Goal: Task Accomplishment & Management: Use online tool/utility

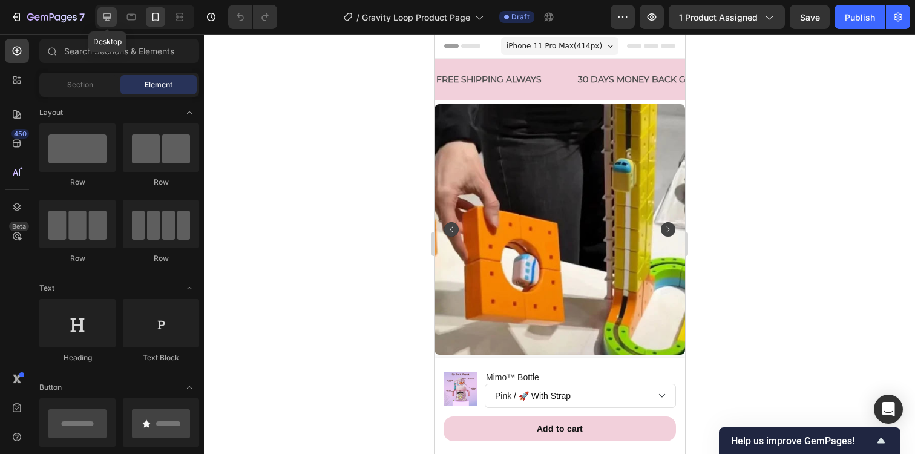
click at [107, 15] on icon at bounding box center [107, 17] width 12 height 12
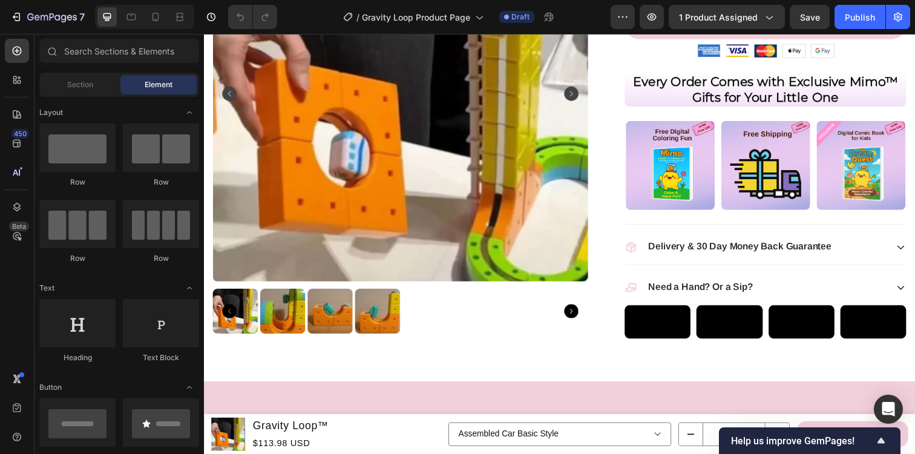
scroll to position [375, 0]
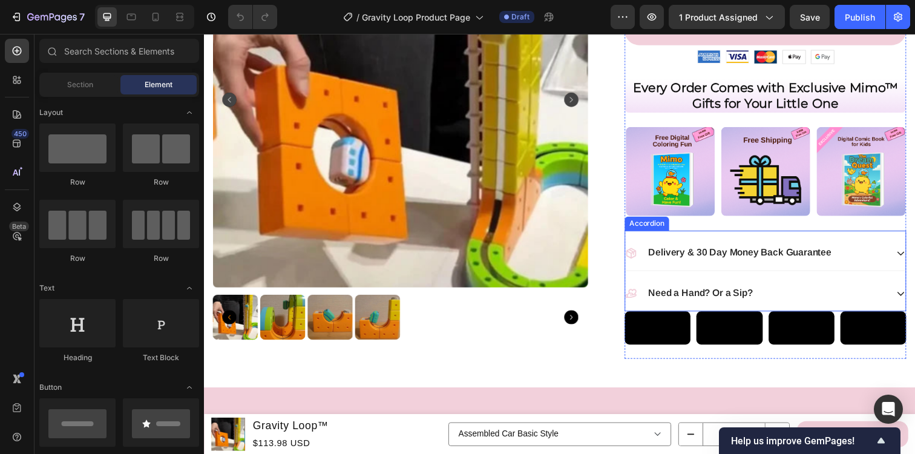
click at [859, 260] on div "Delivery & 30 Day Money Back Guarantee" at bounding box center [767, 257] width 267 height 16
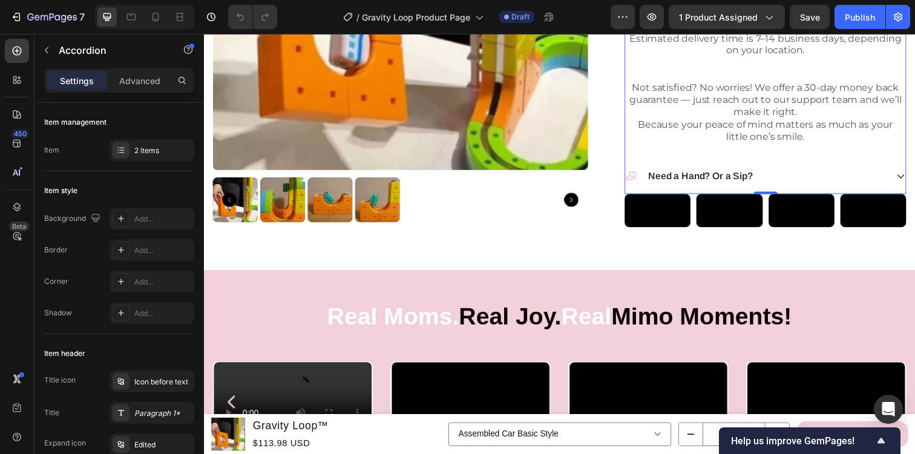
scroll to position [671, 0]
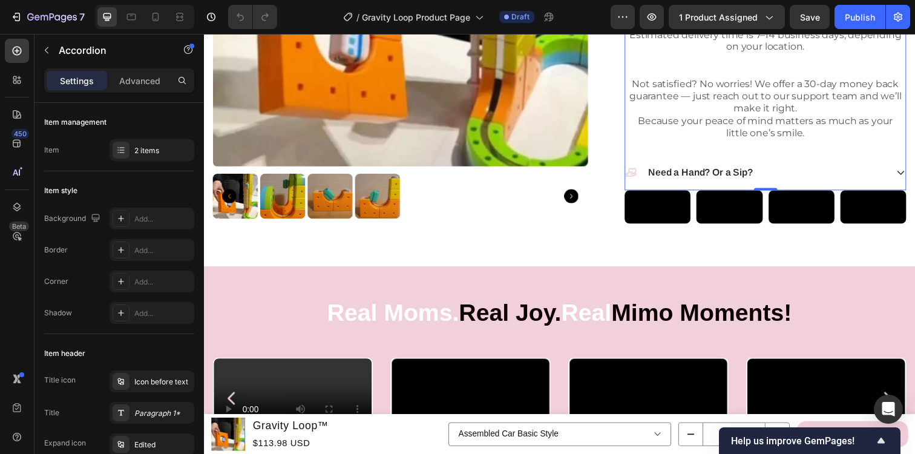
click at [856, 178] on div "Need a Hand? Or a Sip?" at bounding box center [767, 176] width 267 height 16
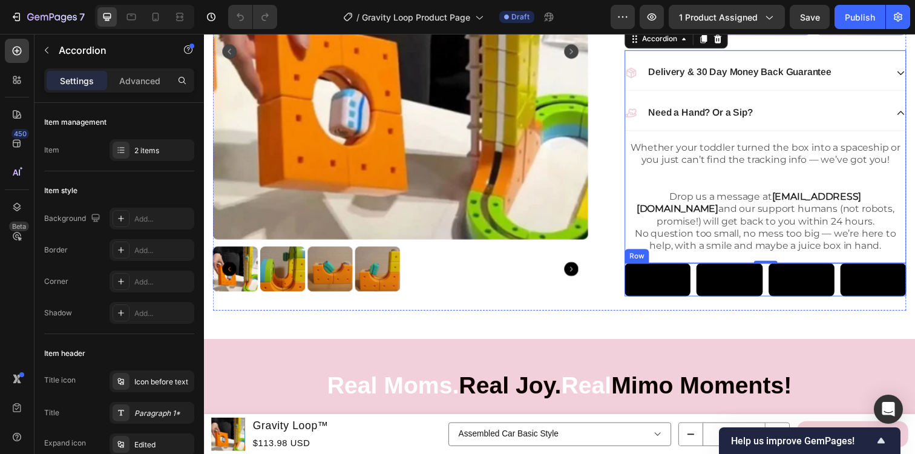
scroll to position [561, 0]
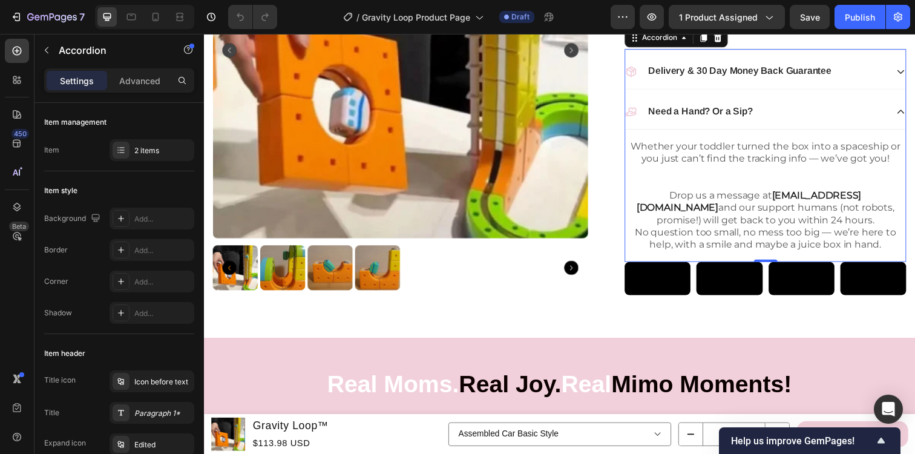
click at [845, 118] on div "Need a Hand? Or a Sip?" at bounding box center [767, 113] width 267 height 16
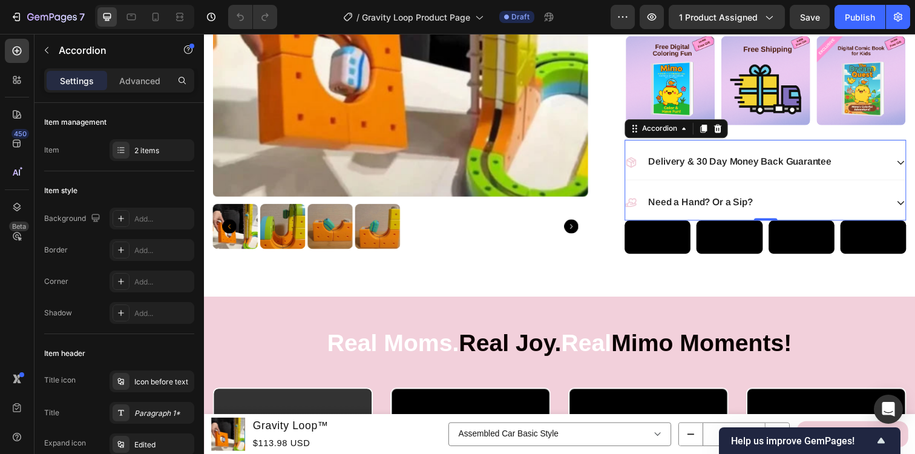
scroll to position [459, 0]
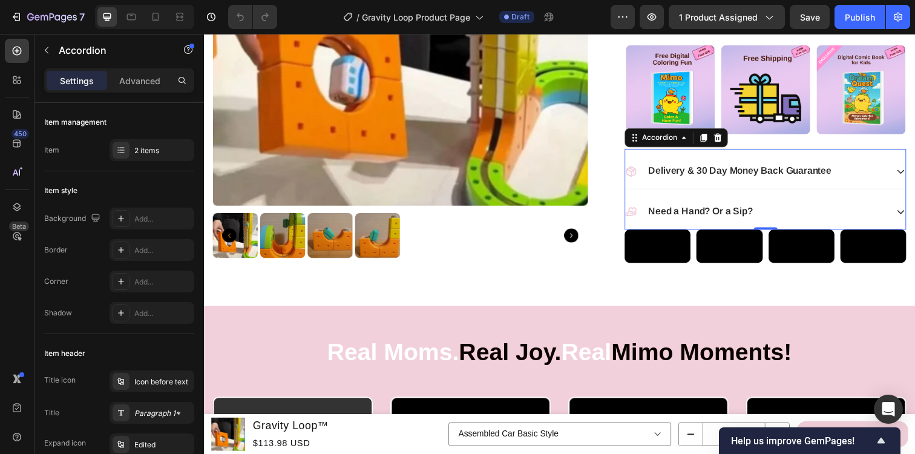
click at [868, 209] on div "Need a Hand? Or a Sip?" at bounding box center [767, 215] width 267 height 16
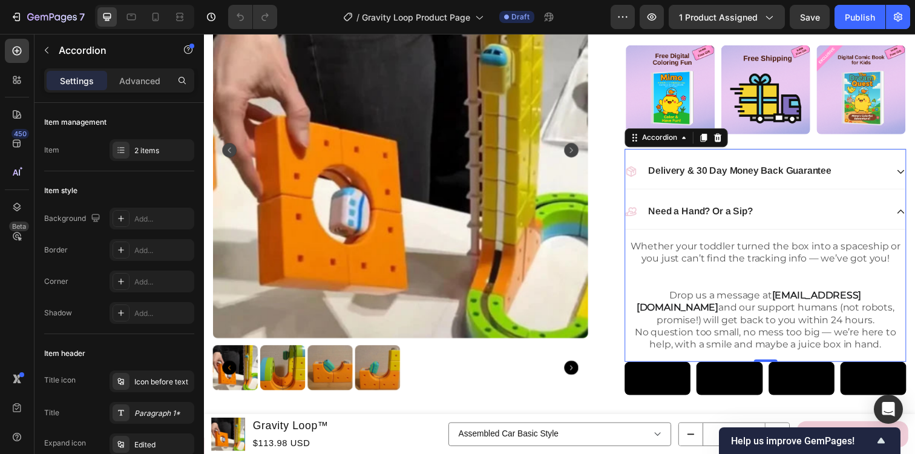
click at [868, 209] on div "Need a Hand? Or a Sip?" at bounding box center [767, 215] width 267 height 16
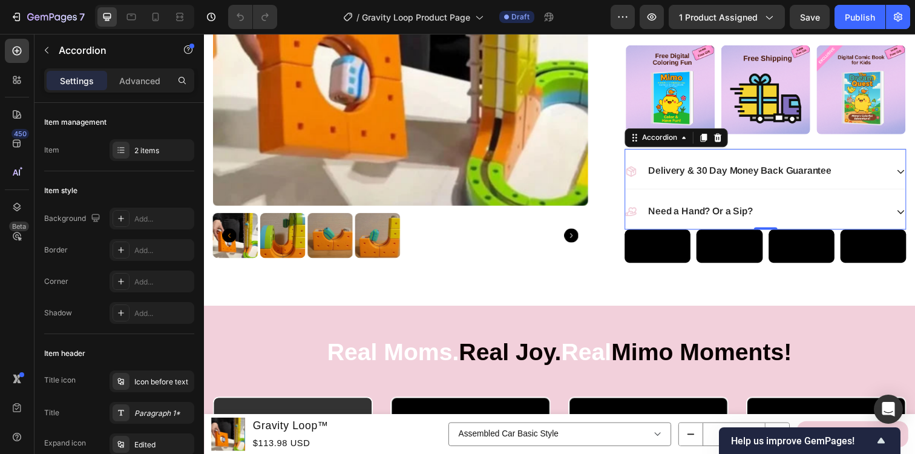
click at [868, 209] on div "Need a Hand? Or a Sip?" at bounding box center [767, 215] width 267 height 16
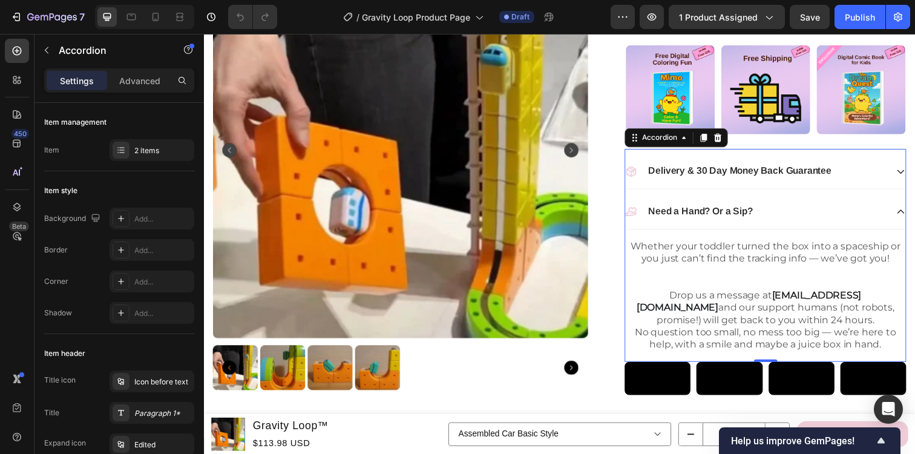
click at [868, 209] on div "Need a Hand? Or a Sip?" at bounding box center [767, 215] width 267 height 16
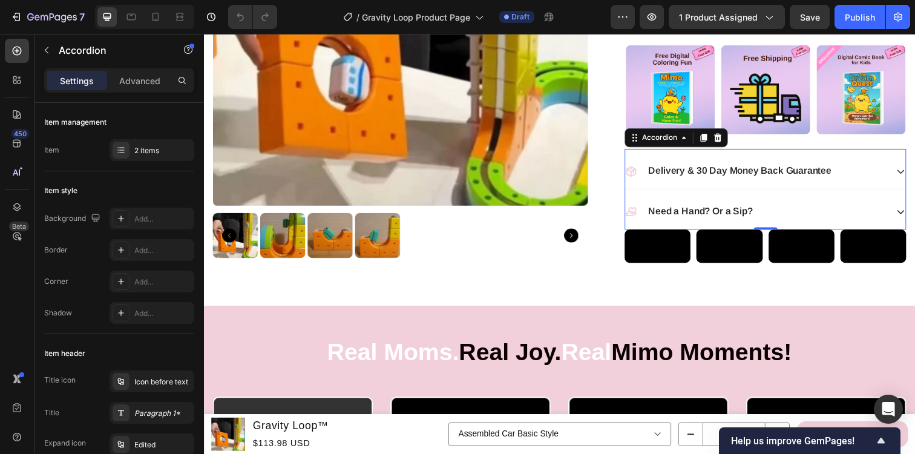
click at [868, 209] on div "Need a Hand? Or a Sip?" at bounding box center [767, 215] width 267 height 16
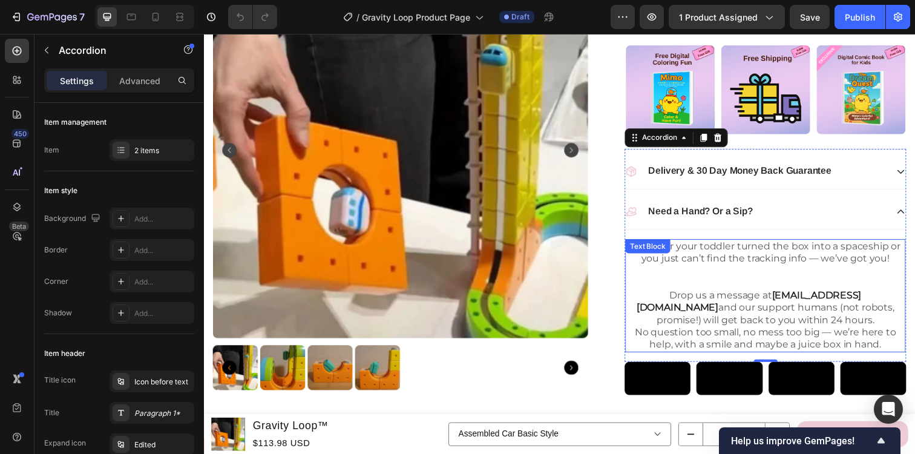
click at [685, 267] on p "Whether your toddler turned the box into a spaceship or you just can’t find the…" at bounding box center [777, 256] width 284 height 25
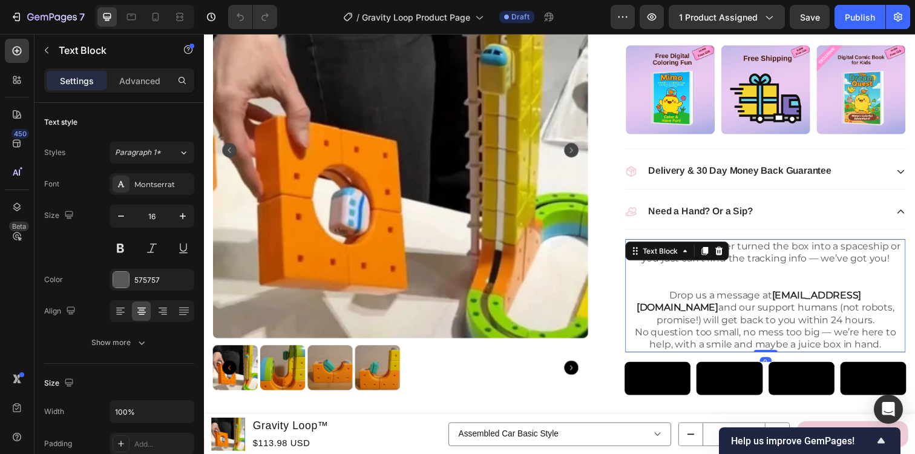
click at [685, 267] on p "Whether your toddler turned the box into a spaceship or you just can’t find the…" at bounding box center [777, 256] width 284 height 25
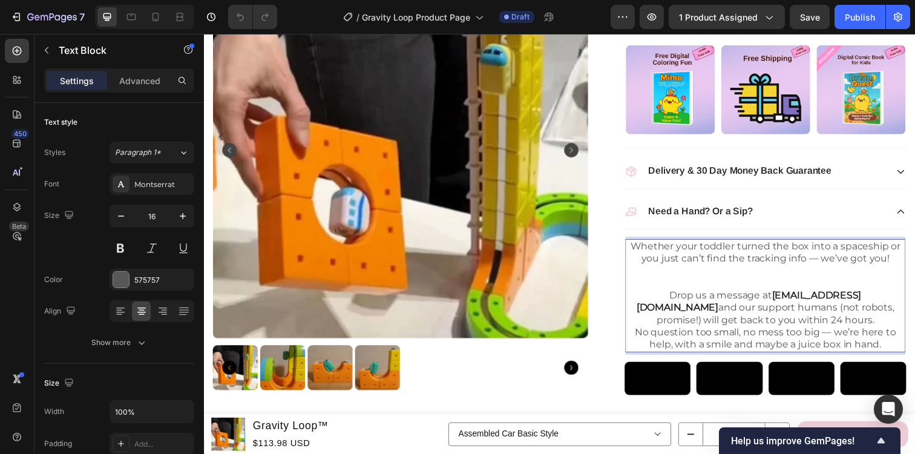
click at [833, 347] on p "No question too small, no mess too big — we’re here to help, with a smile and m…" at bounding box center [777, 344] width 284 height 25
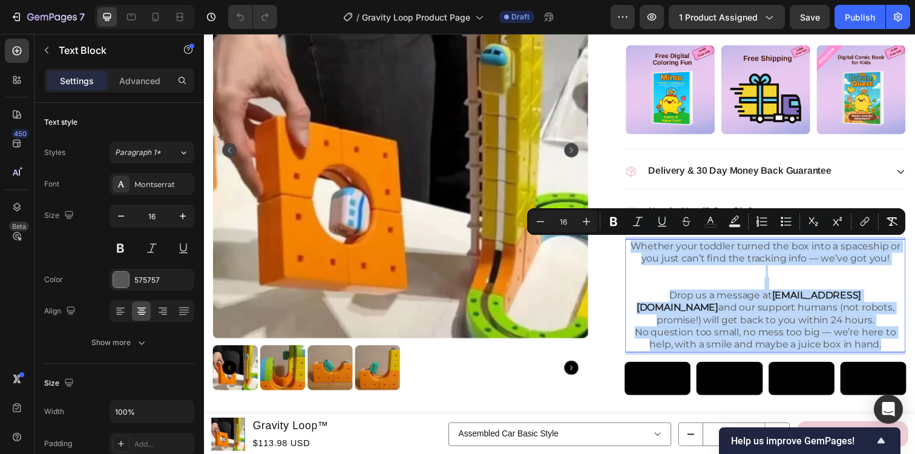
drag, startPoint x: 898, startPoint y: 349, endPoint x: 640, endPoint y: 253, distance: 275.5
click at [640, 253] on div "Whether your toddler turned the box into a spaceship or you just can’t find the…" at bounding box center [777, 301] width 286 height 116
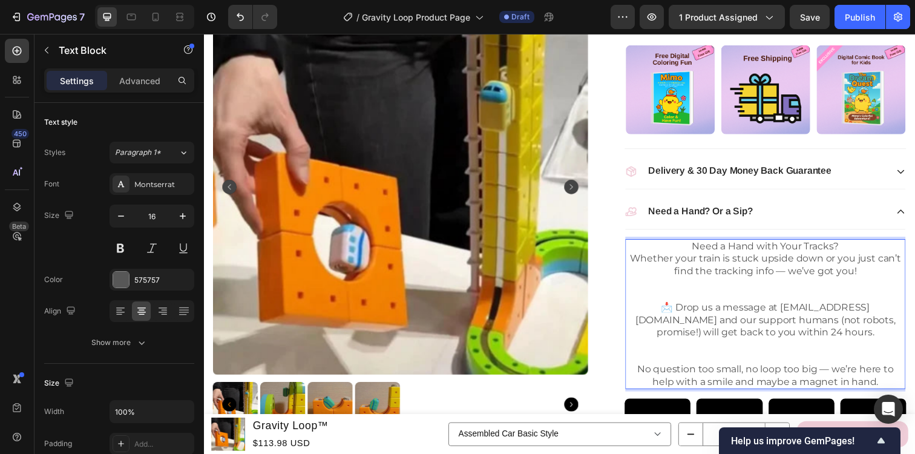
click at [731, 296] on p "Rich Text Editor. Editing area: main" at bounding box center [777, 294] width 284 height 25
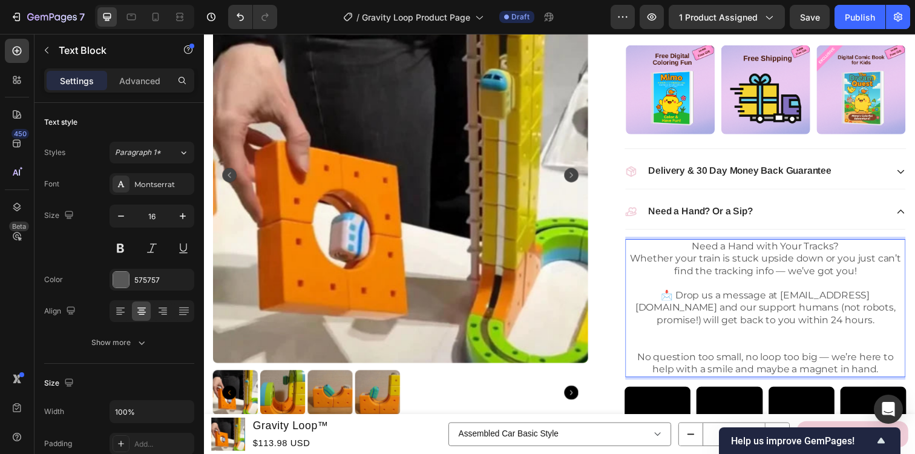
click at [733, 348] on p "Rich Text Editor. Editing area: main" at bounding box center [777, 344] width 284 height 25
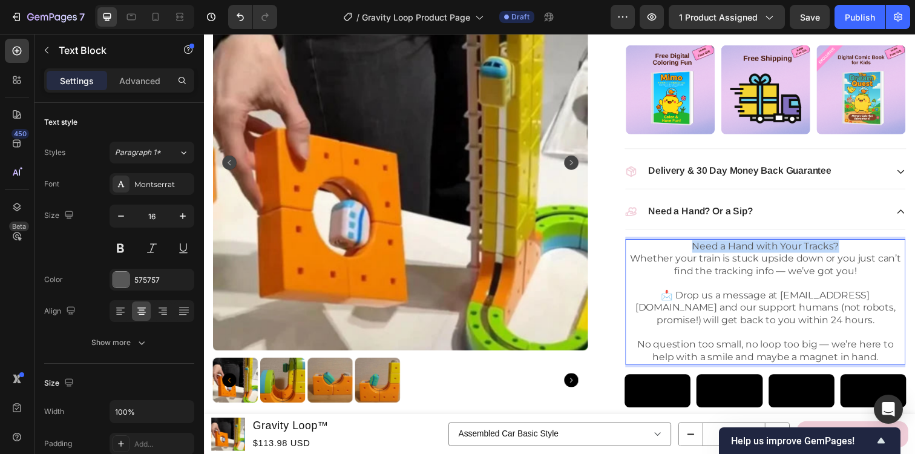
drag, startPoint x: 856, startPoint y: 248, endPoint x: 703, endPoint y: 246, distance: 153.1
click at [703, 246] on p "Need a Hand with Your Tracks?" at bounding box center [777, 250] width 284 height 13
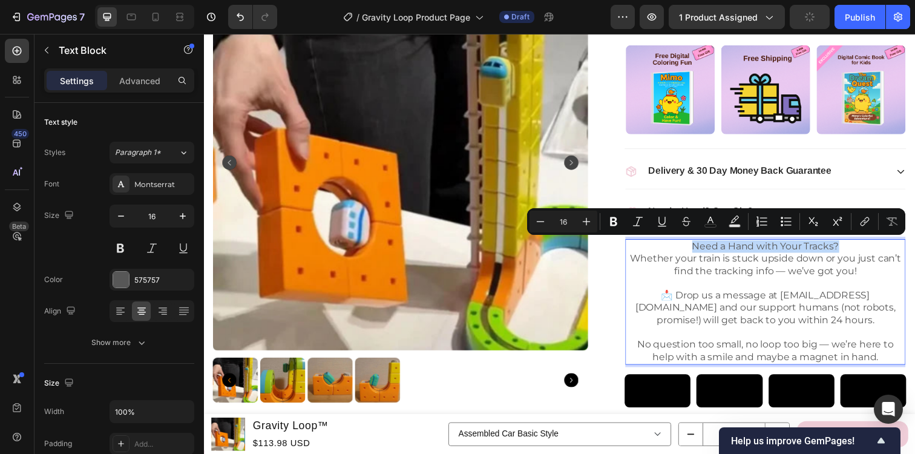
copy p "Need a Hand with Your Tracks?"
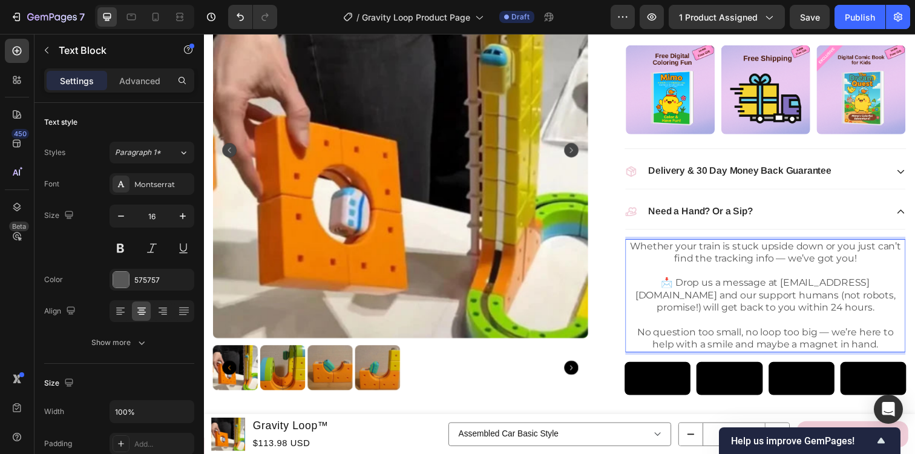
click at [772, 282] on p "📩 Drop us a message at [EMAIL_ADDRESS][DOMAIN_NAME] and our support humans (not…" at bounding box center [777, 301] width 284 height 38
click at [772, 276] on p "Rich Text Editor. Editing area: main" at bounding box center [777, 276] width 284 height 13
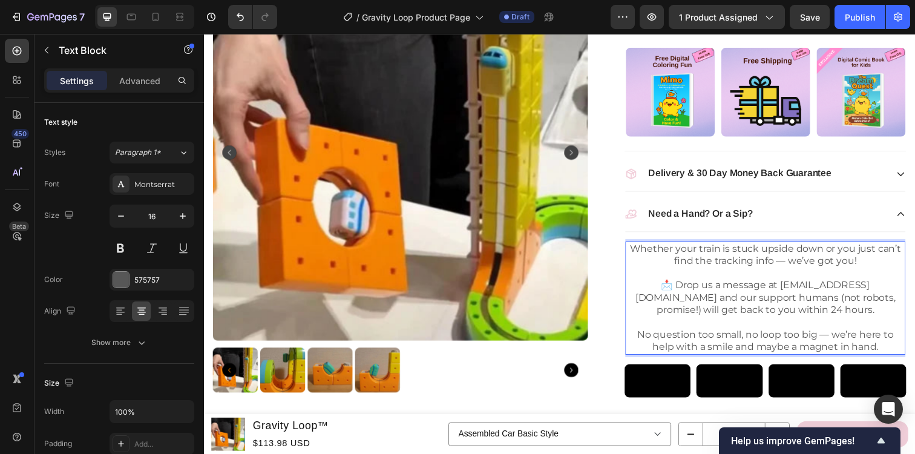
scroll to position [454, 0]
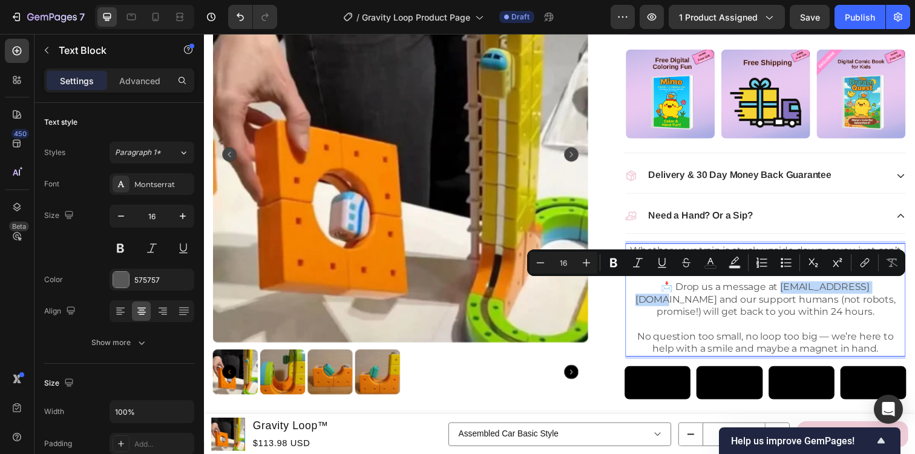
drag, startPoint x: 870, startPoint y: 293, endPoint x: 764, endPoint y: 290, distance: 105.3
click at [764, 290] on p "📩 Drop us a message at [EMAIL_ADDRESS][DOMAIN_NAME] and our support humans (not…" at bounding box center [777, 305] width 284 height 38
click at [614, 261] on icon "Editor contextual toolbar" at bounding box center [613, 262] width 7 height 9
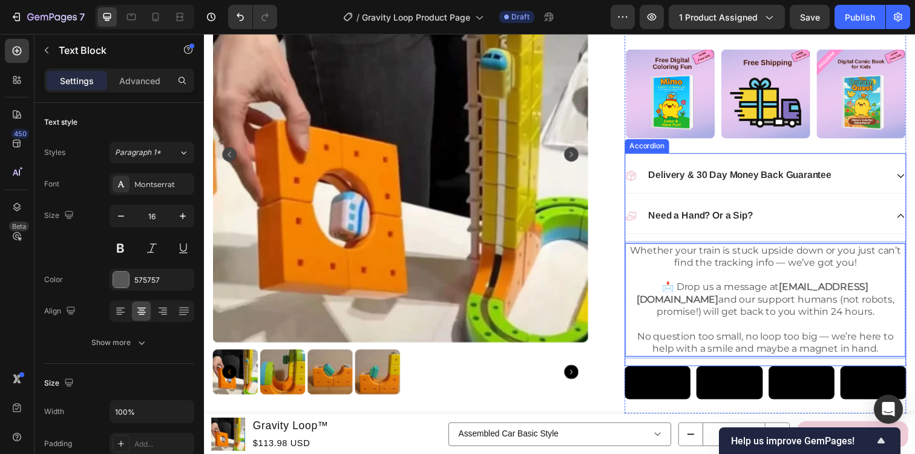
click at [760, 217] on p "Need a Hand? Or a Sip?" at bounding box center [711, 219] width 107 height 13
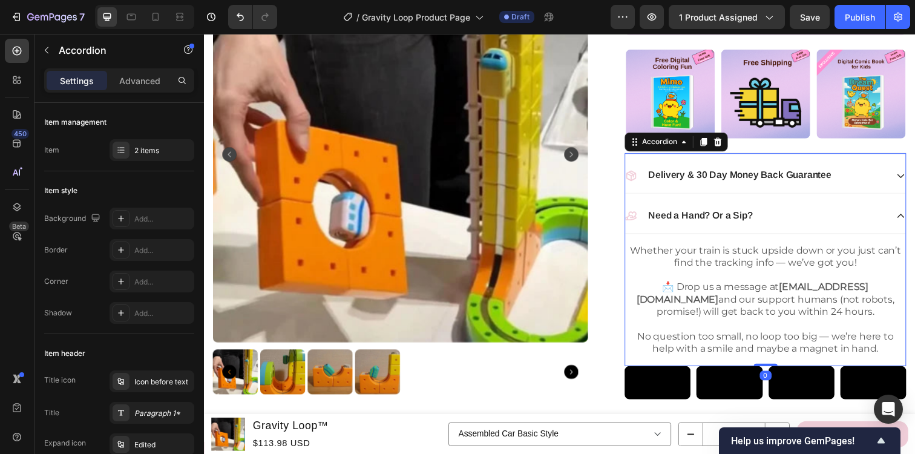
click at [760, 217] on p "Need a Hand? Or a Sip?" at bounding box center [711, 219] width 107 height 13
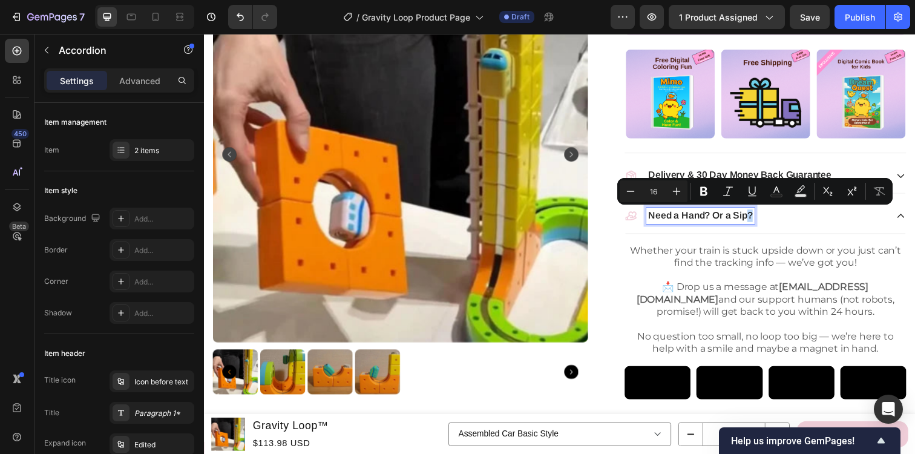
click at [760, 217] on p "Need a Hand? Or a Sip?" at bounding box center [711, 219] width 107 height 13
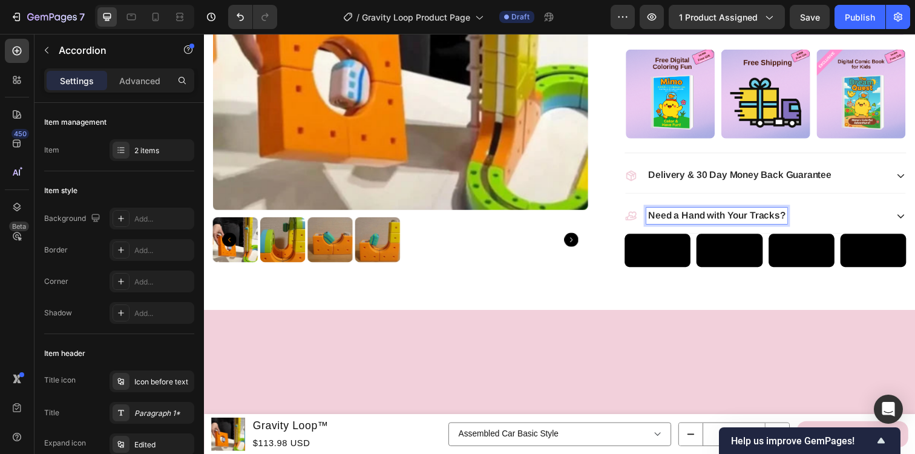
click at [825, 216] on div "Need a Hand with Your Tracks?" at bounding box center [767, 219] width 267 height 16
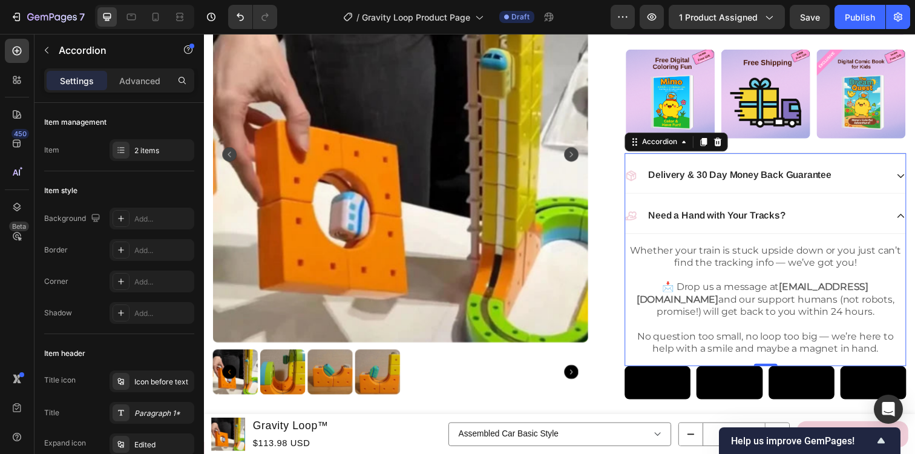
click at [825, 216] on div "Need a Hand with Your Tracks?" at bounding box center [767, 219] width 267 height 16
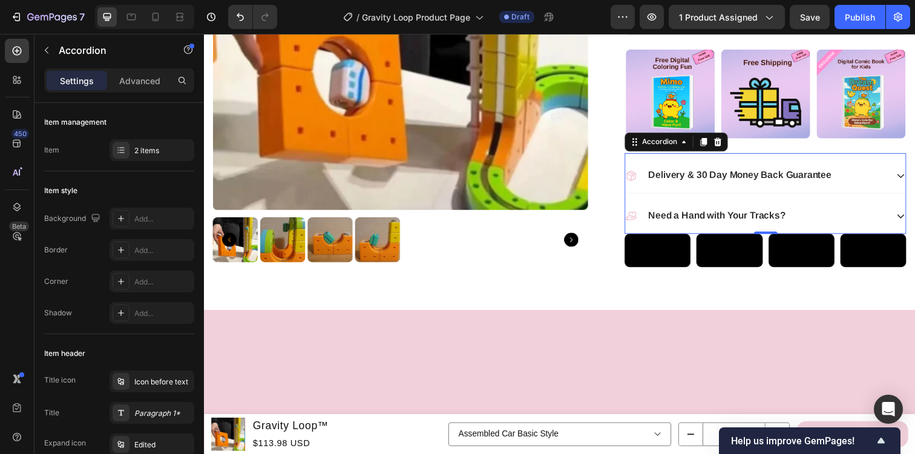
click at [863, 176] on div "Delivery & 30 Day Money Back Guarantee" at bounding box center [767, 178] width 267 height 16
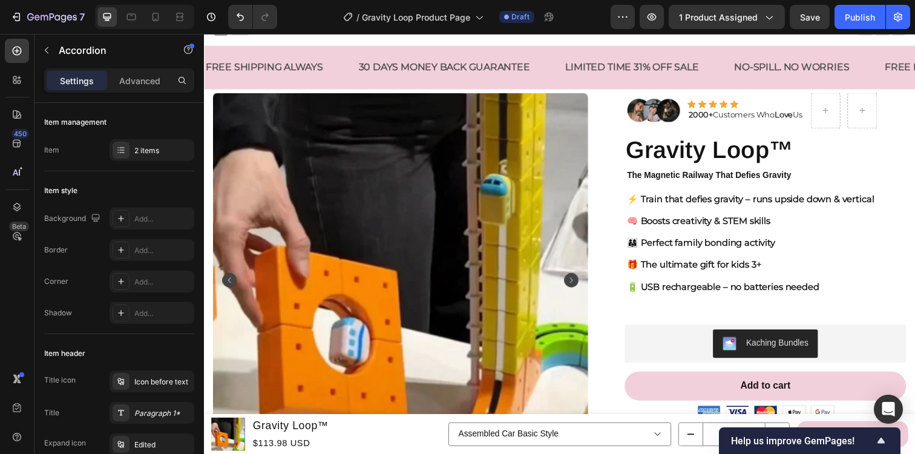
scroll to position [0, 0]
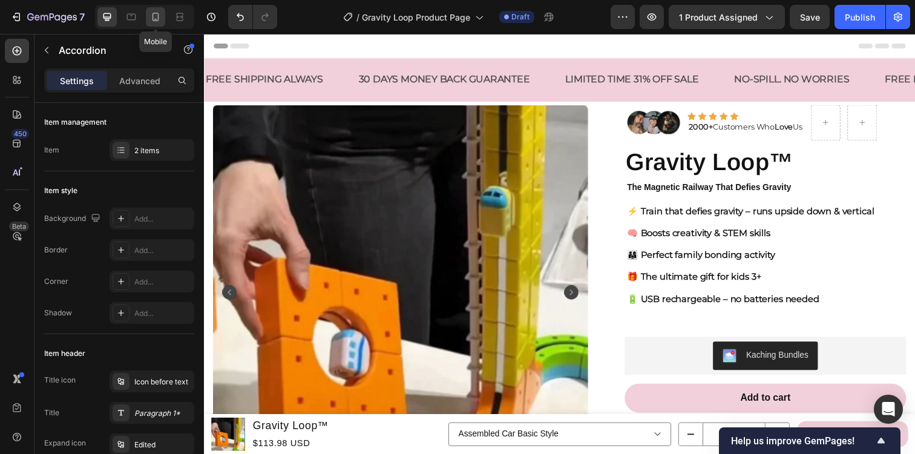
click at [153, 18] on icon at bounding box center [156, 17] width 7 height 8
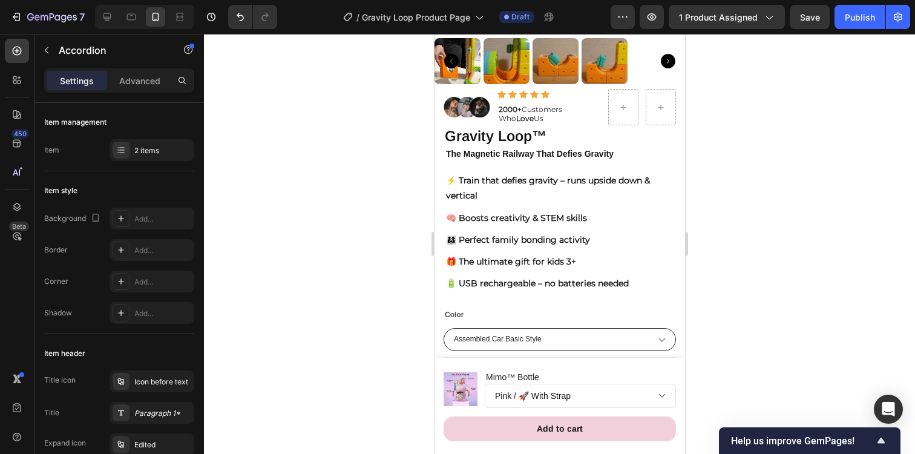
scroll to position [324, 0]
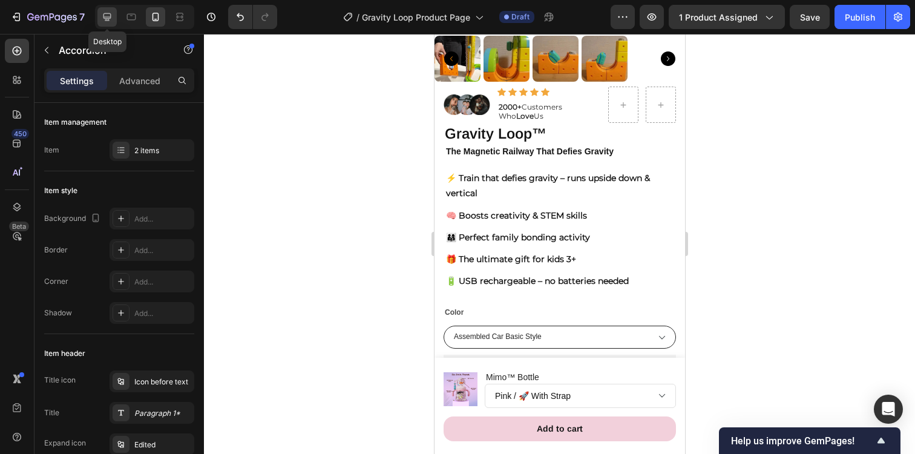
click at [108, 14] on icon at bounding box center [107, 17] width 12 height 12
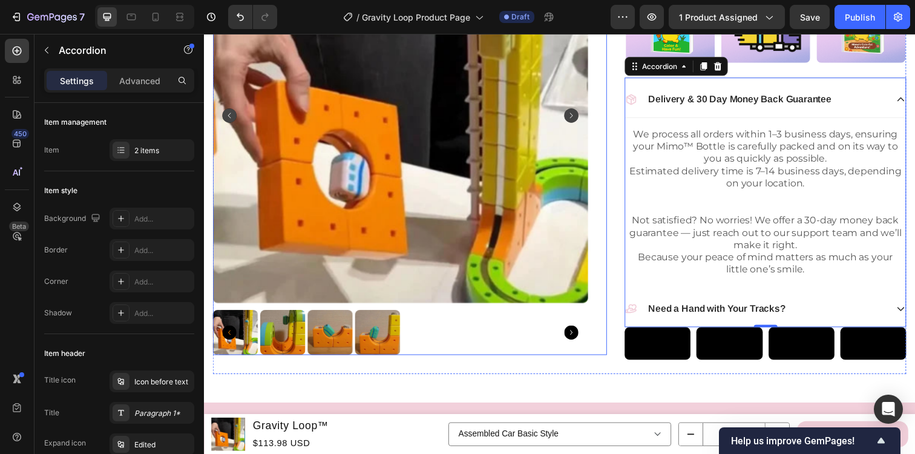
scroll to position [531, 0]
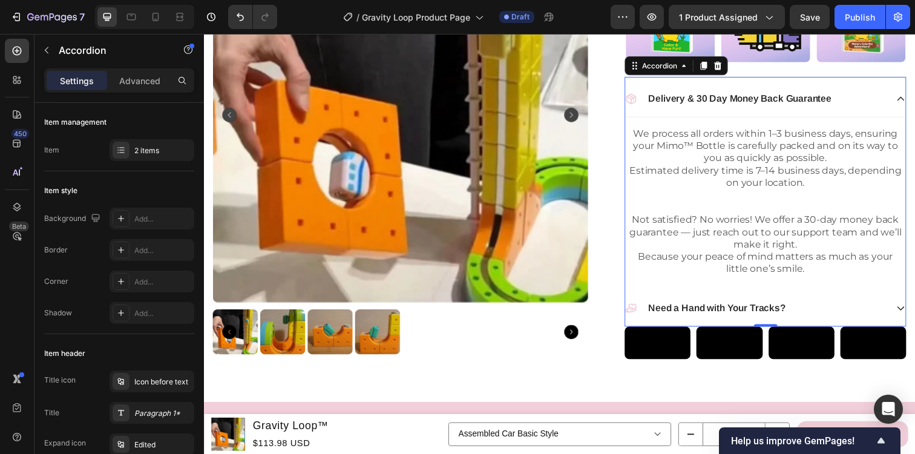
click at [880, 97] on div "Delivery & 30 Day Money Back Guarantee" at bounding box center [767, 100] width 267 height 16
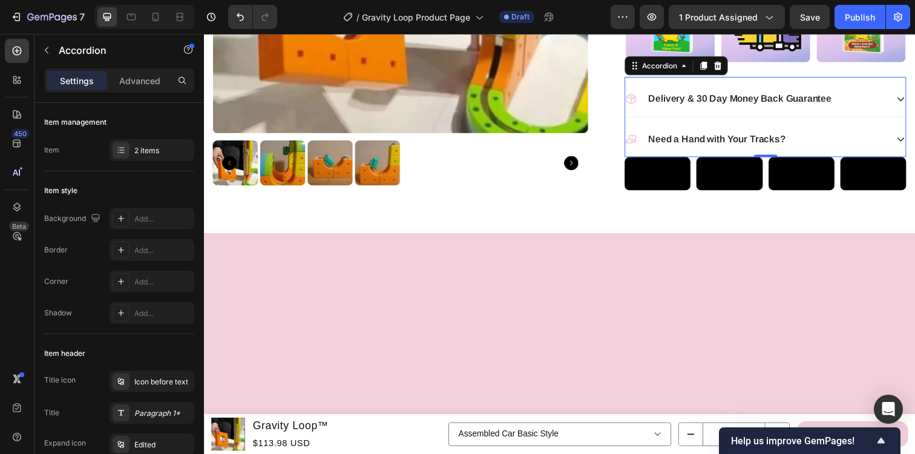
click at [865, 97] on div "Delivery & 30 Day Money Back Guarantee" at bounding box center [767, 100] width 267 height 16
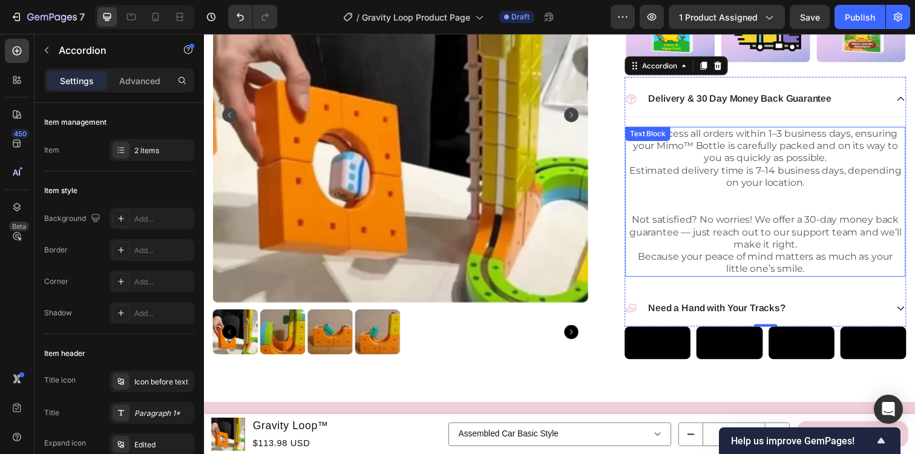
click at [720, 187] on p "Estimated delivery time is 7–14 business days, depending on your location." at bounding box center [777, 179] width 284 height 25
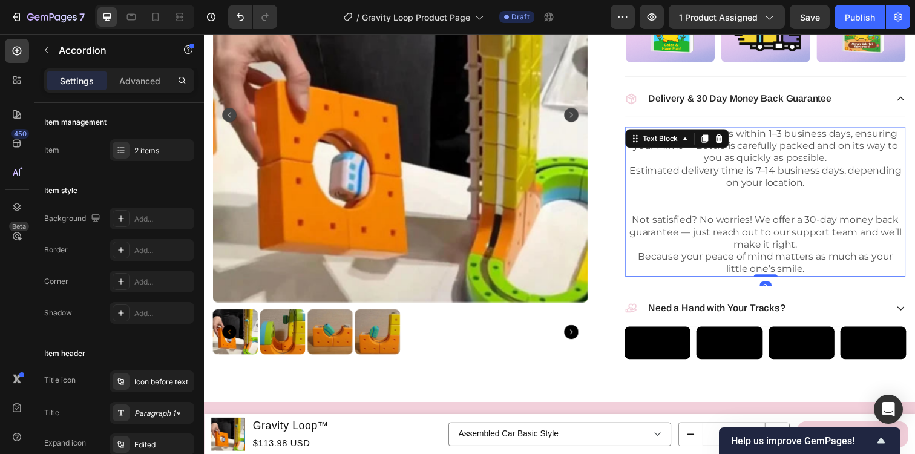
click at [720, 187] on p "Estimated delivery time is 7–14 business days, depending on your location." at bounding box center [777, 179] width 284 height 25
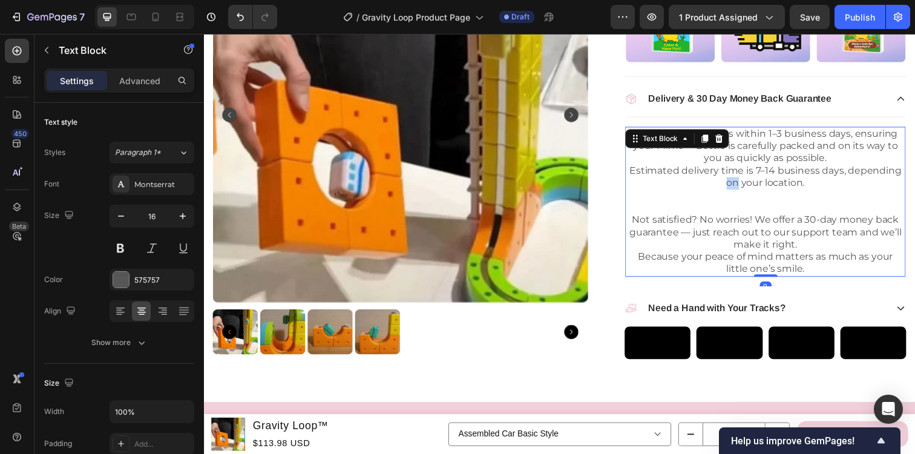
click at [720, 187] on p "Estimated delivery time is 7–14 business days, depending on your location." at bounding box center [777, 179] width 284 height 25
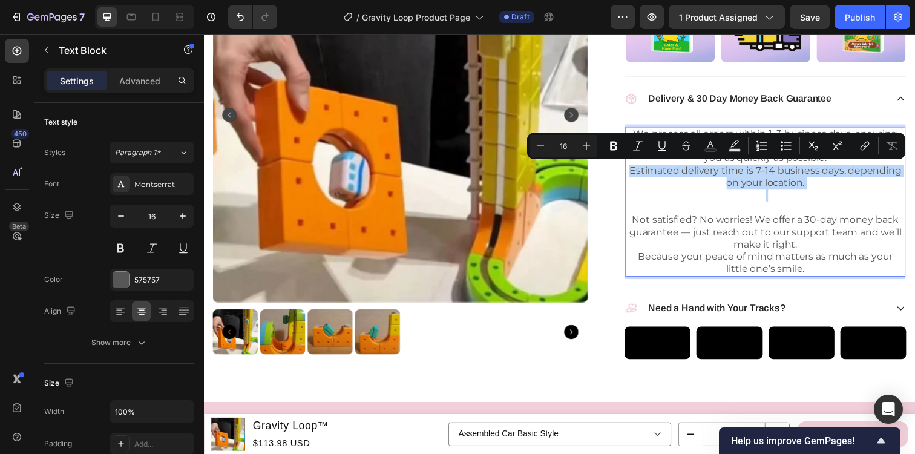
click at [721, 251] on p "Not satisfied? No worries! We offer a 30-day money back guarantee — just reach …" at bounding box center [777, 236] width 284 height 38
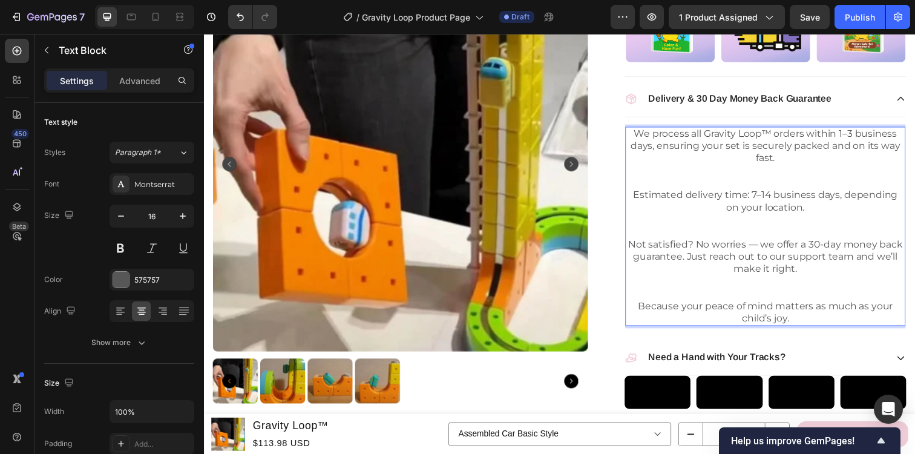
click at [736, 178] on p "Rich Text Editor. Editing area: main" at bounding box center [777, 179] width 284 height 25
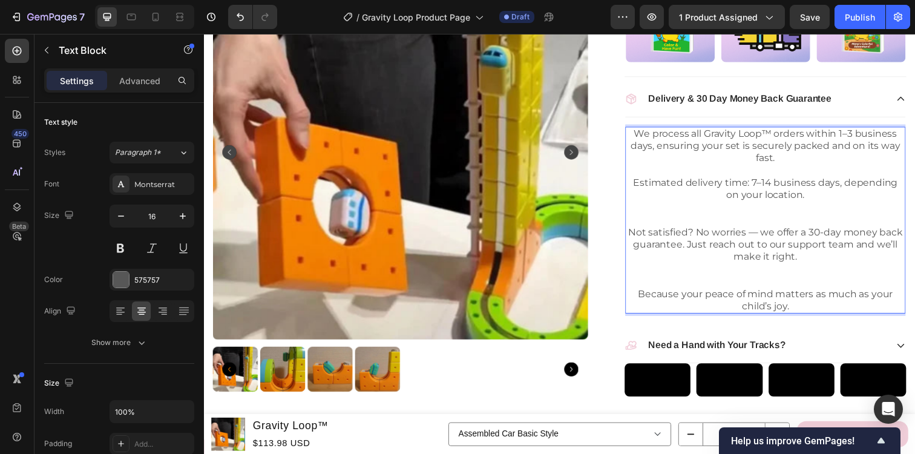
click at [767, 215] on p "Rich Text Editor. Editing area: main" at bounding box center [777, 217] width 284 height 25
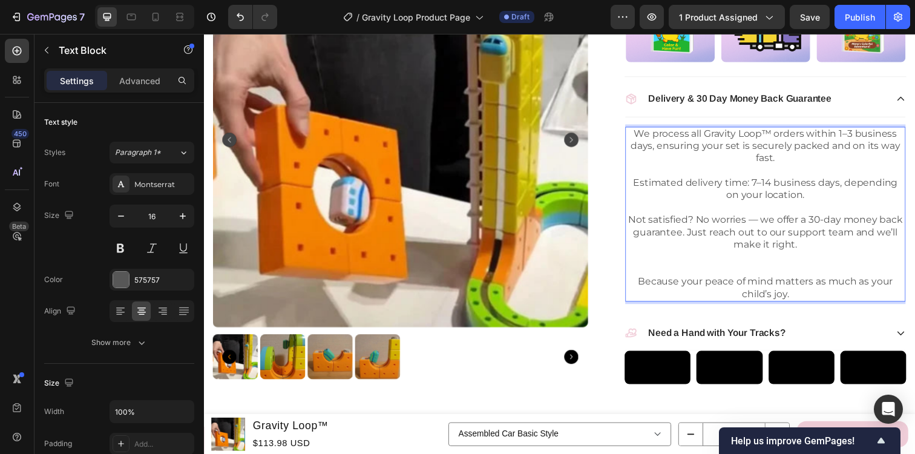
click at [778, 265] on p "Rich Text Editor. Editing area: main" at bounding box center [777, 267] width 284 height 25
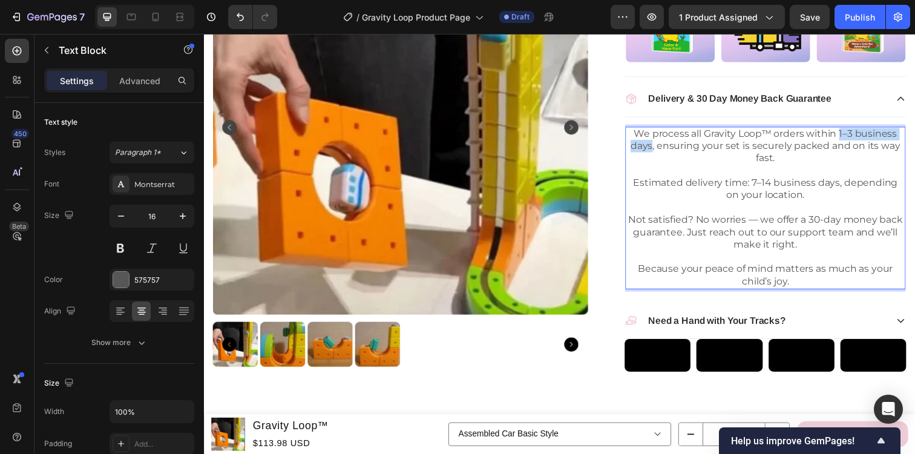
drag, startPoint x: 854, startPoint y: 132, endPoint x: 661, endPoint y: 148, distance: 193.1
click at [661, 148] on p "We process all Gravity Loop™ orders within 1–3 business days, ensuring your set…" at bounding box center [777, 155] width 284 height 50
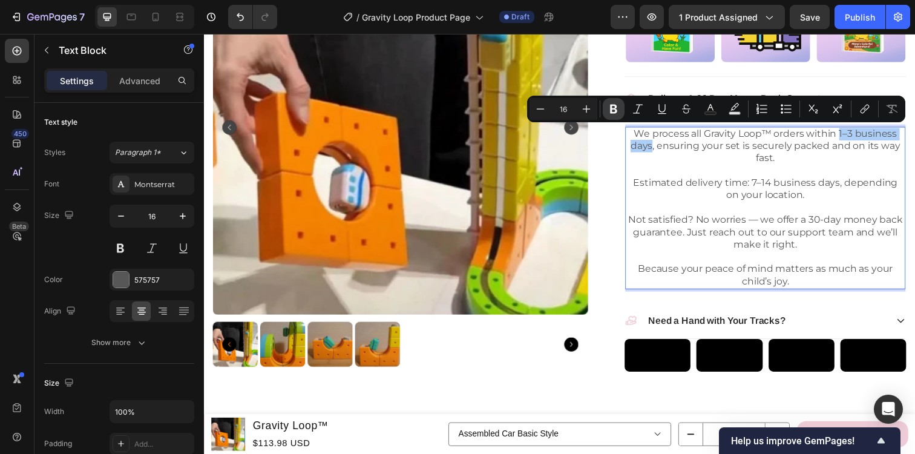
click at [615, 109] on icon "Editor contextual toolbar" at bounding box center [613, 109] width 7 height 9
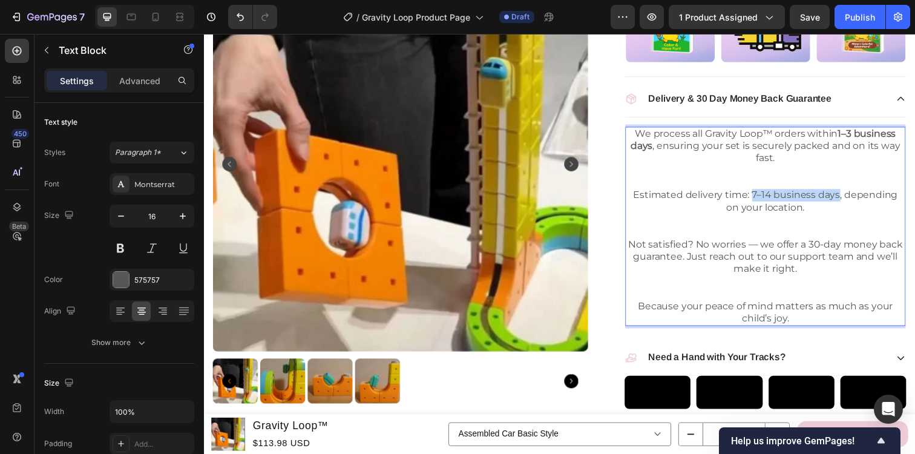
drag, startPoint x: 756, startPoint y: 199, endPoint x: 844, endPoint y: 199, distance: 88.4
click at [844, 199] on p "Estimated delivery time: 7–14 business days, depending on your location." at bounding box center [777, 217] width 284 height 50
drag, startPoint x: 847, startPoint y: 202, endPoint x: 757, endPoint y: 200, distance: 89.6
click at [757, 200] on p "Estimated delivery time: 7–14 business days, depending on your location." at bounding box center [777, 217] width 284 height 50
click at [763, 200] on p "Estimated delivery time: 7–14 business days, depending on your location." at bounding box center [777, 217] width 284 height 50
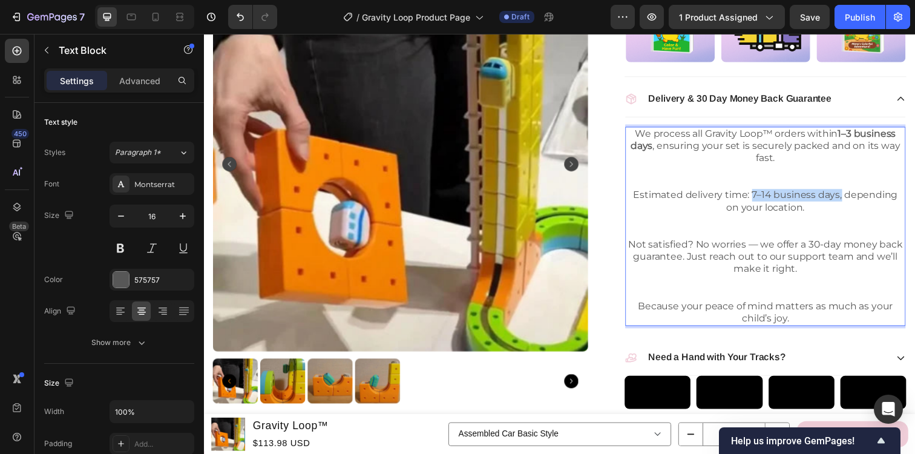
drag, startPoint x: 758, startPoint y: 199, endPoint x: 846, endPoint y: 202, distance: 88.4
click at [846, 202] on p "Estimated delivery time: 7–14 business days, depending on your location." at bounding box center [777, 217] width 284 height 50
click at [838, 198] on p "Estimated delivery time: 7–14 business days, depending on your location." at bounding box center [777, 217] width 284 height 50
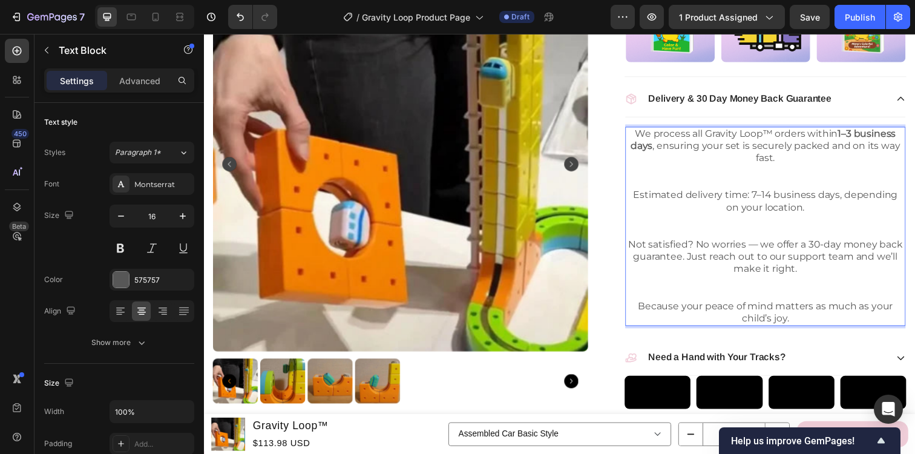
click at [781, 186] on p "We process all Gravity Loop™ orders within 1–3 business days , ensuring your se…" at bounding box center [777, 161] width 284 height 63
drag, startPoint x: 753, startPoint y: 196, endPoint x: 817, endPoint y: 206, distance: 65.0
click at [817, 206] on p "Estimated delivery time: 7–14 business days, depending on your location." at bounding box center [777, 217] width 284 height 50
click at [828, 216] on p "Estimated delivery time: 7–14 business days, depending on your location." at bounding box center [777, 217] width 284 height 50
click at [810, 251] on p "Not satisfied? No worries — we offer a 30-day money back guarantee. Just reach …" at bounding box center [777, 274] width 284 height 63
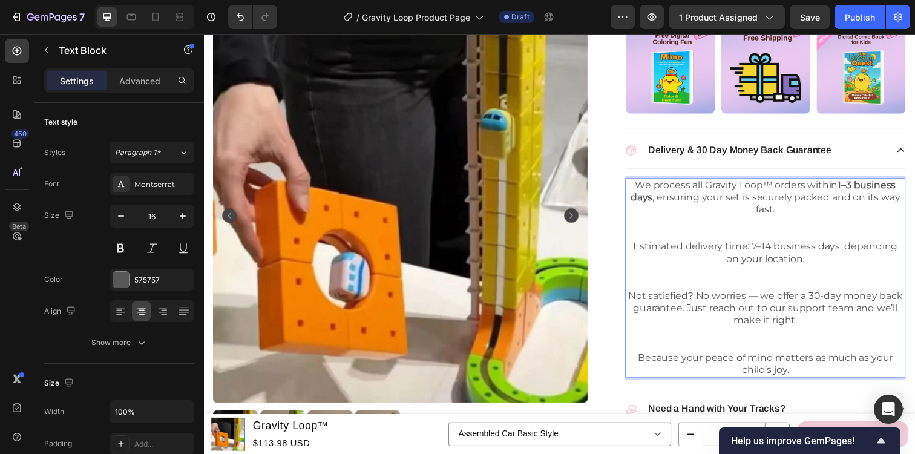
scroll to position [470, 0]
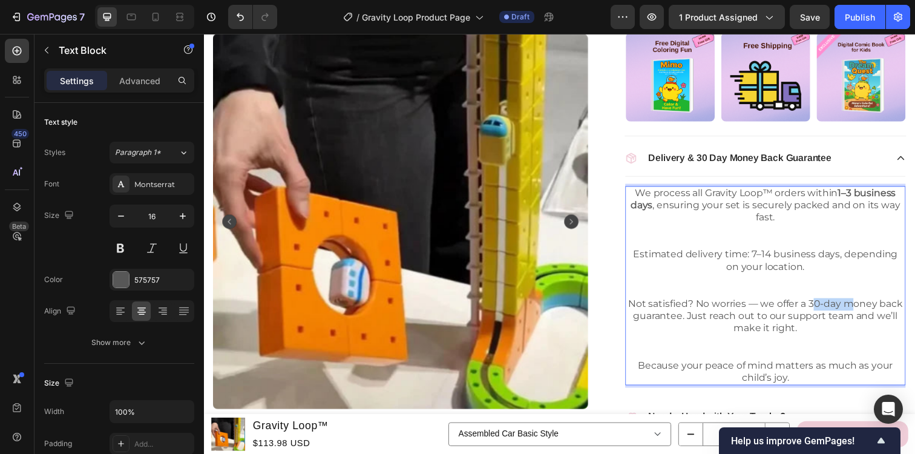
drag, startPoint x: 825, startPoint y: 306, endPoint x: 866, endPoint y: 309, distance: 41.3
click at [866, 309] on p "Not satisfied? No worries — we offer a 30-day money back guarantee. Just reach …" at bounding box center [777, 334] width 284 height 63
click at [823, 308] on p "Not satisfied? No worries — we offer a 30-day money back guarantee. Just reach …" at bounding box center [777, 334] width 284 height 63
click at [796, 303] on p "Not satisfied? No worries — we offer a 30-day money back guarantee. Just reach …" at bounding box center [777, 334] width 284 height 63
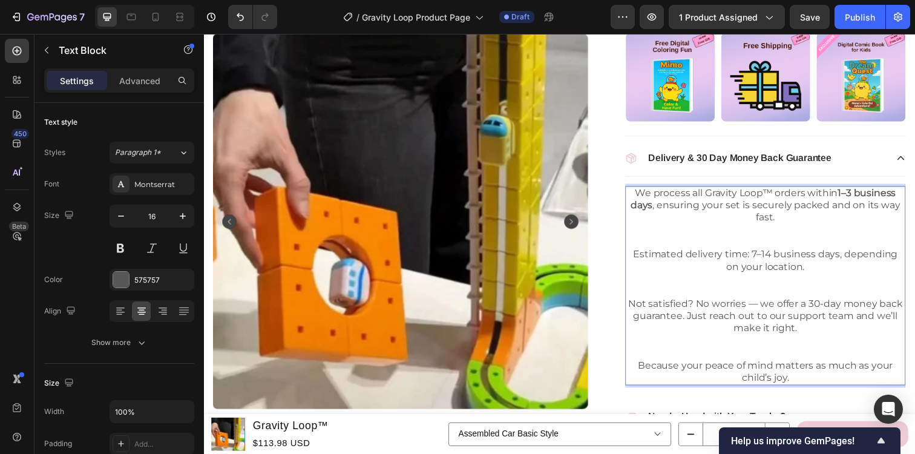
click at [784, 306] on p "Not satisfied? No worries — we offer a 30-day money back guarantee. Just reach …" at bounding box center [777, 334] width 284 height 63
click at [765, 292] on p "Estimated delivery time: 7–14 business days, depending on your location." at bounding box center [777, 277] width 284 height 50
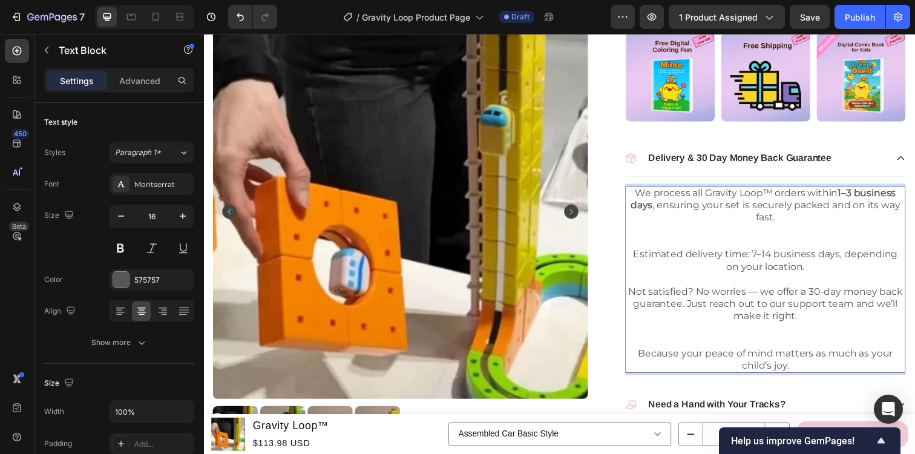
click at [790, 246] on p "We process all Gravity Loop™ orders within 1–3 business days , ensuring your se…" at bounding box center [777, 221] width 284 height 63
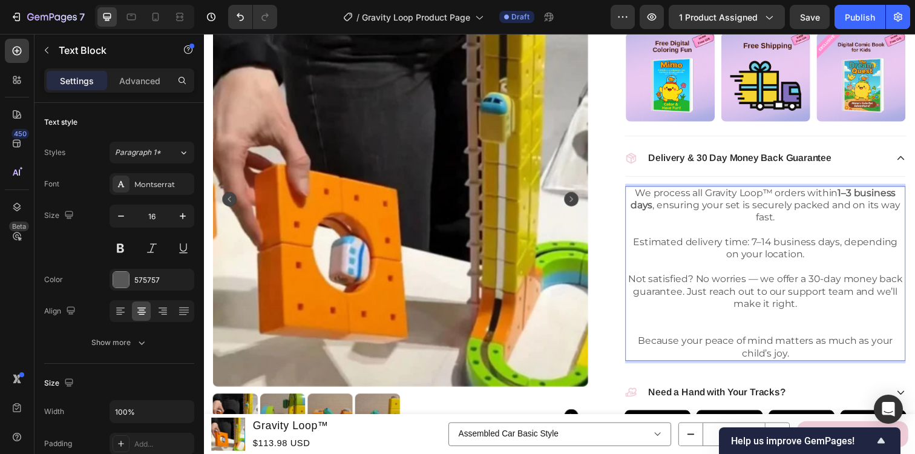
click at [779, 332] on p "Not satisfied? No worries — we offer a 30-day money back guarantee. Just reach …" at bounding box center [777, 309] width 284 height 63
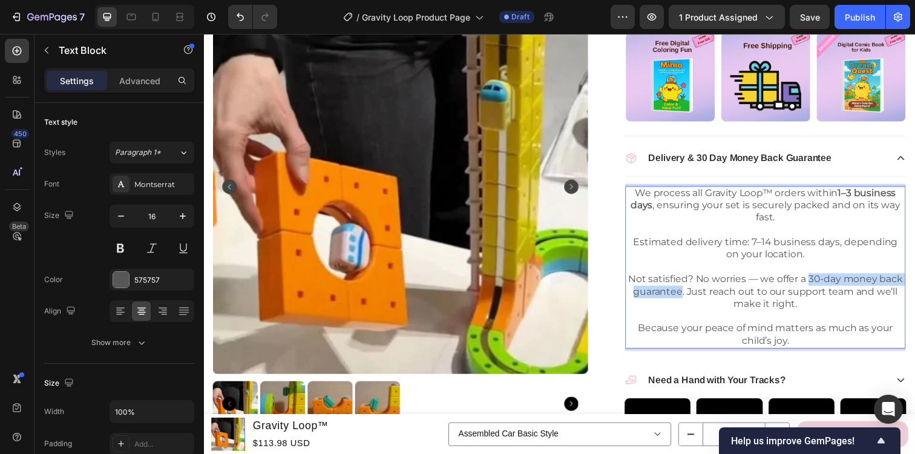
drag, startPoint x: 823, startPoint y: 284, endPoint x: 693, endPoint y: 298, distance: 130.9
click at [693, 298] on p "Not satisfied? No worries — we offer a 30-day money back guarantee. Just reach …" at bounding box center [777, 303] width 284 height 50
click at [691, 279] on p "Not satisfied? No worries — we offer a 30-day money back guarantee. Just reach …" at bounding box center [777, 303] width 284 height 50
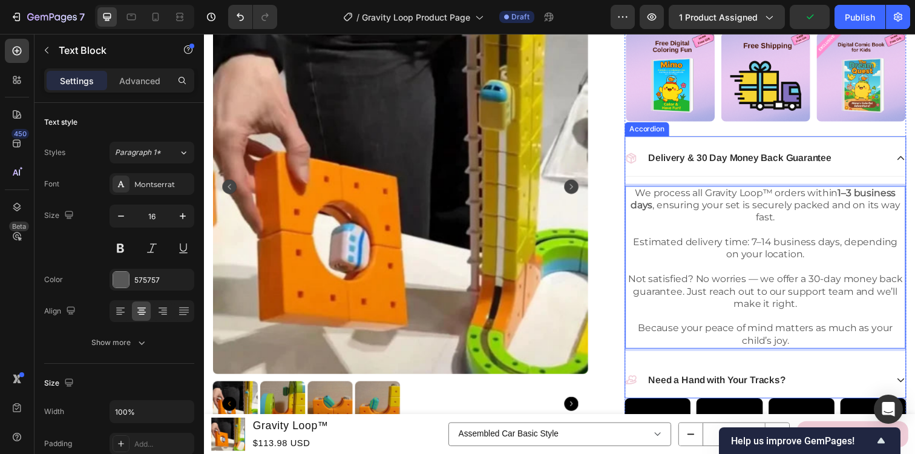
click at [762, 159] on p "Delivery & 30 Day Money Back Guarantee" at bounding box center [751, 160] width 187 height 13
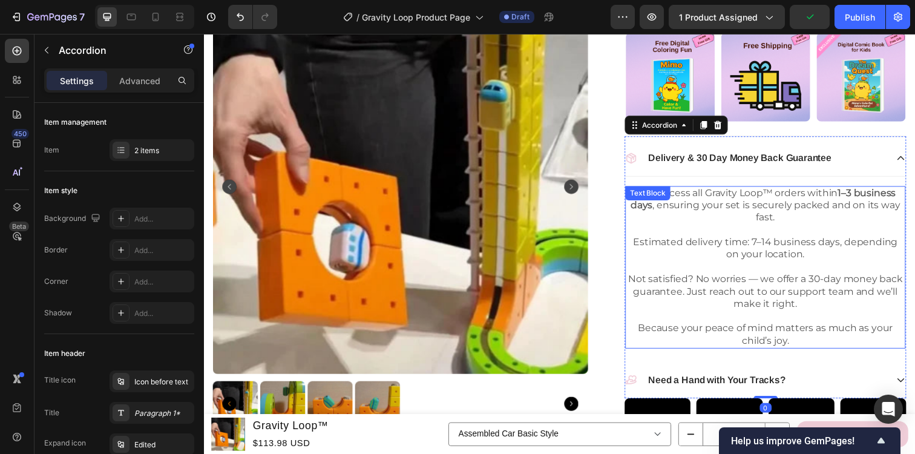
click at [720, 233] on p "We process all Gravity Loop™ orders within 1–3 business days , ensuring your se…" at bounding box center [777, 215] width 284 height 50
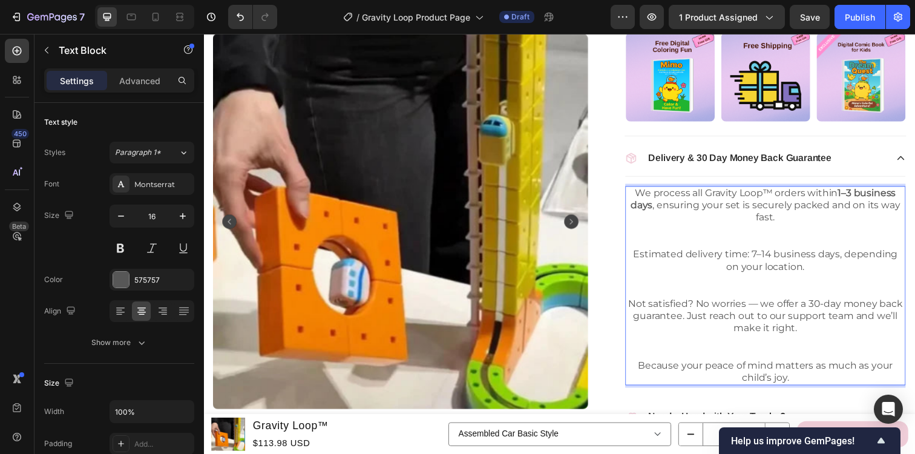
click at [824, 305] on p "Not satisfied? No worries — we offer a 30-day money back guarantee. Just reach …" at bounding box center [777, 334] width 284 height 63
click at [790, 287] on p "Estimated delivery time: 7–14 business days, depending on your location." at bounding box center [777, 277] width 284 height 50
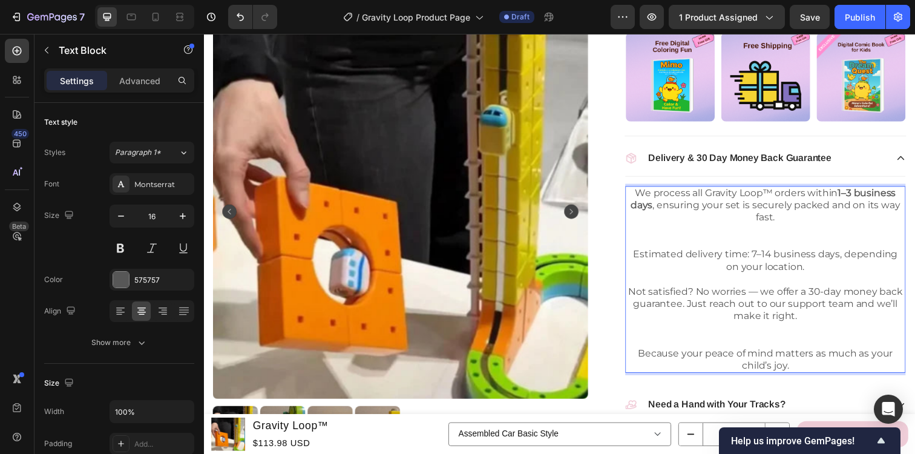
click at [766, 242] on p "We process all Gravity Loop™ orders within 1–3 business days , ensuring your se…" at bounding box center [777, 221] width 284 height 63
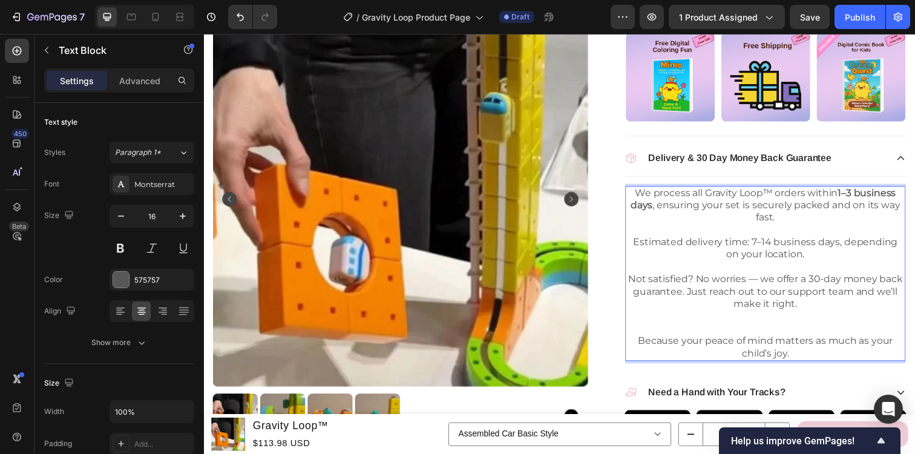
click at [776, 330] on p "Not satisfied? No worries — we offer a 30-day money back guarantee. Just reach …" at bounding box center [777, 309] width 284 height 63
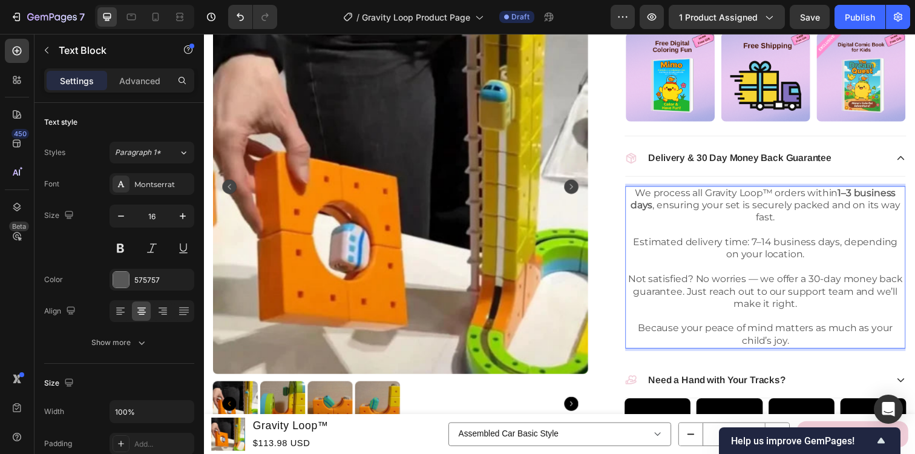
click at [778, 286] on p "Not satisfied? No worries — we offer a 30-day money back guarantee. Just reach …" at bounding box center [777, 303] width 284 height 50
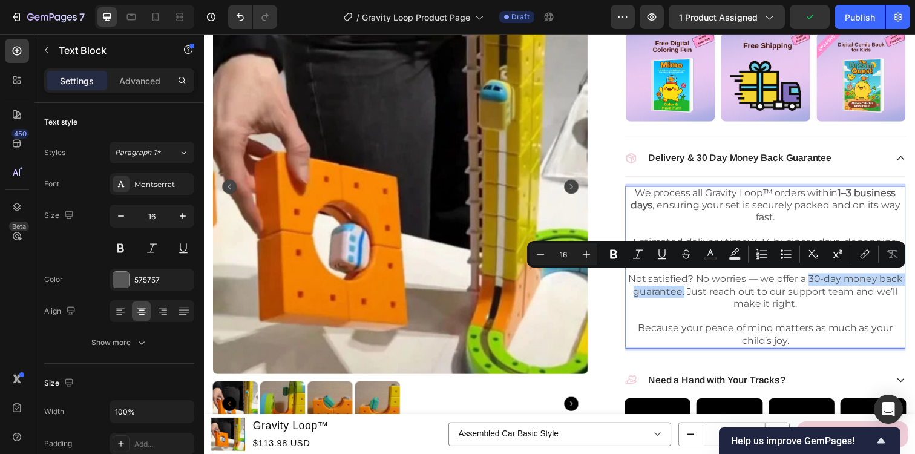
drag, startPoint x: 822, startPoint y: 283, endPoint x: 694, endPoint y: 300, distance: 129.4
click at [694, 300] on p "Not satisfied? No worries — we offer a 30-day money back guarantee. Just reach …" at bounding box center [777, 303] width 284 height 50
click at [614, 251] on icon "Editor contextual toolbar" at bounding box center [613, 254] width 7 height 9
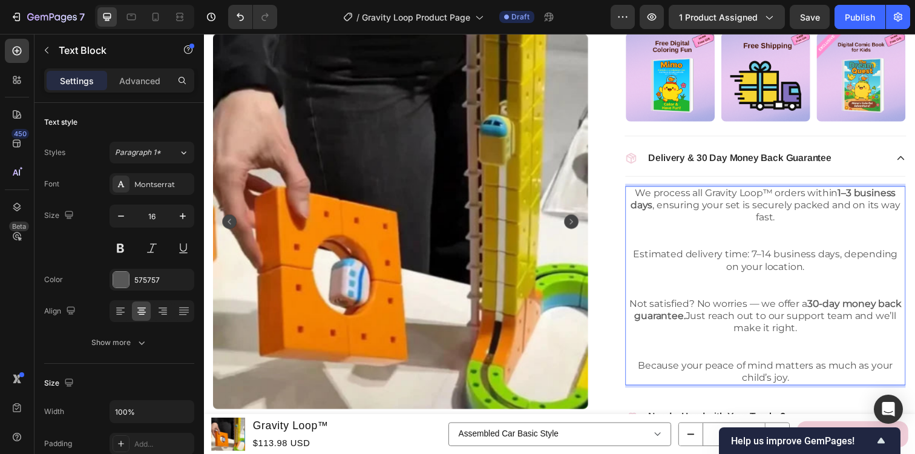
click at [780, 240] on p "We process all Gravity Loop™ orders within 1–3 business days , ensuring your se…" at bounding box center [777, 221] width 284 height 63
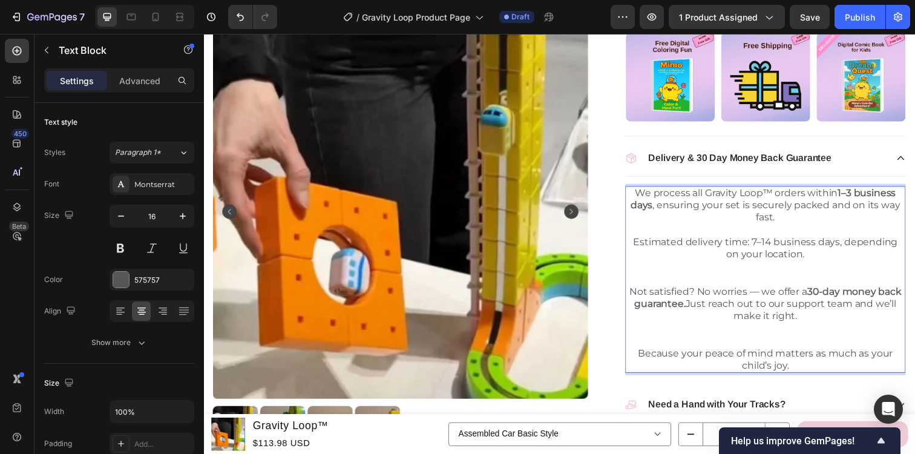
click at [775, 280] on p "Estimated delivery time: 7–14 business days, depending on your location." at bounding box center [777, 265] width 284 height 50
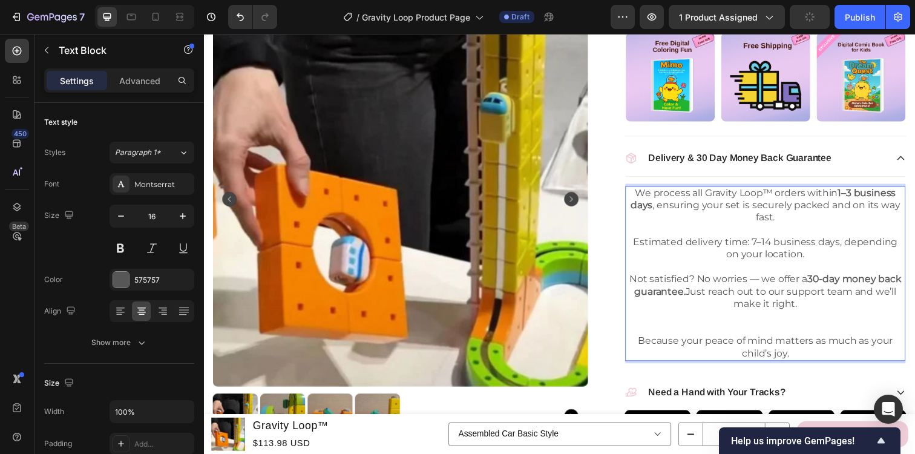
click at [773, 335] on p "Not satisfied? No worries — we offer a 30-day money back guarantee. Just reach …" at bounding box center [777, 309] width 284 height 63
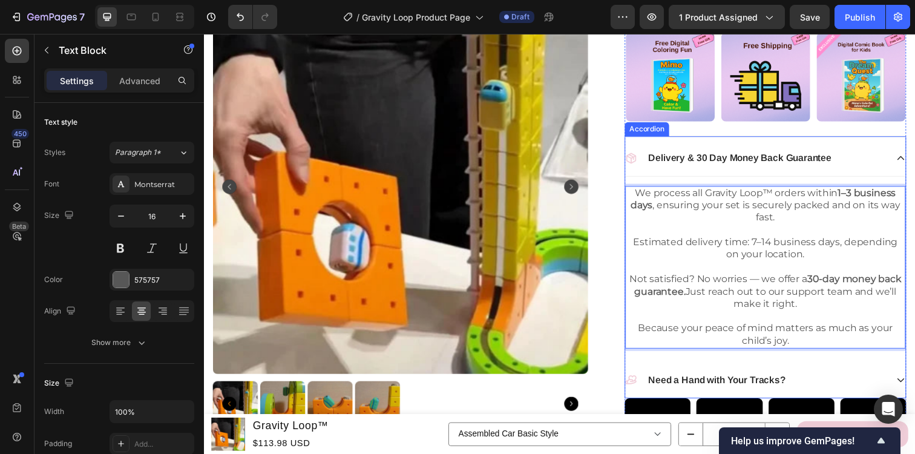
click at [893, 157] on div "Delivery & 30 Day Money Back Guarantee" at bounding box center [767, 161] width 267 height 16
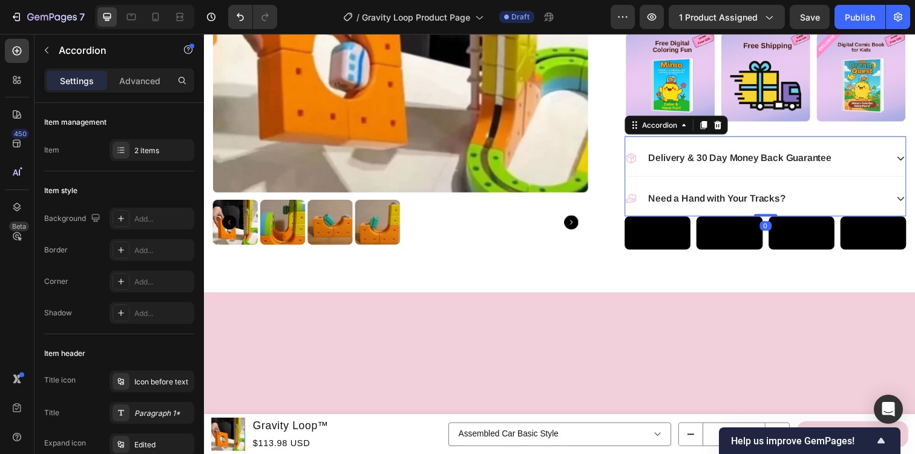
click at [893, 157] on div "Delivery & 30 Day Money Back Guarantee" at bounding box center [767, 161] width 267 height 16
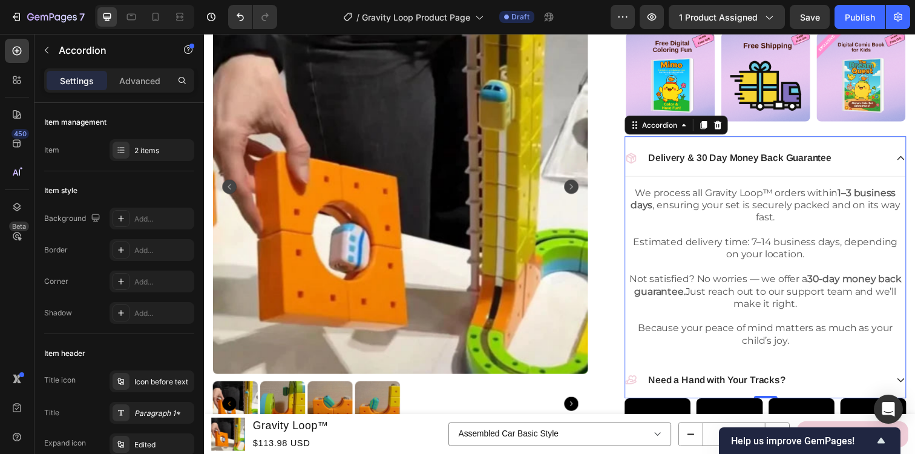
click at [893, 157] on div "Delivery & 30 Day Money Back Guarantee" at bounding box center [767, 161] width 267 height 16
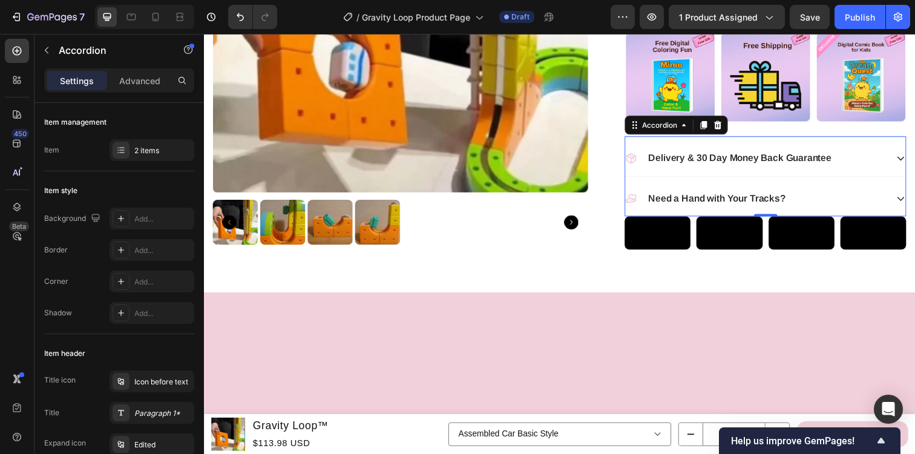
click at [897, 200] on div "Need a Hand with Your Tracks?" at bounding box center [767, 202] width 267 height 16
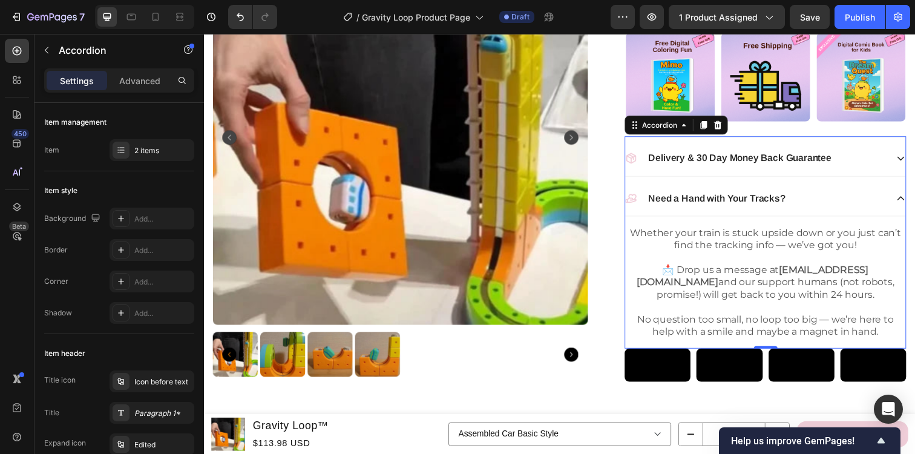
click at [897, 200] on div "Need a Hand with Your Tracks?" at bounding box center [767, 202] width 267 height 16
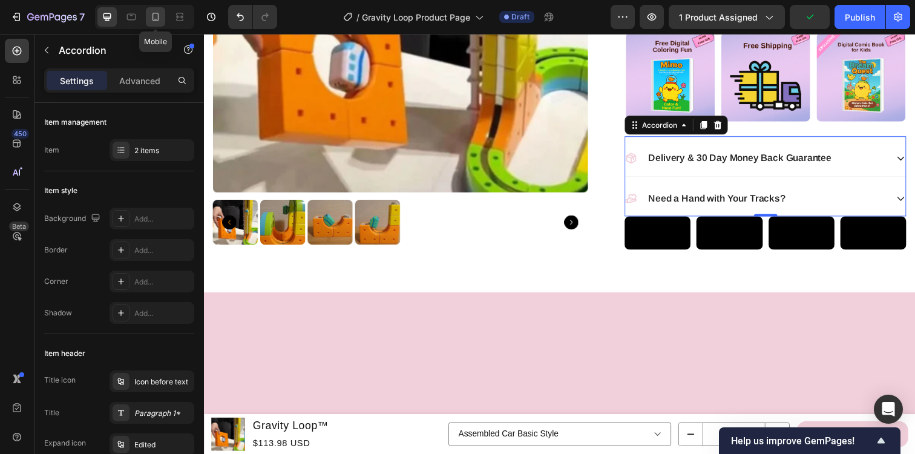
click at [156, 16] on icon at bounding box center [155, 17] width 12 height 12
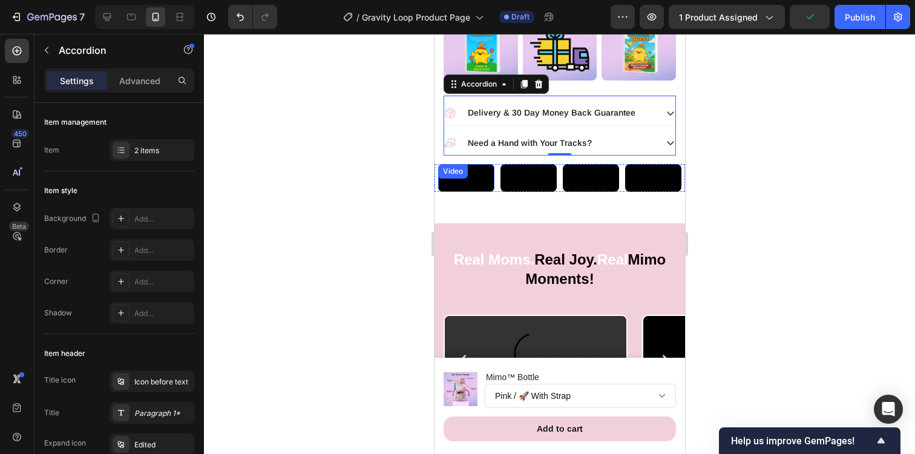
scroll to position [853, 0]
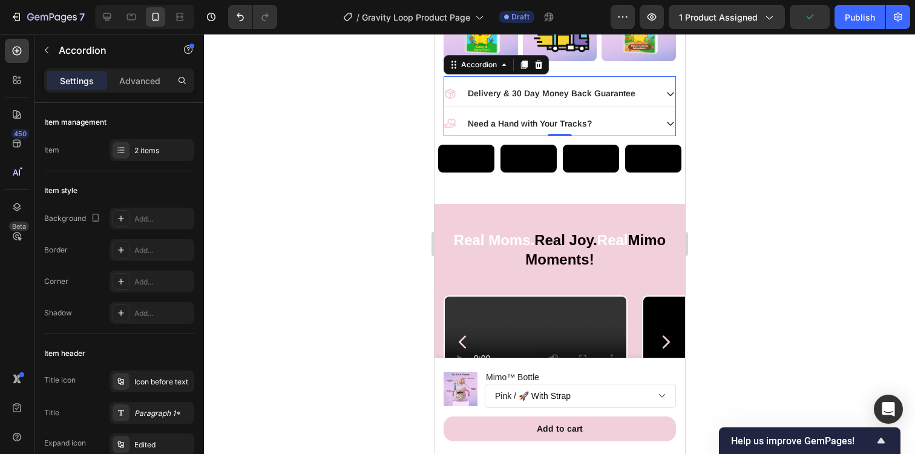
click at [651, 90] on div "Delivery & 30 Day Money Back Guarantee" at bounding box center [550, 93] width 212 height 15
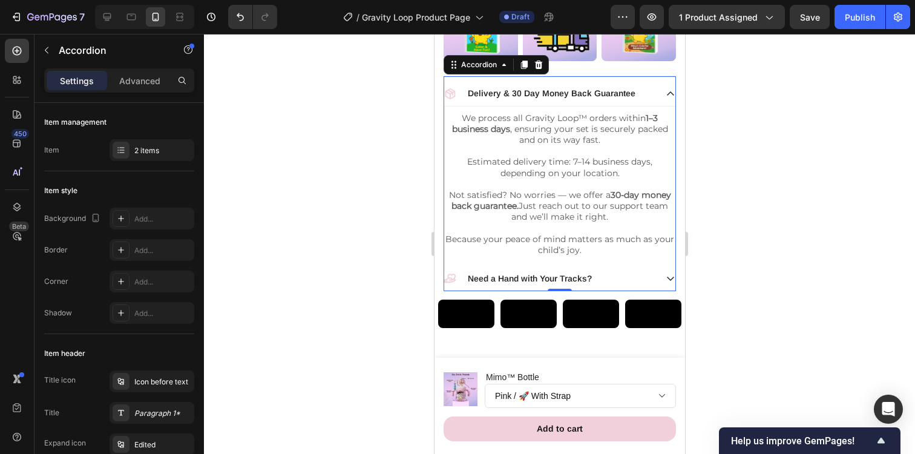
click at [651, 90] on div "Delivery & 30 Day Money Back Guarantee" at bounding box center [550, 93] width 212 height 15
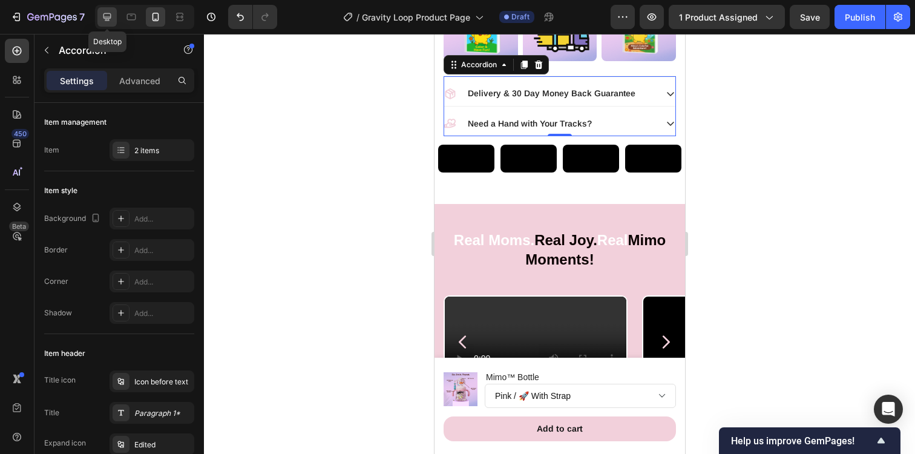
click at [107, 16] on icon at bounding box center [107, 17] width 12 height 12
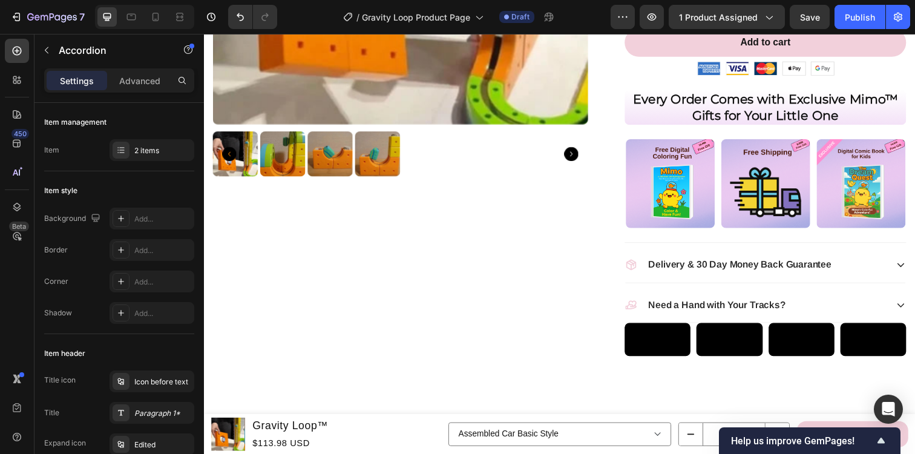
scroll to position [319, 0]
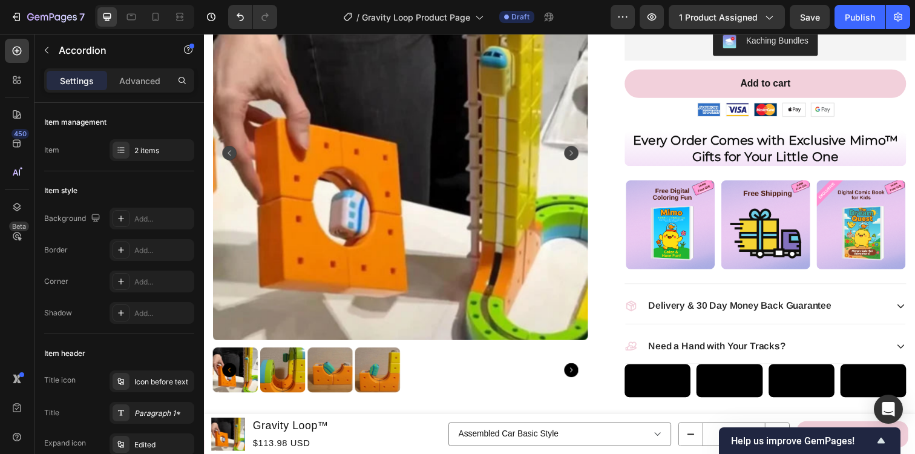
click at [880, 314] on div "Delivery & 30 Day Money Back Guarantee" at bounding box center [767, 312] width 267 height 16
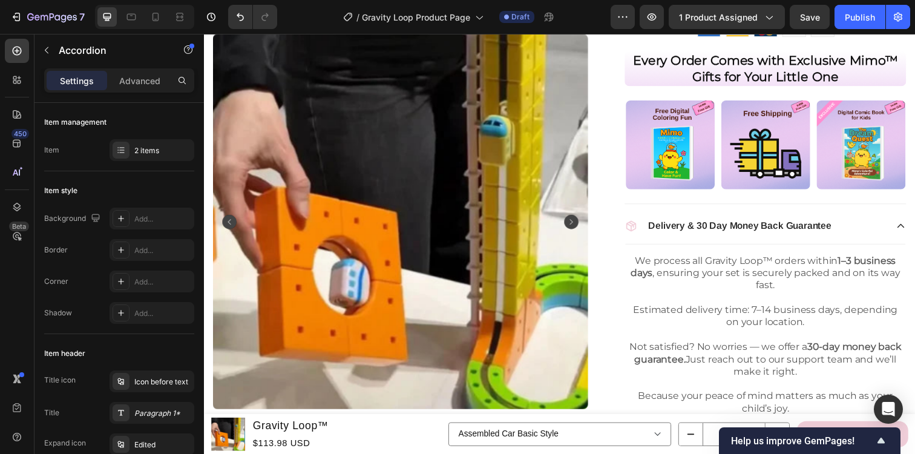
scroll to position [402, 0]
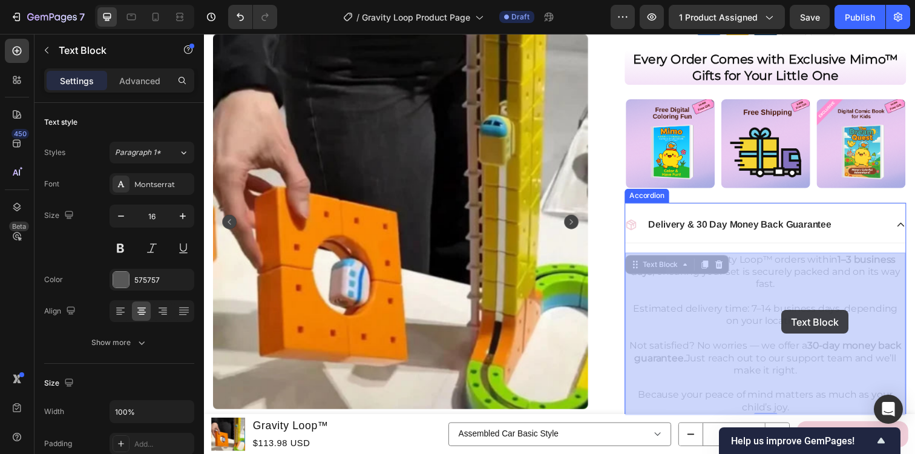
drag, startPoint x: 846, startPoint y: 317, endPoint x: 793, endPoint y: 316, distance: 52.7
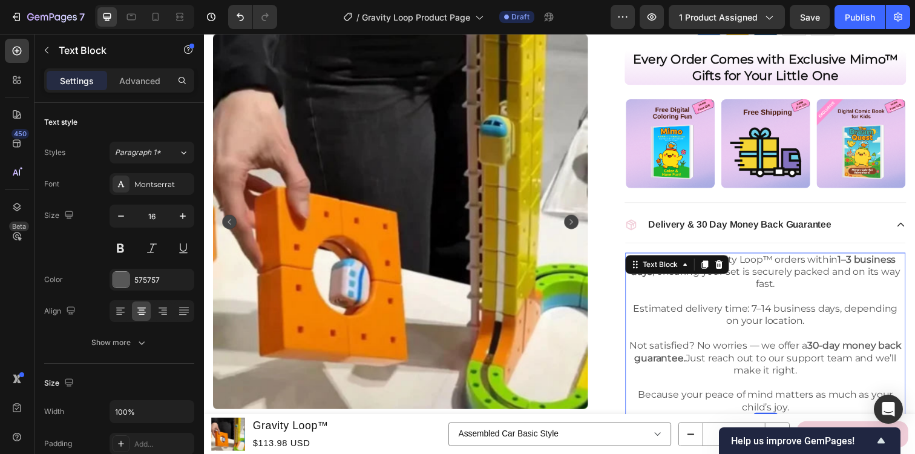
click at [793, 316] on p "Estimated delivery time: 7–14 business days, depending on your location." at bounding box center [777, 328] width 284 height 38
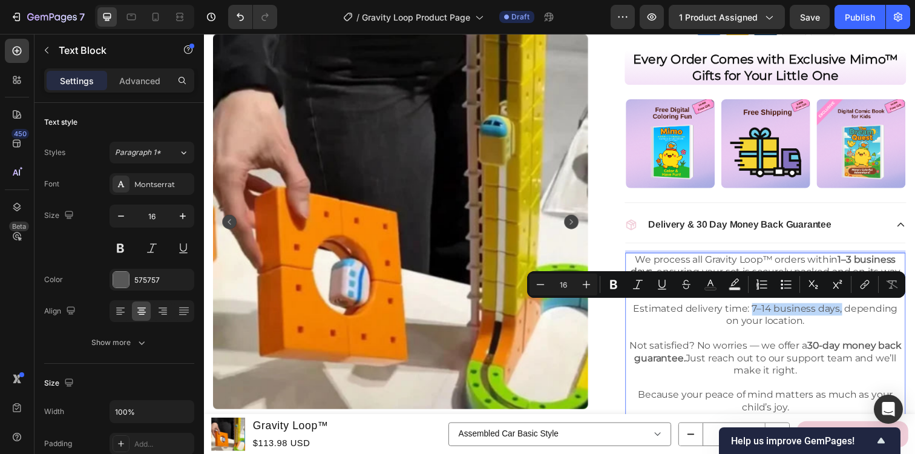
drag, startPoint x: 755, startPoint y: 314, endPoint x: 846, endPoint y: 320, distance: 90.9
click at [846, 320] on p "Estimated delivery time: 7–14 business days, depending on your location." at bounding box center [777, 328] width 284 height 38
click at [614, 282] on icon "Editor contextual toolbar" at bounding box center [614, 284] width 12 height 12
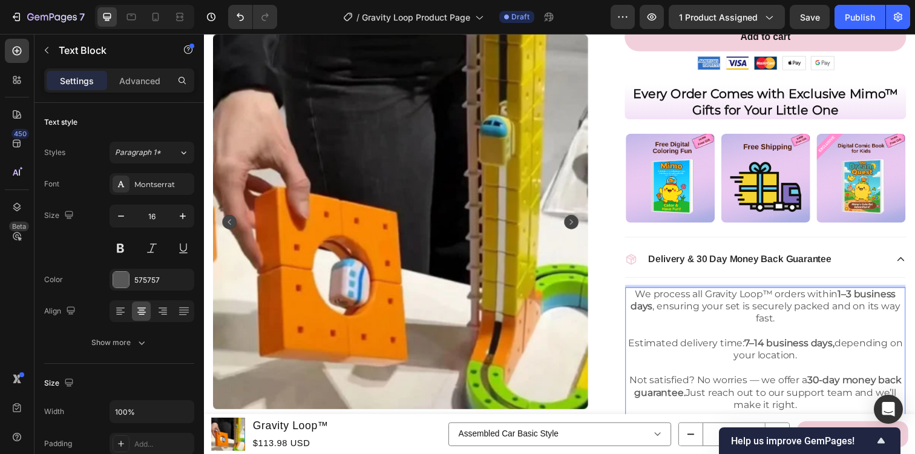
scroll to position [361, 0]
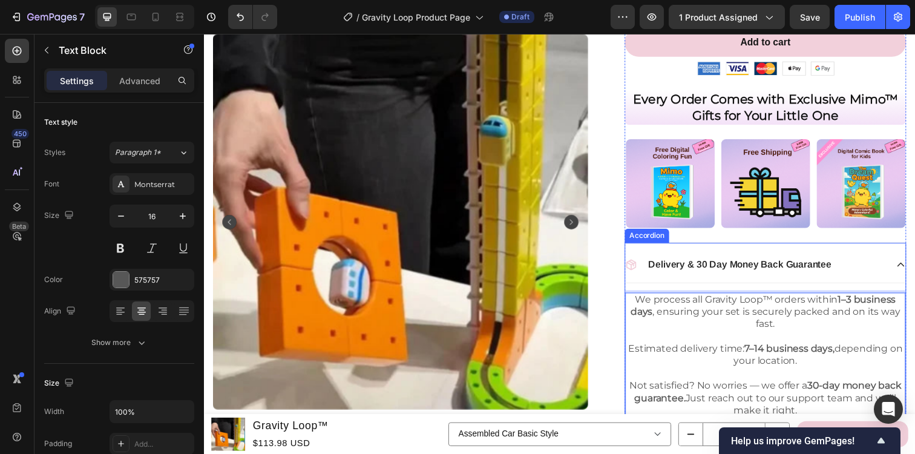
click at [890, 272] on div "Delivery & 30 Day Money Back Guarantee" at bounding box center [767, 269] width 267 height 16
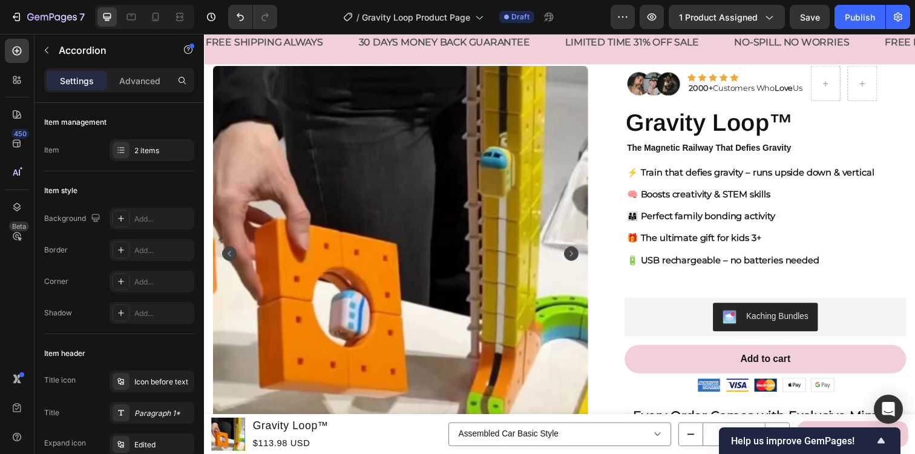
scroll to position [0, 0]
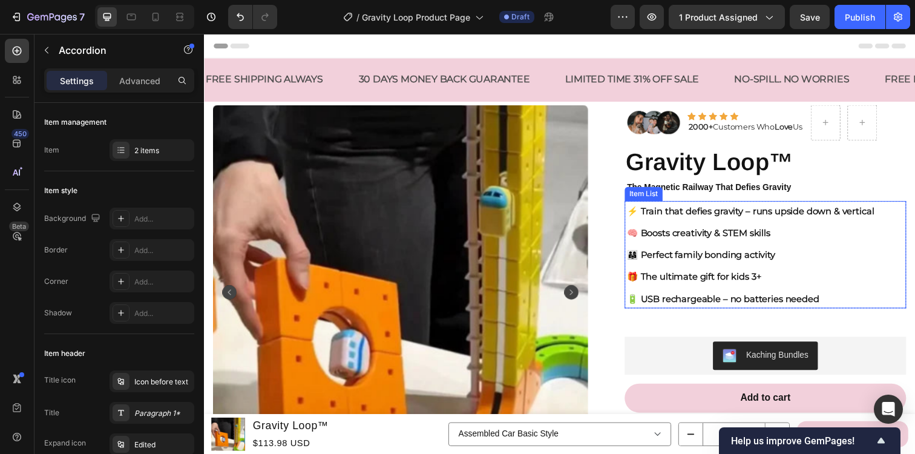
click at [775, 216] on strong "⚡ Train that defies gravity – runs upside down & vertical" at bounding box center [762, 214] width 252 height 11
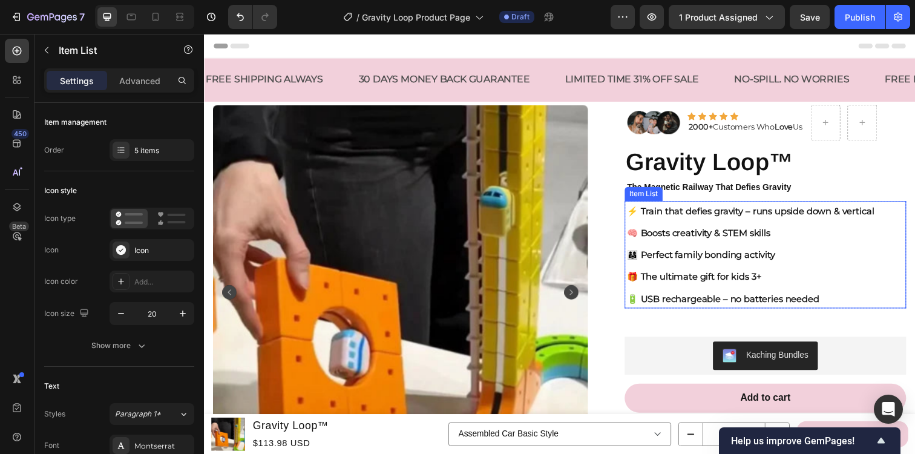
click at [775, 216] on strong "⚡ Train that defies gravity – runs upside down & vertical" at bounding box center [762, 214] width 252 height 11
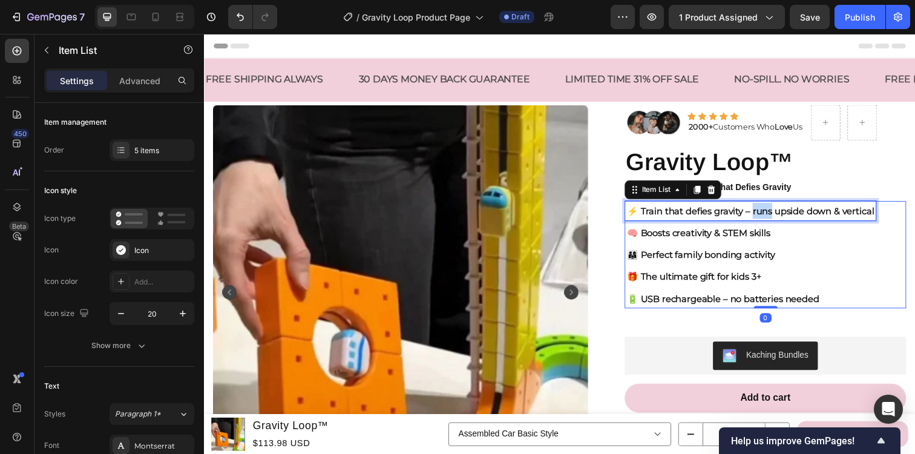
click at [775, 216] on strong "⚡ Train that defies gravity – runs upside down & vertical" at bounding box center [762, 214] width 252 height 11
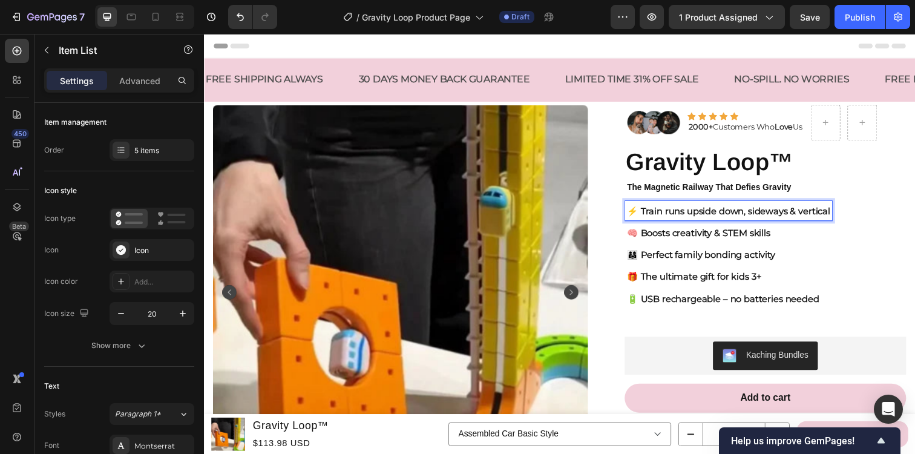
click at [765, 238] on strong "🧠 Boosts creativity & STEM skills" at bounding box center [709, 236] width 146 height 11
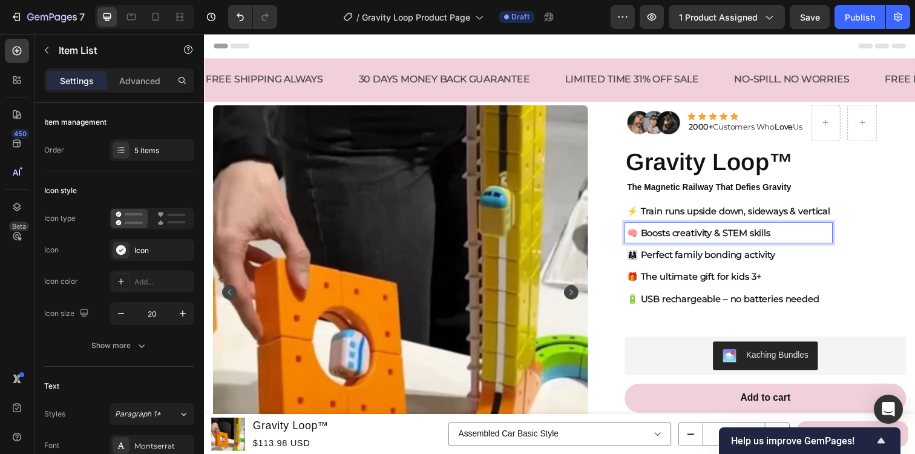
click at [765, 238] on strong "🧠 Boosts creativity & STEM skills" at bounding box center [709, 236] width 146 height 11
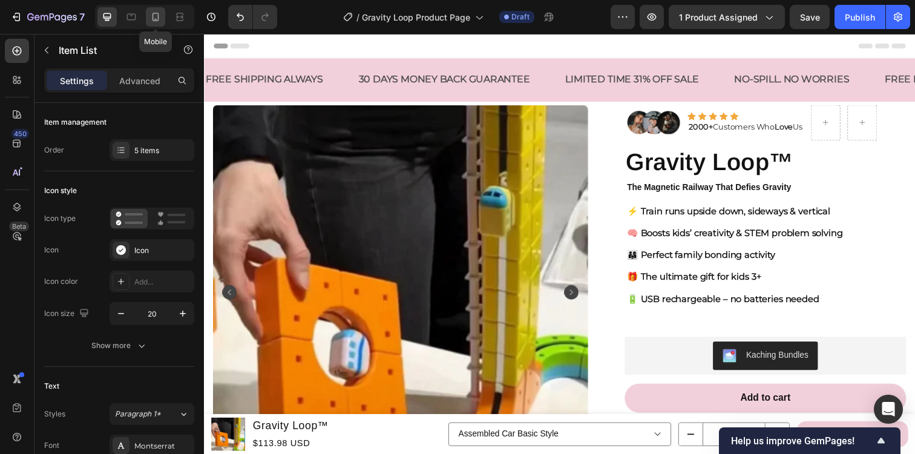
click at [163, 20] on div at bounding box center [155, 16] width 19 height 19
type input "14"
type input "5"
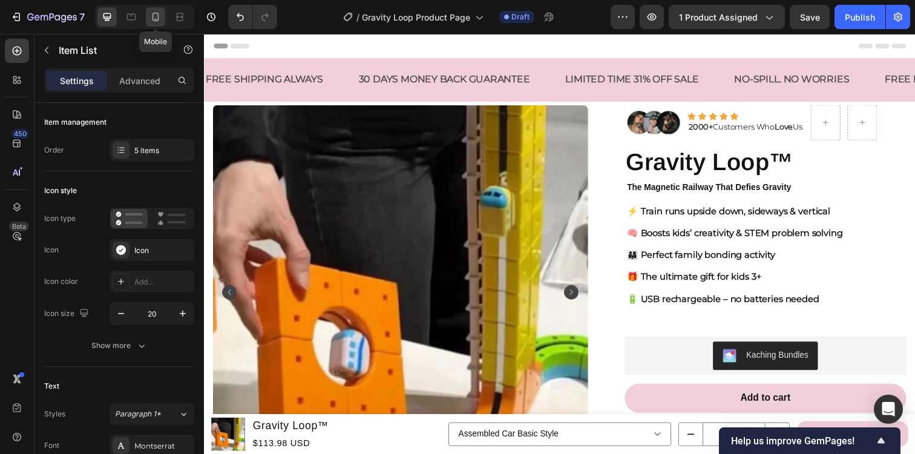
type input "5"
type input "23"
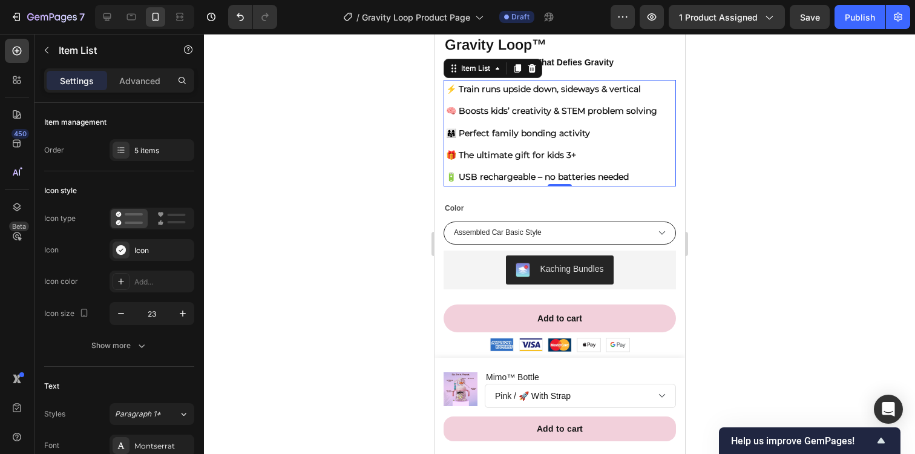
scroll to position [417, 0]
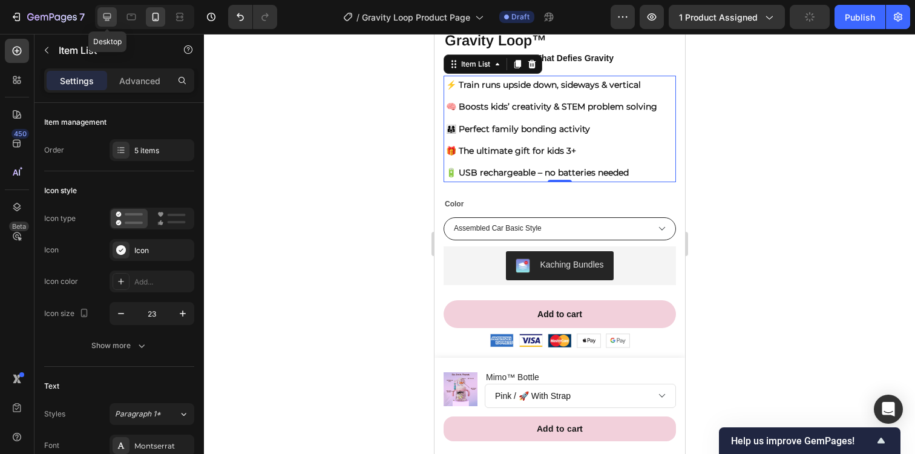
click at [107, 20] on icon at bounding box center [107, 17] width 8 height 8
type input "15"
type input "4"
type input "8"
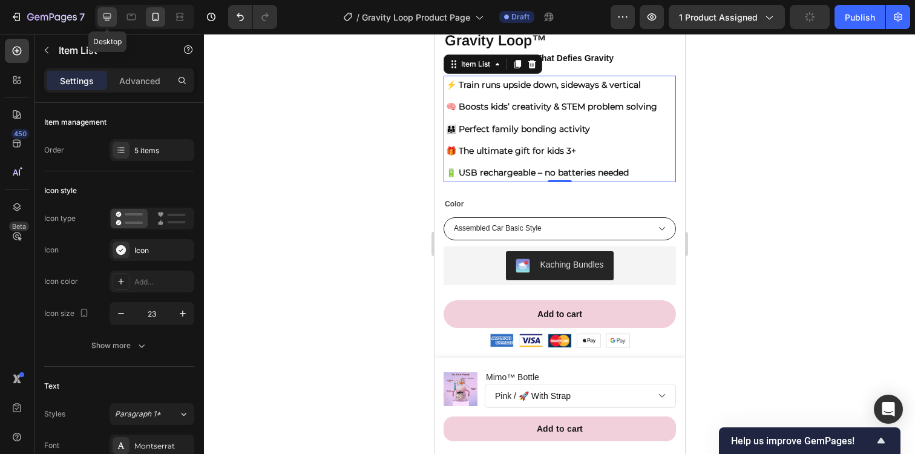
type input "8"
type input "20"
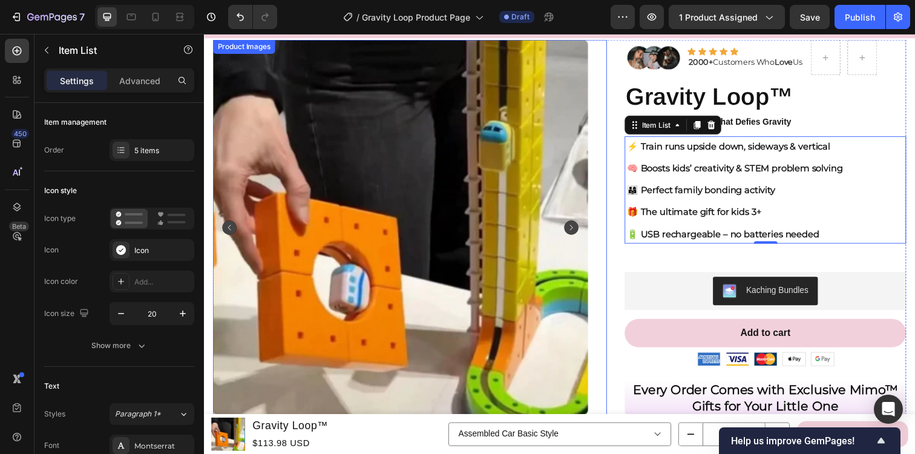
scroll to position [64, 0]
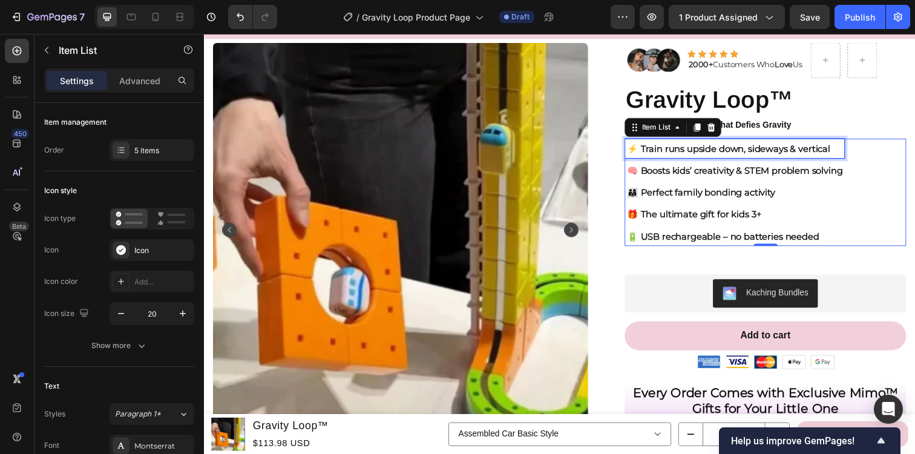
click at [659, 151] on strong "⚡ Train runs upside down, sideways & vertical" at bounding box center [740, 150] width 208 height 11
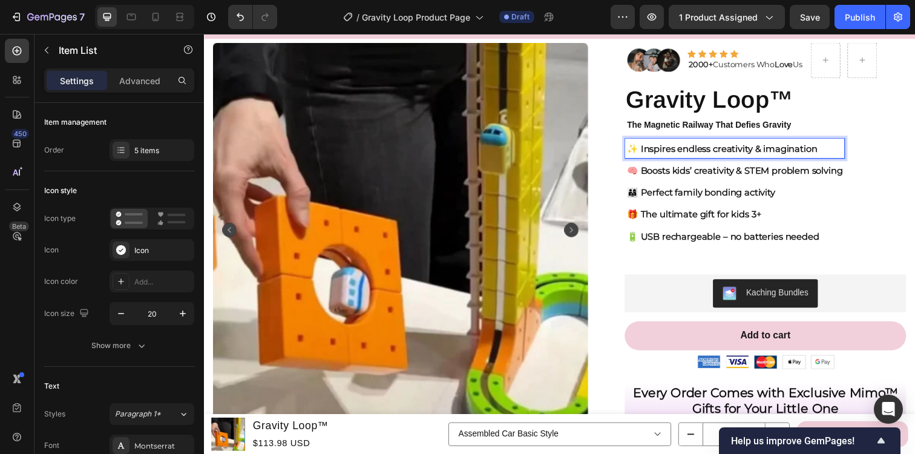
click at [664, 174] on strong "🧠 Boosts kids’ creativity & STEM problem solving" at bounding box center [746, 172] width 220 height 11
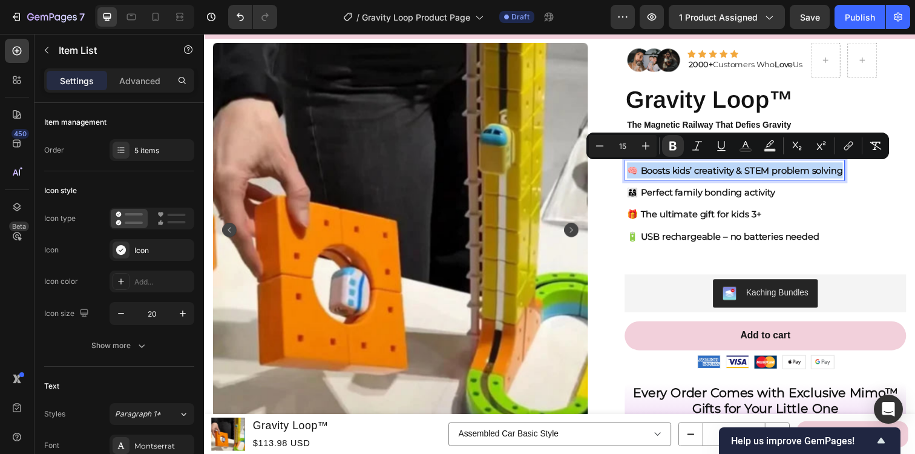
click at [750, 174] on strong "🧠 Boosts kids’ creativity & STEM problem solving" at bounding box center [746, 172] width 220 height 11
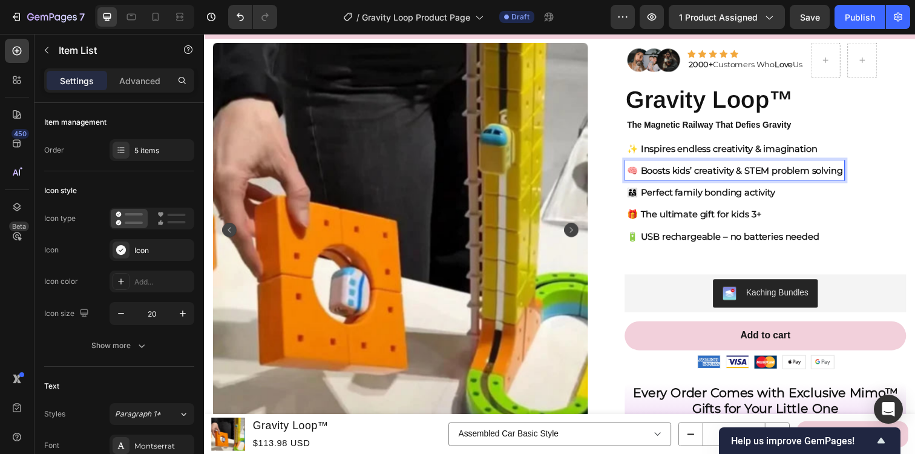
click at [750, 174] on strong "🧠 Boosts kids’ creativity & STEM problem solving" at bounding box center [746, 172] width 220 height 11
click at [669, 195] on strong "👨‍👩‍👧 Perfect family bonding activity" at bounding box center [711, 194] width 151 height 11
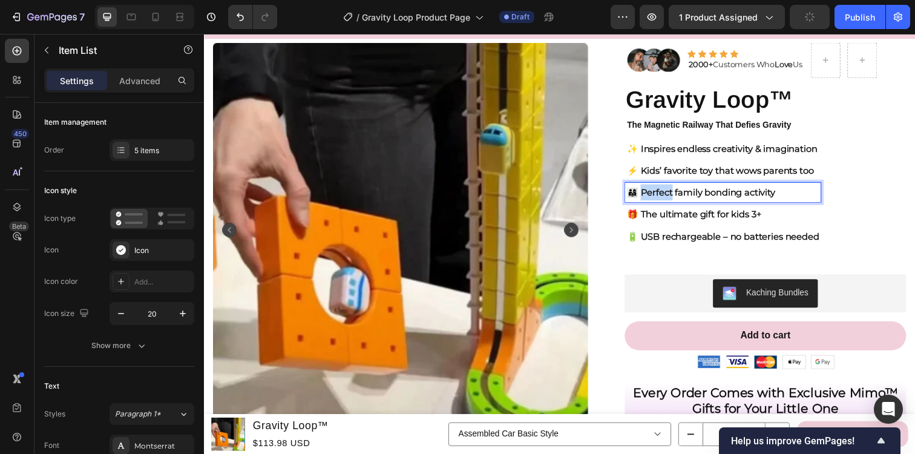
click at [669, 195] on strong "👨‍👩‍👧 Perfect family bonding activity" at bounding box center [711, 194] width 151 height 11
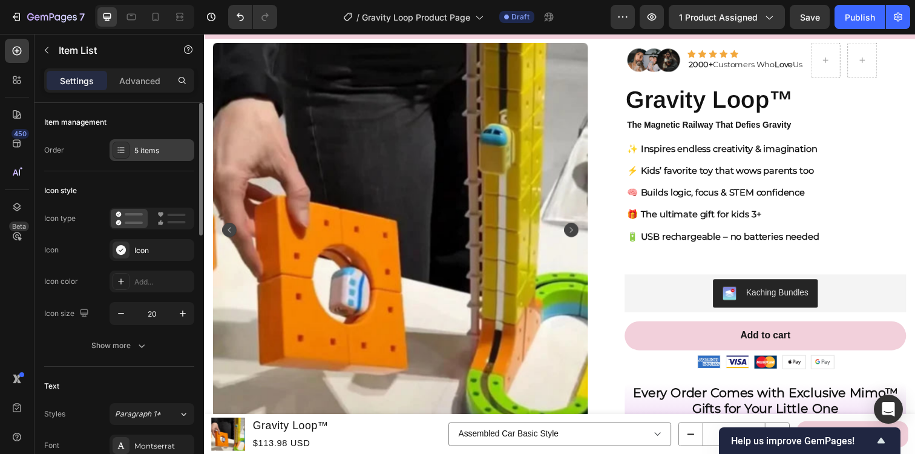
click at [158, 151] on div "5 items" at bounding box center [162, 150] width 57 height 11
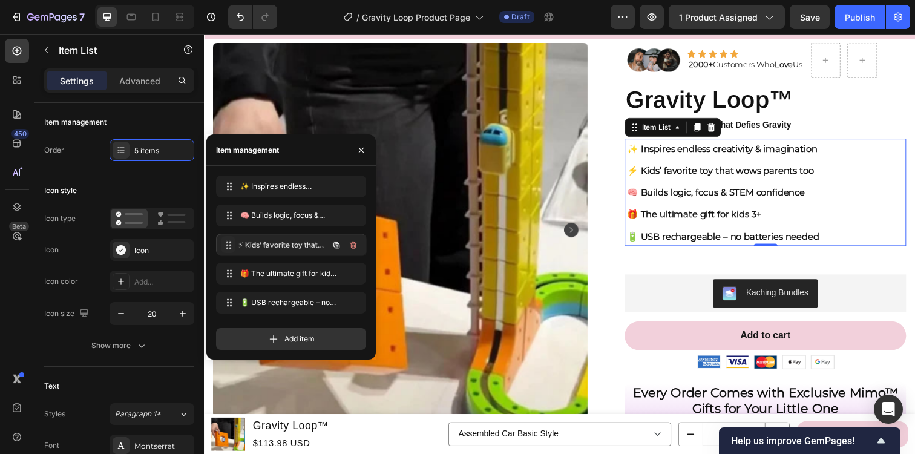
drag, startPoint x: 225, startPoint y: 209, endPoint x: 226, endPoint y: 239, distance: 29.7
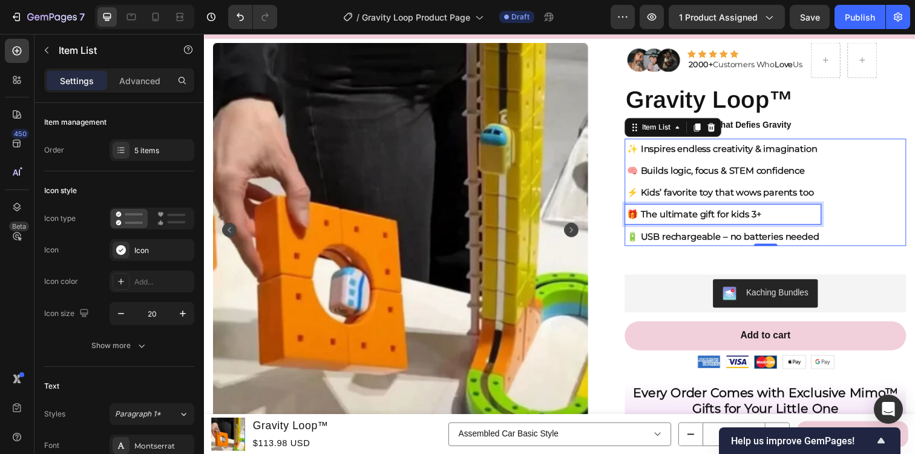
click at [671, 221] on strong "🎁 The ultimate gift for kids 3+" at bounding box center [704, 217] width 137 height 11
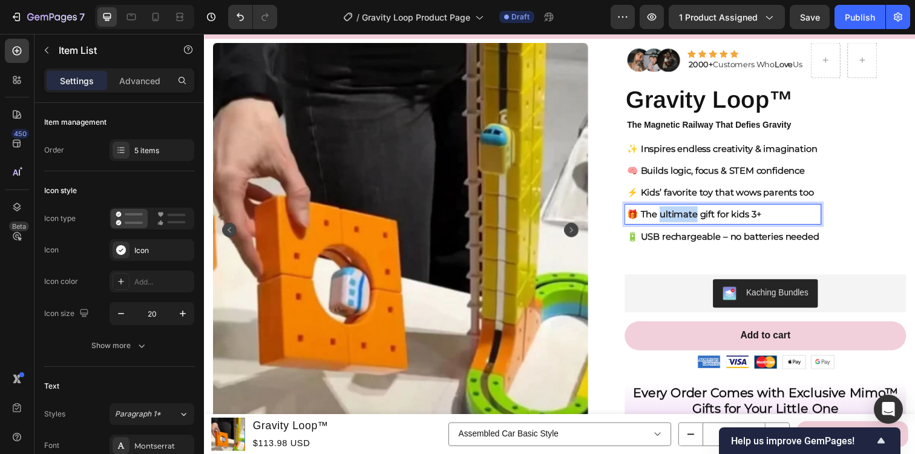
click at [671, 221] on strong "🎁 The ultimate gift for kids 3+" at bounding box center [704, 217] width 137 height 11
click at [642, 237] on strong "🔋 USB rechargeable – no batteries needed" at bounding box center [734, 239] width 196 height 11
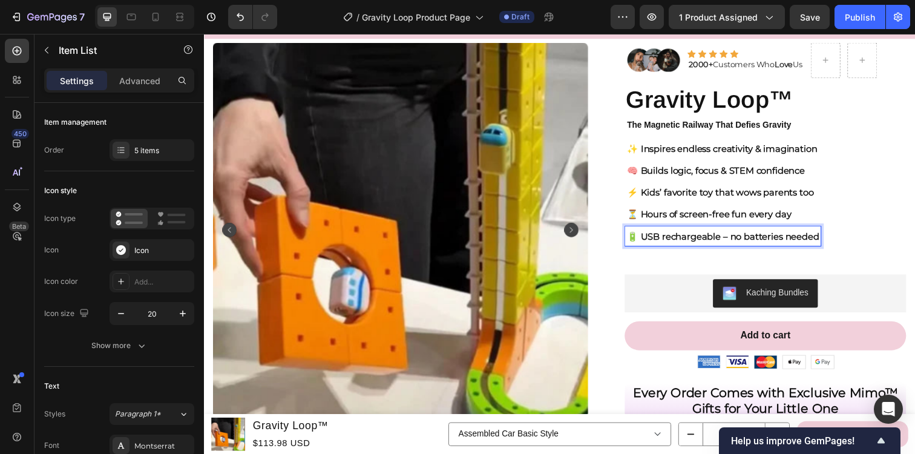
click at [642, 237] on strong "🔋 USB rechargeable – no batteries needed" at bounding box center [734, 239] width 196 height 11
click at [155, 146] on div "5 items" at bounding box center [162, 150] width 57 height 11
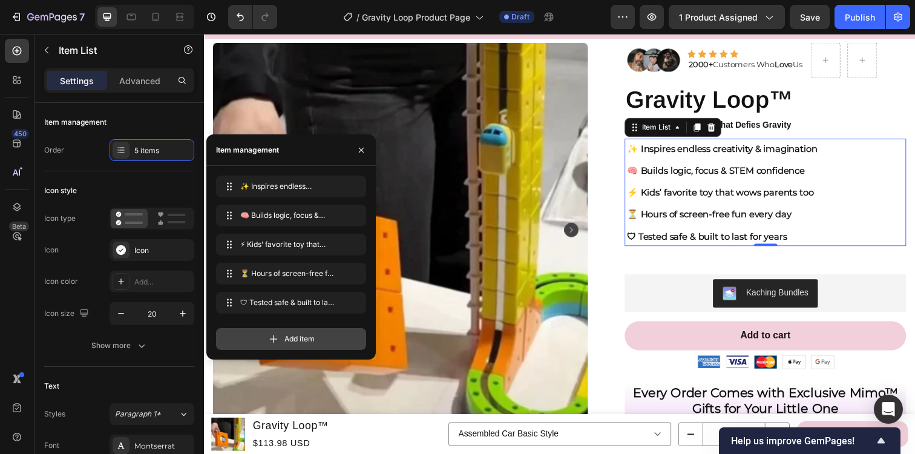
click at [249, 337] on div "Add item" at bounding box center [291, 339] width 150 height 22
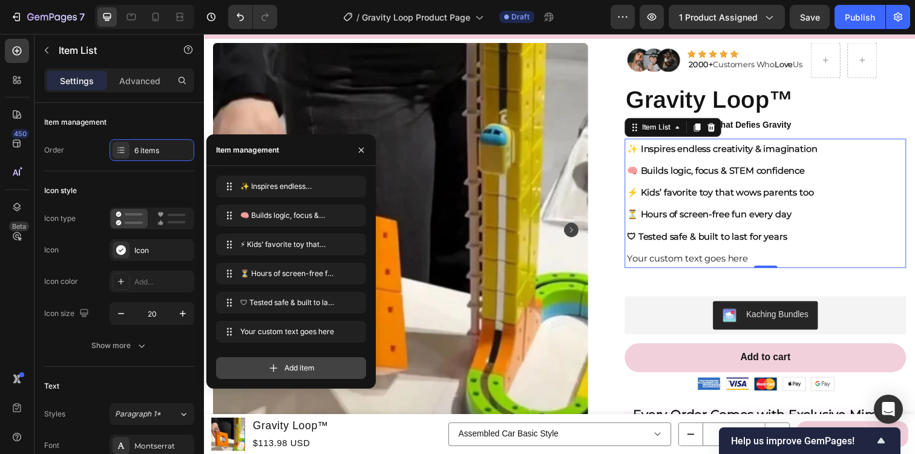
click at [251, 366] on div "Add item" at bounding box center [291, 368] width 150 height 22
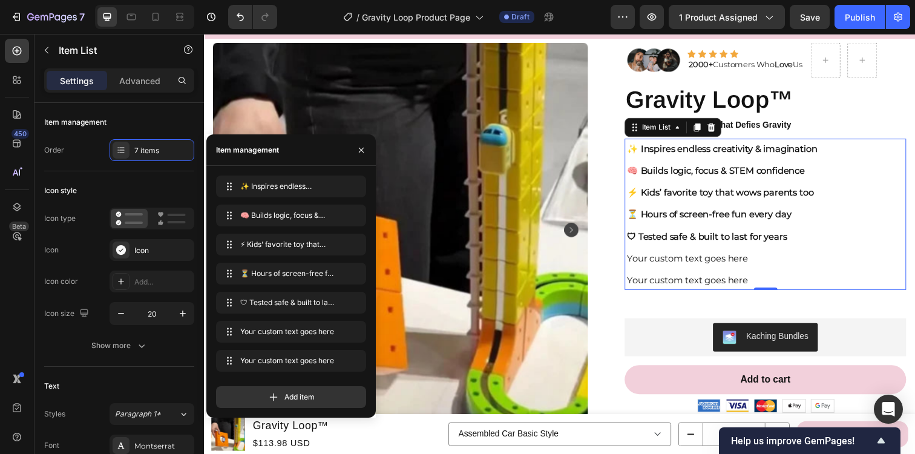
click at [656, 259] on div "Your custom text goes here" at bounding box center [733, 262] width 198 height 20
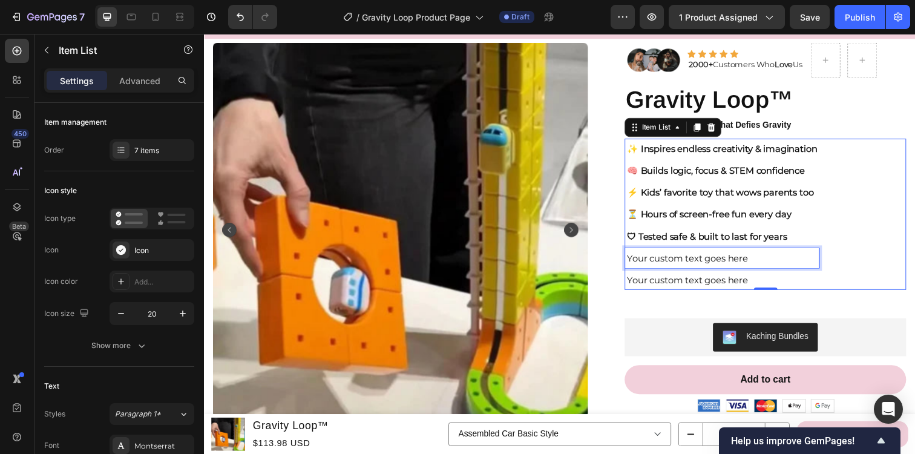
click at [656, 259] on p "Your custom text goes here" at bounding box center [733, 262] width 194 height 16
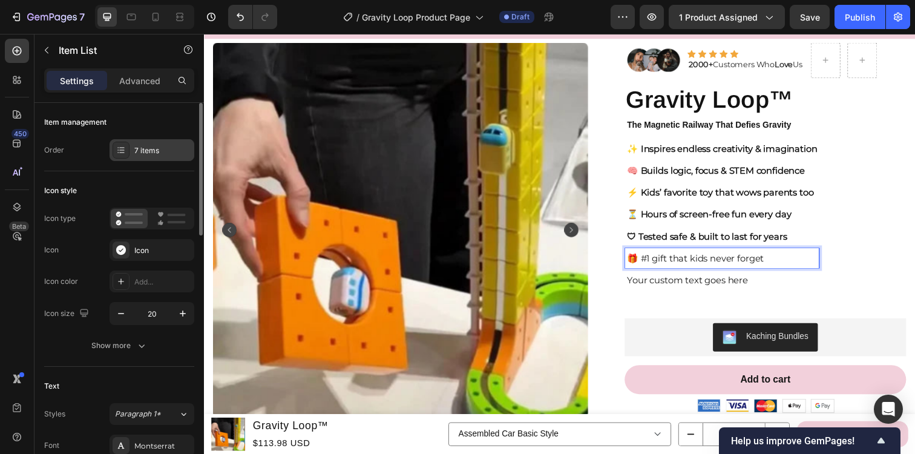
click at [148, 147] on div "7 items" at bounding box center [162, 150] width 57 height 11
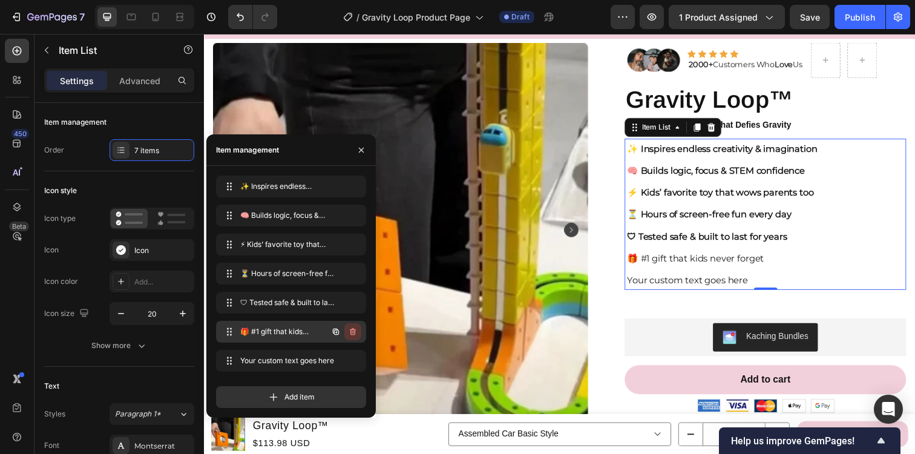
click at [353, 331] on icon "button" at bounding box center [353, 332] width 1 height 3
click at [353, 331] on div "Delete" at bounding box center [344, 331] width 22 height 11
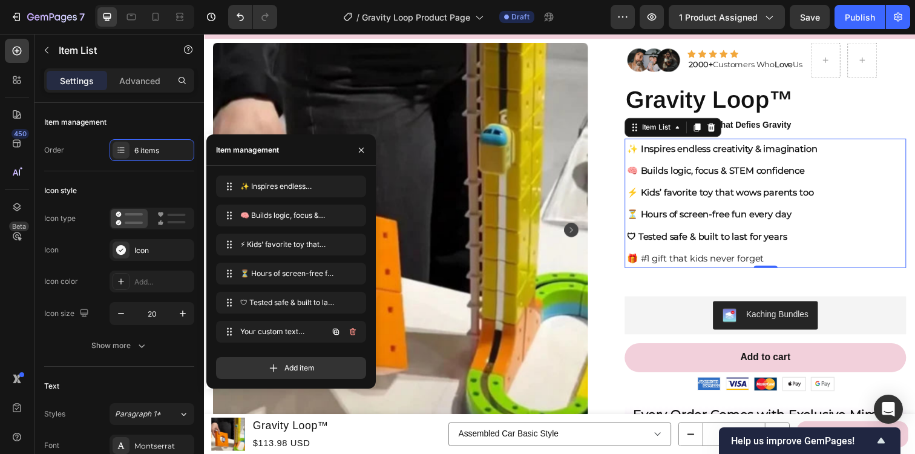
click at [353, 331] on icon "button" at bounding box center [353, 332] width 1 height 3
click at [353, 331] on div "Delete" at bounding box center [344, 331] width 22 height 11
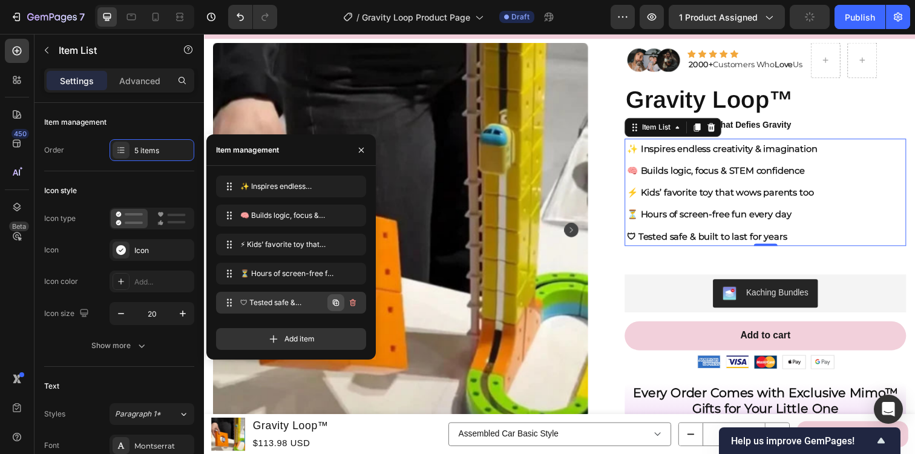
click at [336, 303] on icon "button" at bounding box center [336, 303] width 2 height 2
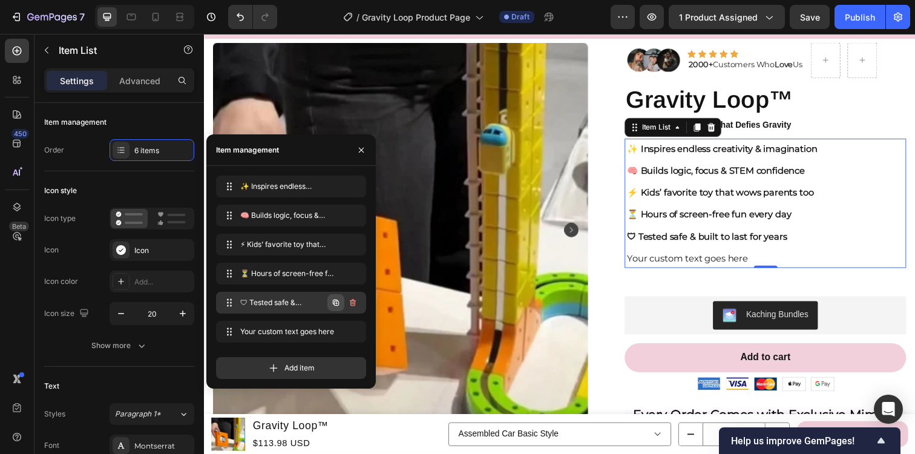
click at [335, 302] on icon "button" at bounding box center [336, 303] width 10 height 10
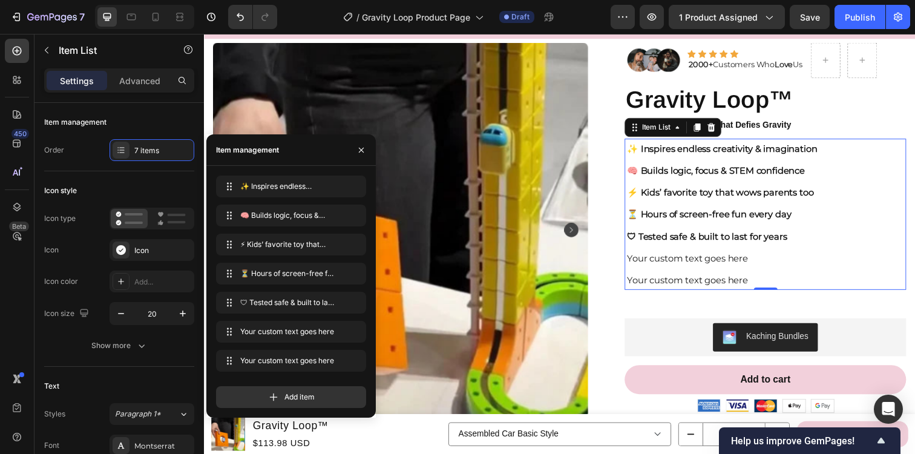
click at [652, 261] on p "Your custom text goes here" at bounding box center [733, 262] width 194 height 16
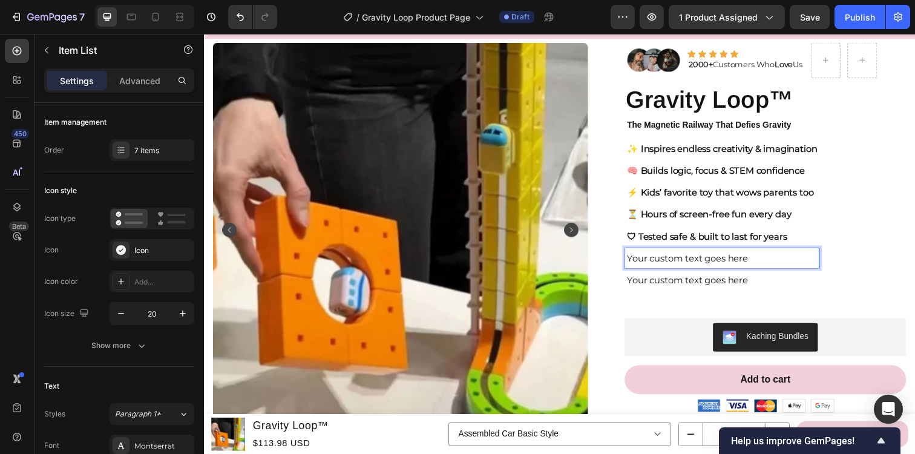
click at [652, 261] on p "Your custom text goes here" at bounding box center [733, 262] width 194 height 16
click at [652, 261] on p "🎁 #1 gift that kids never forget" at bounding box center [733, 262] width 194 height 16
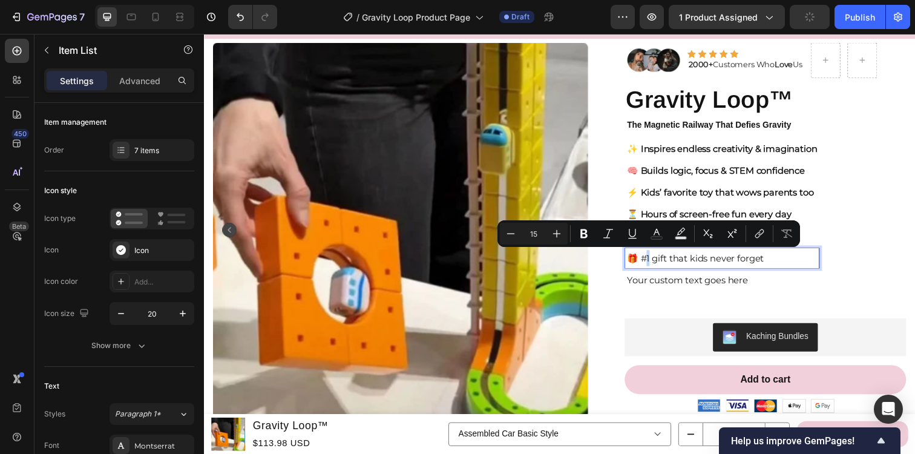
click at [652, 261] on p "🎁 #1 gift that kids never forget" at bounding box center [733, 262] width 194 height 16
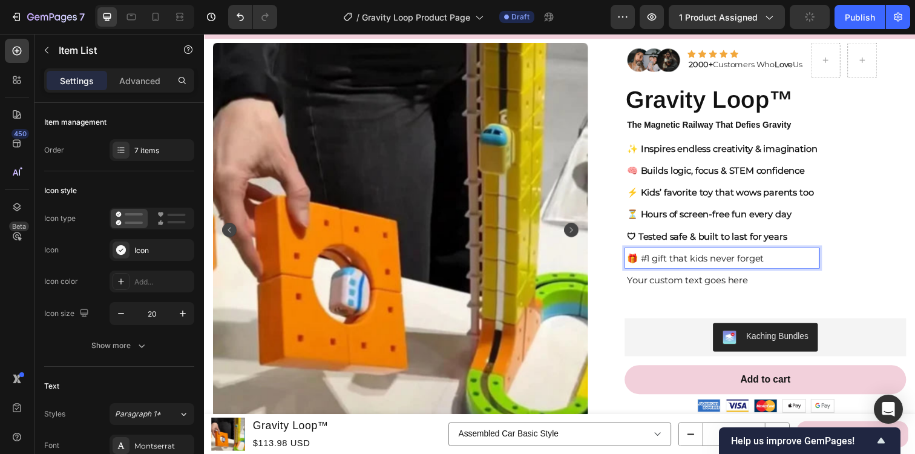
click at [652, 261] on p "🎁 #1 gift that kids never forget" at bounding box center [733, 262] width 194 height 16
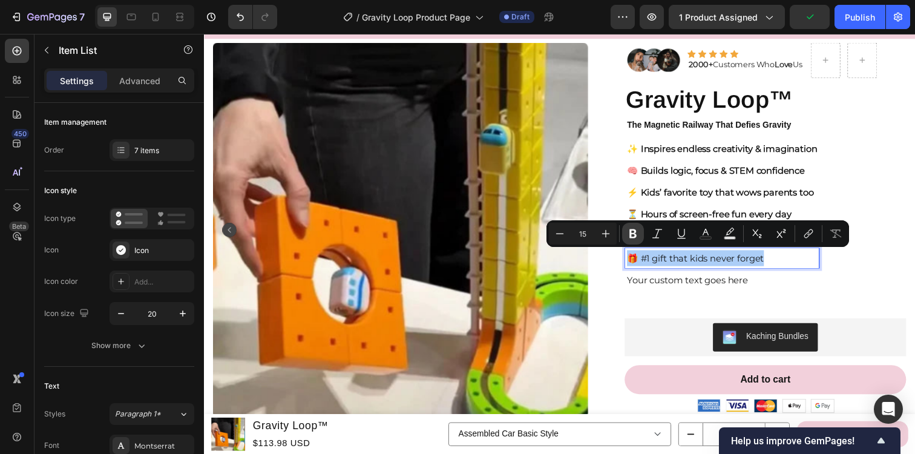
click at [631, 230] on icon "Editor contextual toolbar" at bounding box center [632, 233] width 7 height 9
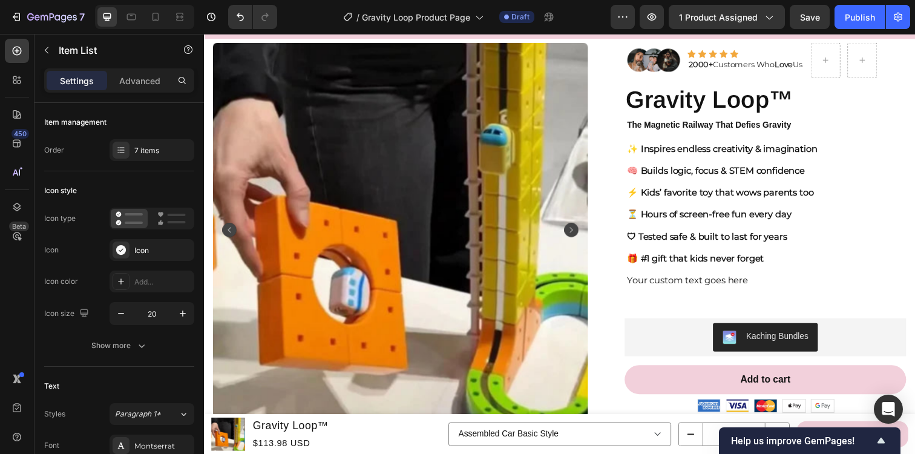
click at [746, 242] on strong "🛡 Tested safe & built to last for years" at bounding box center [717, 239] width 163 height 11
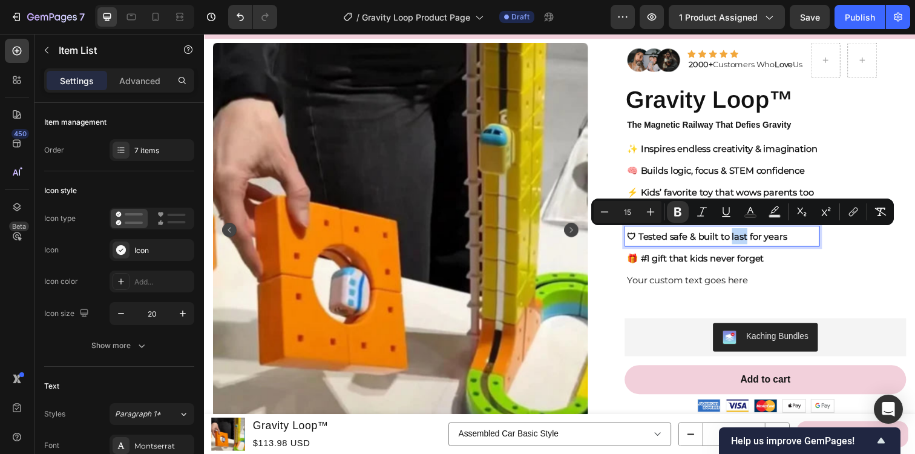
click at [710, 260] on strong "🎁 #1 gift that kids never forget" at bounding box center [706, 262] width 140 height 11
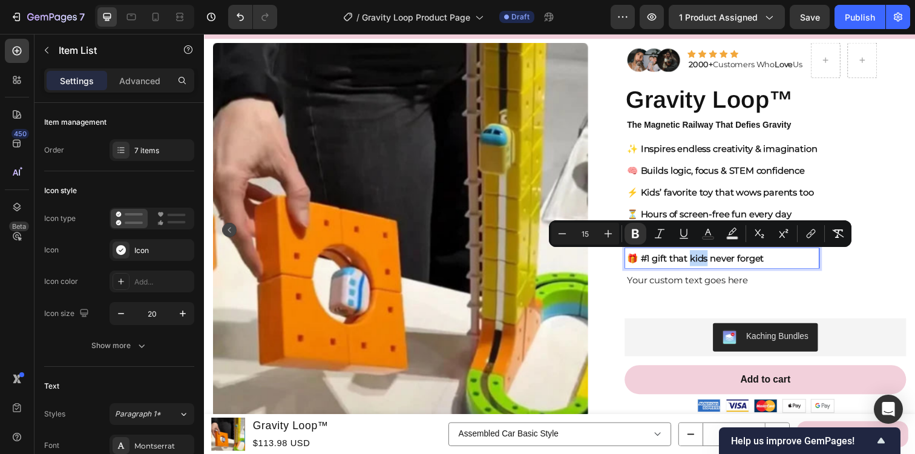
click at [696, 283] on p "Your custom text goes here" at bounding box center [733, 285] width 194 height 16
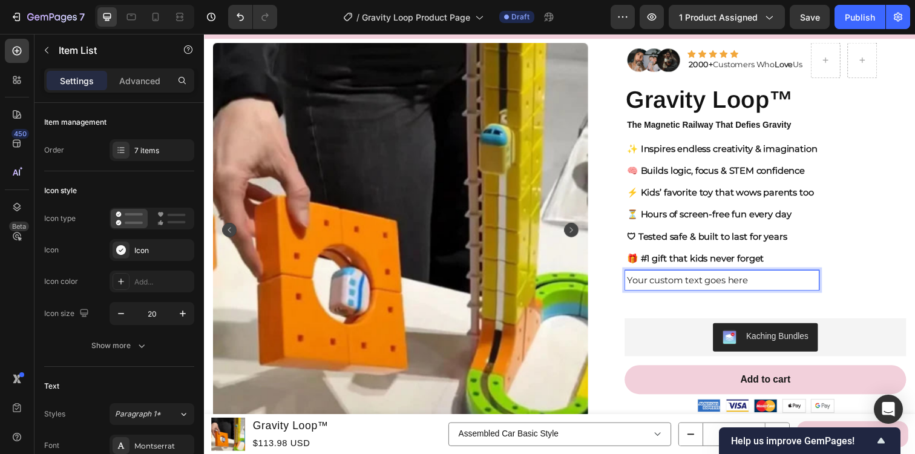
click at [696, 283] on p "Your custom text goes here" at bounding box center [733, 285] width 194 height 16
click at [696, 283] on p "🌍 Recharge once, play endlessly — eco smart" at bounding box center [739, 285] width 207 height 16
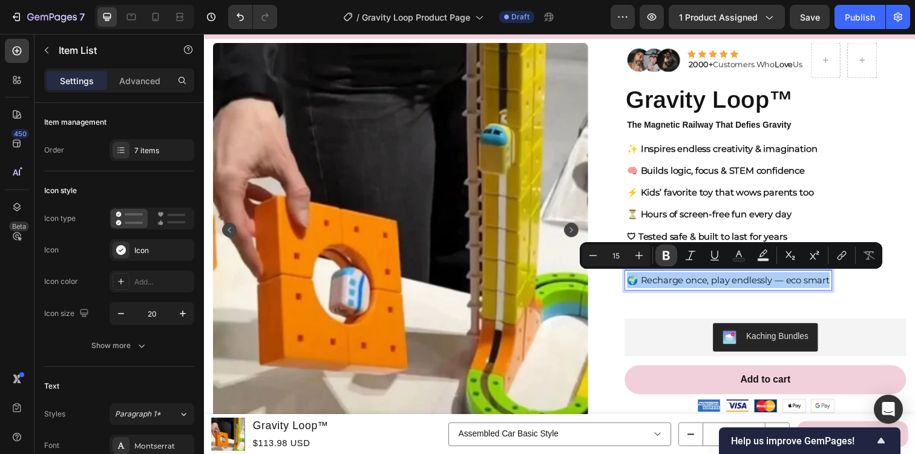
click at [666, 253] on icon "Editor contextual toolbar" at bounding box center [666, 255] width 12 height 12
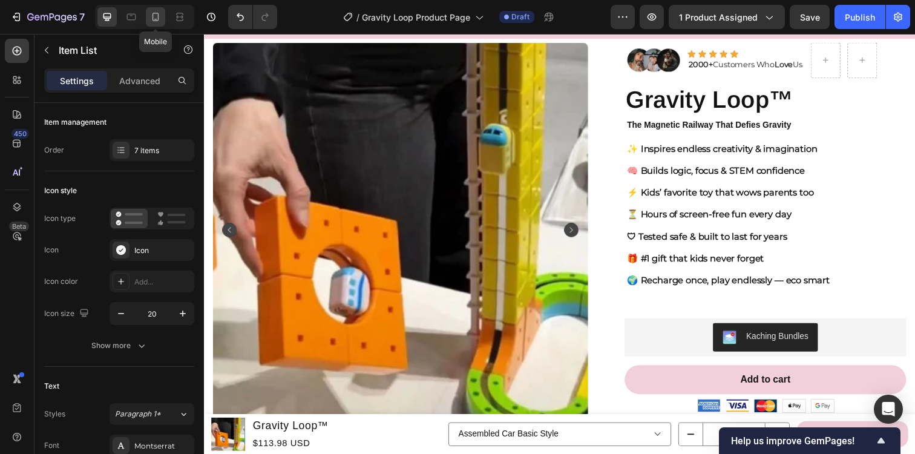
click at [157, 21] on icon at bounding box center [155, 17] width 12 height 12
type input "14"
type input "5"
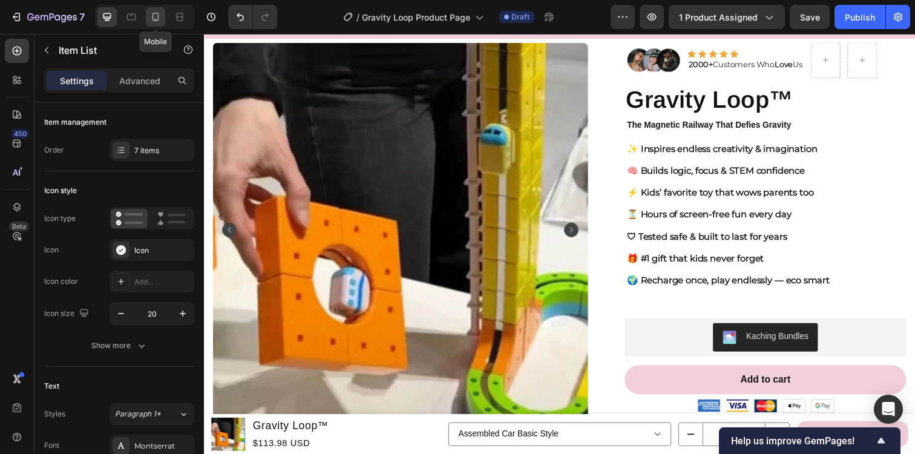
type input "5"
type input "23"
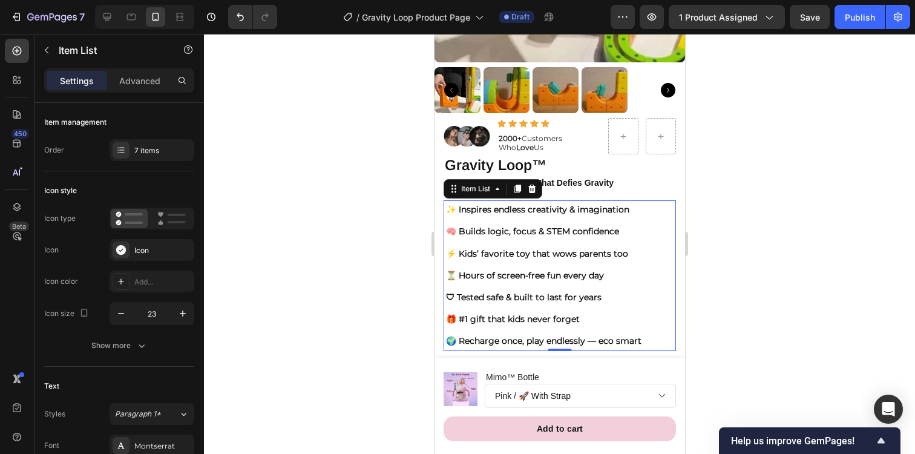
scroll to position [289, 0]
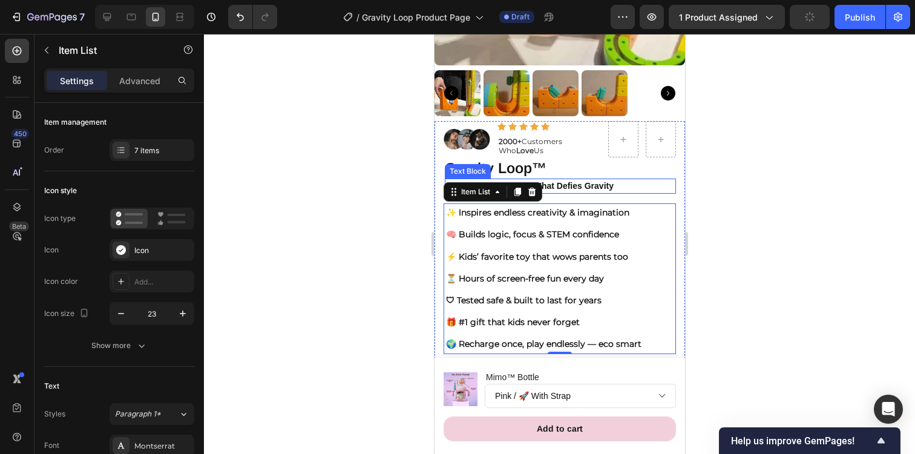
click at [645, 186] on p "The Magnetic Railway That Defies Gravity" at bounding box center [559, 186] width 229 height 13
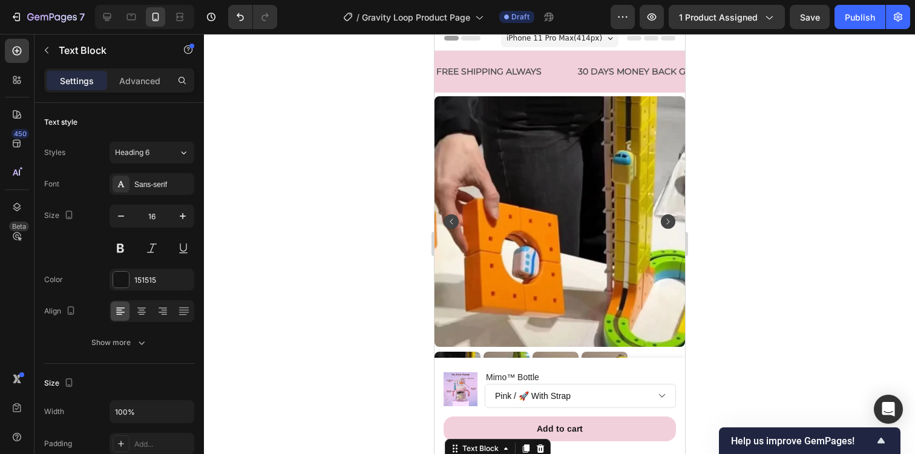
scroll to position [0, 0]
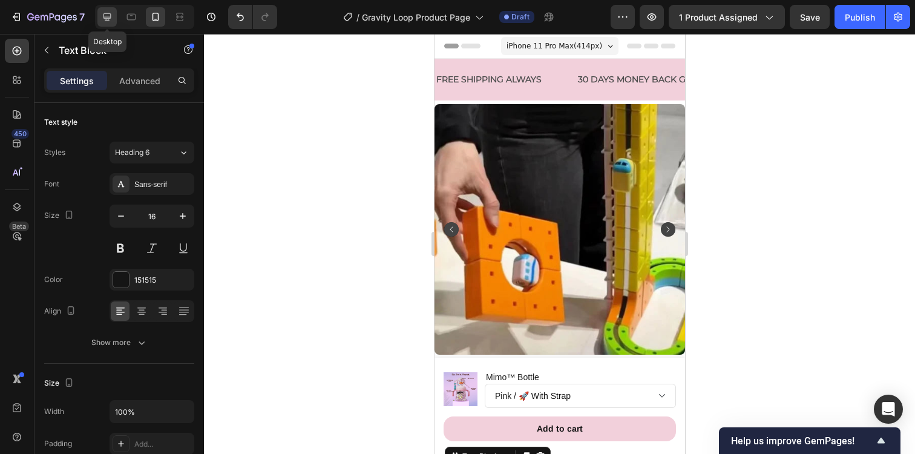
click at [112, 20] on icon at bounding box center [107, 17] width 12 height 12
type input "18"
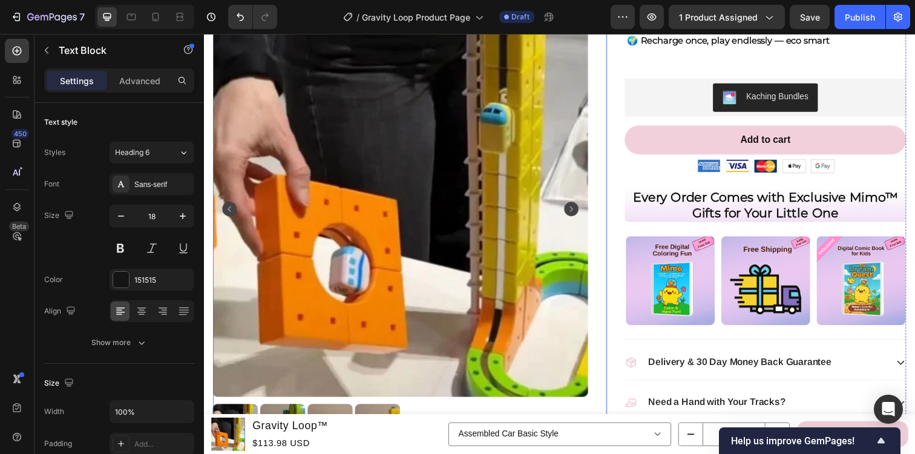
scroll to position [329, 0]
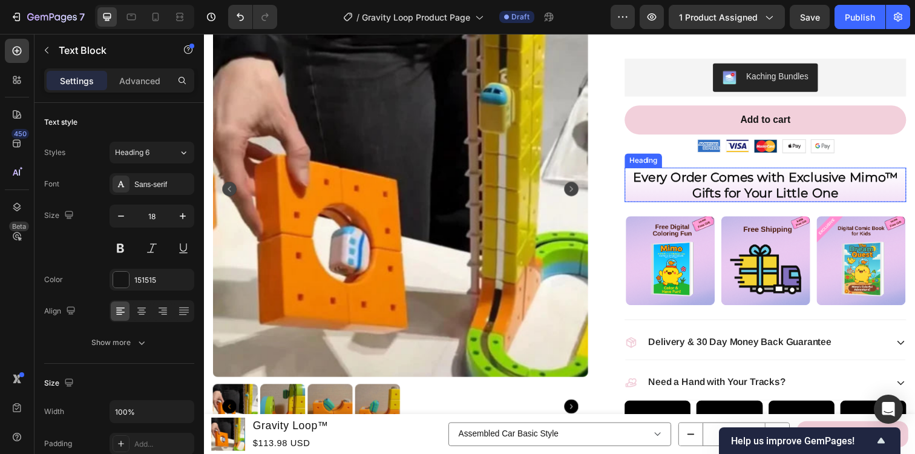
click at [671, 186] on strong "Every Order Comes with Exclusive Mimo™ Gifts for Your Little One" at bounding box center [778, 187] width 270 height 31
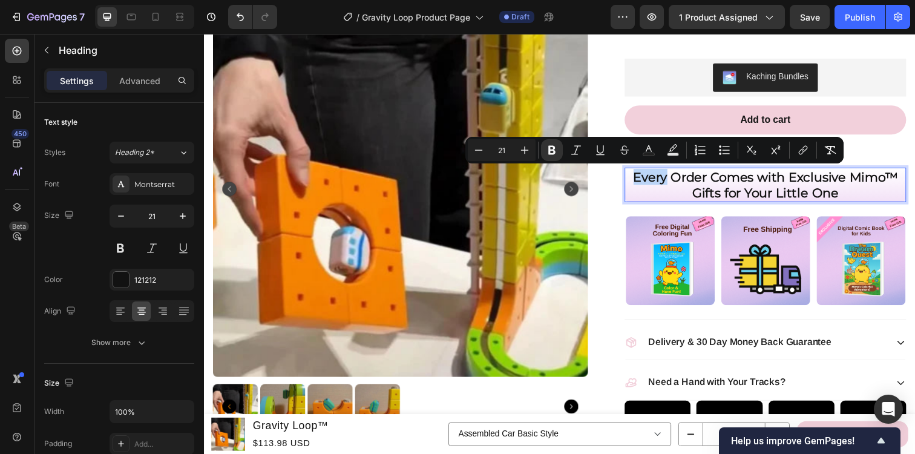
click at [671, 186] on strong "Every Order Comes with Exclusive Mimo™ Gifts for Your Little One" at bounding box center [778, 187] width 270 height 31
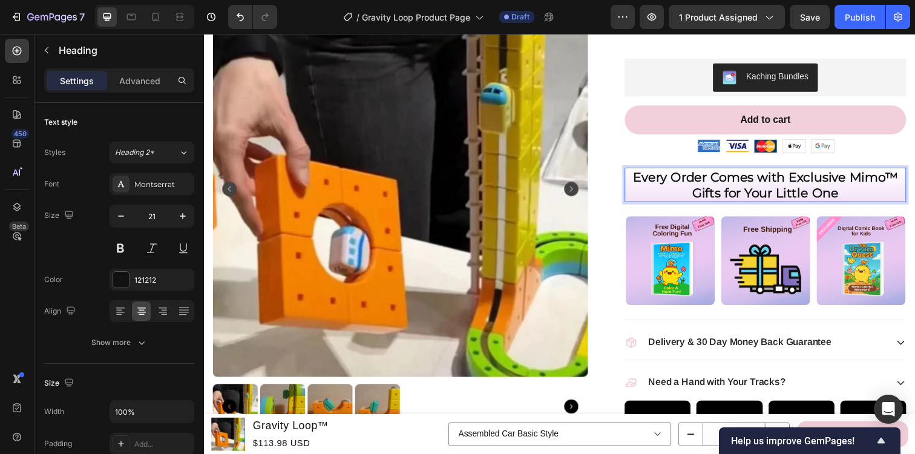
click at [671, 186] on strong "Every Order Comes with Exclusive Mimo™ Gifts for Your Little One" at bounding box center [778, 187] width 270 height 31
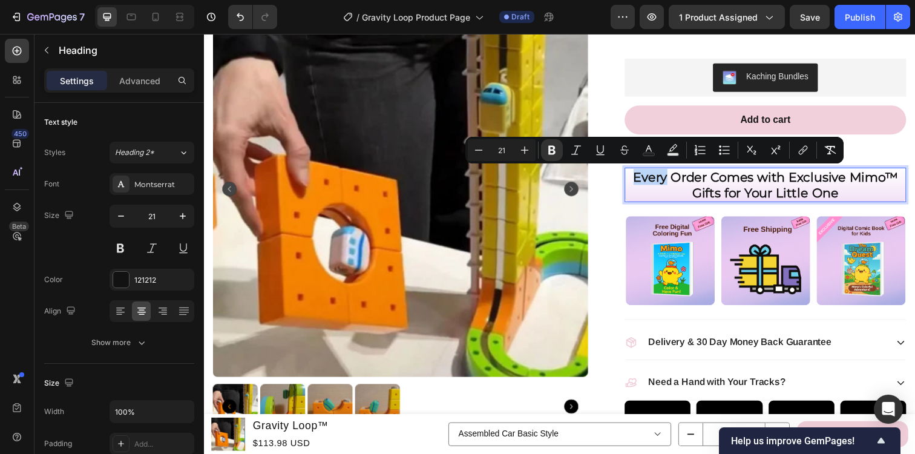
click at [671, 186] on strong "Every Order Comes with Exclusive Mimo™ Gifts for Your Little One" at bounding box center [778, 187] width 270 height 31
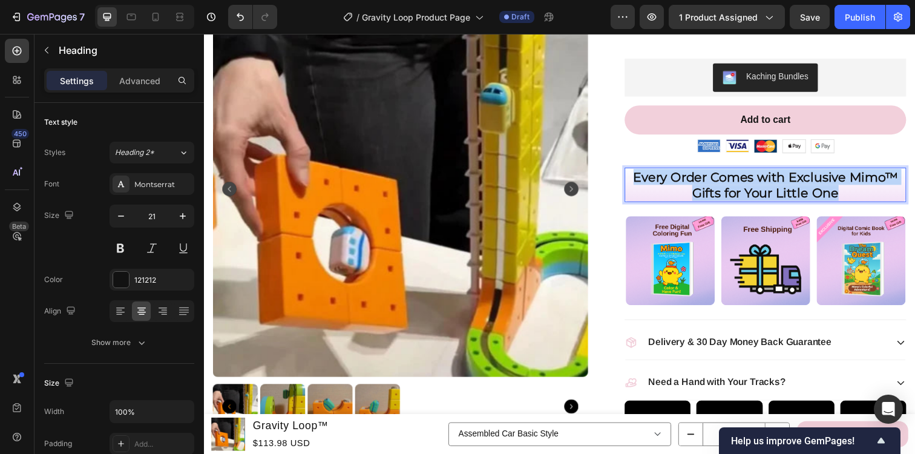
click at [671, 186] on strong "Every Order Comes with Exclusive Mimo™ Gifts for Your Little One" at bounding box center [778, 187] width 270 height 31
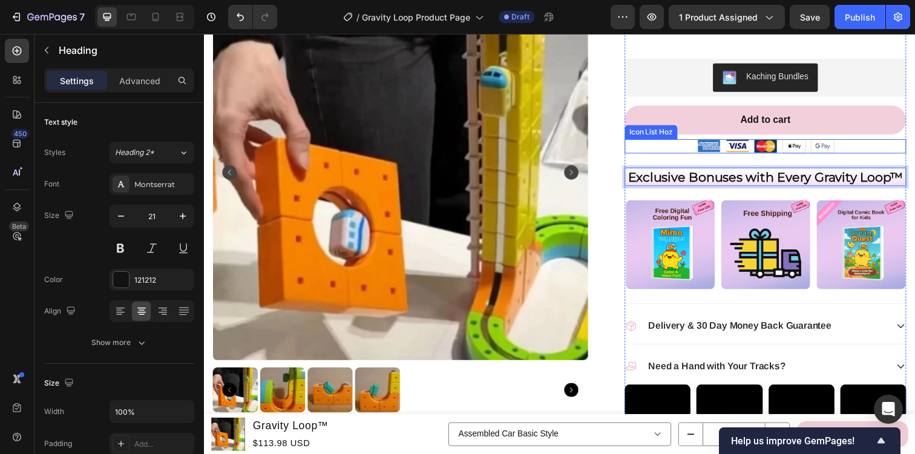
click at [637, 151] on div "Image Image Image Image Image" at bounding box center [777, 148] width 287 height 15
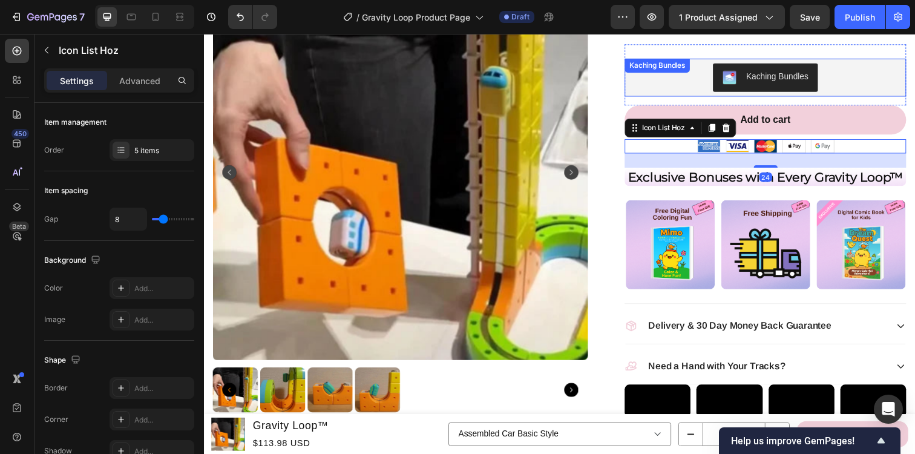
click at [868, 70] on div "Kaching Bundles" at bounding box center [777, 78] width 278 height 29
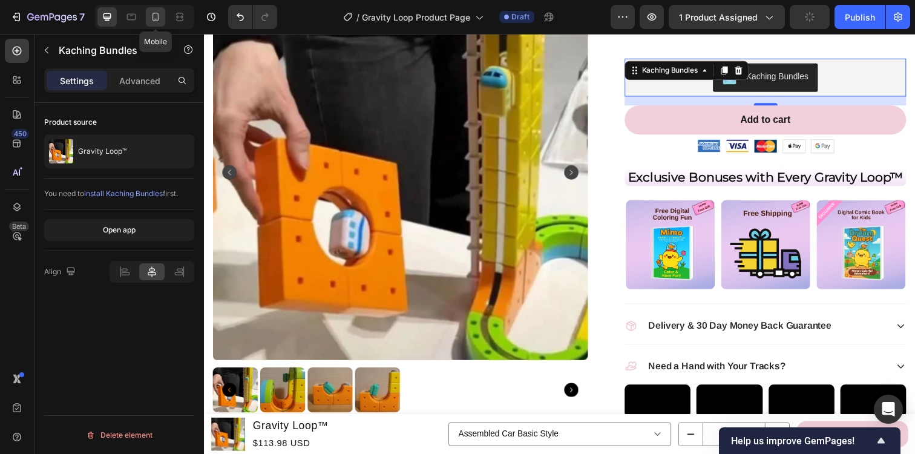
click at [157, 19] on icon at bounding box center [155, 17] width 12 height 12
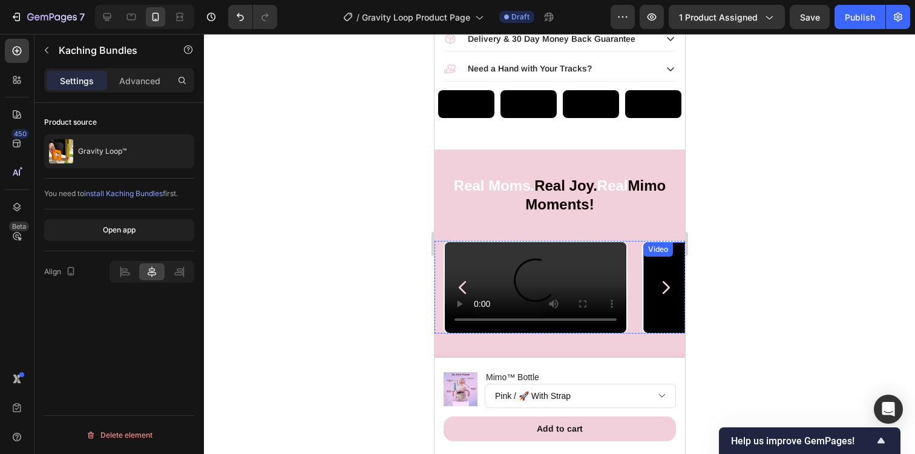
scroll to position [933, 0]
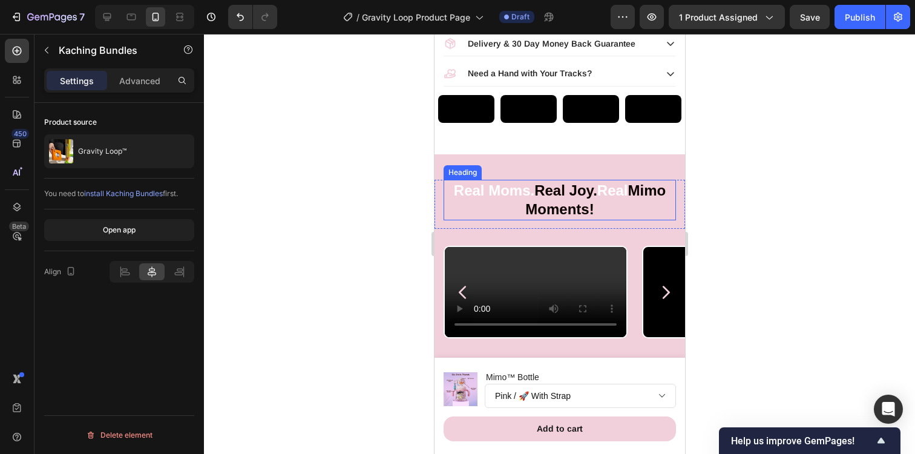
click at [549, 217] on span "Mimo Moments!" at bounding box center [595, 199] width 140 height 35
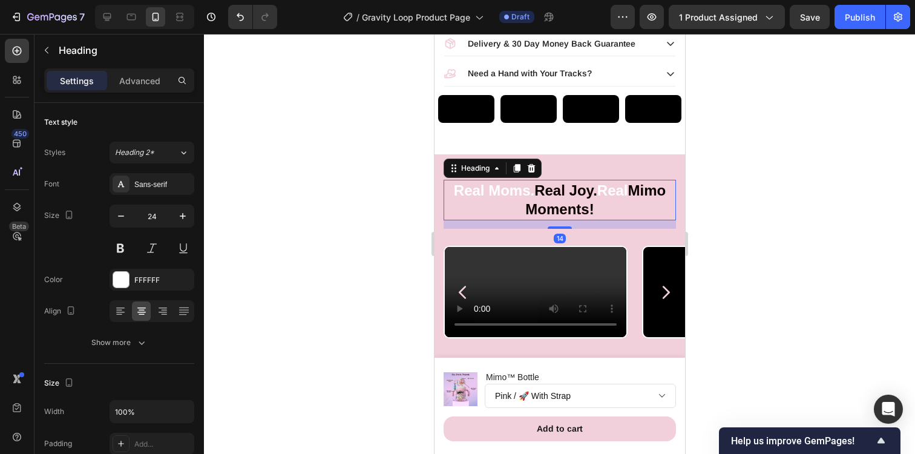
click at [549, 217] on span "Mimo Moments!" at bounding box center [595, 199] width 140 height 35
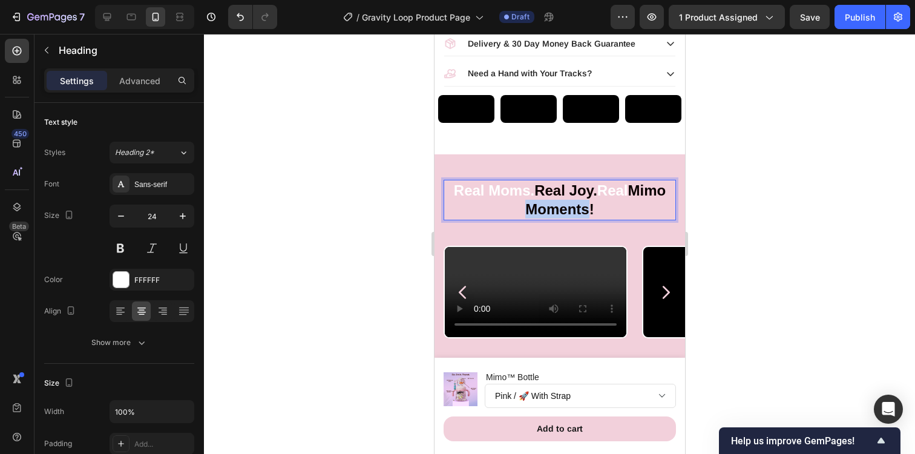
click at [549, 217] on span "Mimo Moments!" at bounding box center [595, 199] width 140 height 35
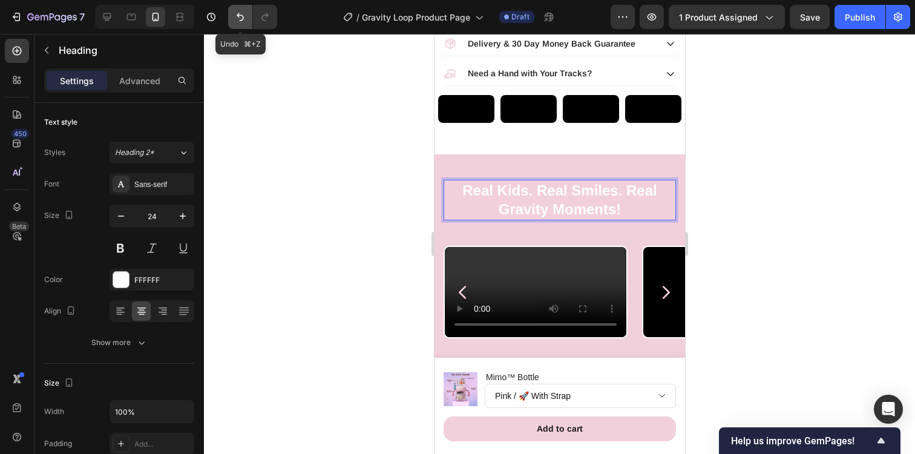
click at [243, 16] on icon "Undo/Redo" at bounding box center [240, 17] width 7 height 8
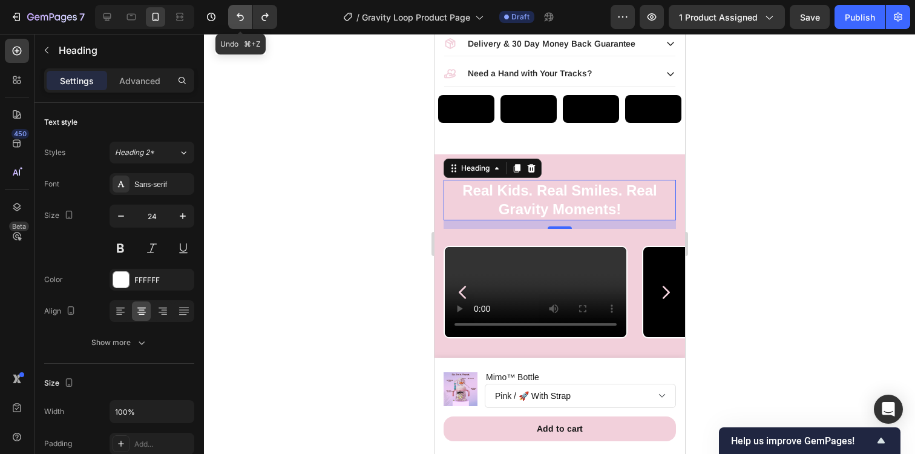
click at [243, 16] on icon "Undo/Redo" at bounding box center [240, 17] width 7 height 8
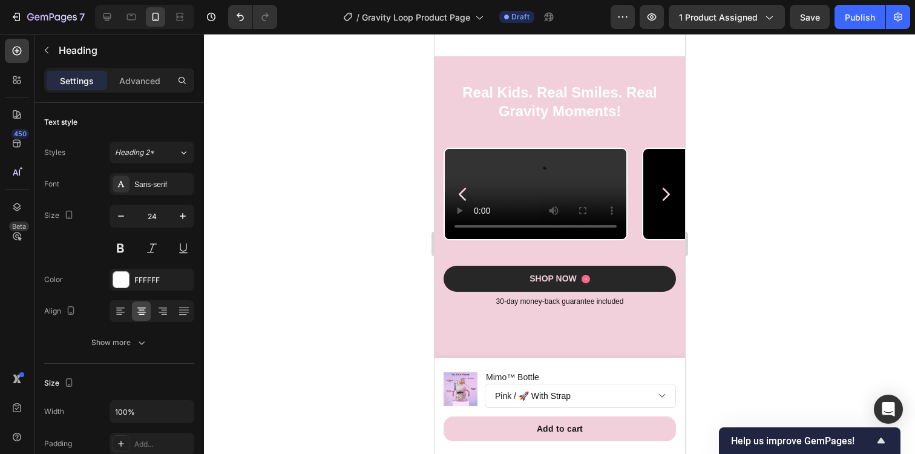
scroll to position [1033, 0]
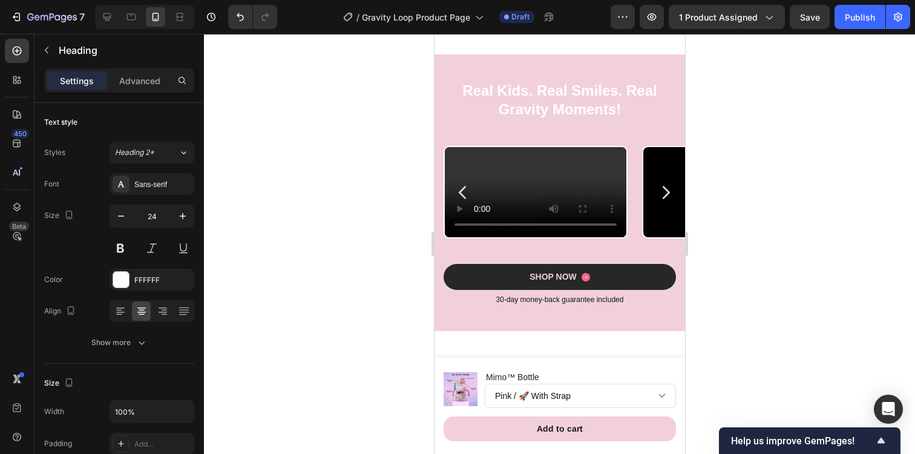
click at [553, 120] on h2 "Real Kids. Real Smiles. Real Gravity Moments!" at bounding box center [559, 100] width 232 height 40
click at [553, 119] on p "Real Kids. Real Smiles. Real Gravity Moments!" at bounding box center [559, 100] width 230 height 38
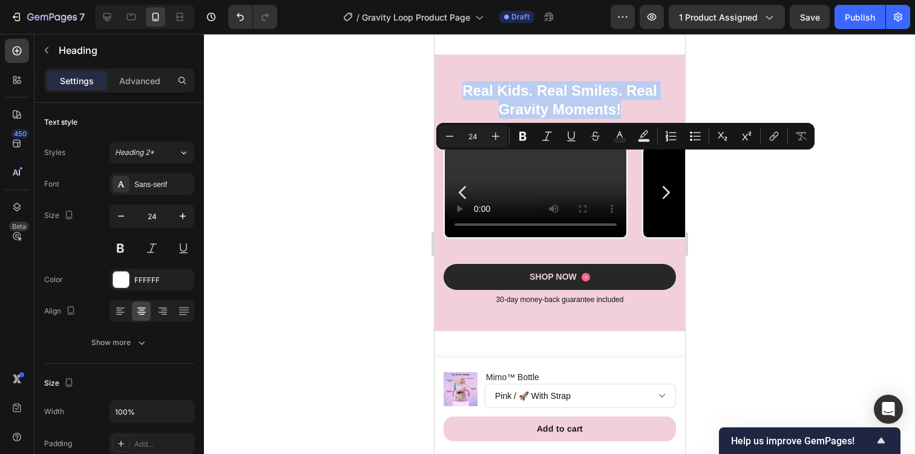
click at [553, 119] on p "Real Kids. Real Smiles. Real Gravity Moments!" at bounding box center [559, 100] width 230 height 38
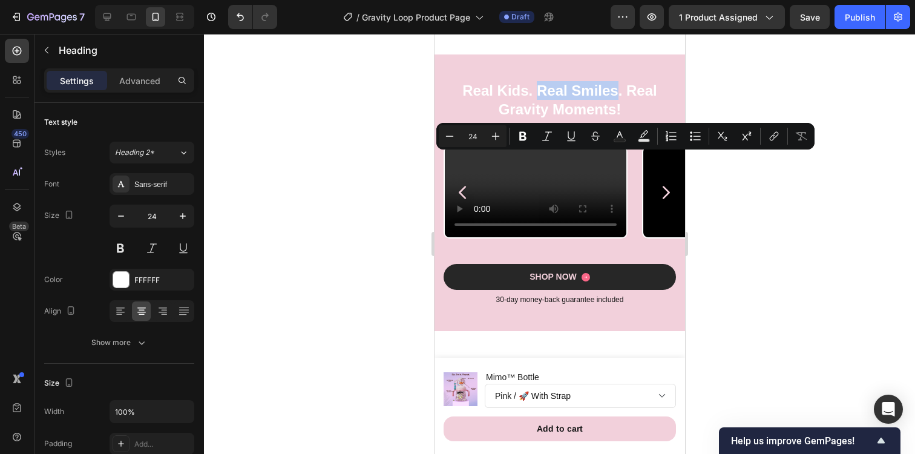
drag, startPoint x: 620, startPoint y: 164, endPoint x: 536, endPoint y: 166, distance: 84.2
click at [536, 119] on p "Real Kids. Real Smiles. Real Gravity Moments!" at bounding box center [559, 100] width 230 height 38
click at [467, 119] on p "Real Kids. Real Smiles. Real Gravity Moments!" at bounding box center [559, 100] width 230 height 38
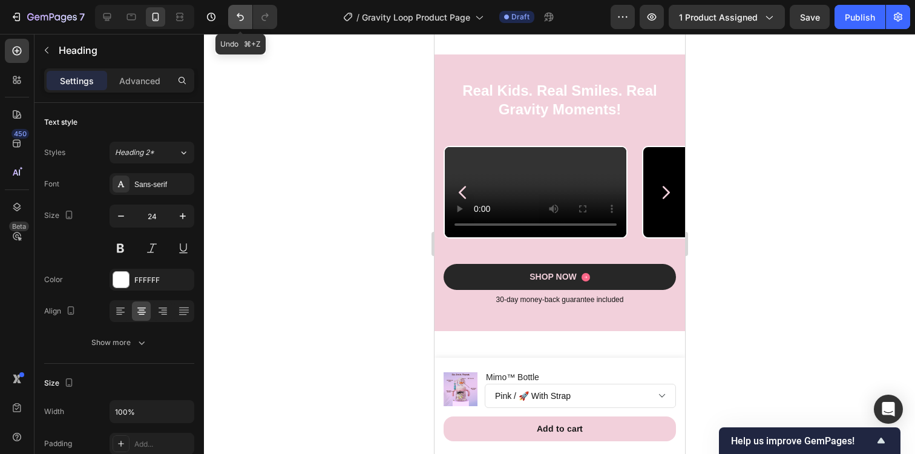
click at [240, 17] on icon "Undo/Redo" at bounding box center [240, 17] width 12 height 12
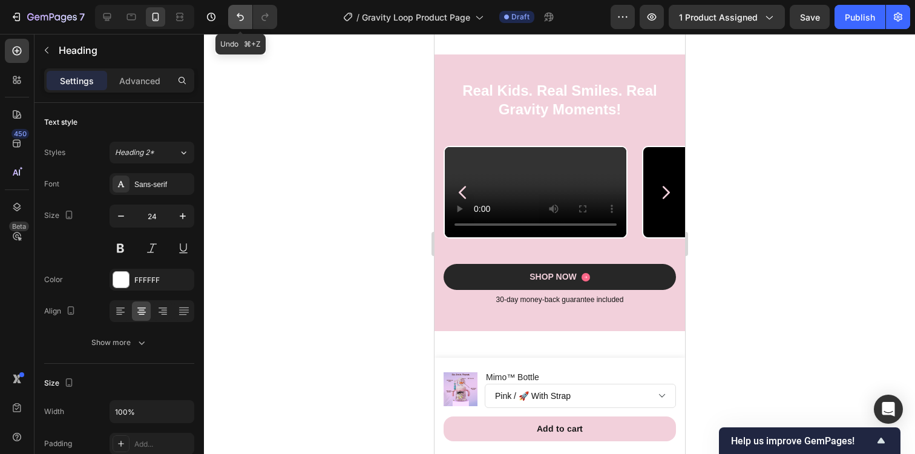
click at [240, 17] on icon "Undo/Redo" at bounding box center [240, 17] width 12 height 12
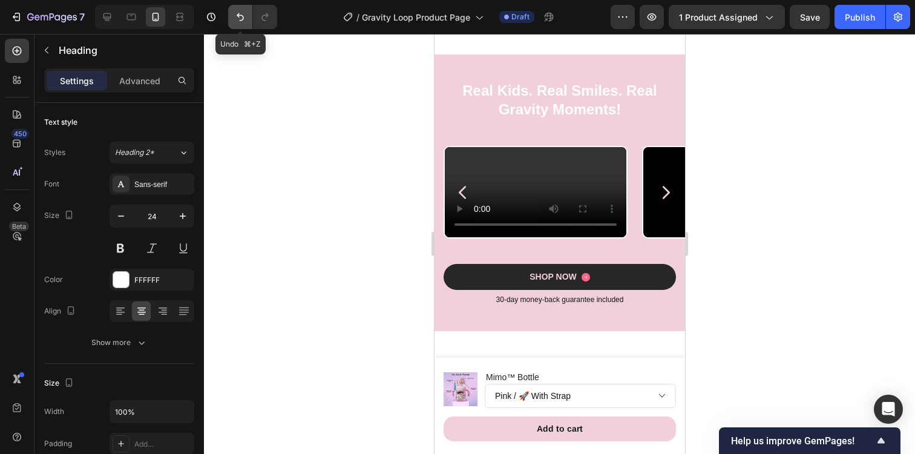
click at [240, 17] on icon "Undo/Redo" at bounding box center [240, 17] width 12 height 12
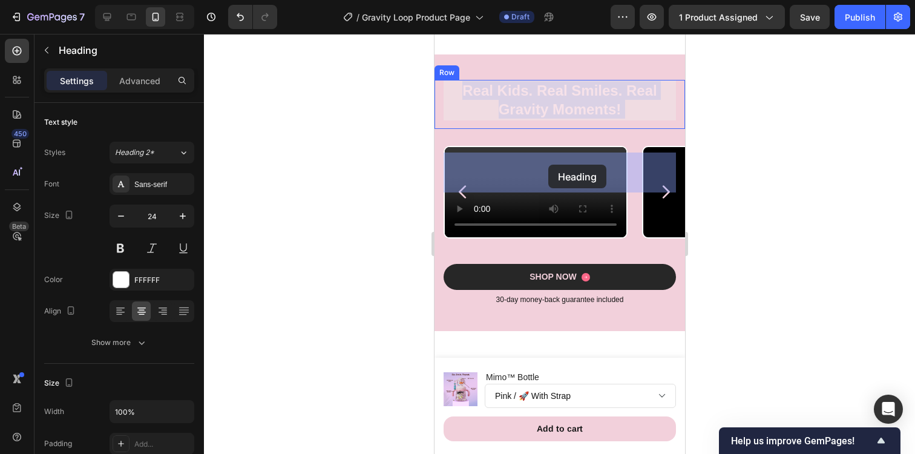
drag, startPoint x: 622, startPoint y: 164, endPoint x: 548, endPoint y: 165, distance: 73.8
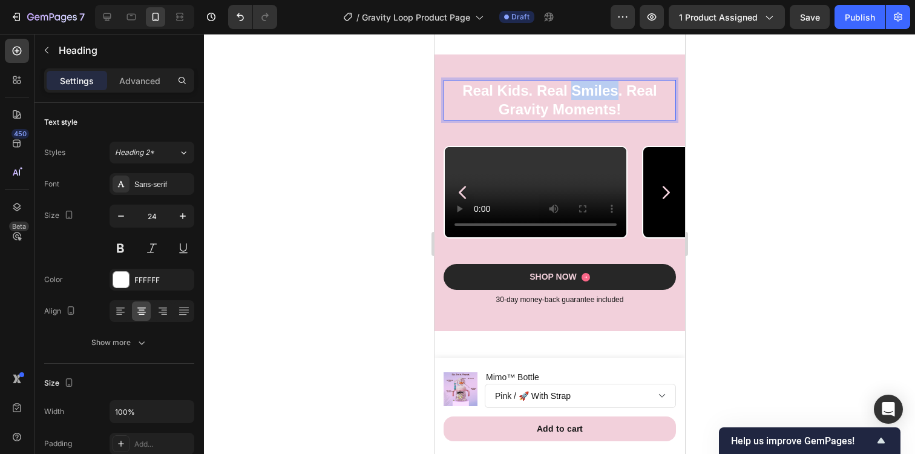
click at [613, 119] on p "Real Kids. Real Smiles. Real Gravity Moments!" at bounding box center [559, 100] width 230 height 38
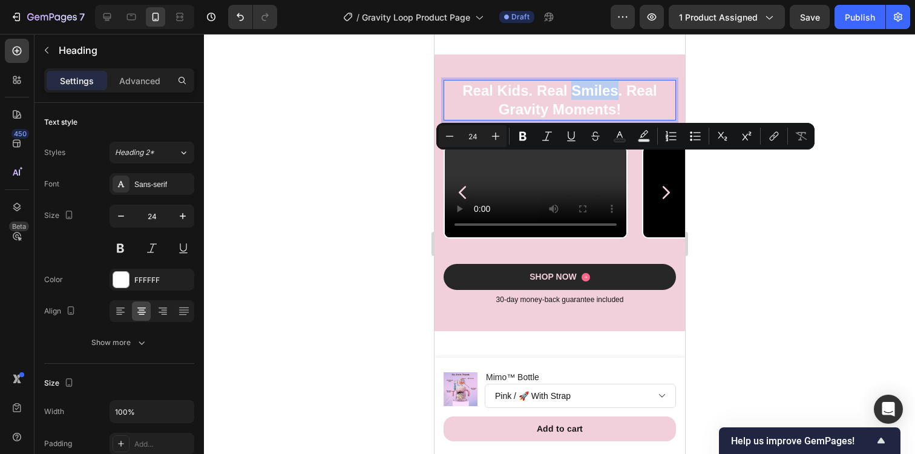
click at [617, 119] on p "Real Kids. Real Smiles. Real Gravity Moments!" at bounding box center [559, 100] width 230 height 38
click at [551, 119] on p "Real Kids. Real Smiles. Real Gravity Moments!" at bounding box center [559, 100] width 230 height 38
drag, startPoint x: 537, startPoint y: 162, endPoint x: 620, endPoint y: 169, distance: 82.6
click at [620, 119] on p "Real Kids. Real Smiles. Real Gravity Moments!" at bounding box center [559, 100] width 230 height 38
click at [522, 136] on icon "Editor contextual toolbar" at bounding box center [522, 136] width 7 height 9
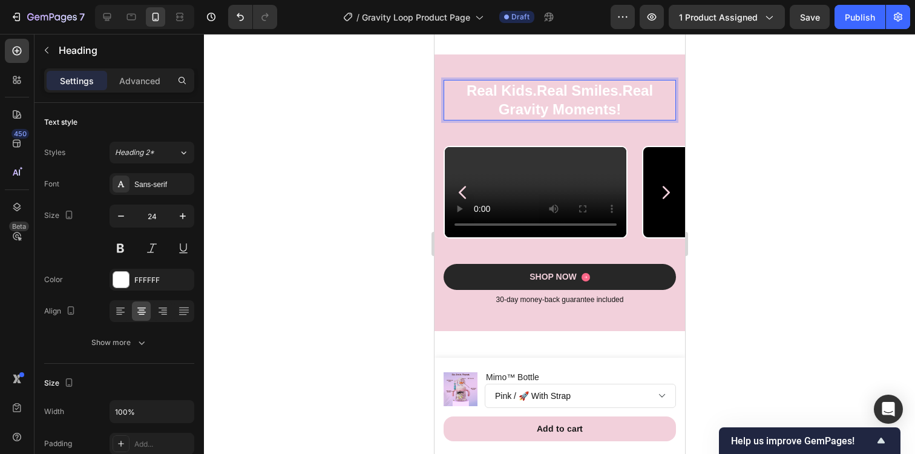
click at [538, 99] on strong "Real Smiles." at bounding box center [578, 90] width 85 height 16
drag, startPoint x: 538, startPoint y: 166, endPoint x: 619, endPoint y: 166, distance: 81.1
click at [619, 99] on strong "Real Smiles." at bounding box center [578, 90] width 85 height 16
click at [601, 99] on strong "Real Smiles." at bounding box center [578, 90] width 85 height 16
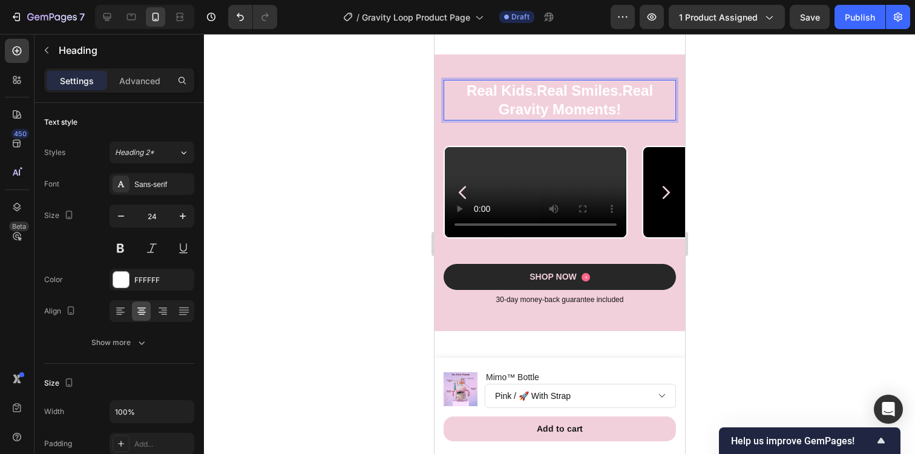
click at [601, 99] on strong "Real Smiles." at bounding box center [578, 90] width 85 height 16
click at [557, 99] on strong "Real Smiles." at bounding box center [578, 90] width 85 height 16
drag, startPoint x: 500, startPoint y: 181, endPoint x: 592, endPoint y: 179, distance: 92.6
click at [592, 119] on p "Real Kids. Real Smiles. Real Gravity Moments!" at bounding box center [559, 100] width 230 height 38
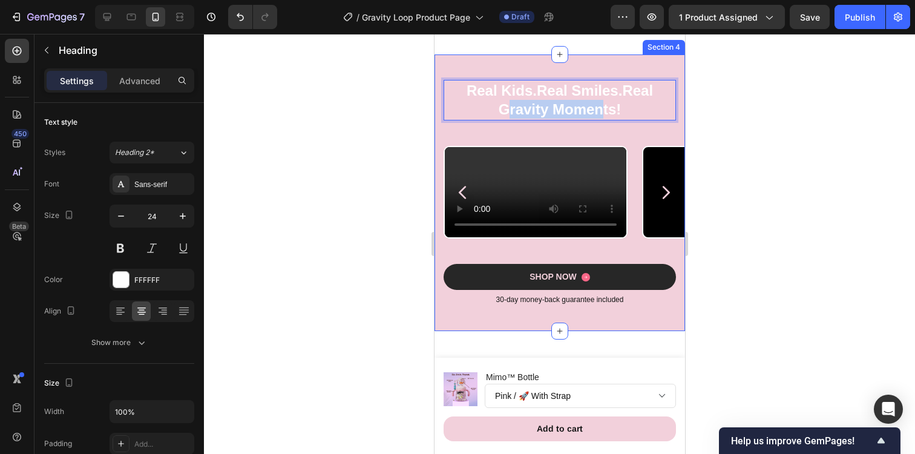
click at [603, 134] on div "Real Kids. Real Smiles. Real Gravity Moments! Heading 14 Row Video Video Video …" at bounding box center [559, 192] width 251 height 277
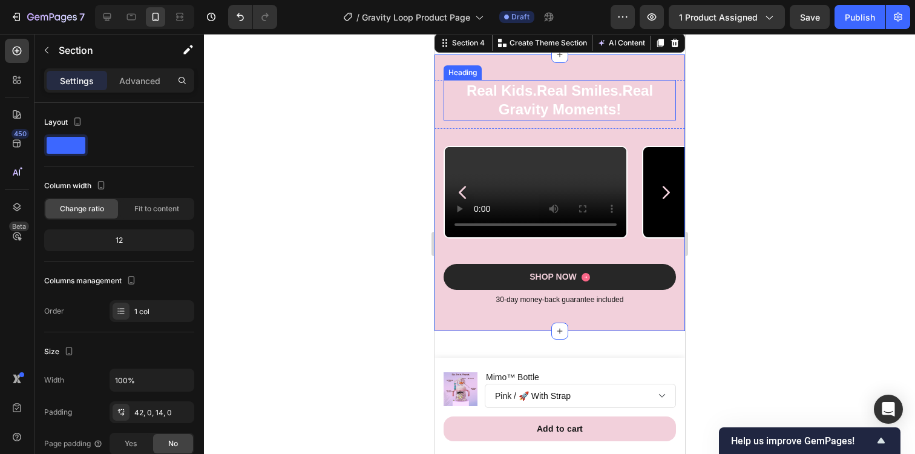
click at [592, 99] on strong "Real Smiles." at bounding box center [578, 90] width 85 height 16
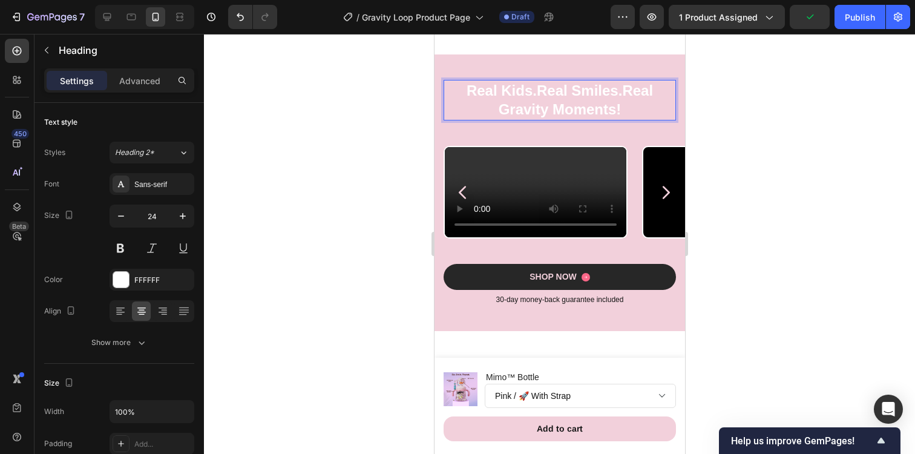
click at [541, 99] on strong "Real Smiles." at bounding box center [578, 90] width 85 height 16
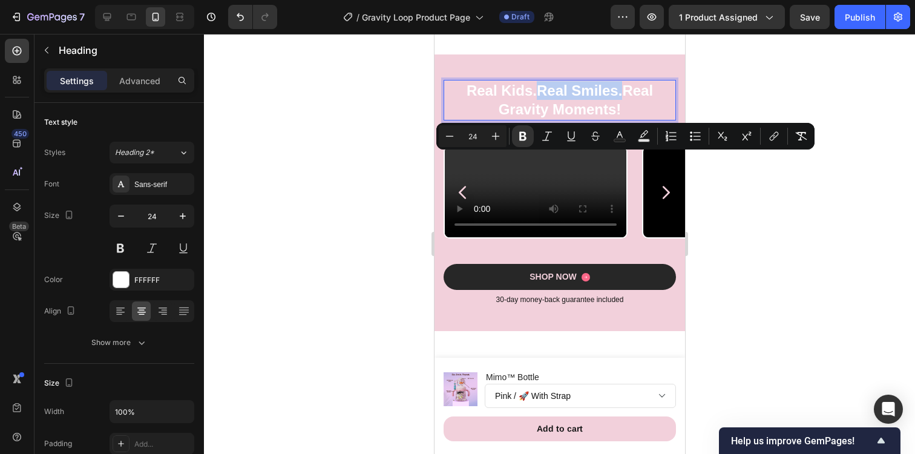
drag, startPoint x: 539, startPoint y: 165, endPoint x: 621, endPoint y: 169, distance: 81.8
click at [621, 99] on strong "Real Smiles." at bounding box center [578, 90] width 85 height 16
click at [619, 137] on icon "Editor contextual toolbar" at bounding box center [620, 136] width 12 height 12
type input "FFFFFF"
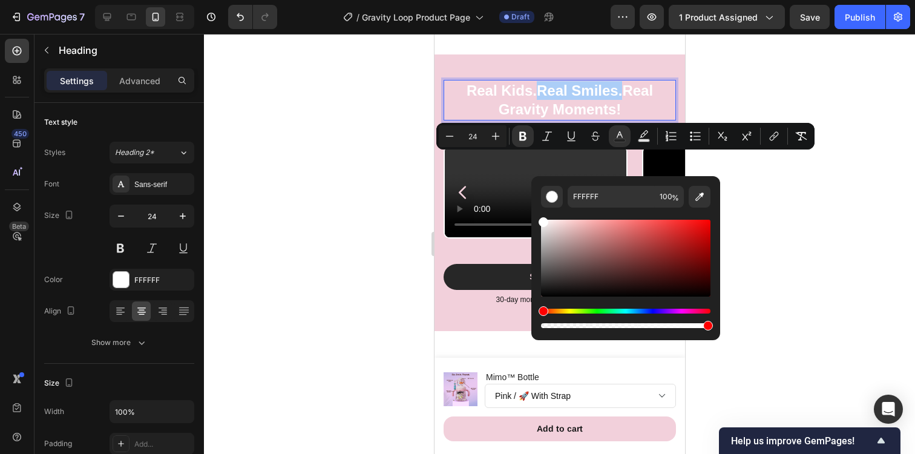
click at [708, 295] on div "Editor contextual toolbar" at bounding box center [625, 258] width 169 height 77
type input "050000"
drag, startPoint x: 705, startPoint y: 292, endPoint x: 711, endPoint y: 294, distance: 6.5
click at [711, 294] on div "Editor contextual toolbar" at bounding box center [708, 294] width 10 height 10
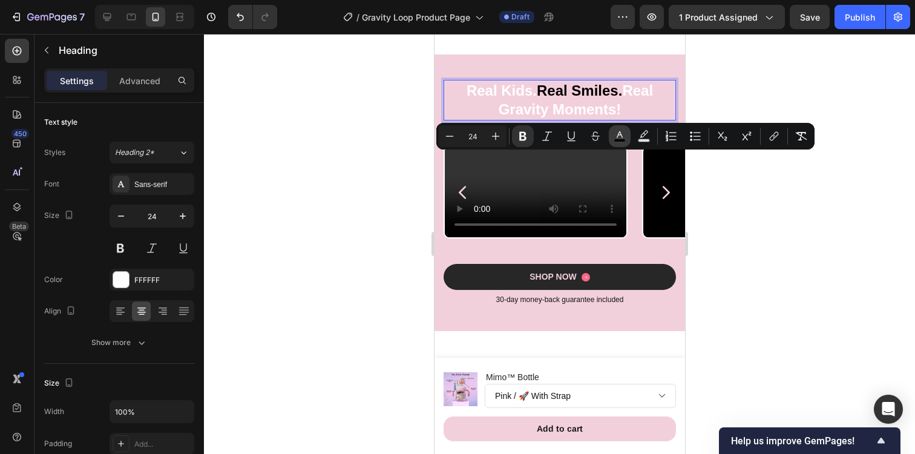
click at [616, 137] on icon "Editor contextual toolbar" at bounding box center [620, 136] width 12 height 12
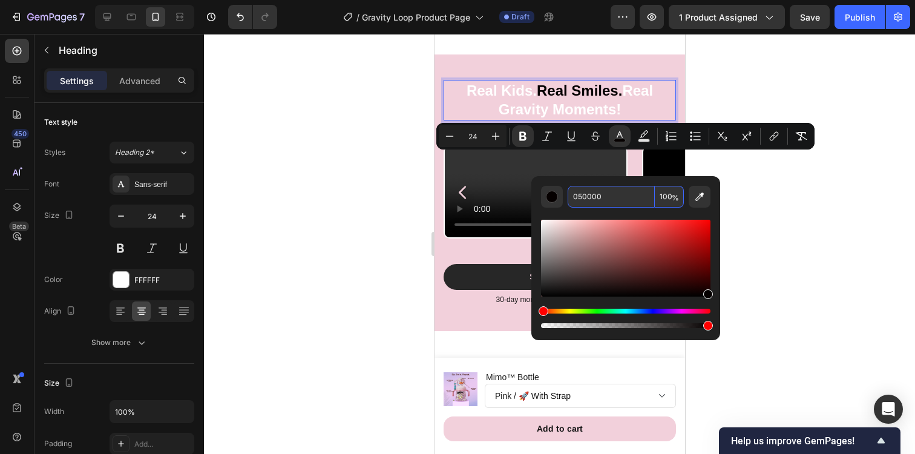
click at [599, 203] on input "050000" at bounding box center [611, 197] width 87 height 22
paste input "#80006b"
type input "80006B"
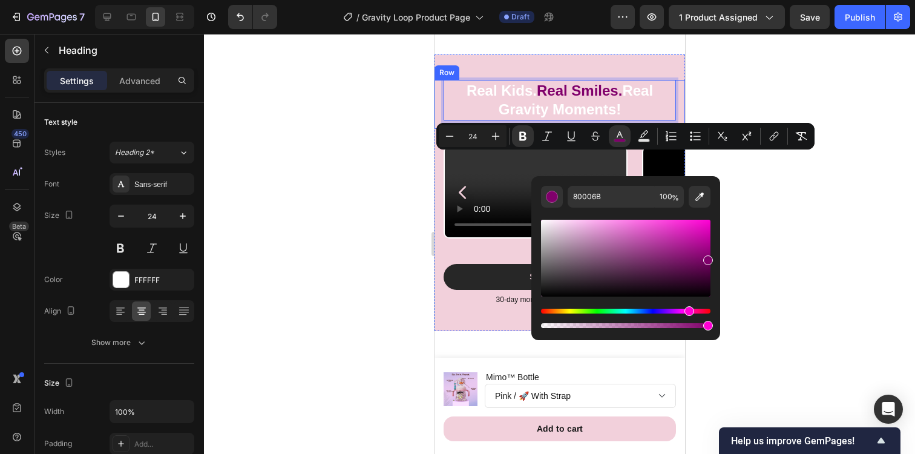
click at [747, 180] on div at bounding box center [559, 244] width 711 height 420
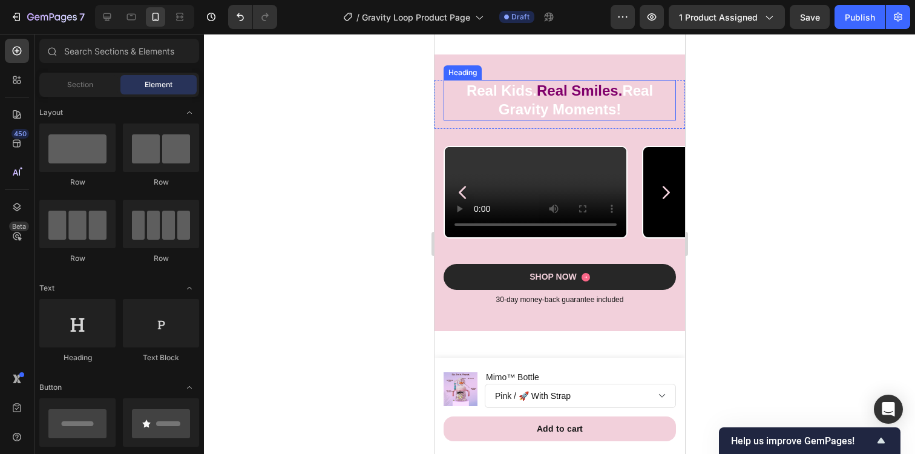
click at [506, 119] on p "Real Kids. Real Smiles. Real Gravity Moments!" at bounding box center [559, 100] width 230 height 38
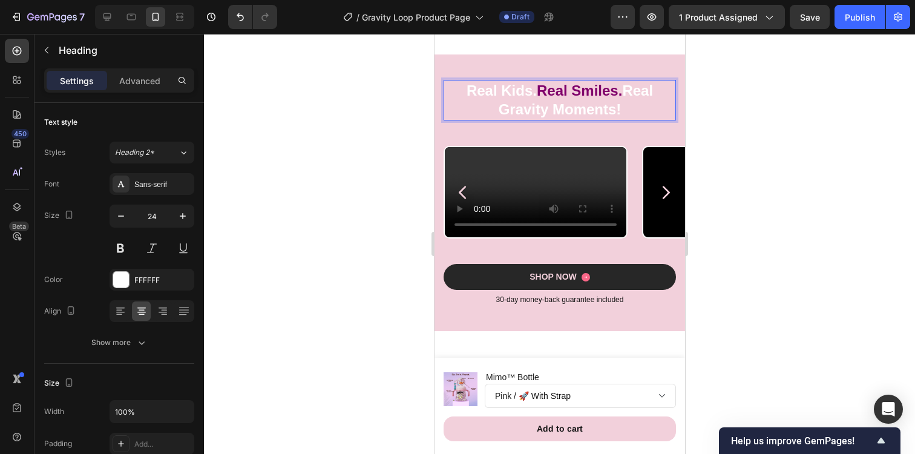
click at [506, 119] on p "Real Kids. Real Smiles. Real Gravity Moments!" at bounding box center [559, 100] width 230 height 38
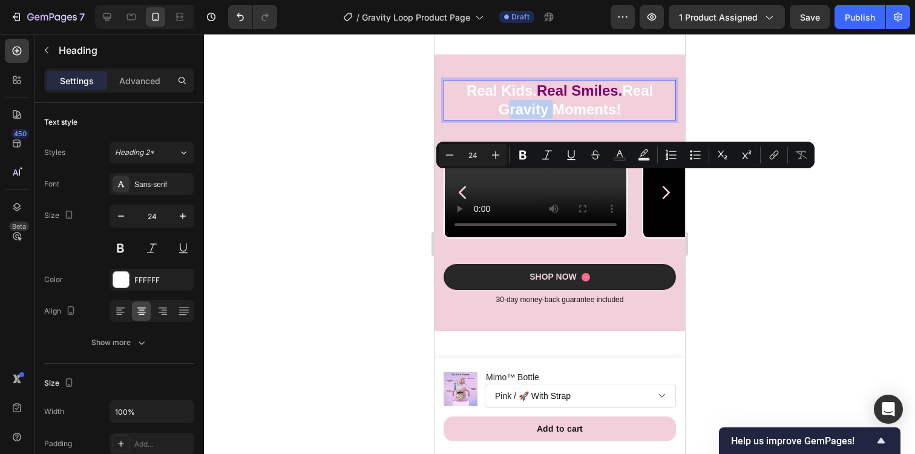
click at [514, 119] on p "Real Kids. Real Smiles. Real Gravity Moments!" at bounding box center [559, 100] width 230 height 38
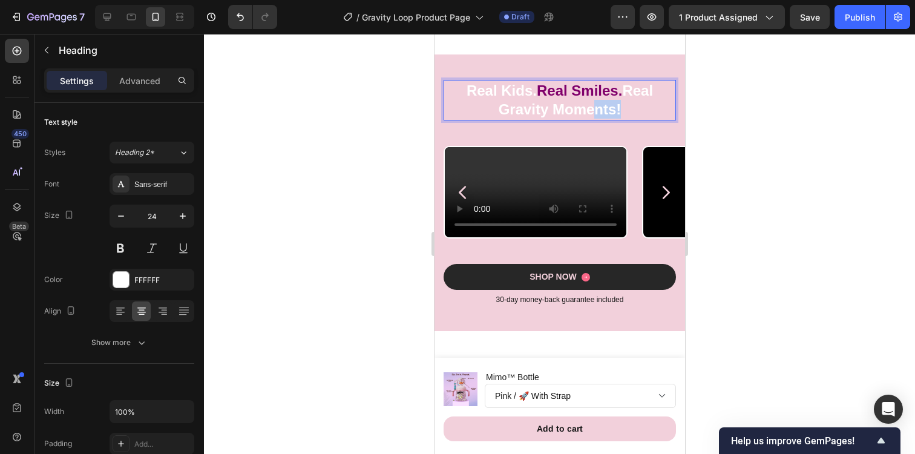
drag, startPoint x: 618, startPoint y: 183, endPoint x: 588, endPoint y: 183, distance: 30.3
click at [588, 119] on p "Real Kids. Real Smiles. Real Gravity Moments!" at bounding box center [559, 100] width 230 height 38
click at [623, 119] on p "Real Kids. Real Smiles. Real Gravity Moments!" at bounding box center [559, 100] width 230 height 38
drag, startPoint x: 623, startPoint y: 180, endPoint x: 500, endPoint y: 191, distance: 123.9
click at [500, 119] on p "Real Kids. Real Smiles. Real Gravity Moments!" at bounding box center [559, 100] width 230 height 38
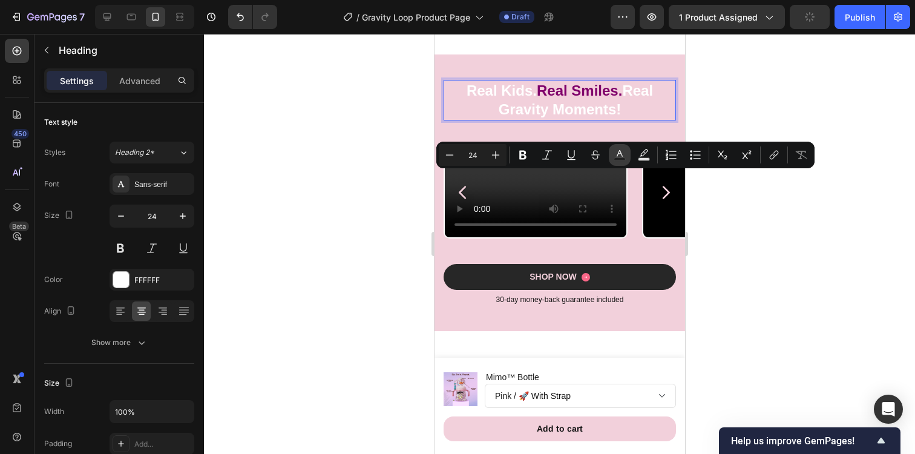
click at [620, 153] on icon "Editor contextual toolbar" at bounding box center [620, 155] width 12 height 12
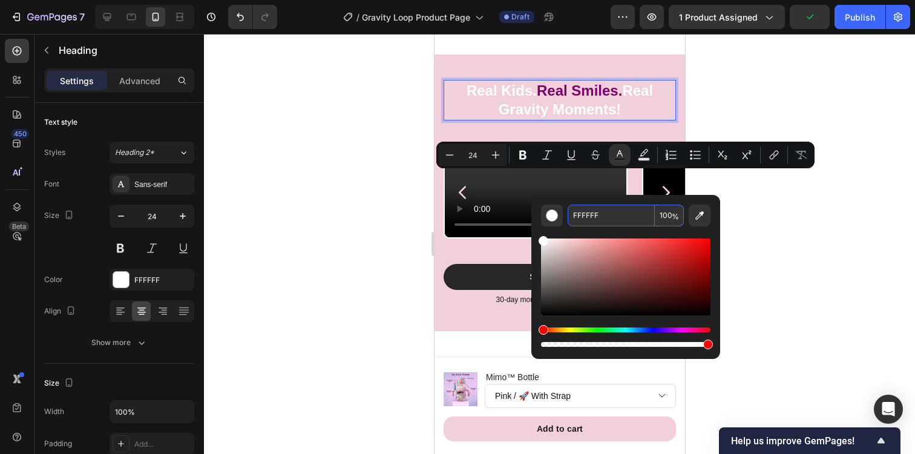
click at [634, 219] on input "FFFFFF" at bounding box center [611, 216] width 87 height 22
paste input "#80006b"
type input "80006B"
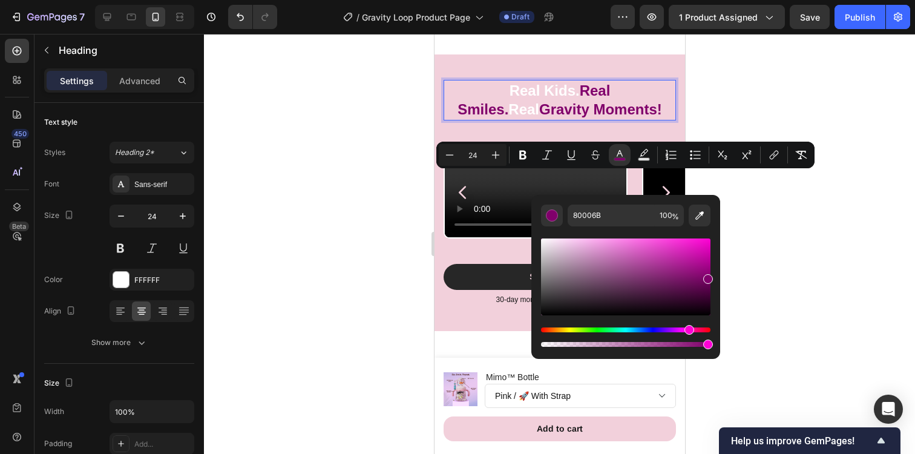
click at [786, 231] on div at bounding box center [559, 244] width 711 height 420
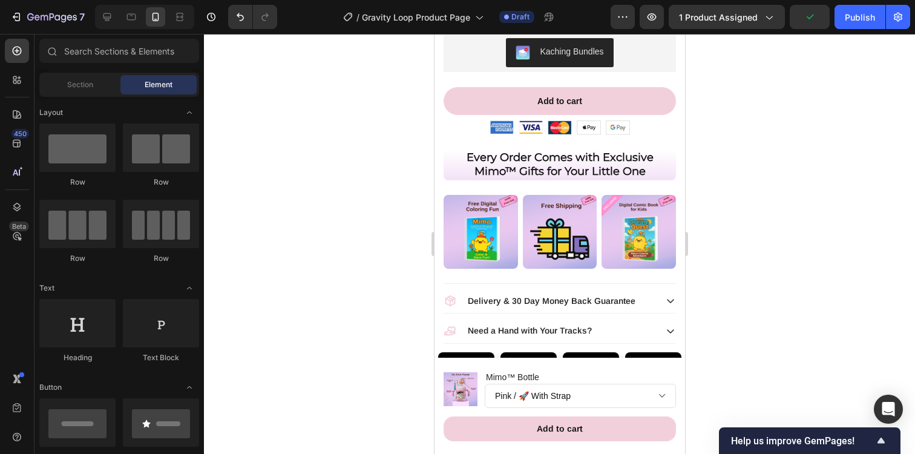
scroll to position [657, 0]
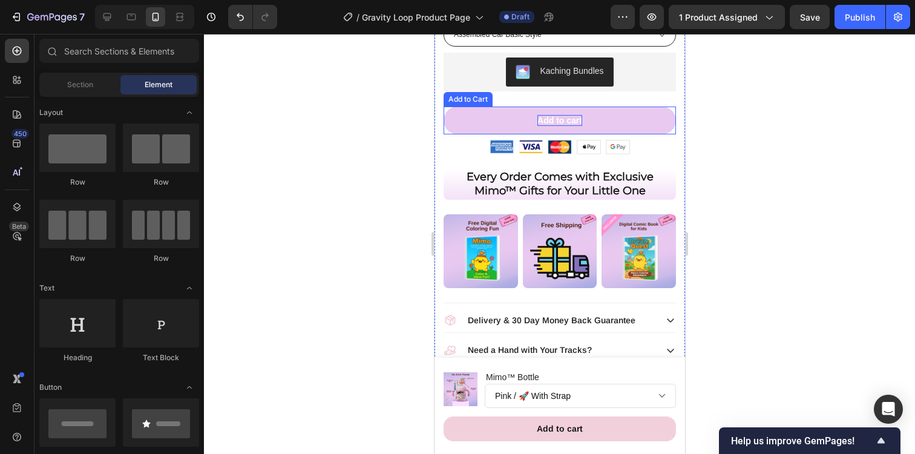
click at [572, 121] on div "Add to cart" at bounding box center [559, 120] width 45 height 11
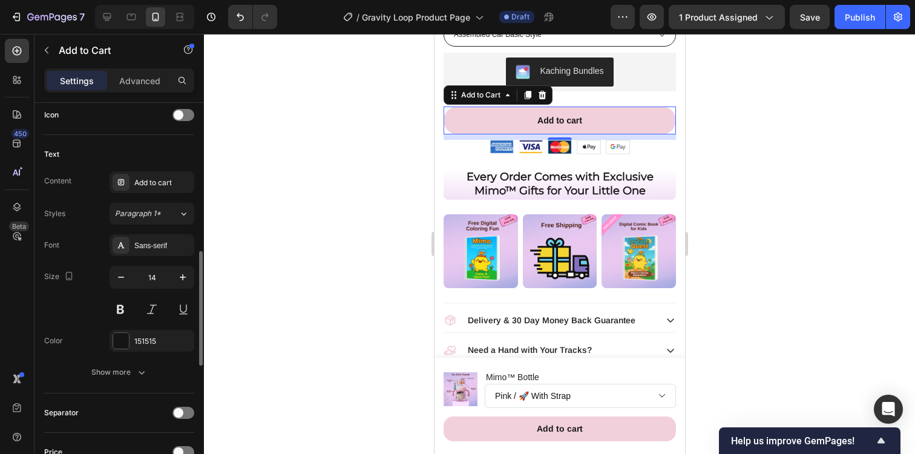
scroll to position [508, 0]
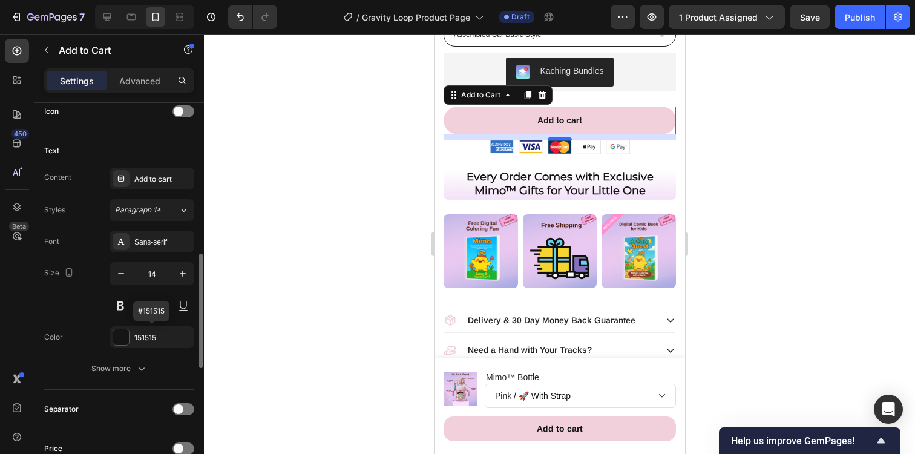
click at [129, 340] on div at bounding box center [121, 337] width 17 height 17
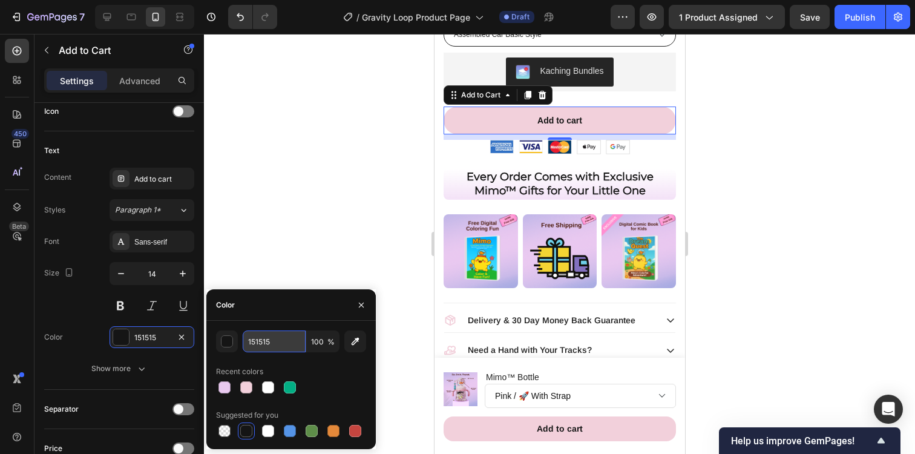
click at [258, 340] on input "151515" at bounding box center [274, 341] width 63 height 22
paste input "#80006b"
type input "#80006b"
click at [303, 230] on div at bounding box center [559, 244] width 711 height 420
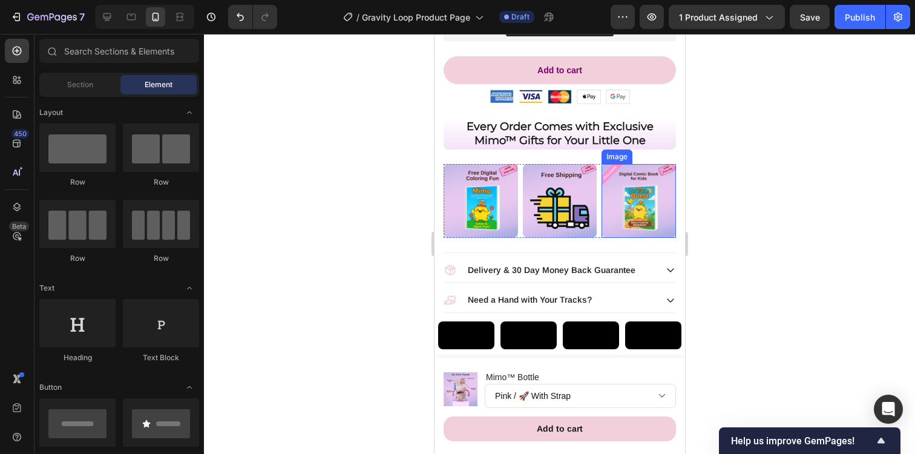
scroll to position [741, 0]
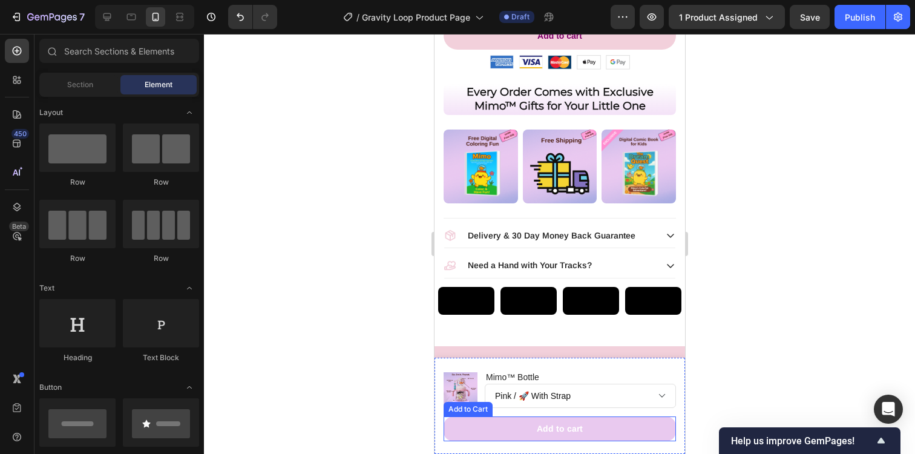
click at [603, 428] on button "Add to cart" at bounding box center [559, 428] width 232 height 25
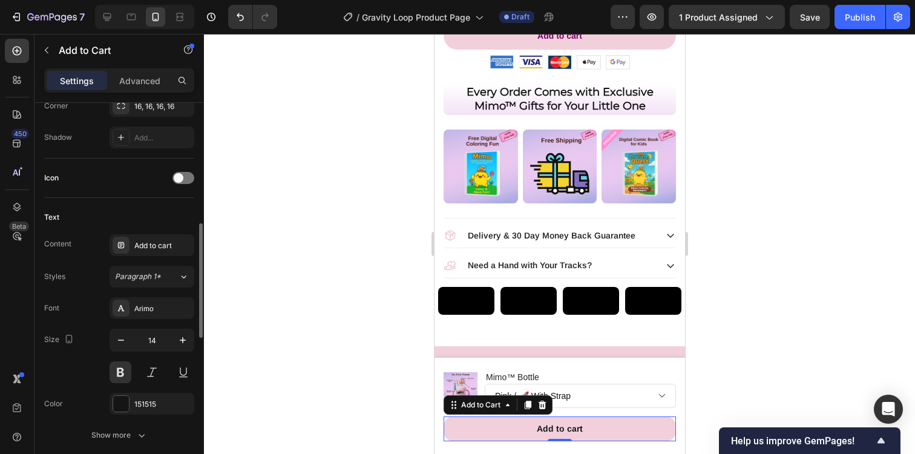
scroll to position [442, 0]
click at [145, 398] on div "151515" at bounding box center [151, 403] width 35 height 11
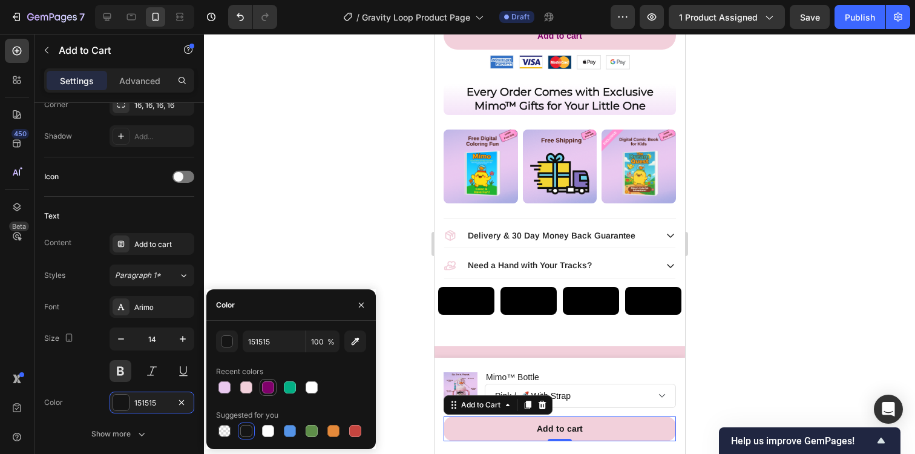
click at [268, 387] on div at bounding box center [268, 387] width 12 height 12
type input "80006B"
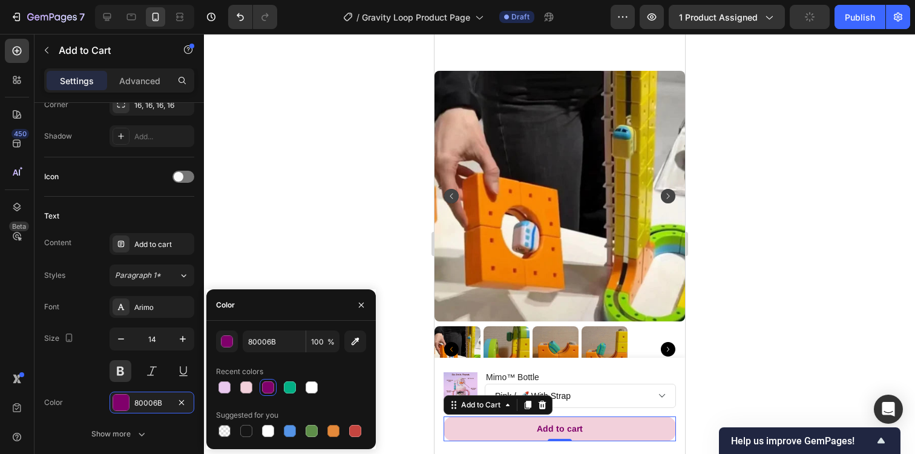
scroll to position [0, 0]
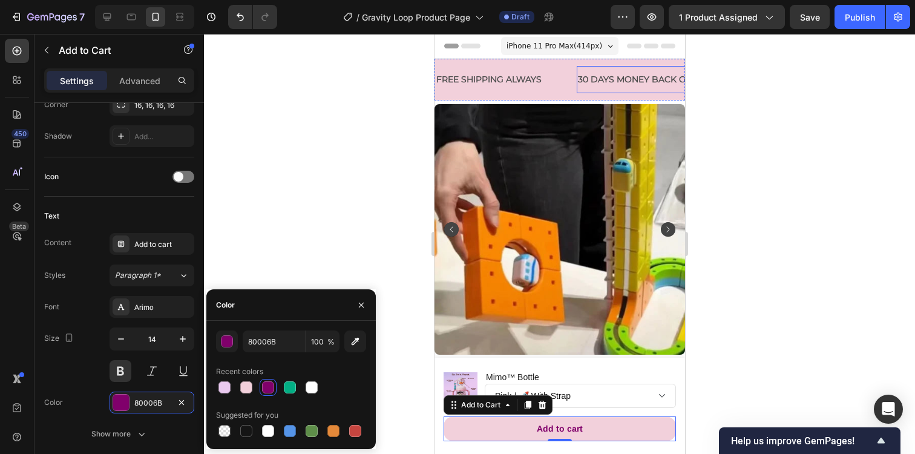
click at [599, 79] on div "30 DAYS MONEY BACK GUARANTEE" at bounding box center [654, 80] width 157 height 18
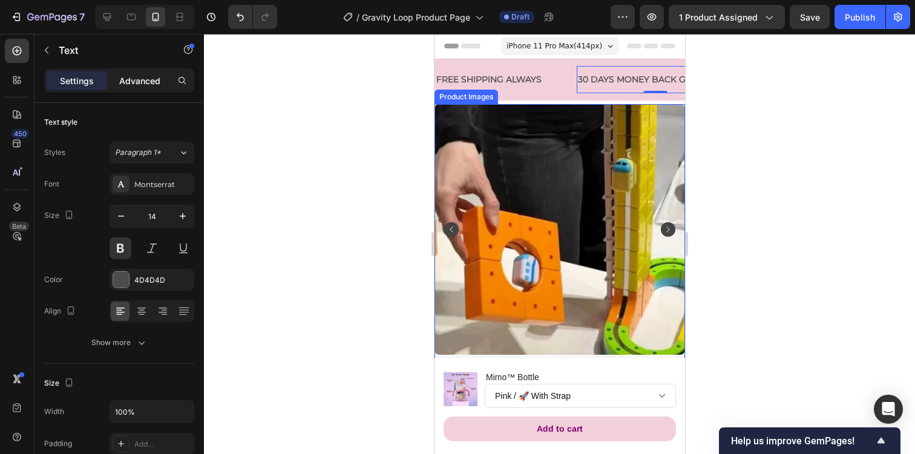
click at [139, 85] on p "Advanced" at bounding box center [139, 80] width 41 height 13
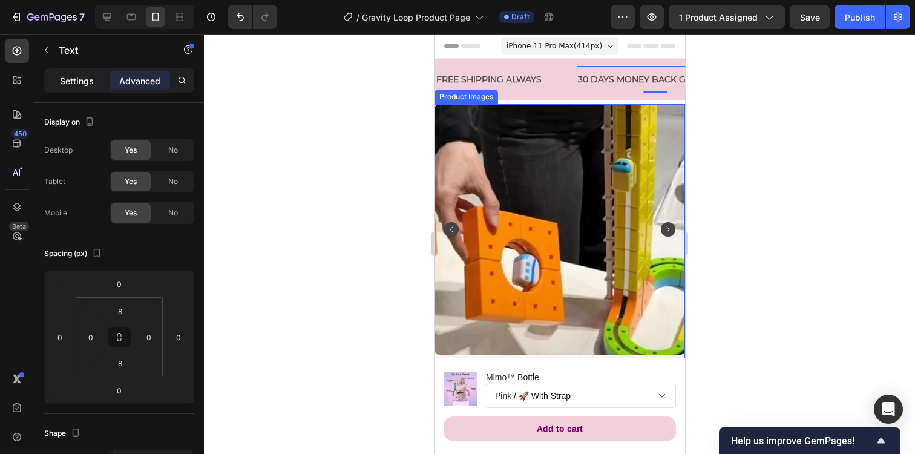
click at [73, 74] on p "Settings" at bounding box center [77, 80] width 34 height 13
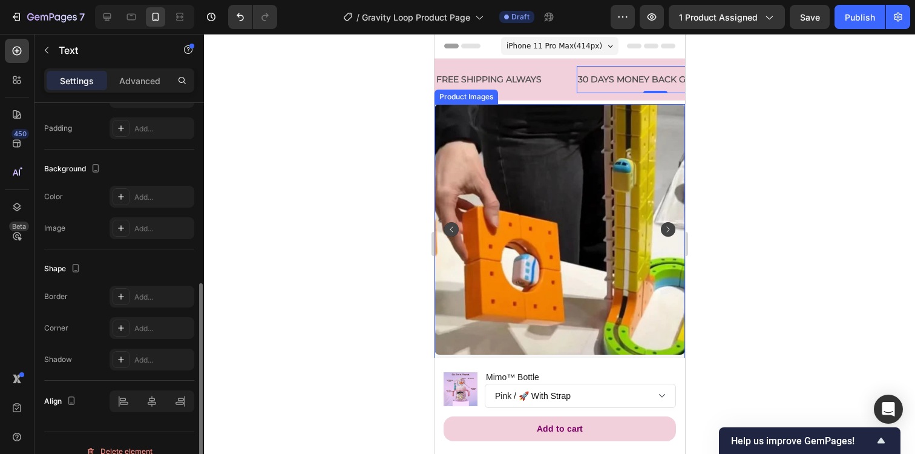
scroll to position [332, 0]
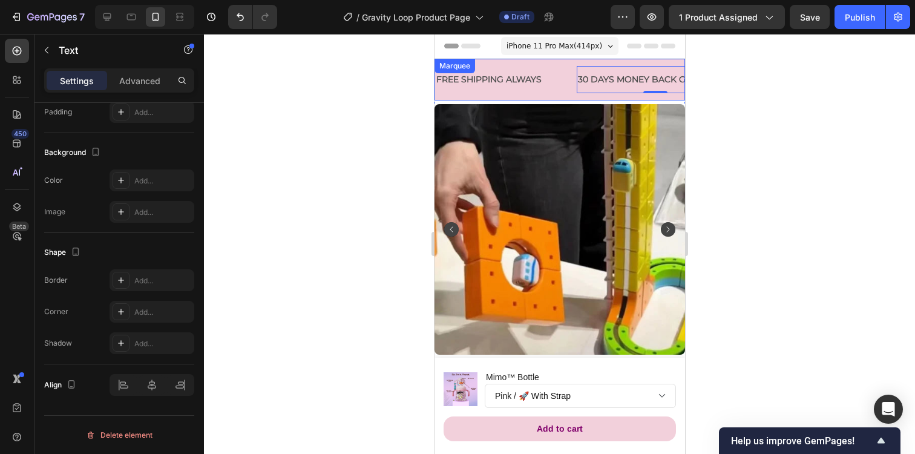
click at [484, 64] on div "FREE SHIPPING ALWAYS Text 30 DAYS MONEY BACK GUARANTEE Text 0 LIMITED TIME 31% …" at bounding box center [559, 80] width 251 height 42
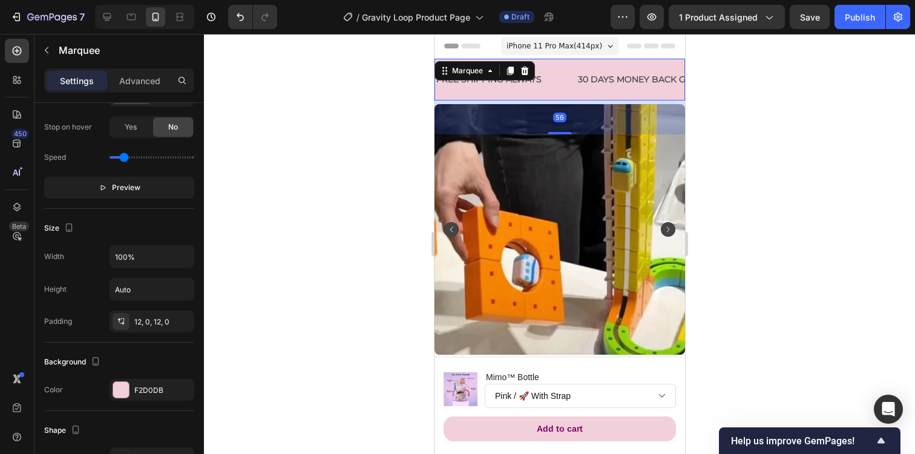
scroll to position [0, 0]
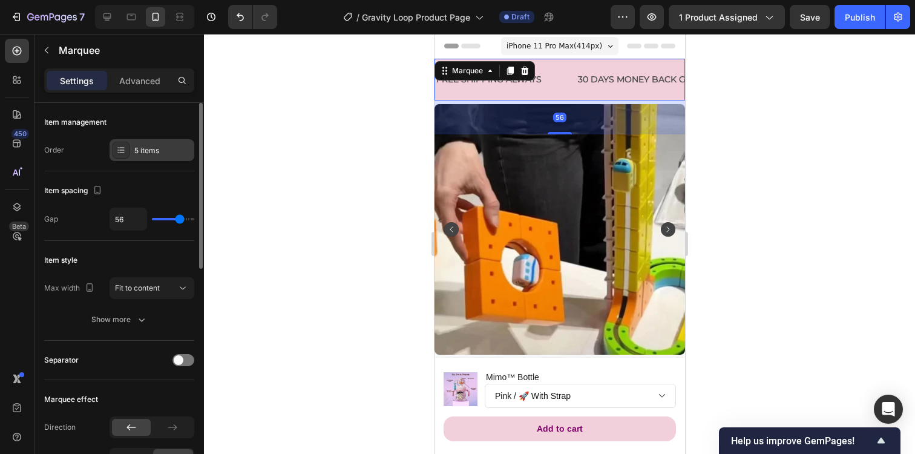
click at [151, 145] on div "5 items" at bounding box center [162, 150] width 57 height 11
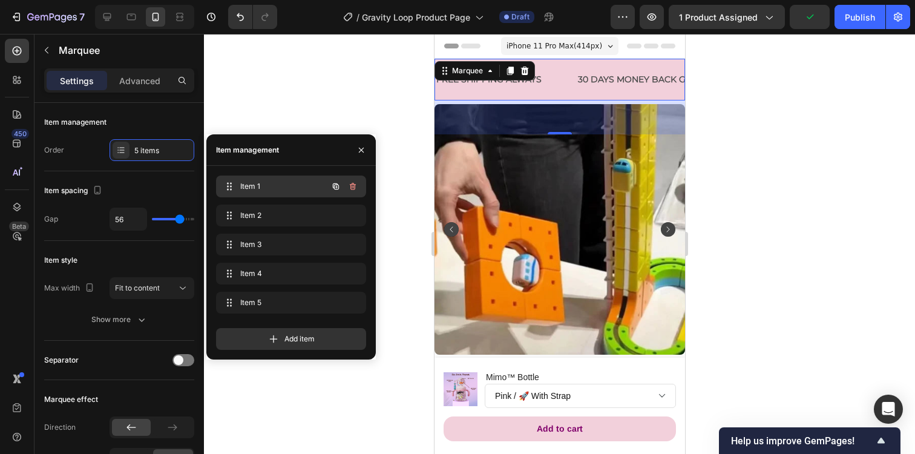
click at [261, 185] on span "Item 1" at bounding box center [274, 186] width 68 height 11
click at [67, 331] on div "Item style Max width Fit to content Show more" at bounding box center [119, 291] width 150 height 100
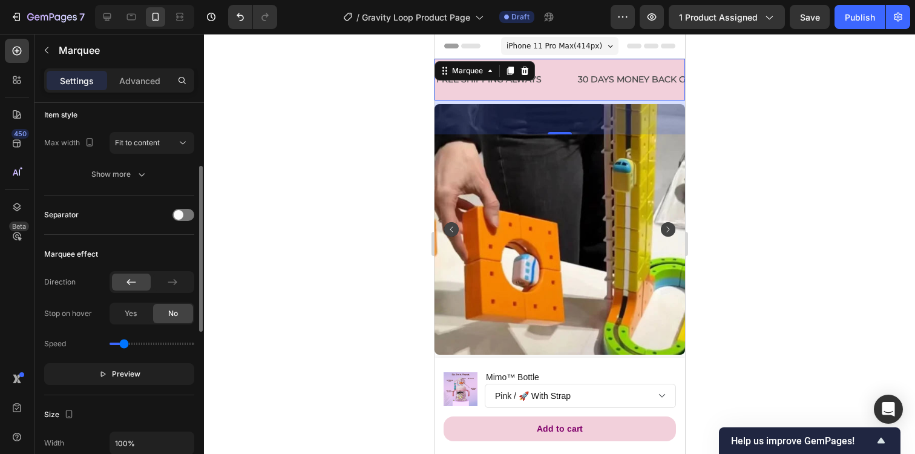
scroll to position [145, 0]
click at [130, 284] on icon at bounding box center [131, 283] width 12 height 12
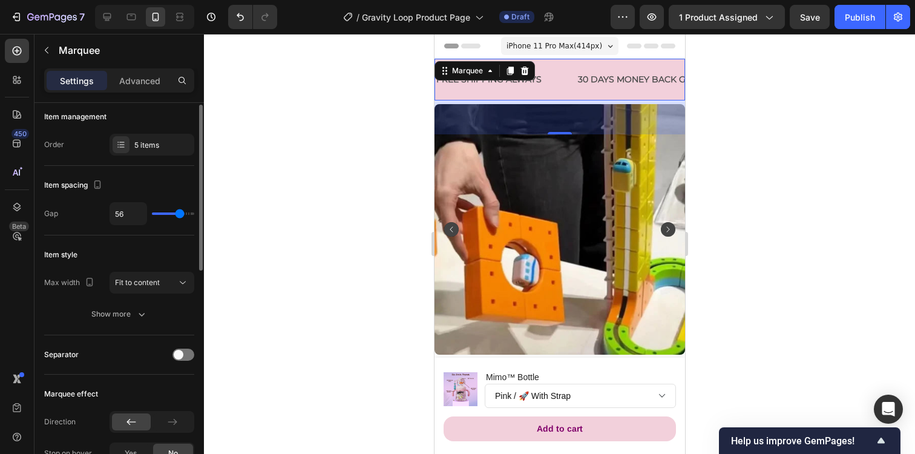
scroll to position [0, 0]
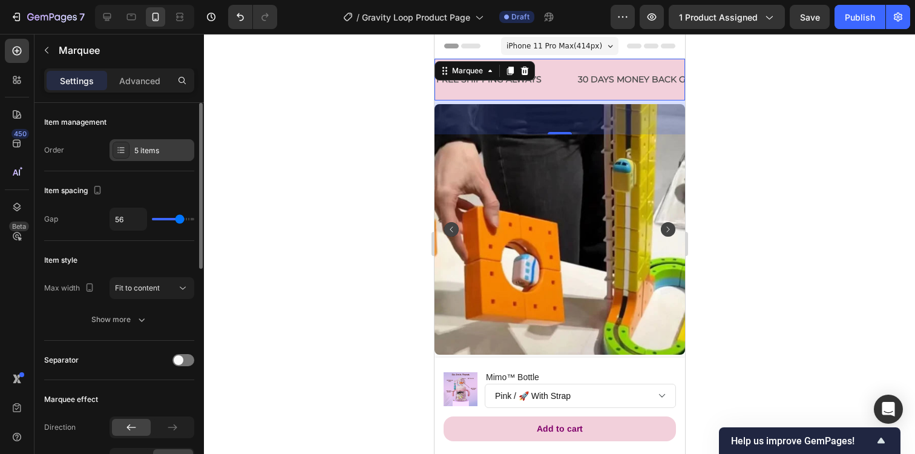
click at [123, 155] on div at bounding box center [121, 150] width 17 height 17
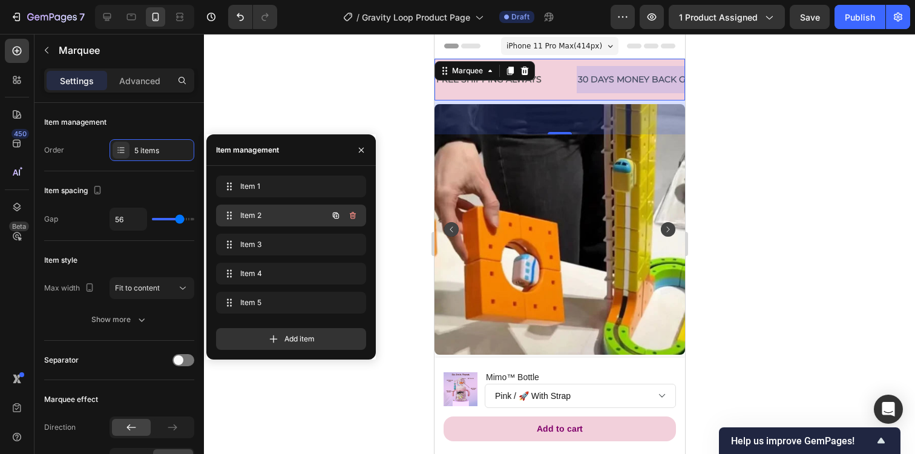
click at [251, 217] on span "Item 2" at bounding box center [274, 215] width 68 height 11
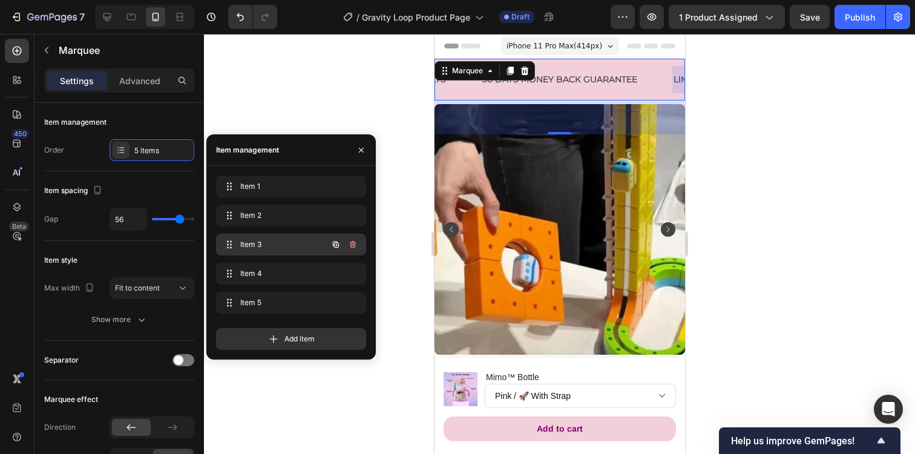
click at [254, 238] on div "Item 3 Item 3" at bounding box center [274, 244] width 107 height 17
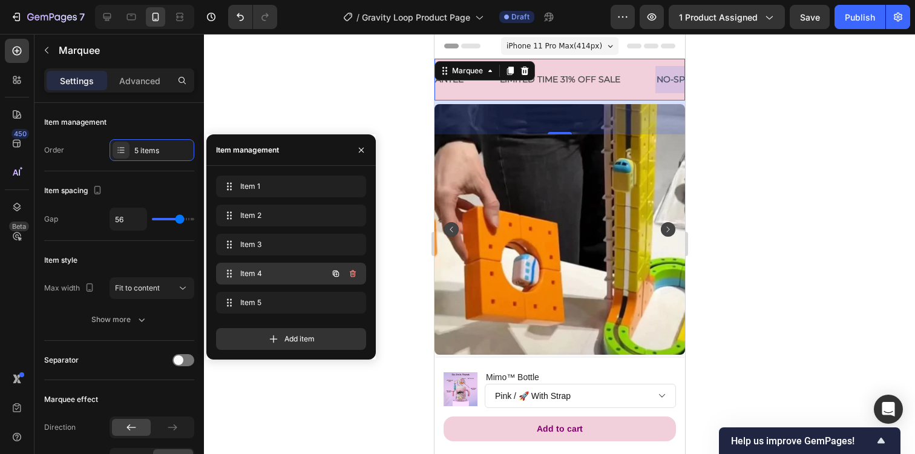
click at [267, 275] on span "Item 4" at bounding box center [274, 273] width 68 height 11
click at [274, 302] on span "Item 5" at bounding box center [274, 302] width 68 height 11
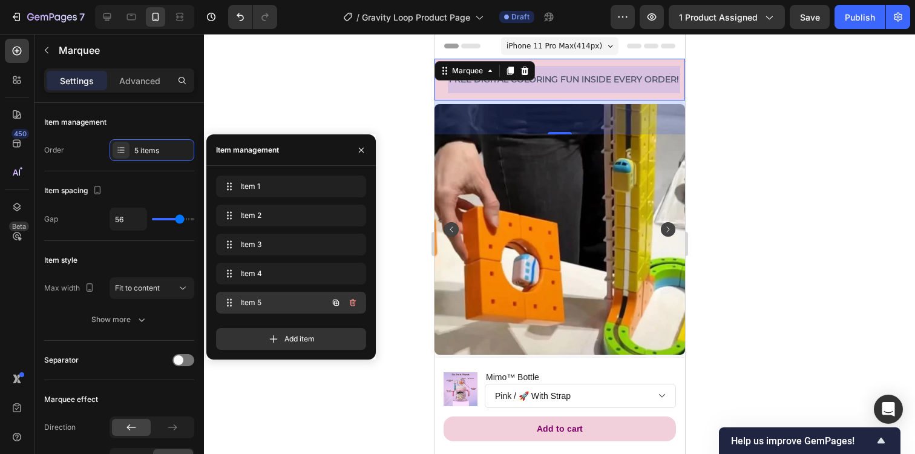
scroll to position [0, 620]
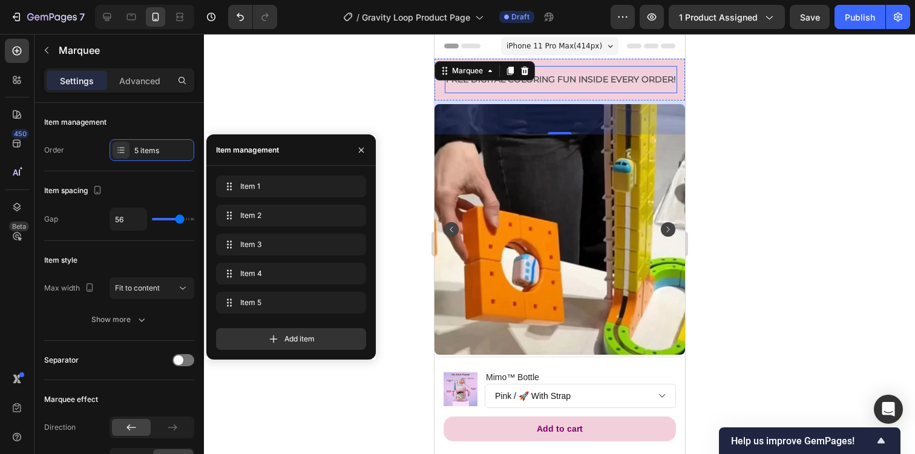
click at [579, 79] on p "FREE DIGITAL COLORING FUN INSIDE EVERY ORDER!" at bounding box center [560, 79] width 230 height 15
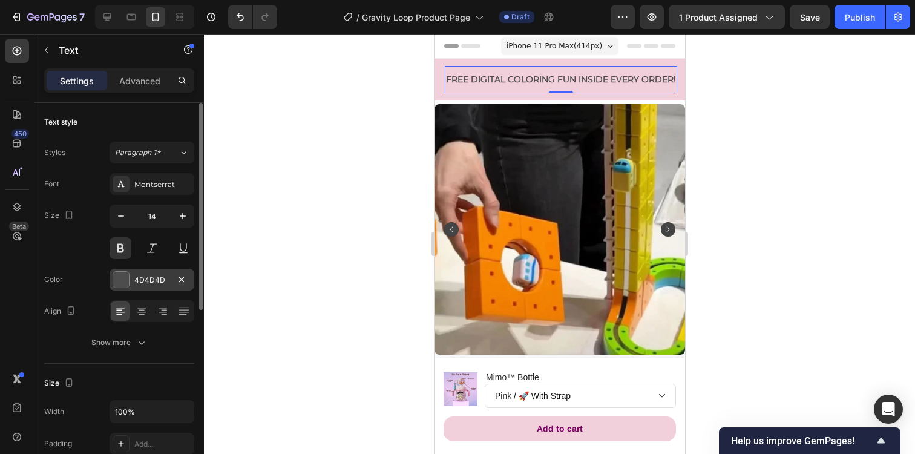
click at [120, 280] on div at bounding box center [121, 280] width 16 height 16
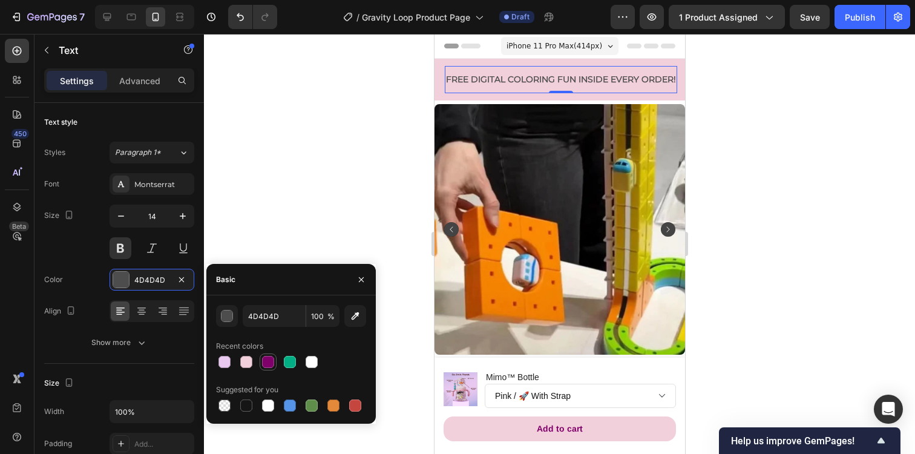
click at [264, 363] on div at bounding box center [268, 362] width 12 height 12
type input "80006B"
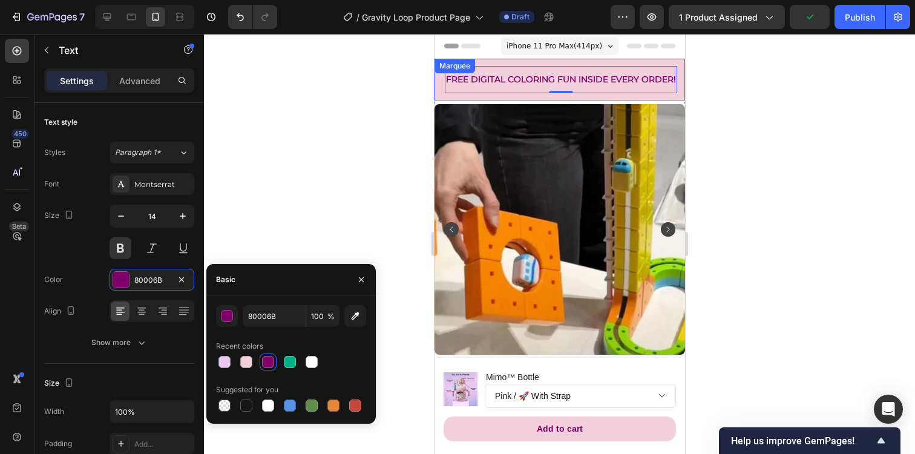
click at [444, 97] on div "FREE SHIPPING ALWAYS Text 30 DAYS MONEY BACK GUARANTEE Text LIMITED TIME 31% OF…" at bounding box center [559, 80] width 251 height 42
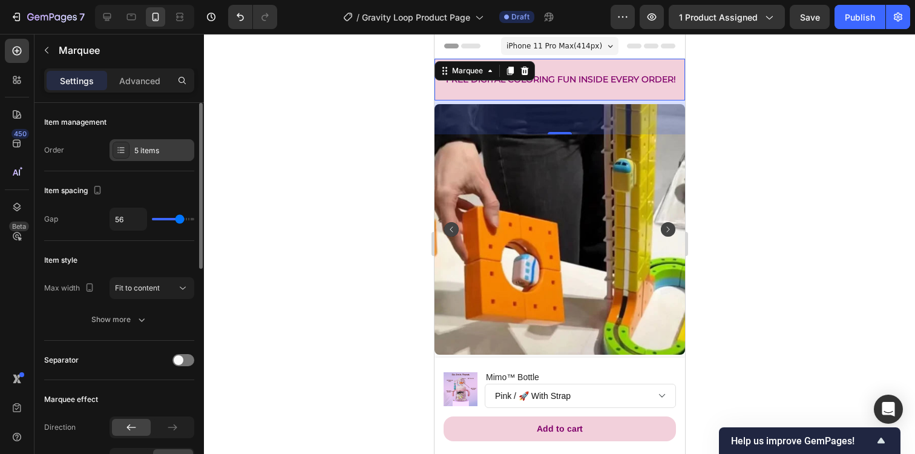
click at [146, 151] on div "5 items" at bounding box center [162, 150] width 57 height 11
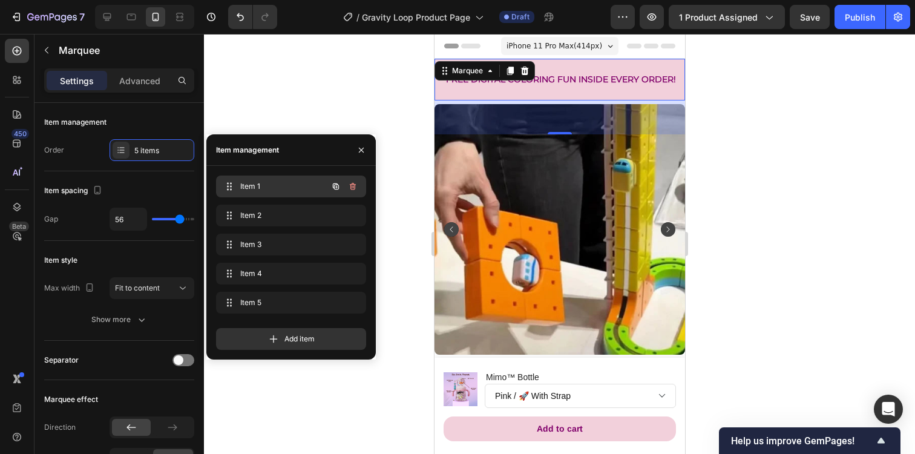
click at [283, 183] on span "Item 1" at bounding box center [274, 186] width 68 height 11
click at [512, 87] on p "FREE SHIPPING ALWAYS" at bounding box center [488, 79] width 105 height 15
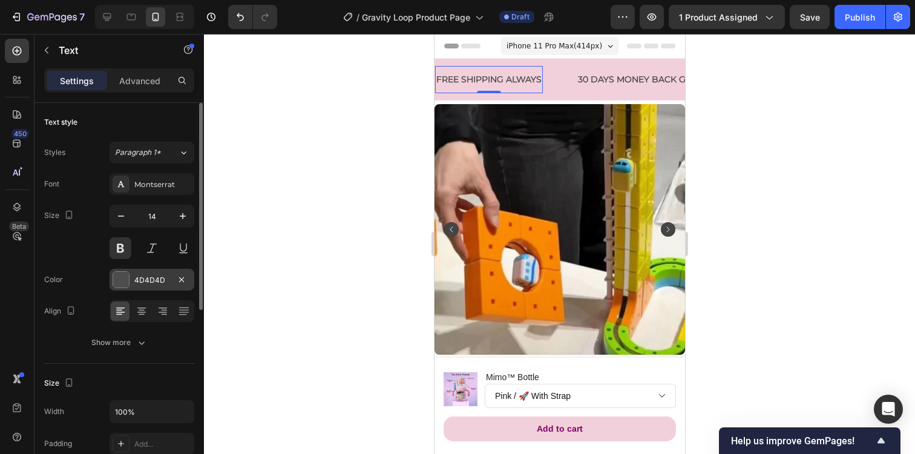
click at [134, 286] on div "4D4D4D" at bounding box center [152, 280] width 85 height 22
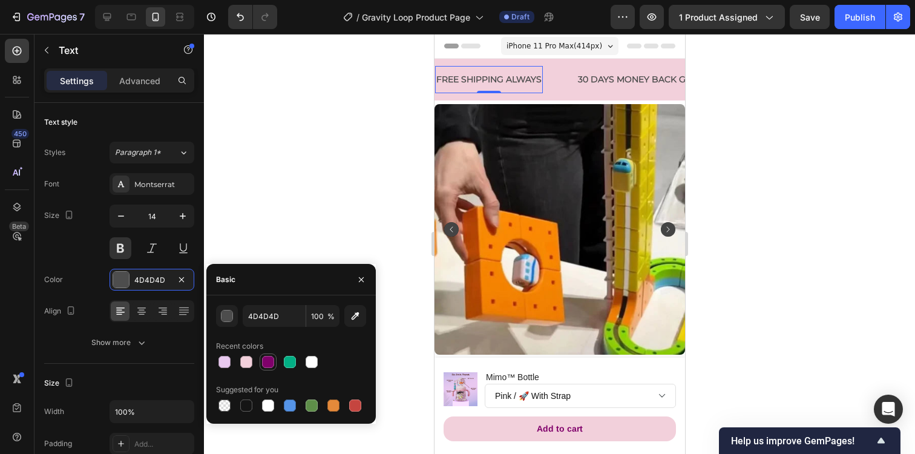
click at [273, 358] on div at bounding box center [268, 362] width 12 height 12
type input "80006B"
click at [601, 80] on div "30 DAYS MONEY BACK GUARANTEE" at bounding box center [654, 80] width 157 height 18
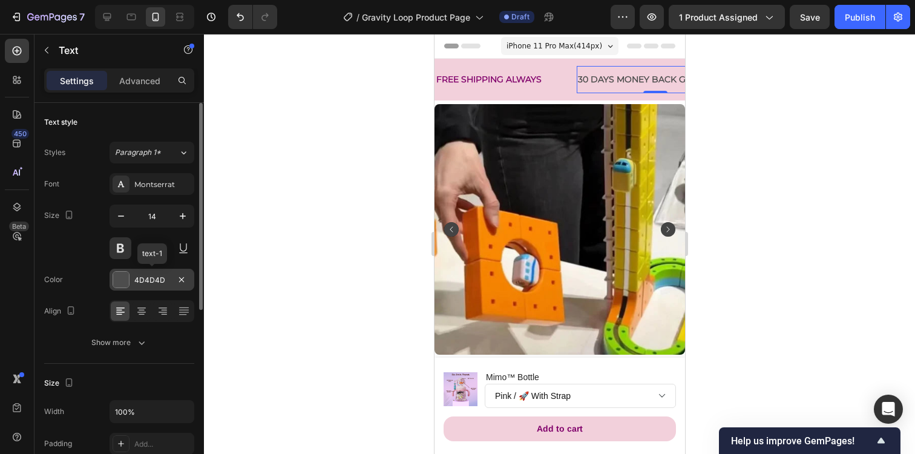
click at [159, 283] on div "4D4D4D" at bounding box center [151, 280] width 35 height 11
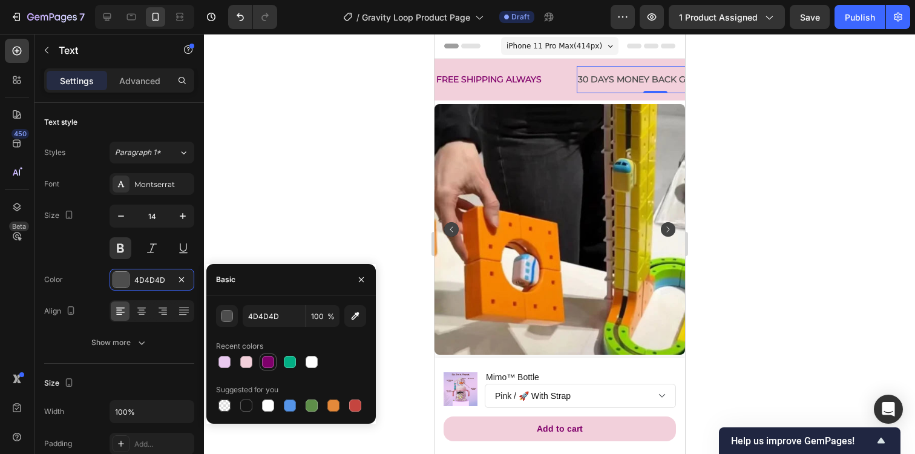
click at [269, 359] on div at bounding box center [268, 362] width 12 height 12
type input "80006B"
click at [560, 82] on div "FREE SHIPPING ALWAYS Text" at bounding box center [506, 79] width 142 height 27
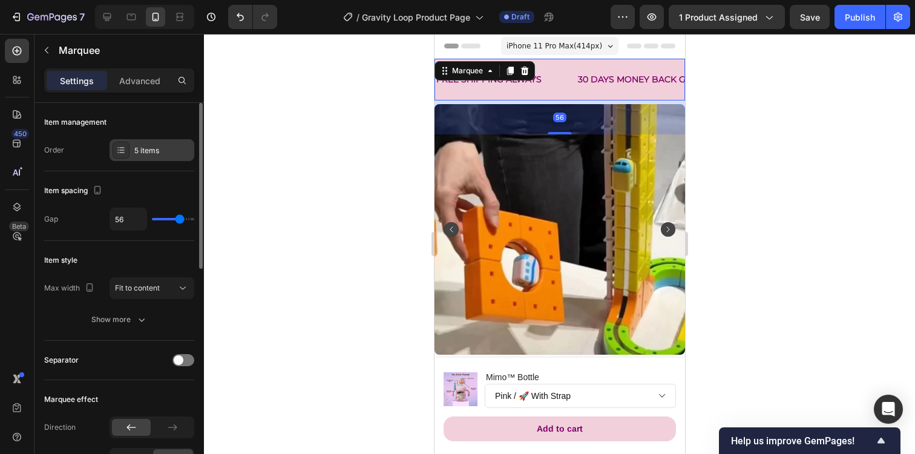
click at [158, 145] on div "5 items" at bounding box center [162, 150] width 57 height 11
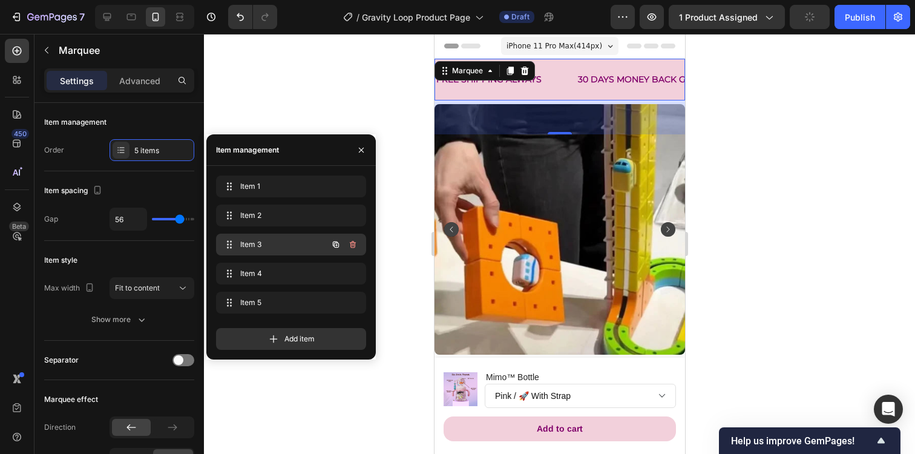
click at [258, 240] on span "Item 3" at bounding box center [274, 244] width 68 height 11
click at [563, 79] on p "LIMITED TIME 31% OFF SALE" at bounding box center [559, 79] width 120 height 15
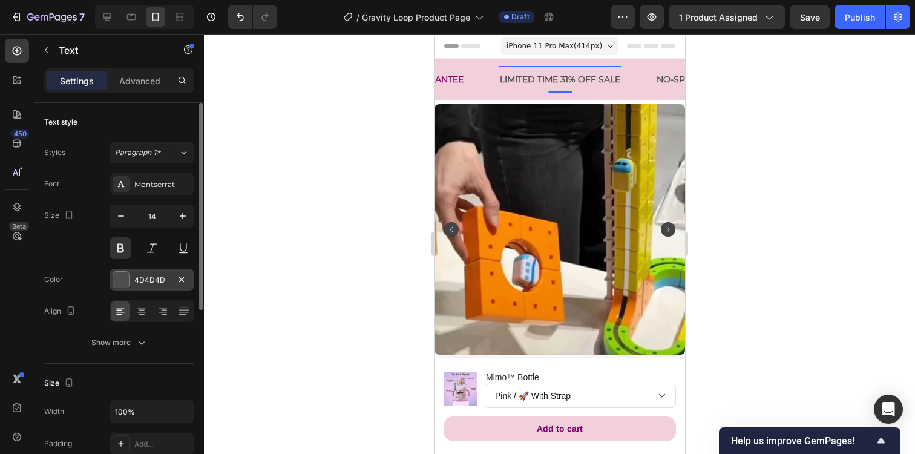
click at [152, 280] on div "4D4D4D" at bounding box center [151, 280] width 35 height 11
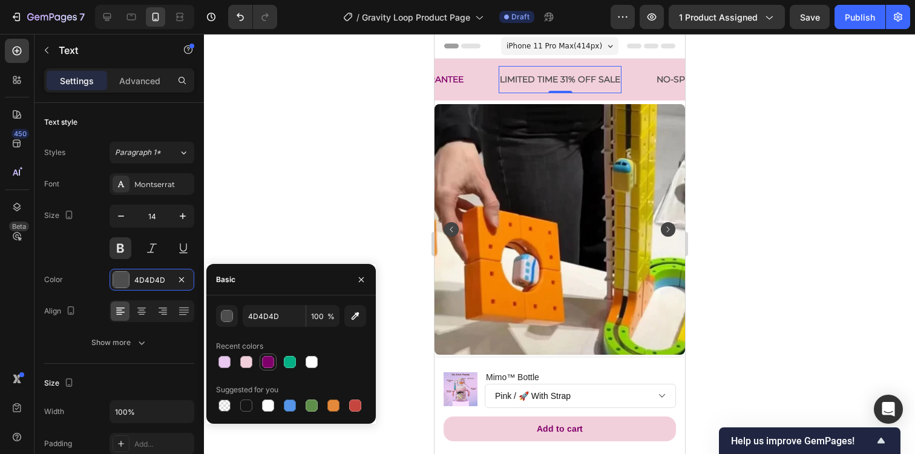
click at [275, 361] on div at bounding box center [268, 362] width 15 height 15
type input "80006B"
click at [662, 80] on p "NO-SPILL. NO WORRIES" at bounding box center [707, 79] width 103 height 15
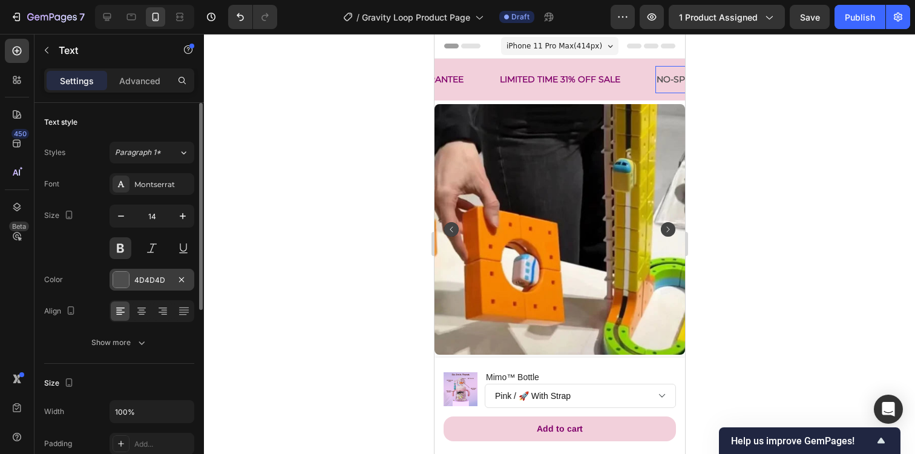
click at [160, 277] on div "4D4D4D" at bounding box center [151, 280] width 35 height 11
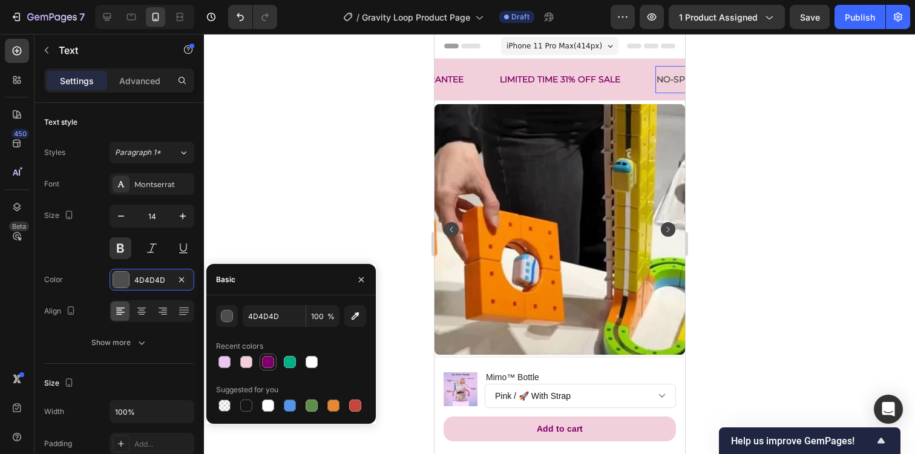
click at [272, 358] on div at bounding box center [268, 362] width 12 height 12
type input "80006B"
click at [475, 94] on div "FREE SHIPPING ALWAYS Text 30 DAYS MONEY BACK GUARANTEE Text LIMITED TIME 31% OF…" at bounding box center [559, 80] width 251 height 42
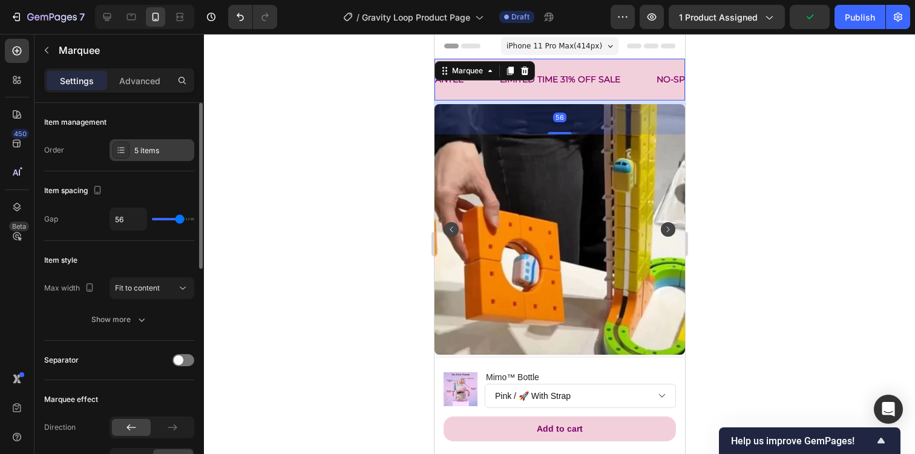
click at [149, 145] on div "5 items" at bounding box center [162, 150] width 57 height 11
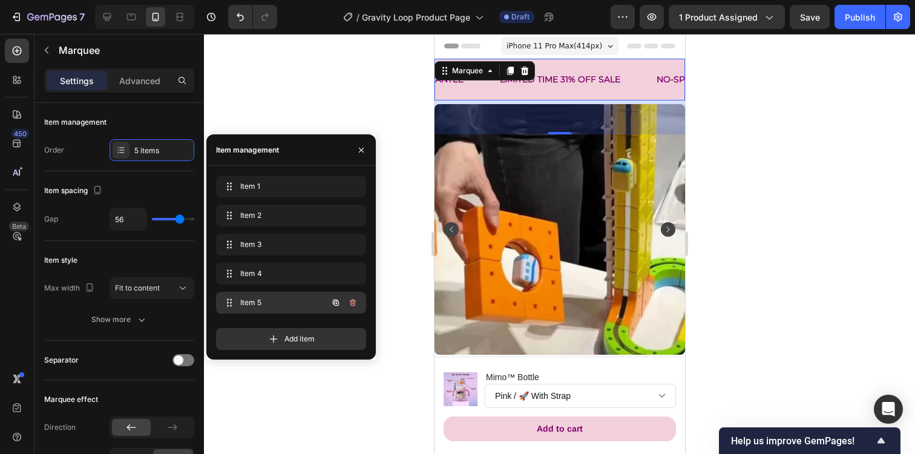
click at [260, 300] on span "Item 5" at bounding box center [274, 302] width 68 height 11
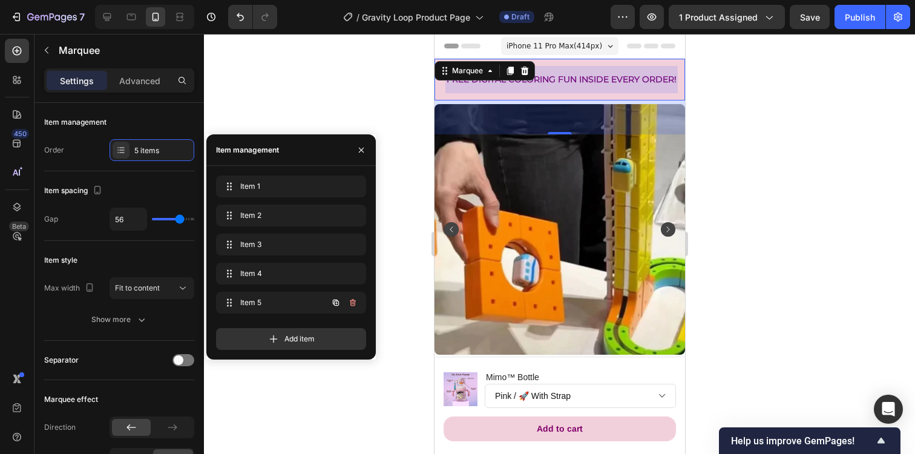
scroll to position [0, 620]
click at [757, 103] on div at bounding box center [559, 244] width 711 height 420
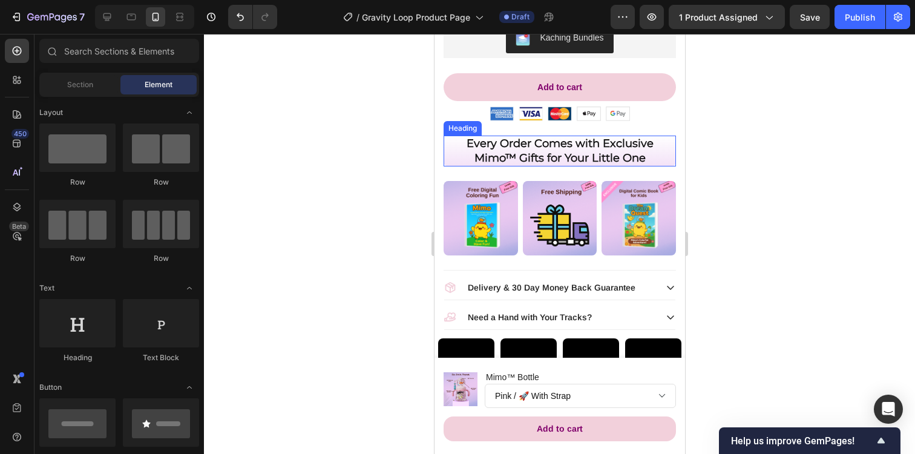
scroll to position [732, 0]
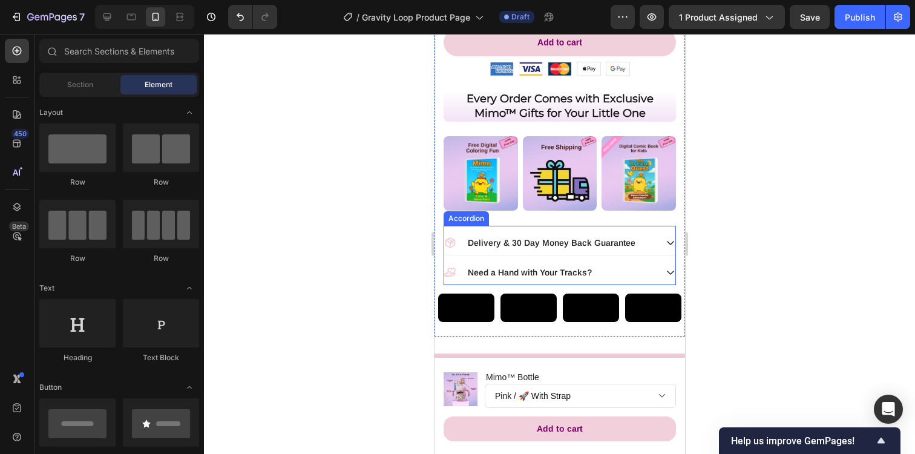
click at [652, 240] on div "Delivery & 30 Day Money Back Guarantee" at bounding box center [550, 242] width 212 height 15
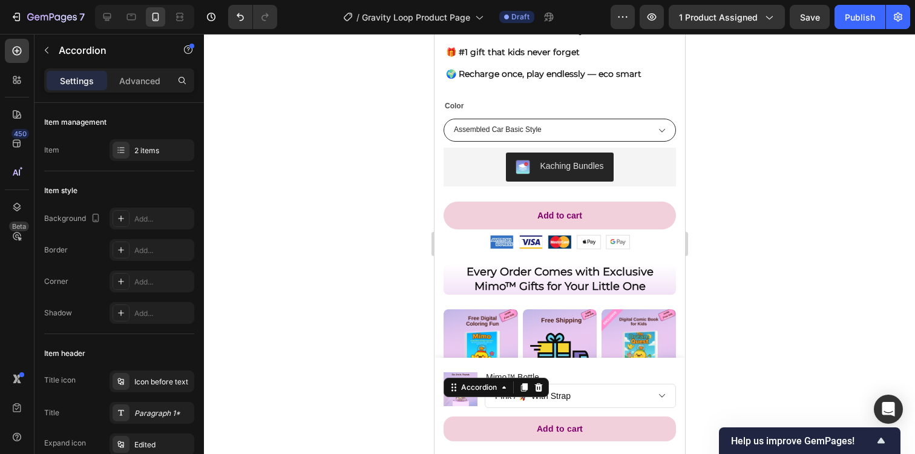
scroll to position [553, 0]
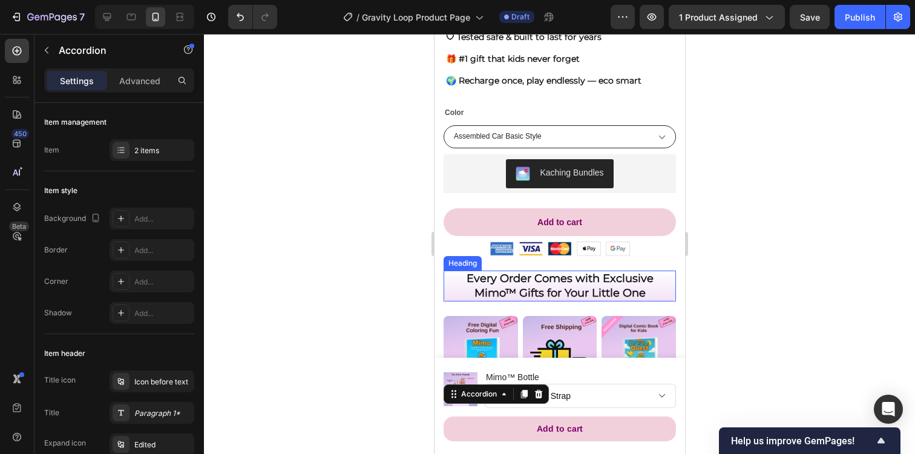
click at [569, 280] on strong "Every Order Comes with Exclusive Mimo™ Gifts for Your Little One" at bounding box center [559, 285] width 187 height 27
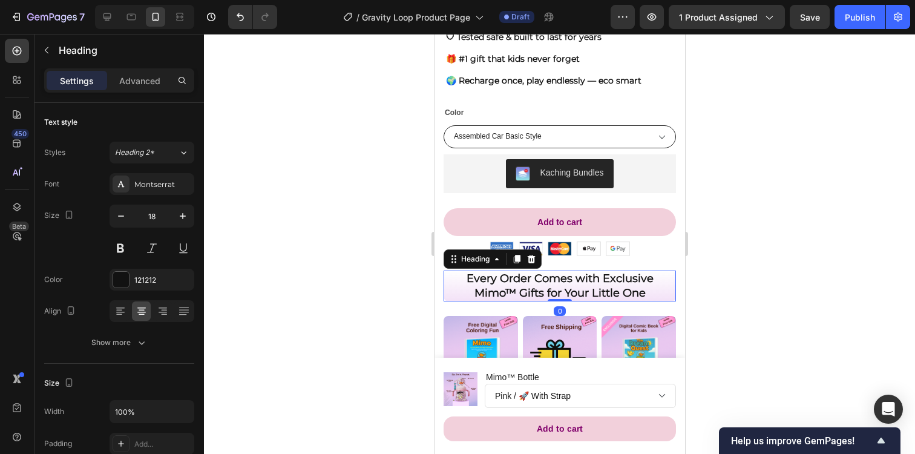
click at [569, 280] on strong "Every Order Comes with Exclusive Mimo™ Gifts for Your Little One" at bounding box center [559, 285] width 187 height 27
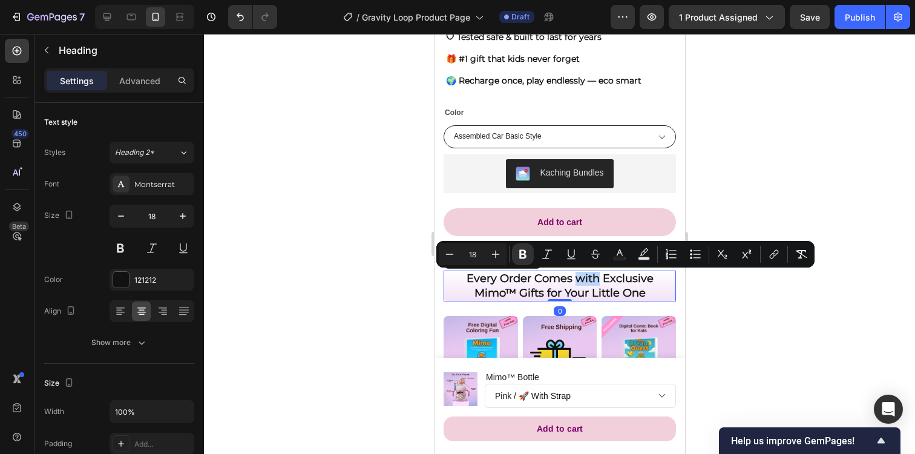
click at [569, 280] on strong "Every Order Comes with Exclusive Mimo™ Gifts for Your Little One" at bounding box center [559, 285] width 187 height 27
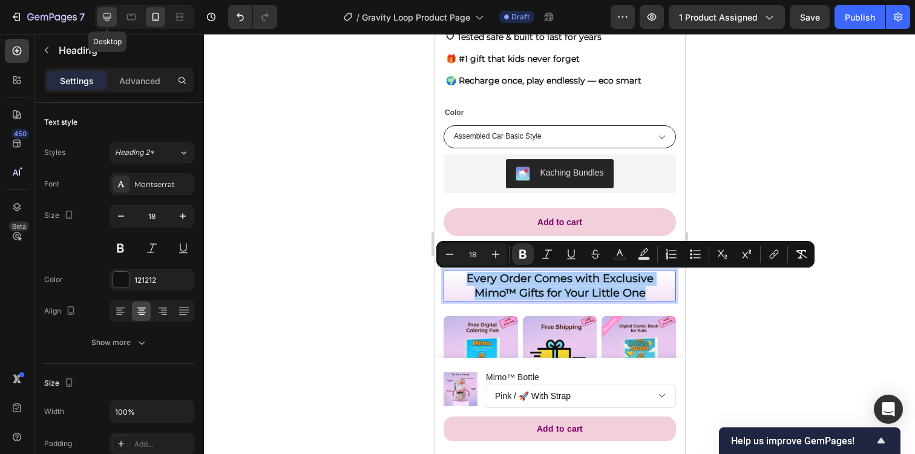
click at [101, 16] on icon at bounding box center [107, 17] width 12 height 12
type input "21"
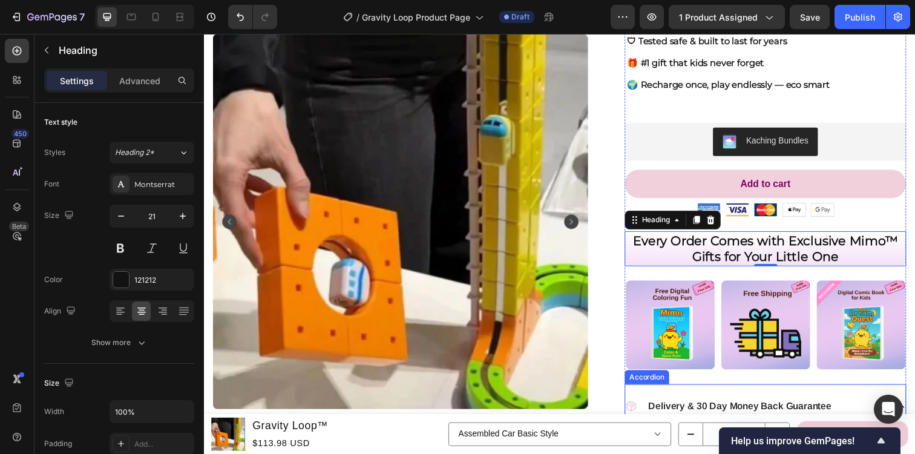
scroll to position [267, 0]
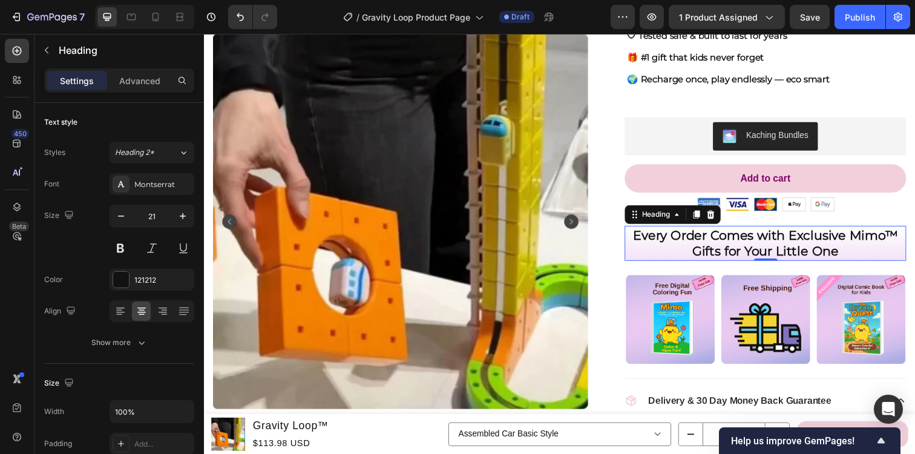
click at [724, 246] on strong "Every Order Comes with Exclusive Mimo™ Gifts for Your Little One" at bounding box center [778, 246] width 270 height 31
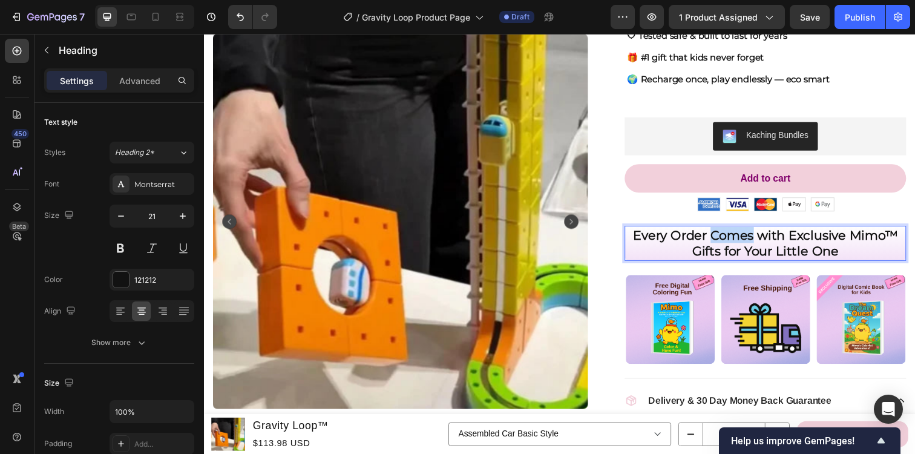
click at [724, 246] on strong "Every Order Comes with Exclusive Mimo™ Gifts for Your Little One" at bounding box center [778, 246] width 270 height 31
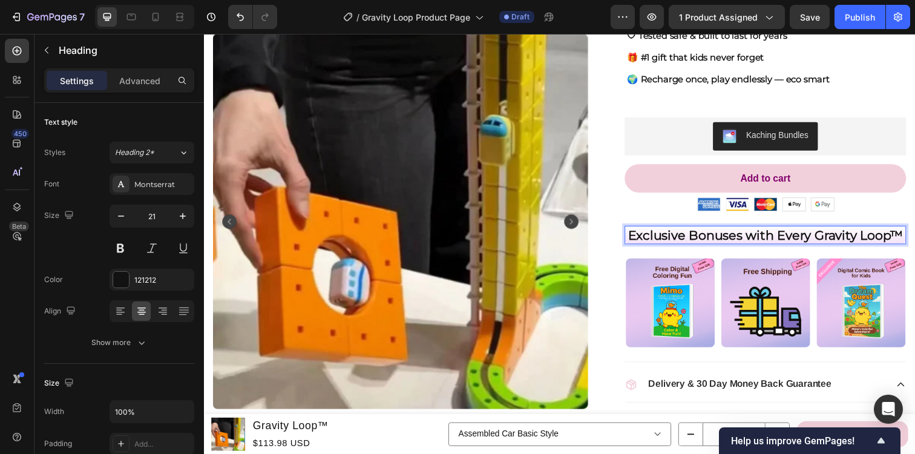
click at [729, 237] on strong "Exclusive Bonuses with Every Gravity Loop™" at bounding box center [777, 238] width 281 height 15
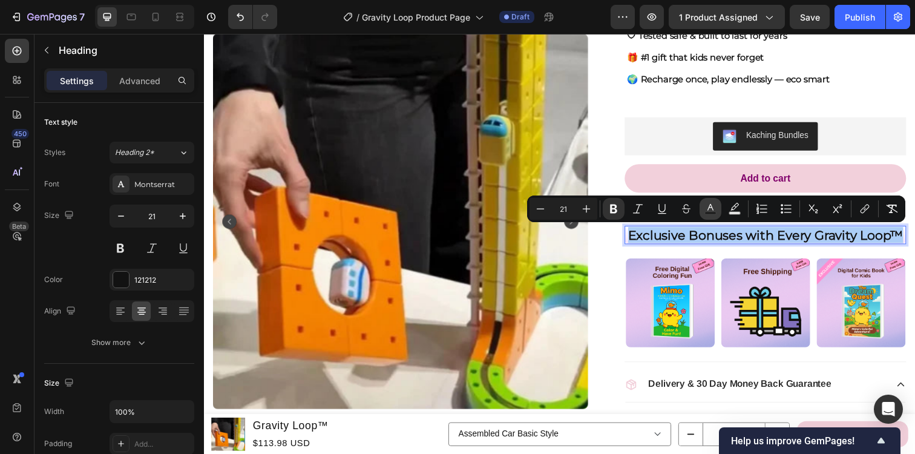
click at [713, 212] on rect "Editor contextual toolbar" at bounding box center [710, 213] width 11 height 3
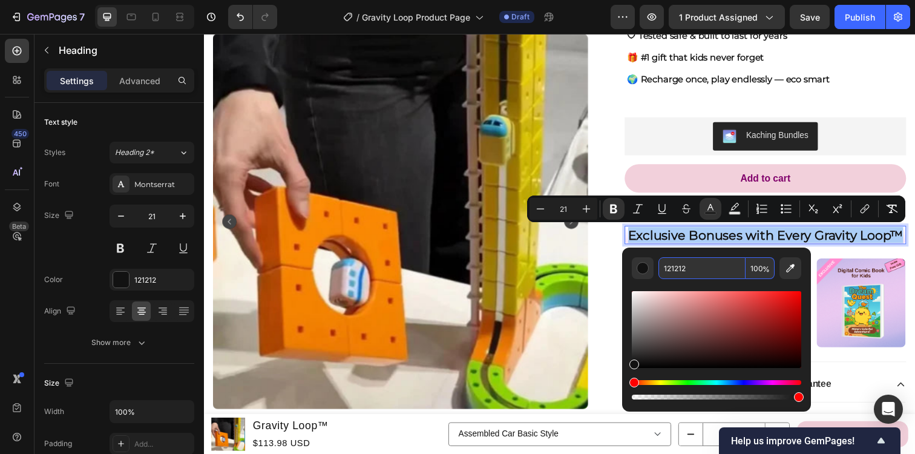
click at [705, 269] on input "121212" at bounding box center [701, 268] width 87 height 22
click at [641, 269] on div "Editor contextual toolbar" at bounding box center [643, 268] width 12 height 12
click at [688, 269] on input "121212" at bounding box center [701, 268] width 87 height 22
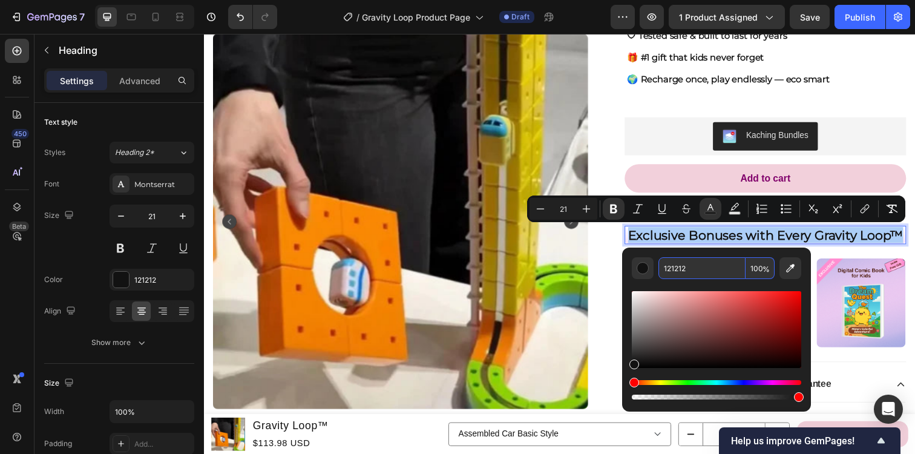
click at [688, 269] on input "121212" at bounding box center [701, 268] width 87 height 22
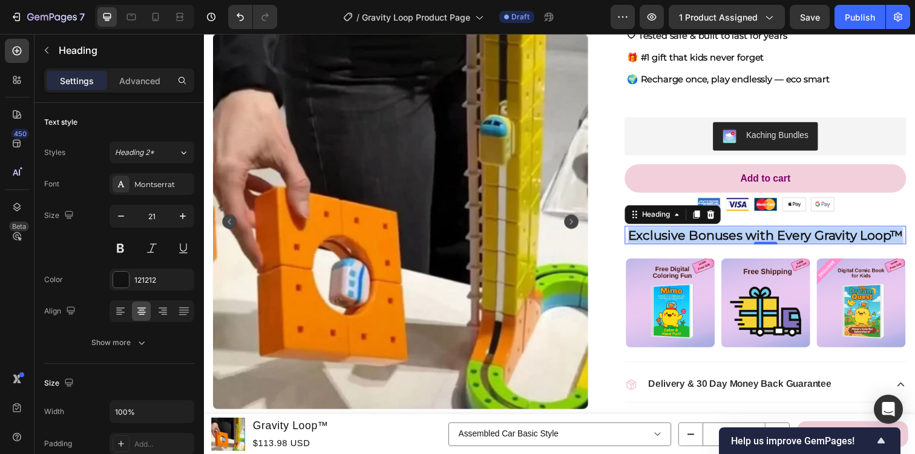
click at [693, 237] on strong "Exclusive Bonuses with Every Gravity Loop™" at bounding box center [777, 238] width 281 height 15
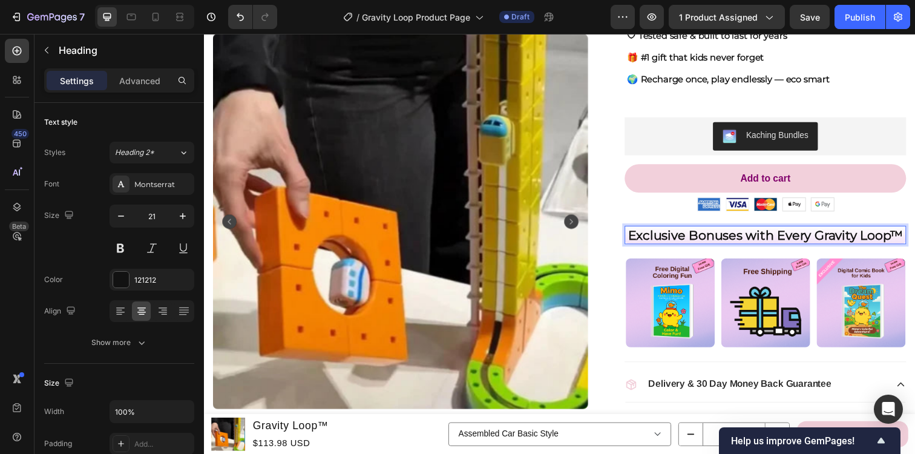
click at [693, 237] on strong "Exclusive Bonuses with Every Gravity Loop™" at bounding box center [777, 238] width 281 height 15
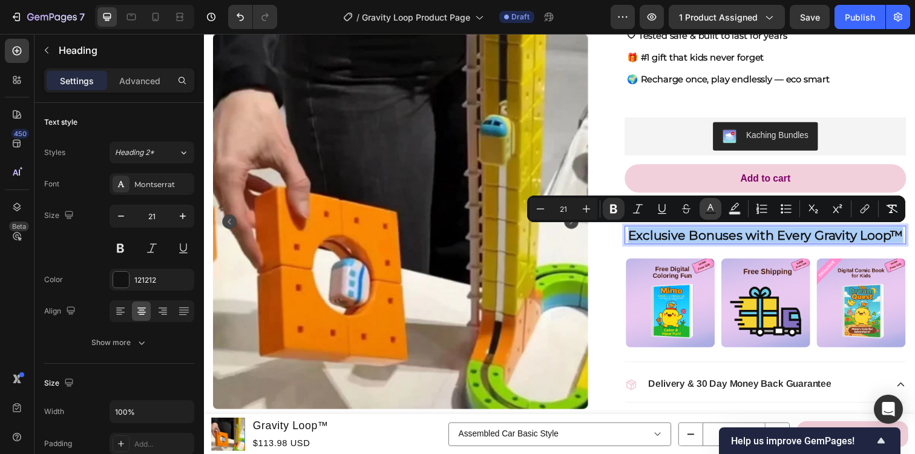
click at [713, 210] on icon "Editor contextual toolbar" at bounding box center [710, 207] width 6 height 7
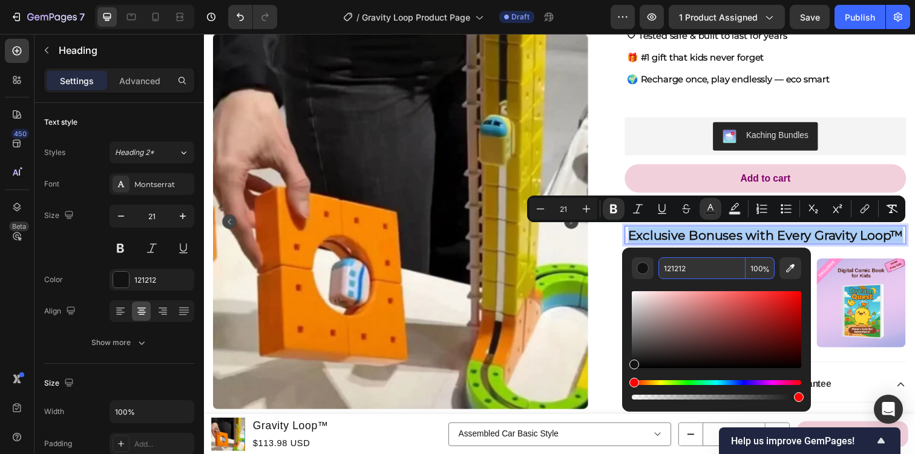
click at [700, 267] on input "121212" at bounding box center [701, 268] width 87 height 22
paste input "#80006b"
type input "80006B"
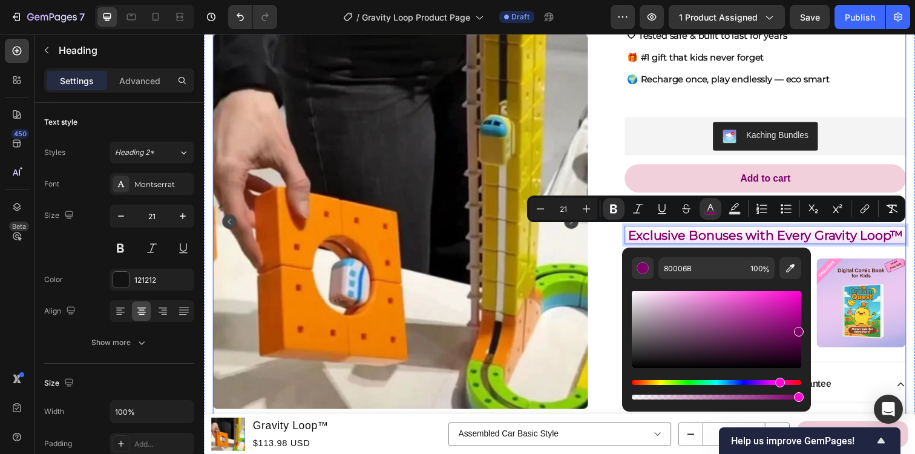
click at [617, 256] on div "Product Images Image Icon Icon Icon Icon Icon Icon List 2000+ Customers Who Lov…" at bounding box center [567, 261] width 708 height 848
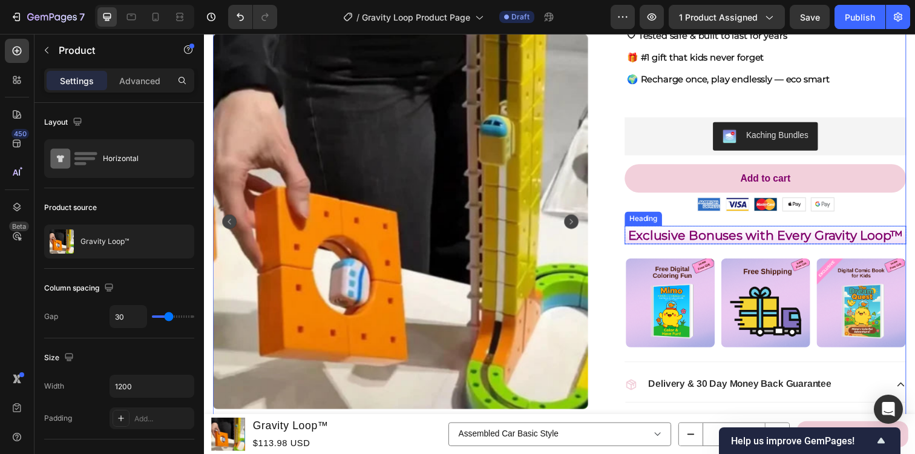
click at [724, 240] on strong "Exclusive Bonuses with Every Gravity Loop™" at bounding box center [777, 238] width 281 height 15
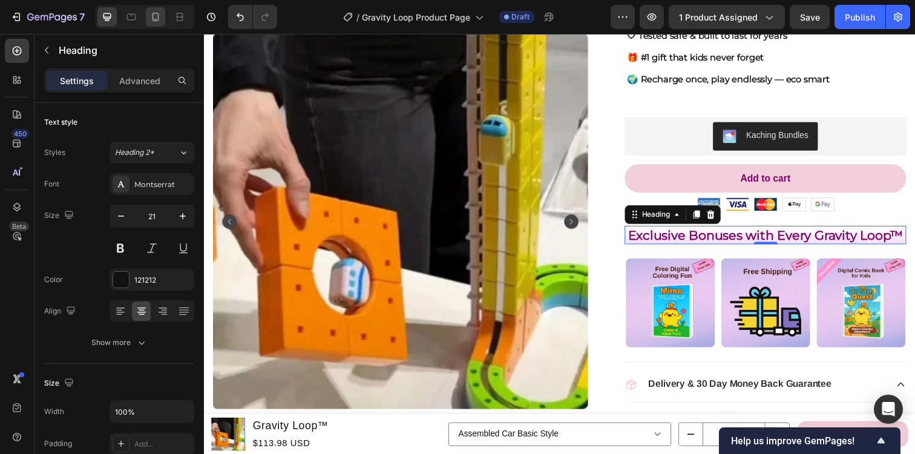
click at [154, 8] on div at bounding box center [155, 16] width 19 height 19
type input "18"
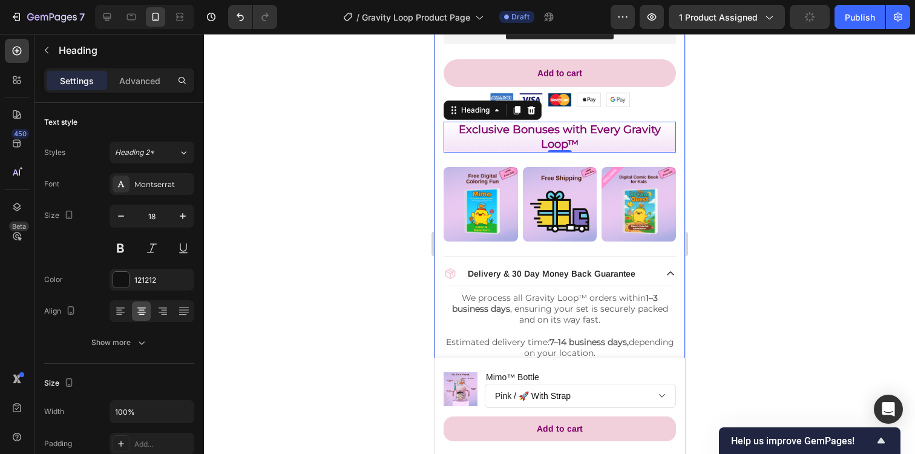
scroll to position [696, 0]
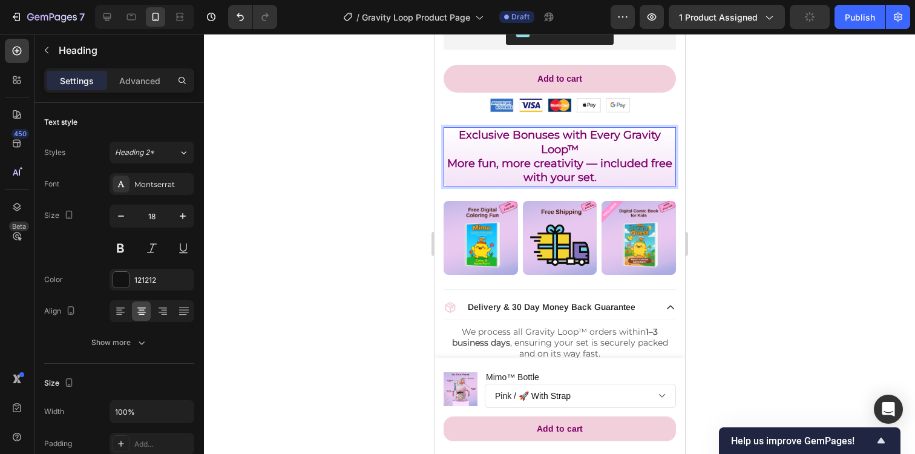
click at [528, 169] on strong "More fun, more creativity — included free with your set." at bounding box center [559, 170] width 225 height 27
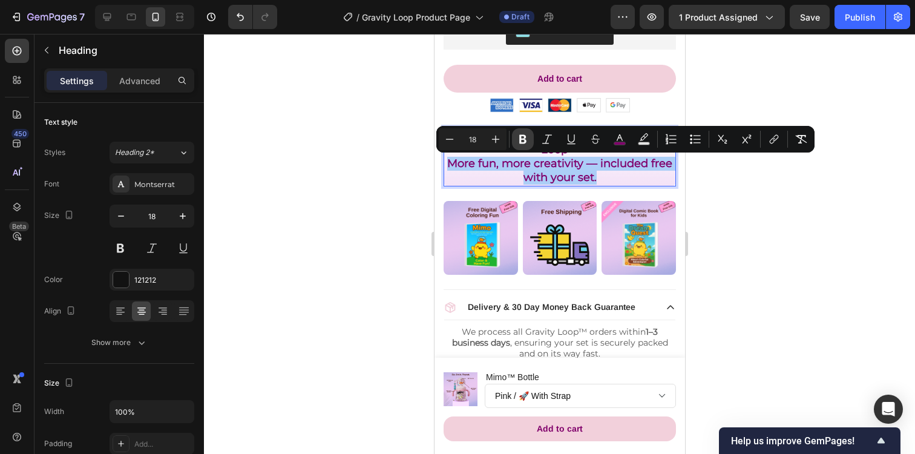
click at [525, 140] on icon "Editor contextual toolbar" at bounding box center [522, 139] width 7 height 9
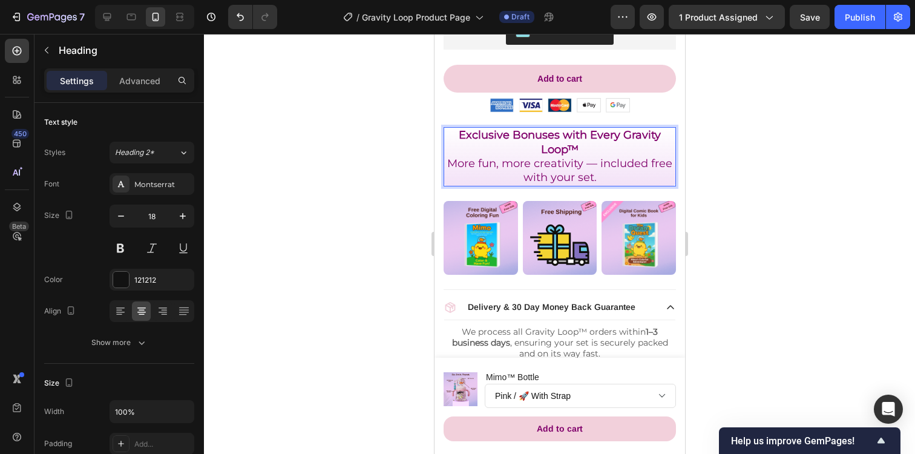
click at [516, 163] on span "More fun, more creativity — included free with your set." at bounding box center [559, 170] width 225 height 27
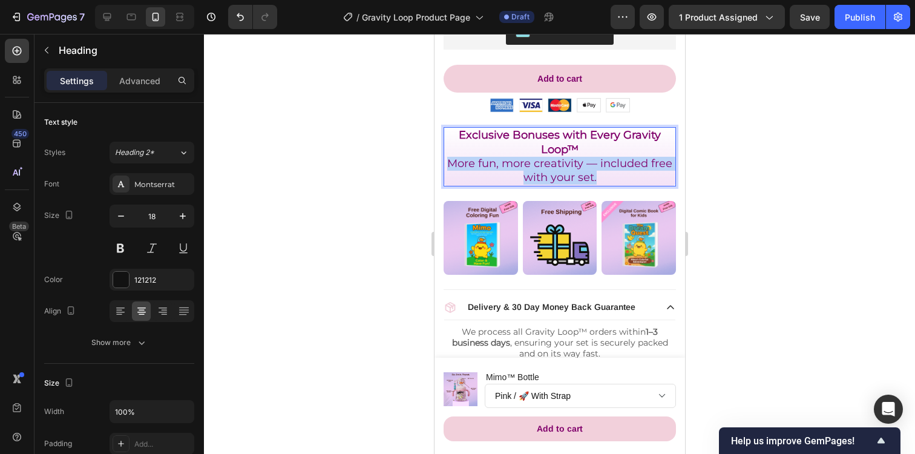
click at [473, 162] on span "More fun, more creativity — included free with your set." at bounding box center [559, 170] width 225 height 27
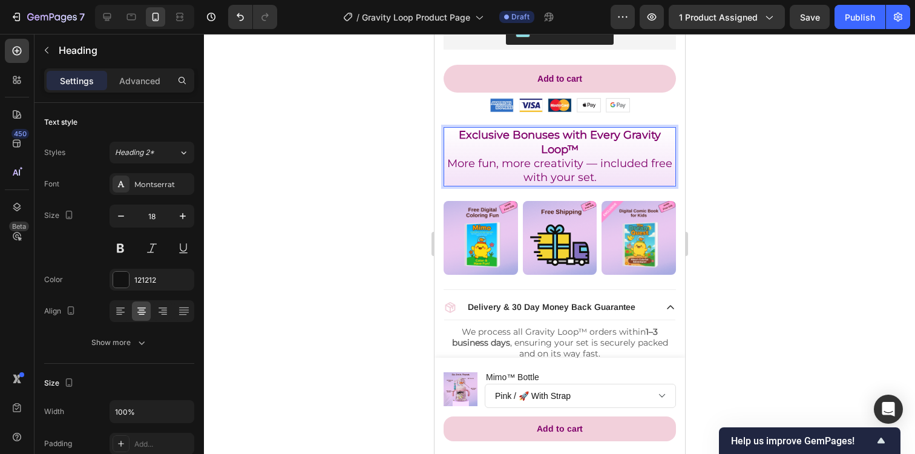
click at [473, 162] on span "More fun, more creativity — included free with your set." at bounding box center [559, 170] width 225 height 27
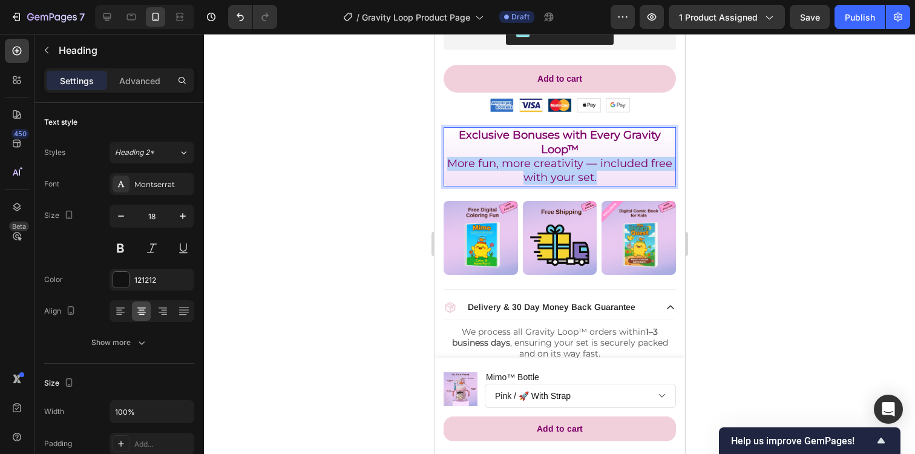
click at [473, 162] on span "More fun, more creativity — included free with your set." at bounding box center [559, 170] width 225 height 27
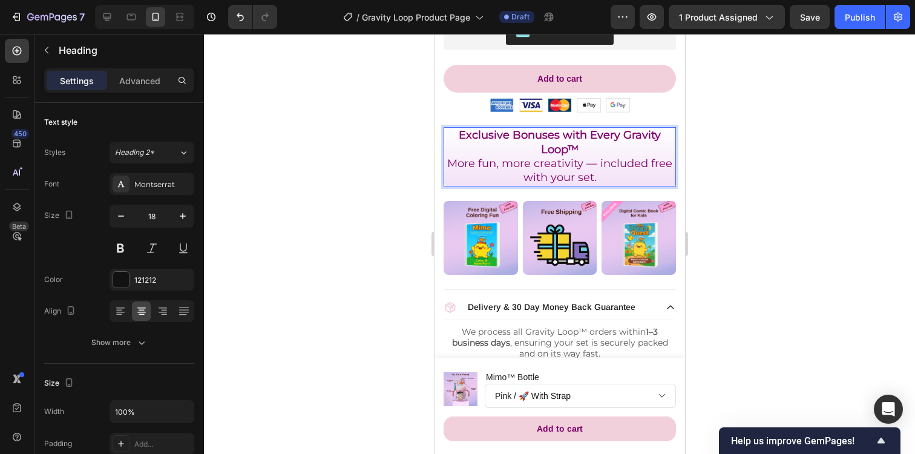
click at [473, 162] on span "More fun, more creativity — included free with your set." at bounding box center [559, 170] width 225 height 27
click at [475, 148] on p "Exclusive Bonuses with Every Gravity Loop™ More fun, more creativity — included…" at bounding box center [559, 156] width 230 height 57
click at [481, 136] on strong "Exclusive Bonuses with Every Gravity Loop™" at bounding box center [559, 141] width 202 height 27
click at [485, 162] on span "More fun, more creativity — included free with your set." at bounding box center [559, 170] width 225 height 27
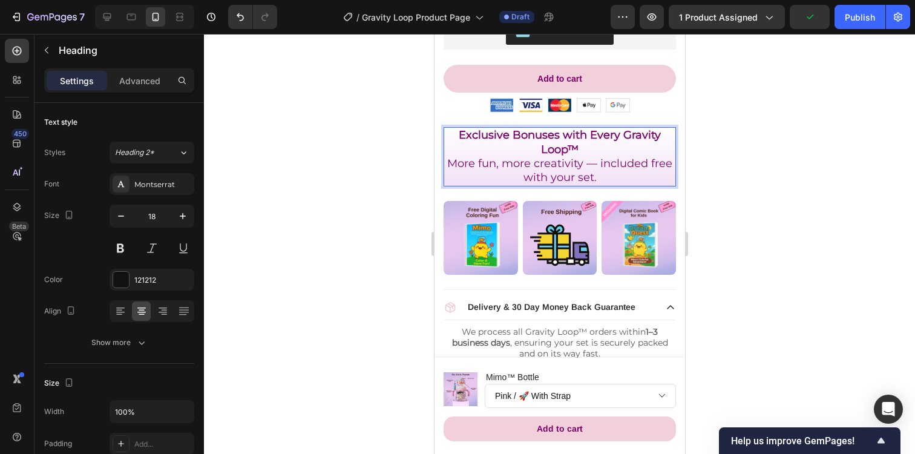
click at [485, 162] on span "More fun, more creativity — included free with your set." at bounding box center [559, 170] width 225 height 27
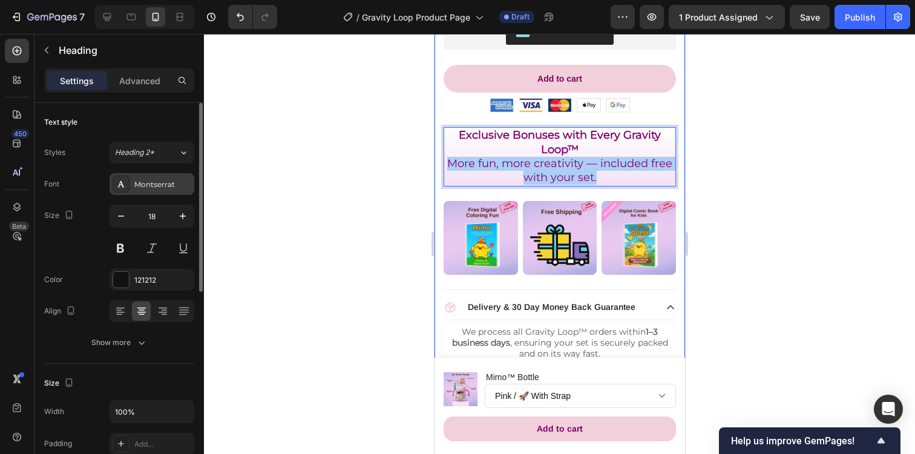
click at [163, 181] on div "Montserrat" at bounding box center [162, 184] width 57 height 11
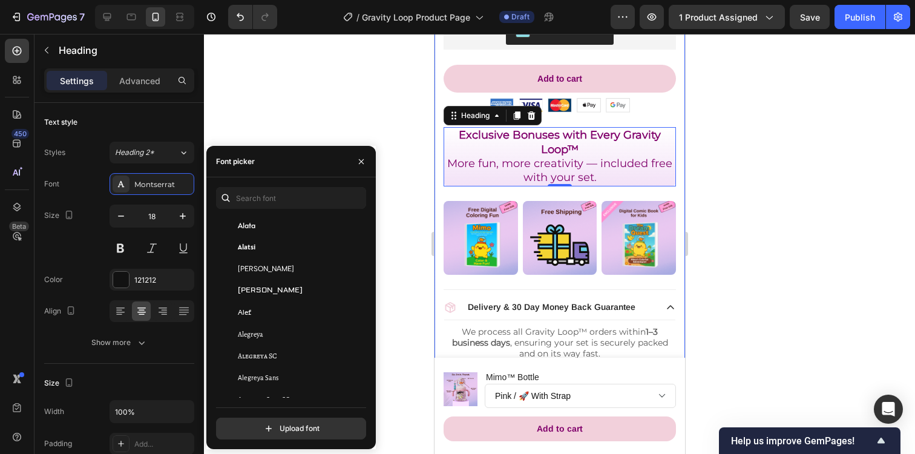
scroll to position [629, 0]
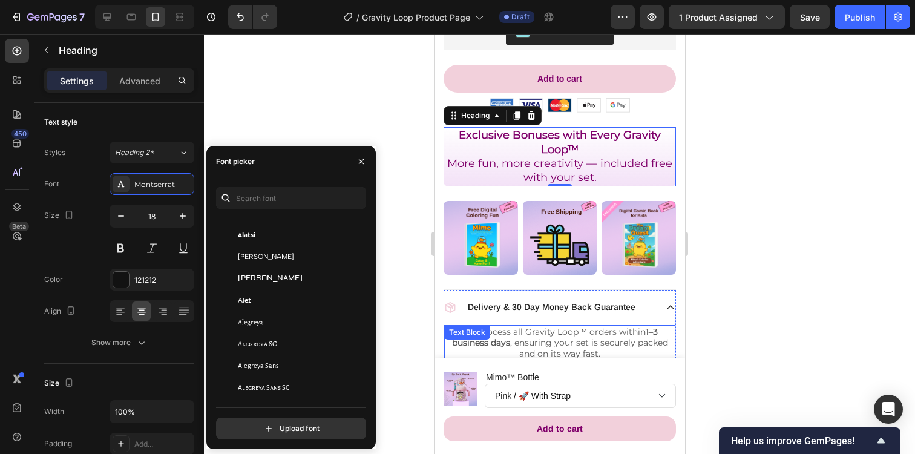
click at [516, 340] on p "We process all Gravity Loop™ orders within 1–3 business days , ensuring your se…" at bounding box center [559, 348] width 229 height 44
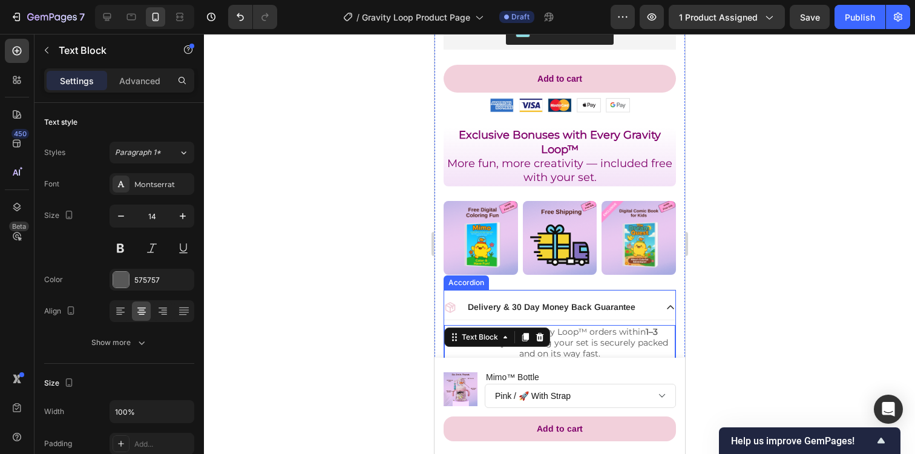
click at [526, 306] on p "Delivery & 30 Day Money Back Guarantee" at bounding box center [551, 306] width 168 height 11
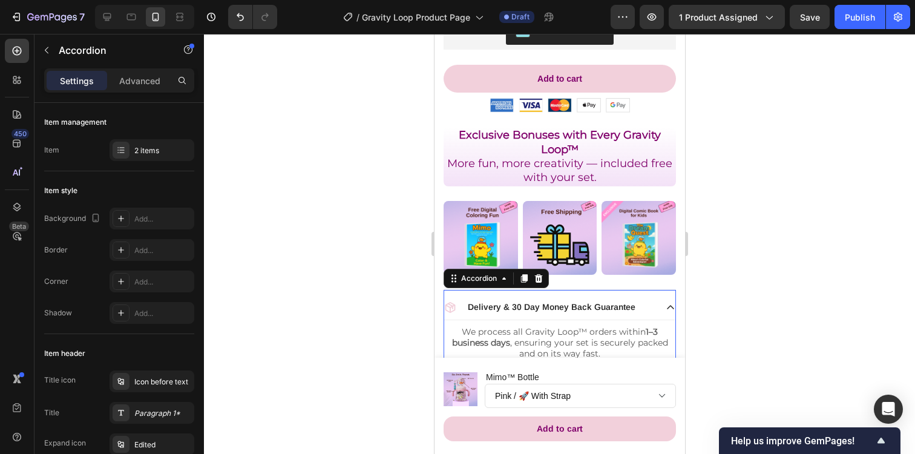
click at [526, 306] on p "Delivery & 30 Day Money Back Guarantee" at bounding box center [551, 306] width 168 height 11
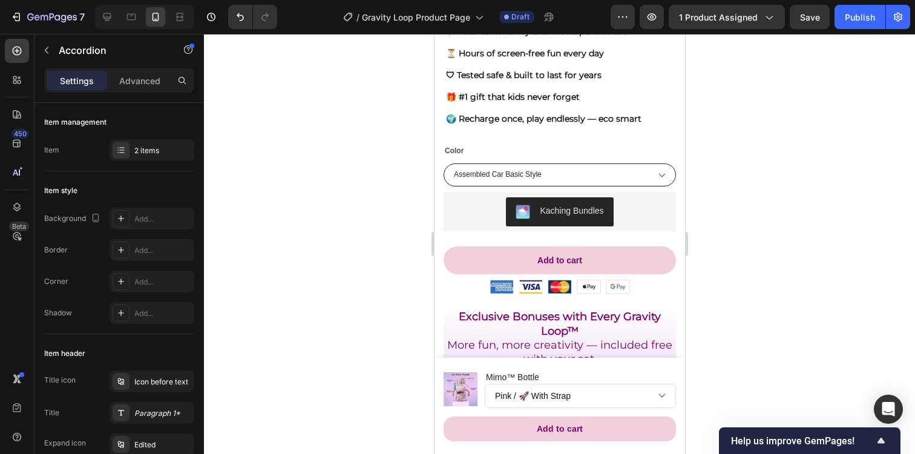
scroll to position [510, 0]
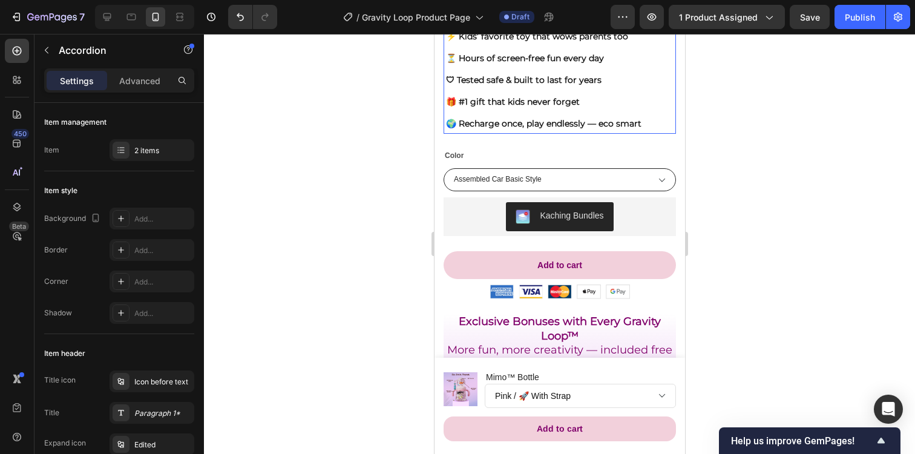
click at [530, 118] on p "🌍 Recharge once, play endlessly — eco smart" at bounding box center [542, 123] width 195 height 15
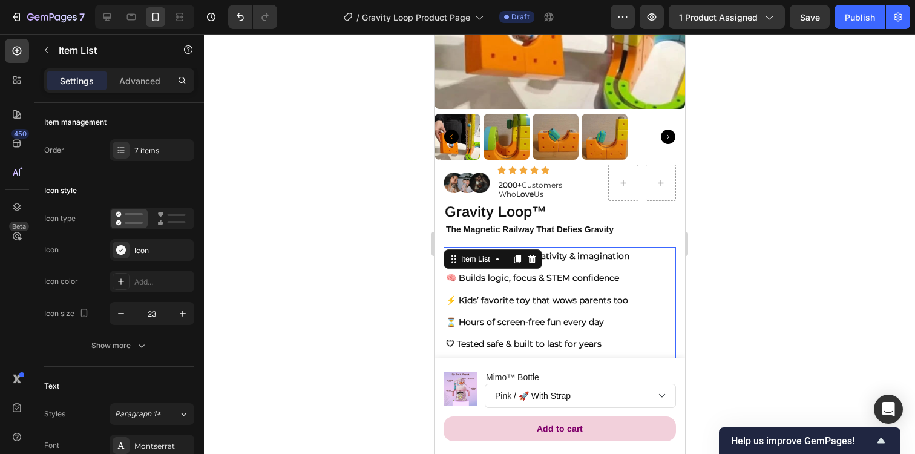
scroll to position [235, 0]
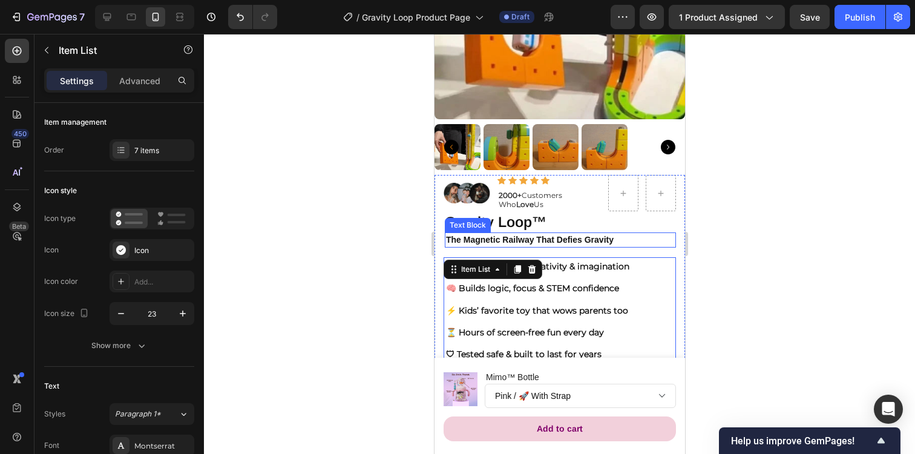
click at [530, 239] on strong "The Magnetic Railway That Defies Gravity" at bounding box center [529, 240] width 168 height 10
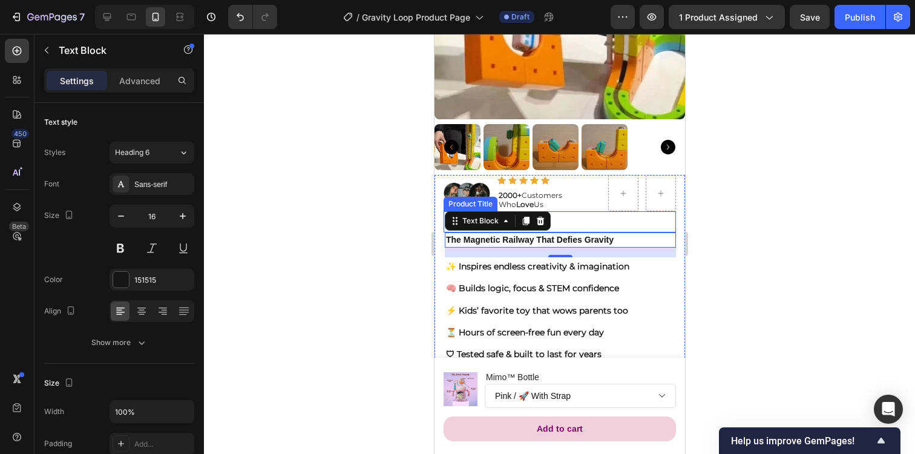
click at [568, 222] on h1 "Gravity Loop™" at bounding box center [559, 221] width 232 height 21
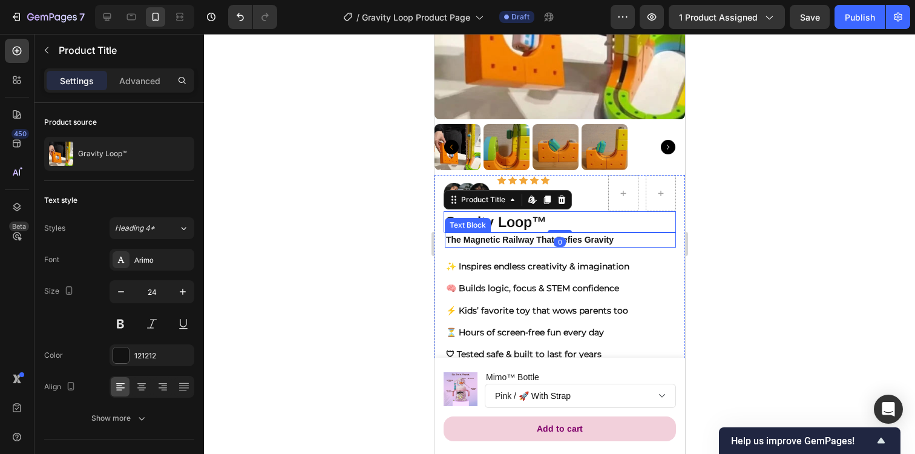
click at [515, 239] on strong "The Magnetic Railway That Defies Gravity" at bounding box center [529, 240] width 168 height 10
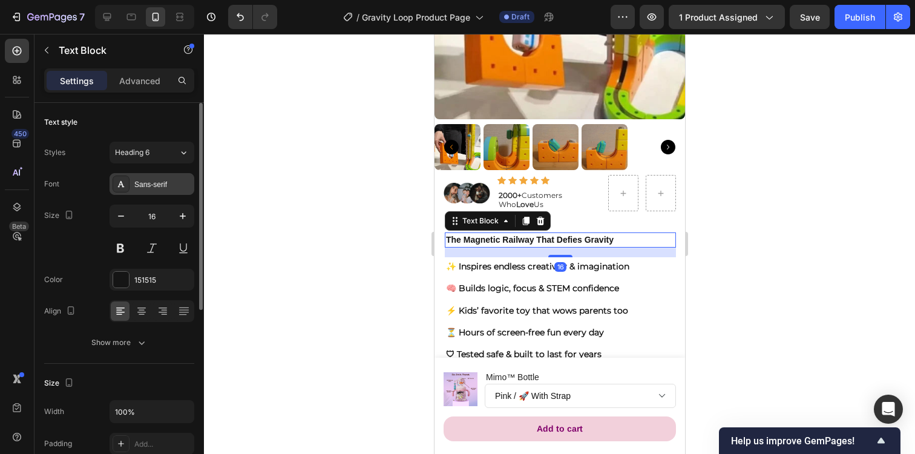
click at [165, 182] on div "Sans-serif" at bounding box center [162, 184] width 57 height 11
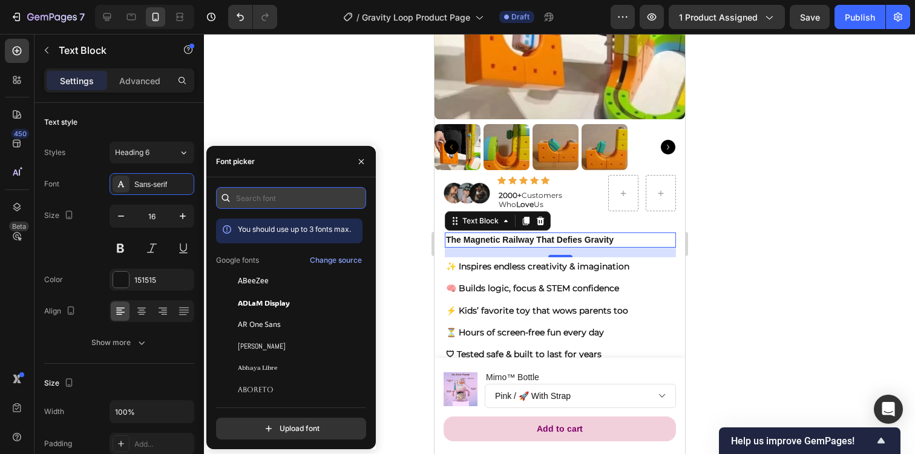
click at [246, 197] on input "text" at bounding box center [291, 198] width 150 height 22
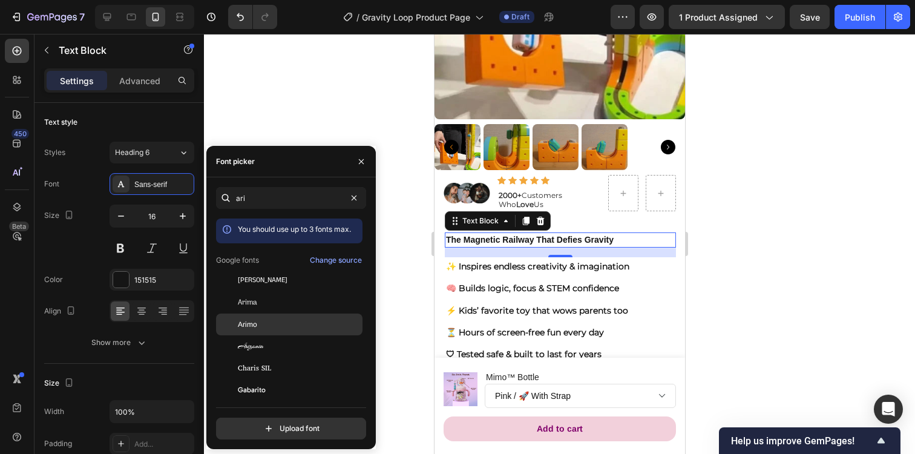
click at [258, 320] on div "Arimo" at bounding box center [299, 324] width 122 height 11
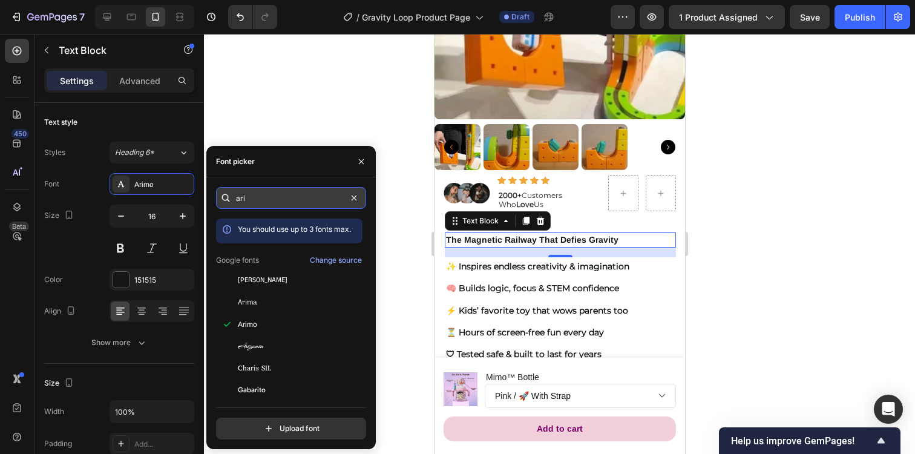
click at [262, 201] on input "ari" at bounding box center [291, 198] width 150 height 22
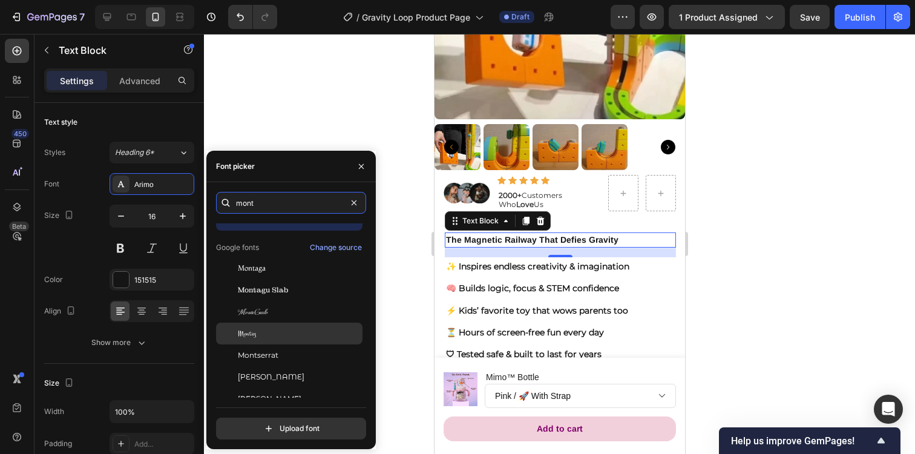
scroll to position [18, 0]
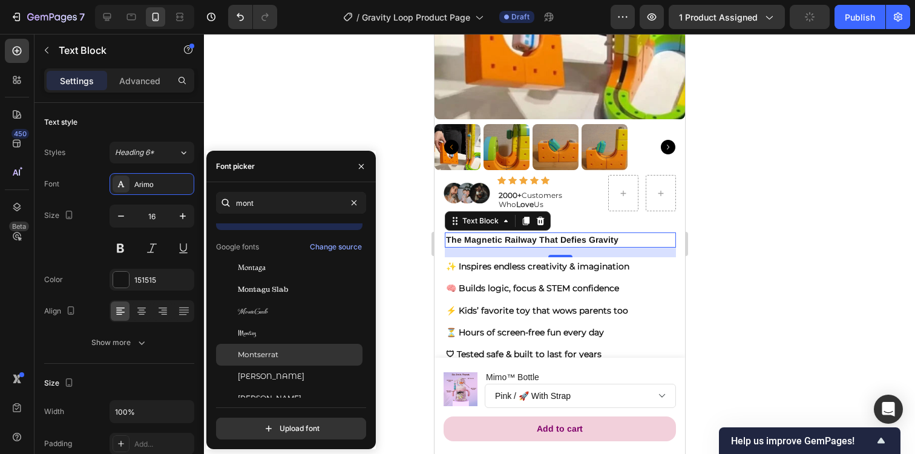
click at [267, 353] on span "Montserrat" at bounding box center [258, 354] width 41 height 11
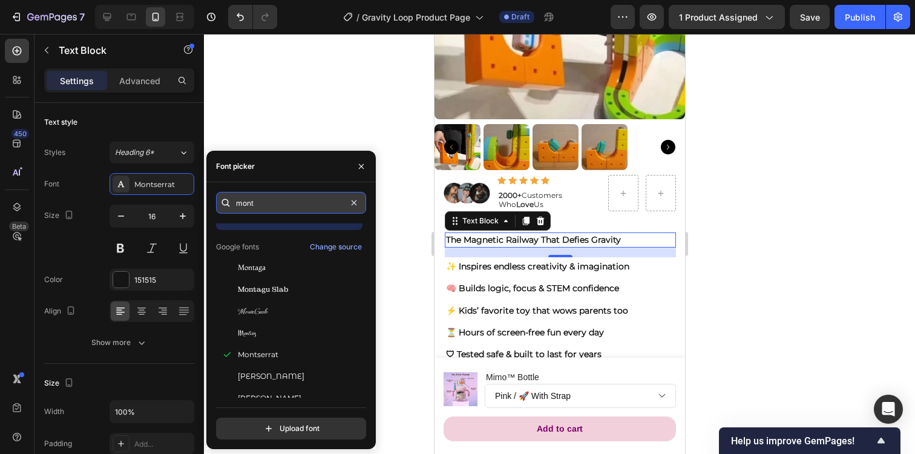
click at [262, 200] on input "mont" at bounding box center [291, 203] width 150 height 22
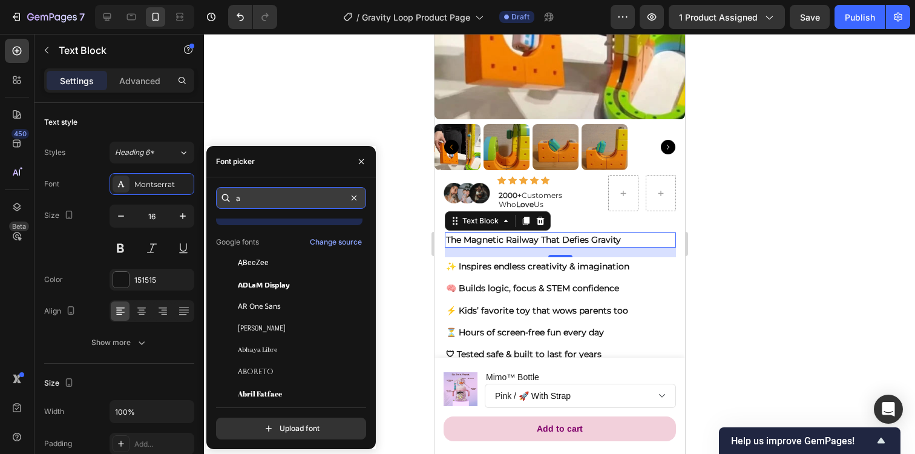
scroll to position [0, 0]
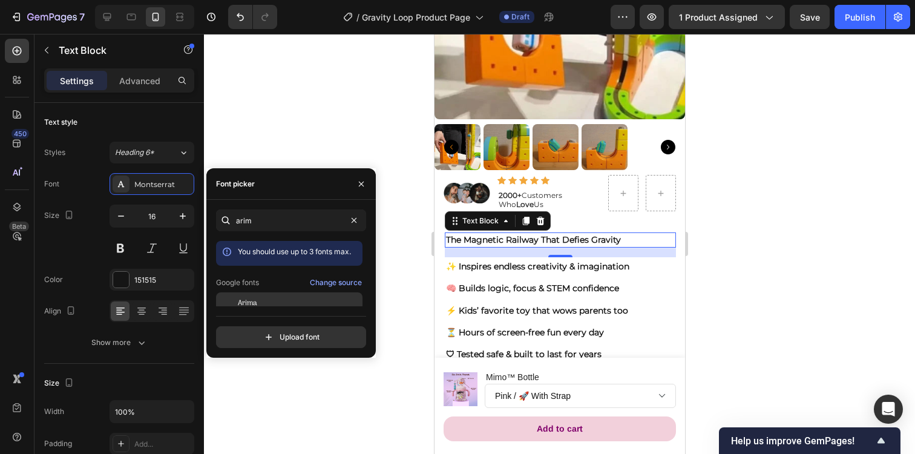
click at [264, 305] on div "Arima" at bounding box center [299, 303] width 122 height 11
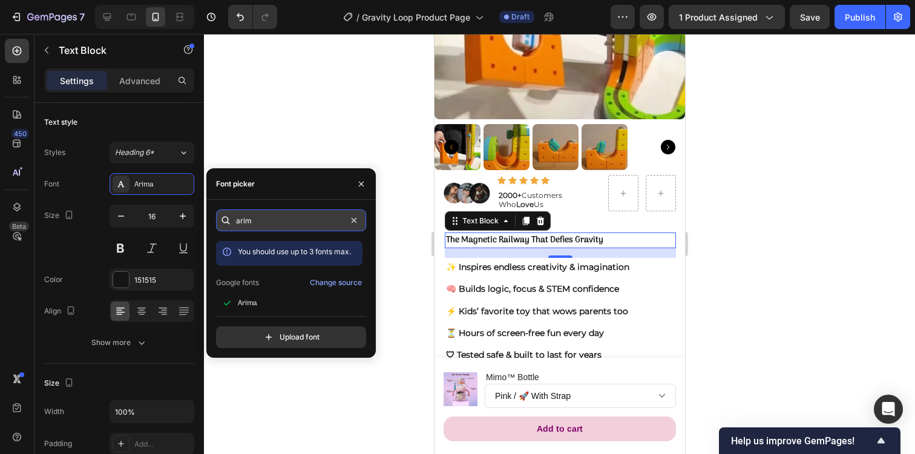
click at [256, 224] on input "arim" at bounding box center [291, 220] width 150 height 22
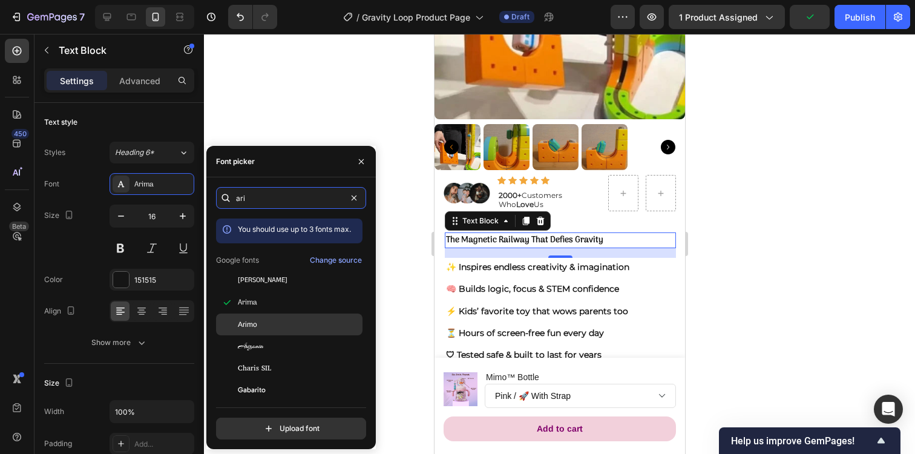
type input "ari"
click at [259, 322] on div "Arimo" at bounding box center [299, 324] width 122 height 11
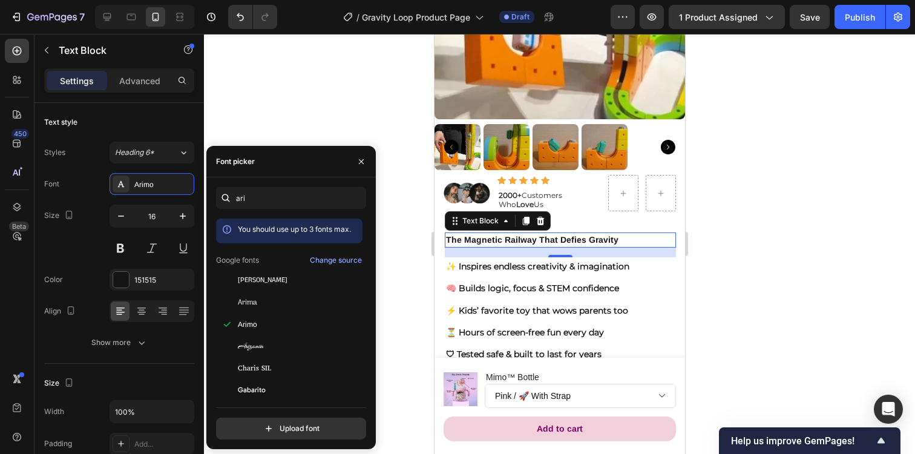
click at [768, 262] on div at bounding box center [559, 244] width 711 height 420
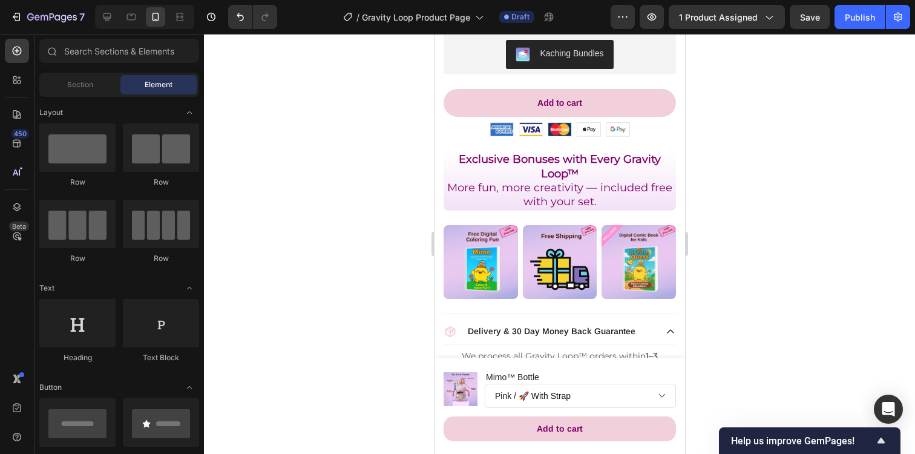
scroll to position [674, 0]
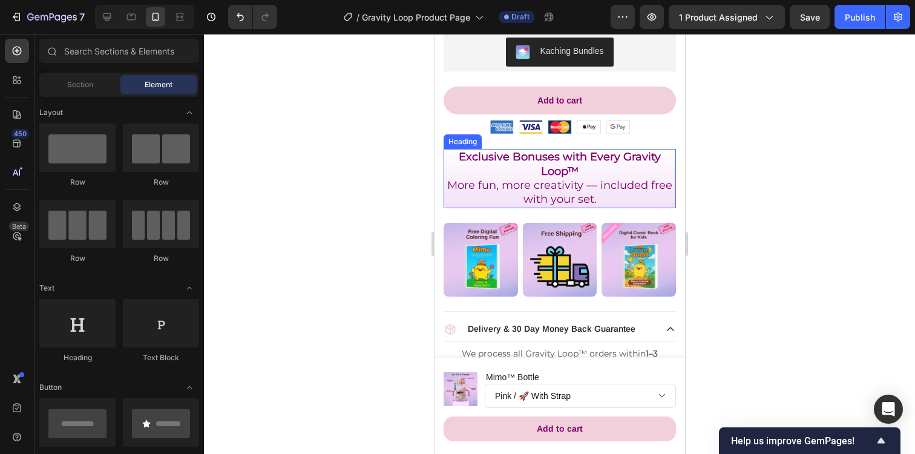
click at [545, 194] on span "More fun, more creativity — included free with your set." at bounding box center [559, 192] width 225 height 27
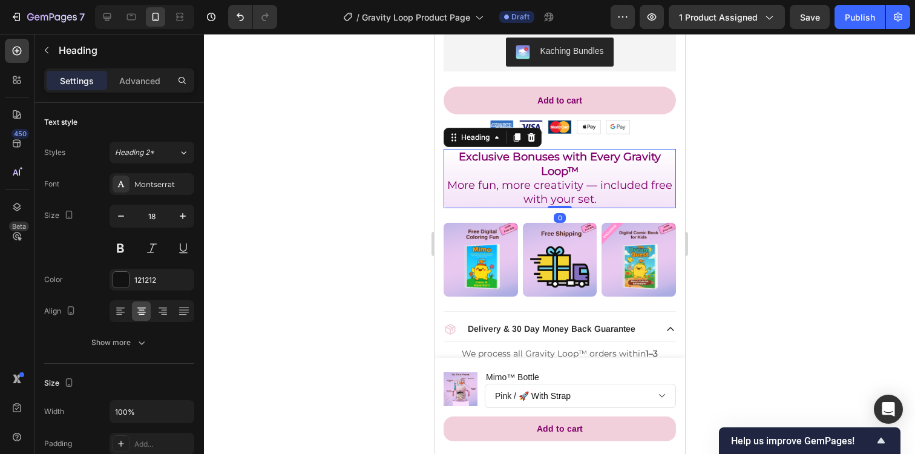
click at [545, 194] on span "More fun, more creativity — included free with your set." at bounding box center [559, 192] width 225 height 27
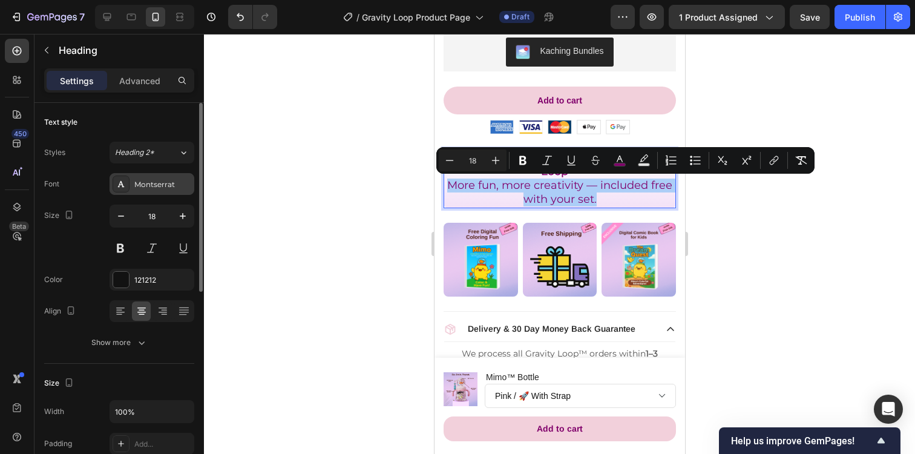
click at [165, 186] on div "Montserrat" at bounding box center [162, 184] width 57 height 11
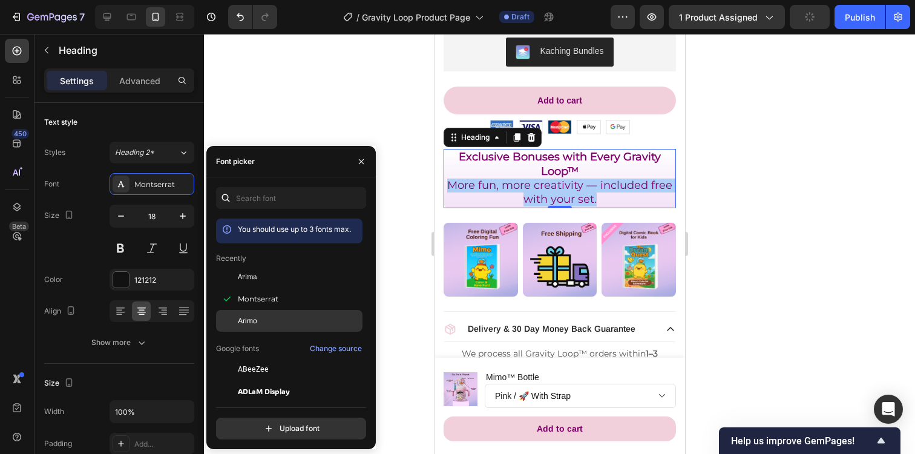
click at [263, 316] on div "Arimo" at bounding box center [299, 320] width 122 height 11
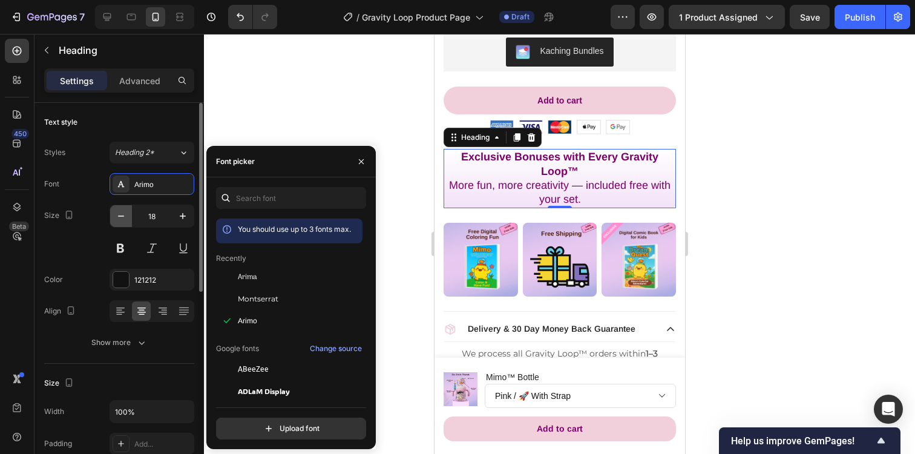
click at [119, 214] on icon "button" at bounding box center [121, 216] width 12 height 12
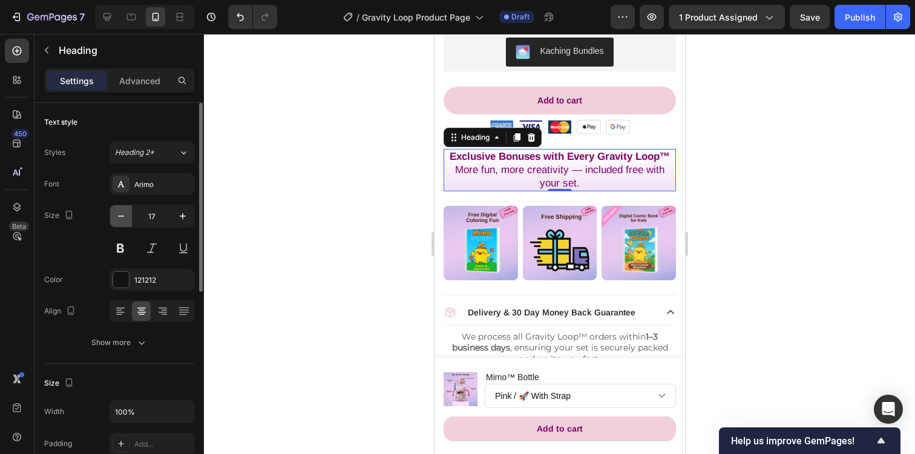
click at [119, 214] on icon "button" at bounding box center [121, 216] width 12 height 12
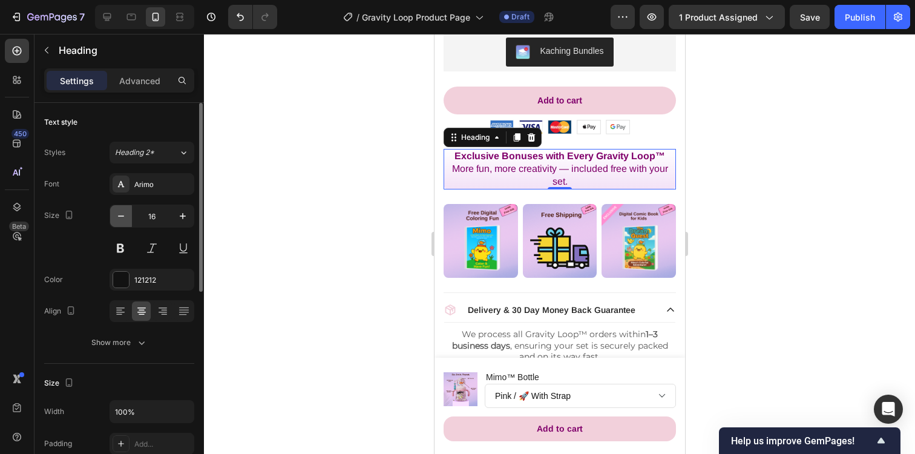
click at [119, 214] on icon "button" at bounding box center [121, 216] width 12 height 12
type input "15"
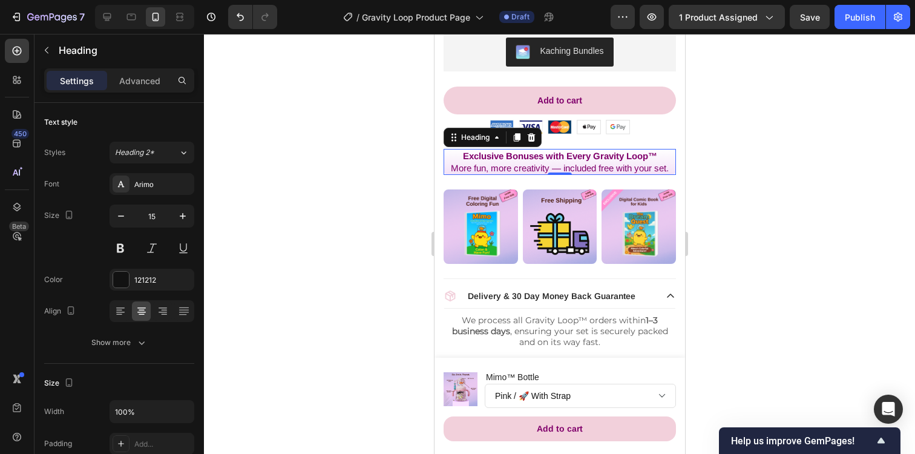
click at [488, 156] on strong "Exclusive Bonuses with Every Gravity Loop™" at bounding box center [559, 156] width 194 height 10
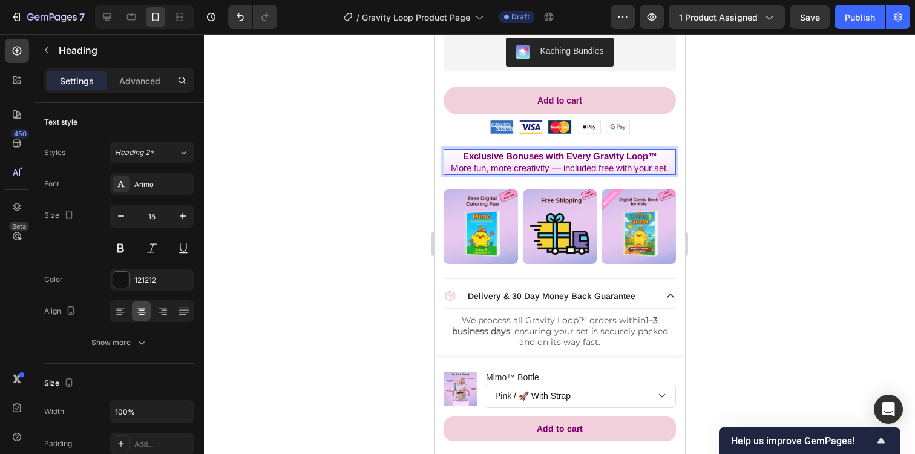
click at [488, 156] on strong "Exclusive Bonuses with Every Gravity Loop™" at bounding box center [559, 156] width 194 height 10
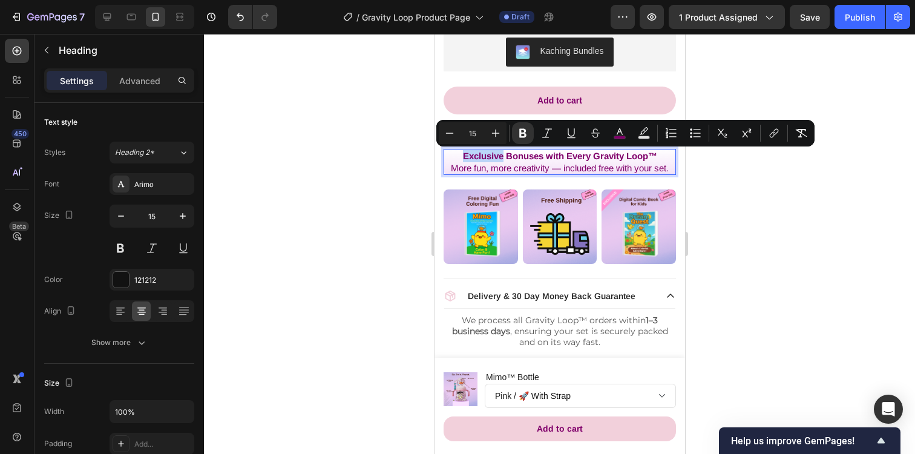
click at [492, 169] on span "More fun, more creativity — included free with your set." at bounding box center [559, 168] width 218 height 10
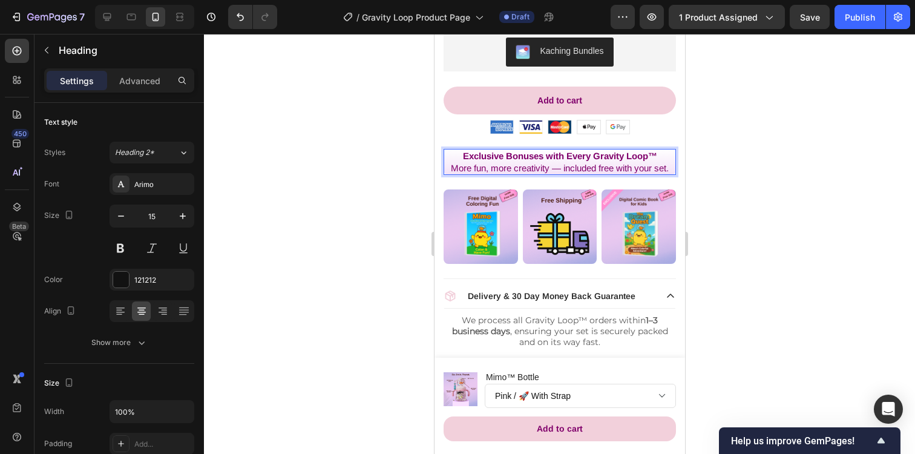
click at [492, 169] on span "More fun, more creativity — included free with your set." at bounding box center [559, 168] width 218 height 10
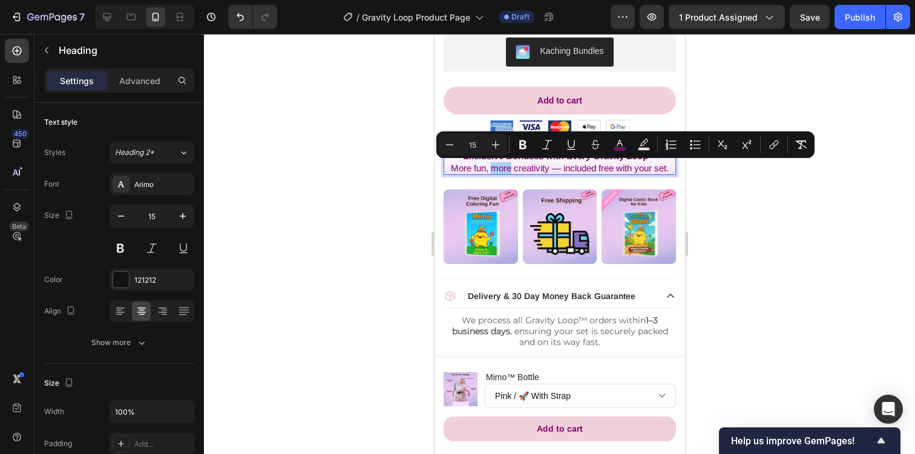
click at [725, 182] on div at bounding box center [559, 244] width 711 height 420
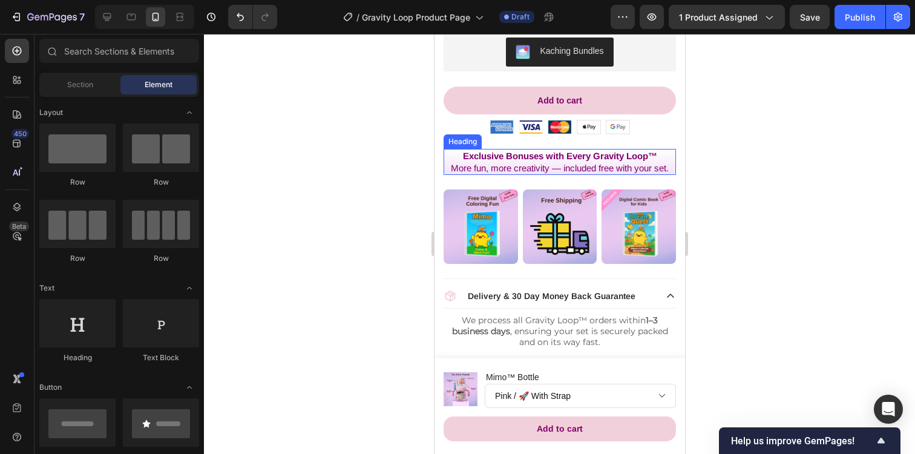
click at [622, 157] on strong "Exclusive Bonuses with Every Gravity Loop™" at bounding box center [559, 156] width 194 height 10
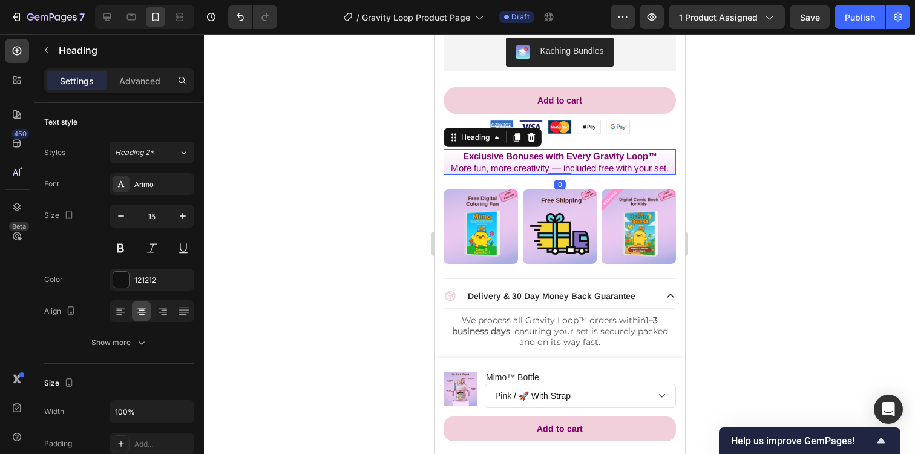
click at [622, 157] on strong "Exclusive Bonuses with Every Gravity Loop™" at bounding box center [559, 156] width 194 height 10
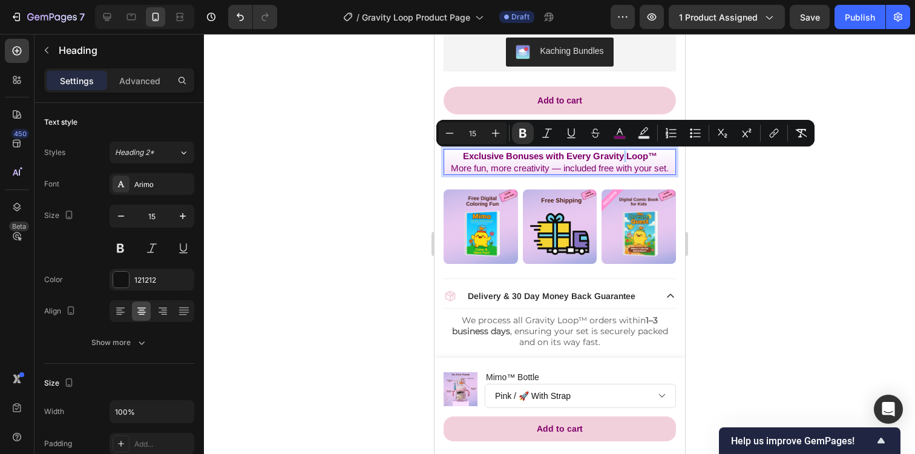
click at [622, 157] on strong "Exclusive Bonuses with Every Gravity Loop™" at bounding box center [559, 156] width 194 height 10
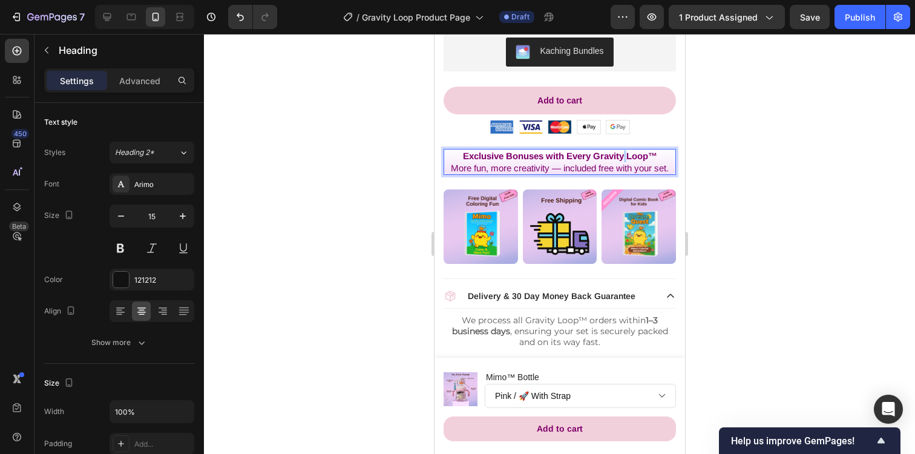
click at [622, 157] on strong "Exclusive Bonuses with Every Gravity Loop™" at bounding box center [559, 156] width 194 height 10
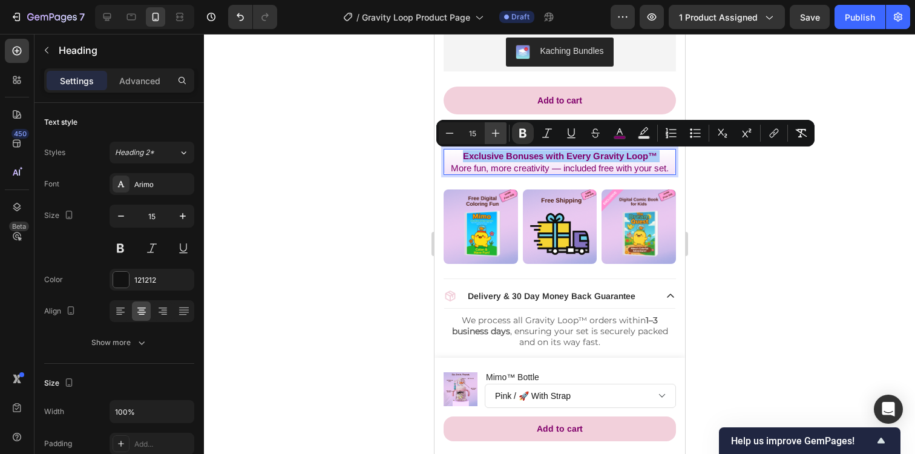
click at [496, 133] on icon "Editor contextual toolbar" at bounding box center [496, 133] width 12 height 12
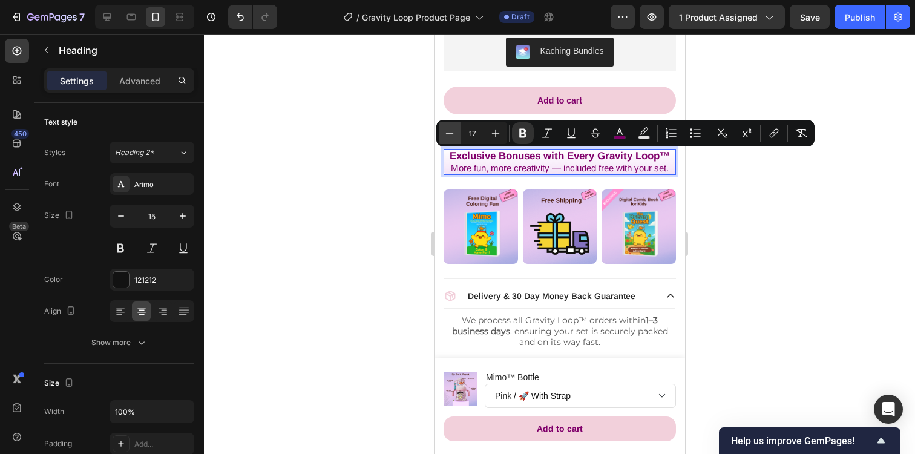
click at [453, 131] on icon "Editor contextual toolbar" at bounding box center [450, 133] width 12 height 12
click at [494, 136] on icon "Editor contextual toolbar" at bounding box center [496, 133] width 12 height 12
type input "17"
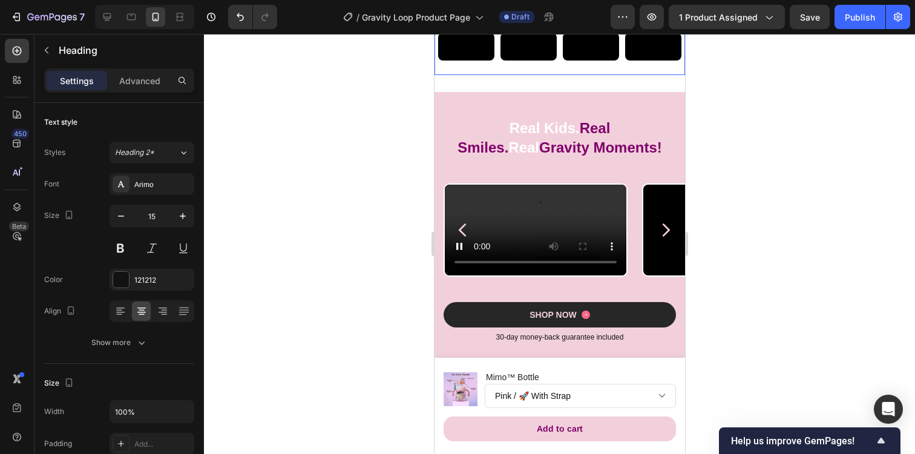
scroll to position [1150, 0]
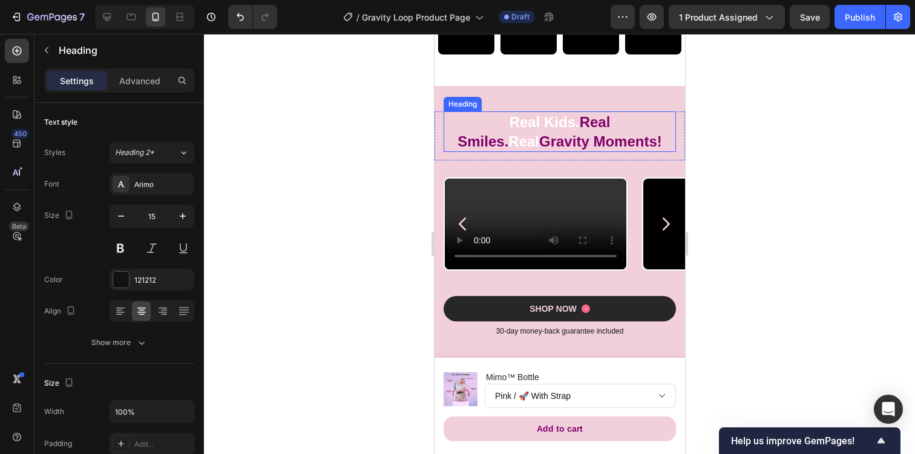
click at [539, 149] on span "Gravity Moments!" at bounding box center [600, 141] width 123 height 16
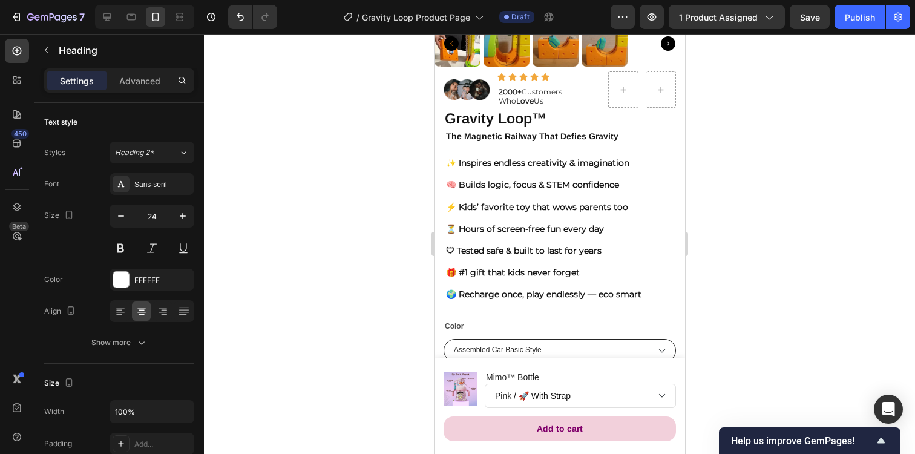
scroll to position [333, 0]
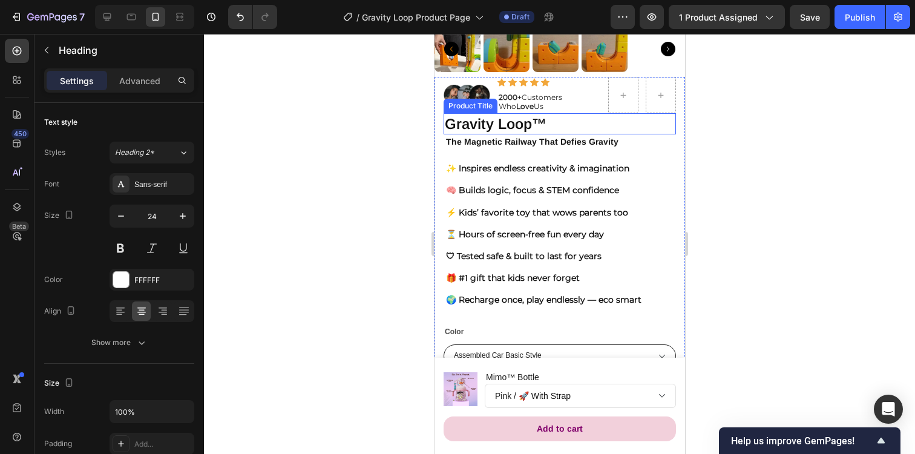
click at [510, 124] on h1 "Gravity Loop™" at bounding box center [559, 123] width 232 height 21
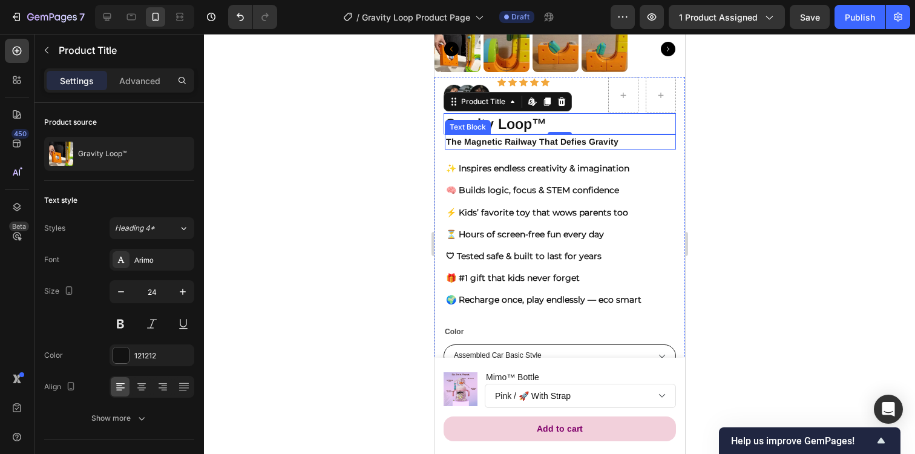
click at [511, 142] on strong "The Magnetic Railway That Defies Gravity" at bounding box center [531, 142] width 172 height 10
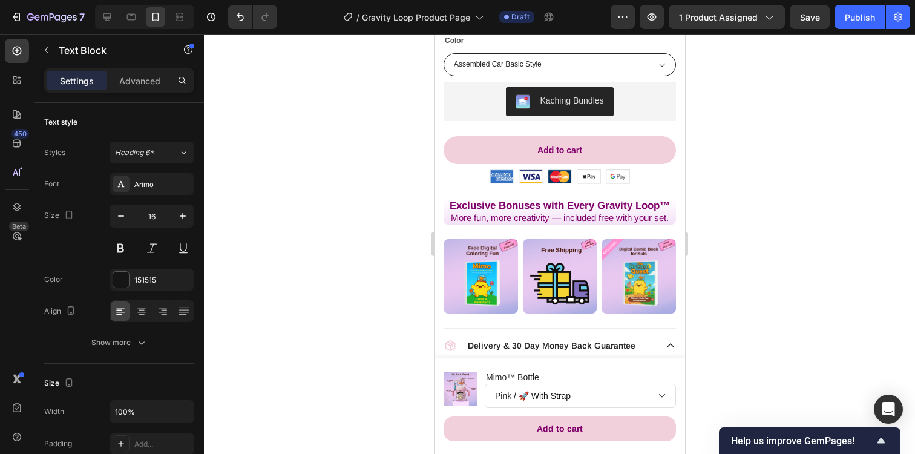
scroll to position [635, 0]
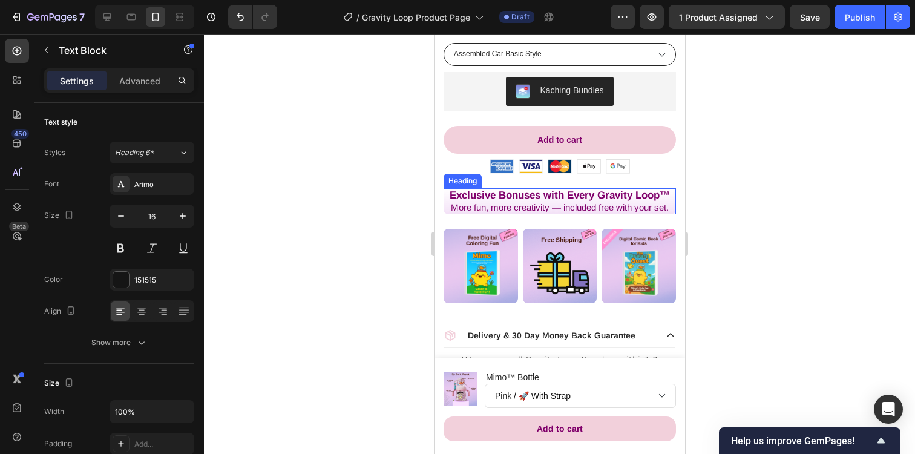
click at [512, 193] on strong "Exclusive Bonuses with Every Gravity Loop™" at bounding box center [559, 194] width 220 height 11
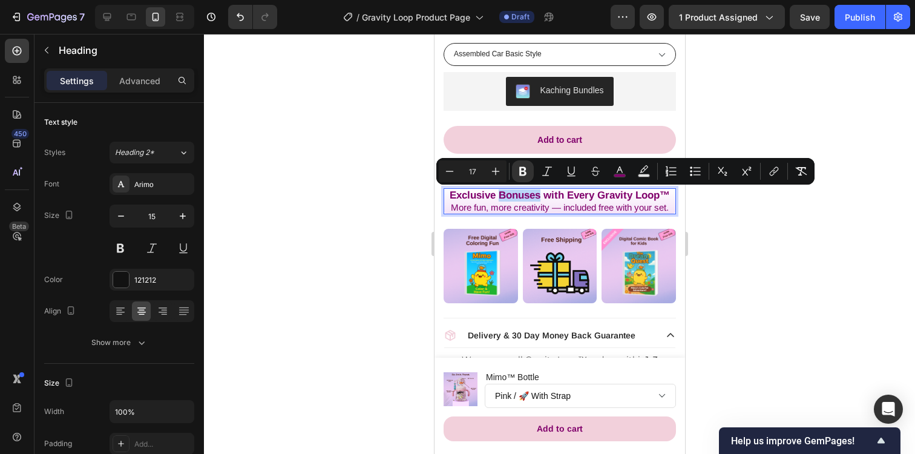
click at [512, 193] on strong "Exclusive Bonuses with Every Gravity Loop™" at bounding box center [559, 194] width 220 height 11
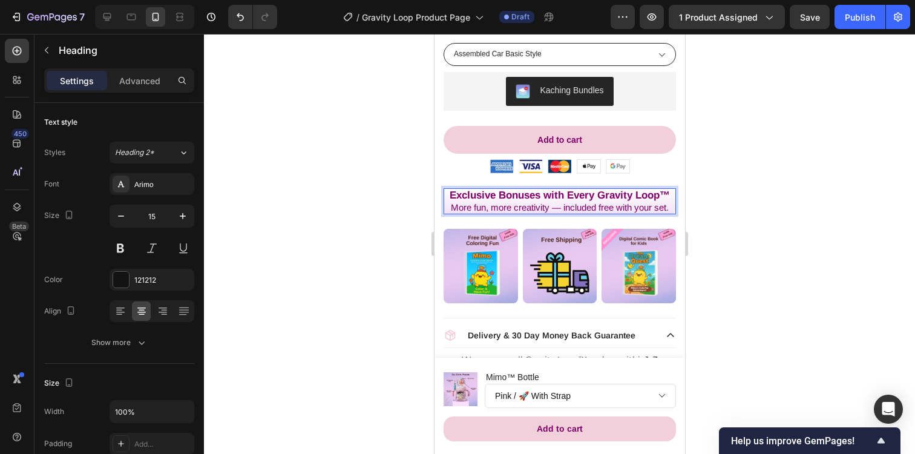
click at [512, 193] on strong "Exclusive Bonuses with Every Gravity Loop™" at bounding box center [559, 194] width 220 height 11
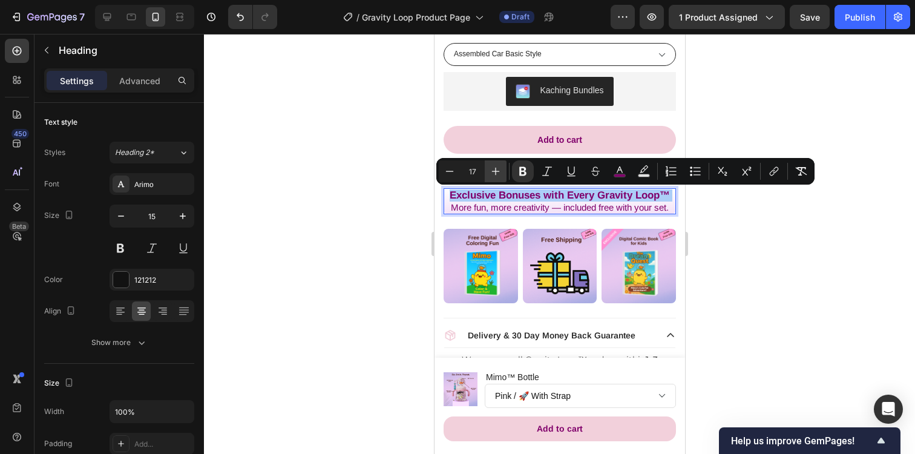
click at [497, 169] on icon "Editor contextual toolbar" at bounding box center [496, 171] width 12 height 12
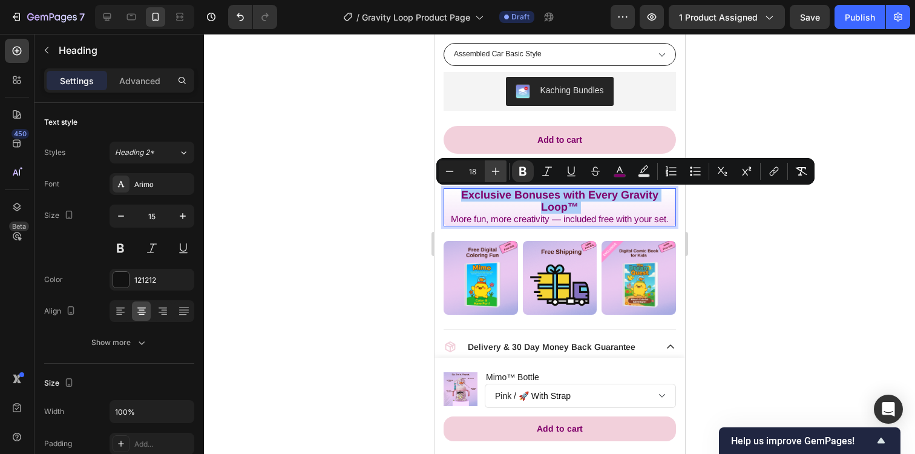
click at [497, 169] on icon "Editor contextual toolbar" at bounding box center [496, 171] width 12 height 12
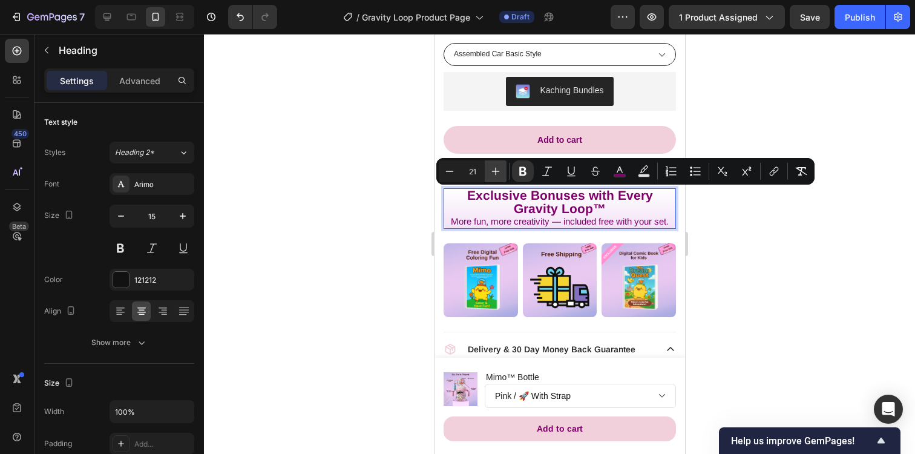
click at [497, 169] on icon "Editor contextual toolbar" at bounding box center [496, 171] width 12 height 12
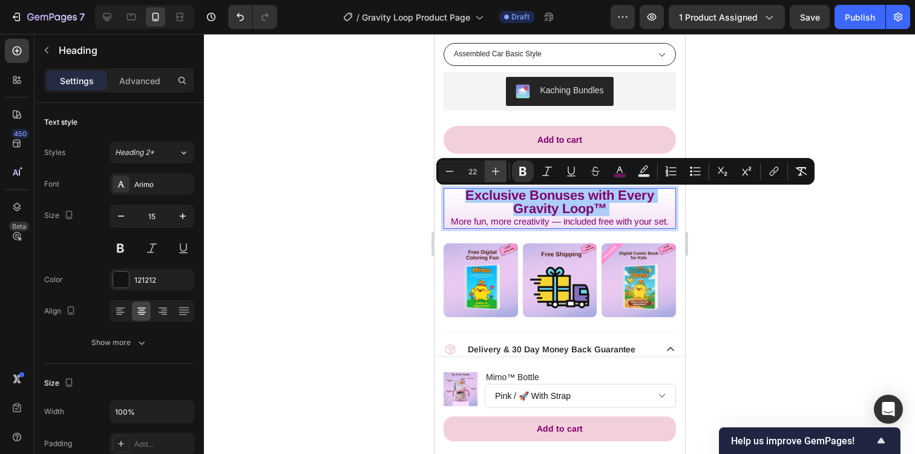
click at [497, 169] on icon "Editor contextual toolbar" at bounding box center [496, 171] width 12 height 12
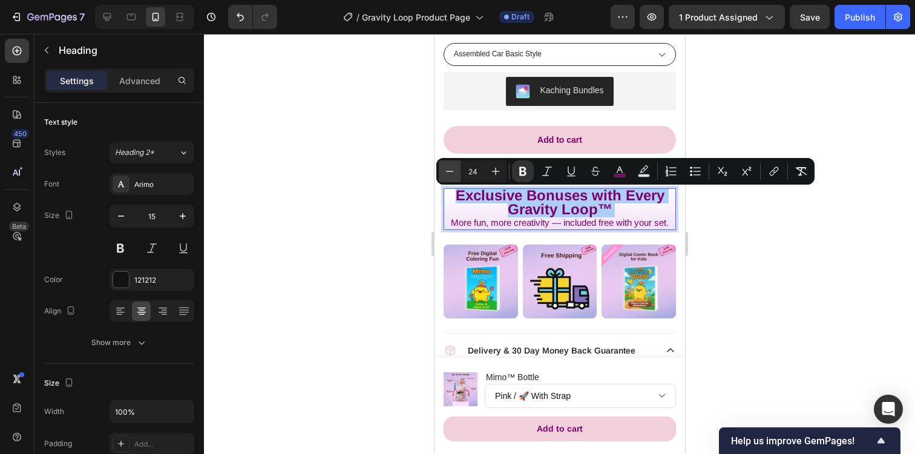
click at [453, 169] on icon "Editor contextual toolbar" at bounding box center [450, 171] width 12 height 12
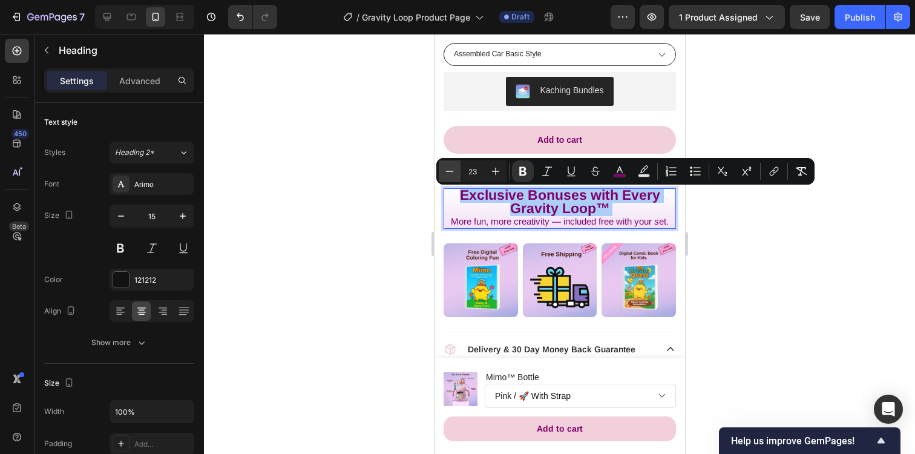
click at [453, 169] on icon "Editor contextual toolbar" at bounding box center [450, 171] width 12 height 12
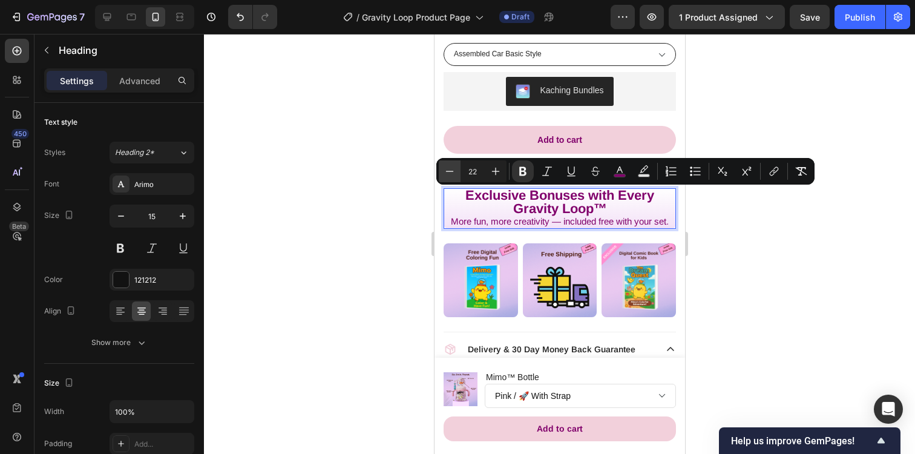
click at [453, 169] on icon "Editor contextual toolbar" at bounding box center [450, 171] width 12 height 12
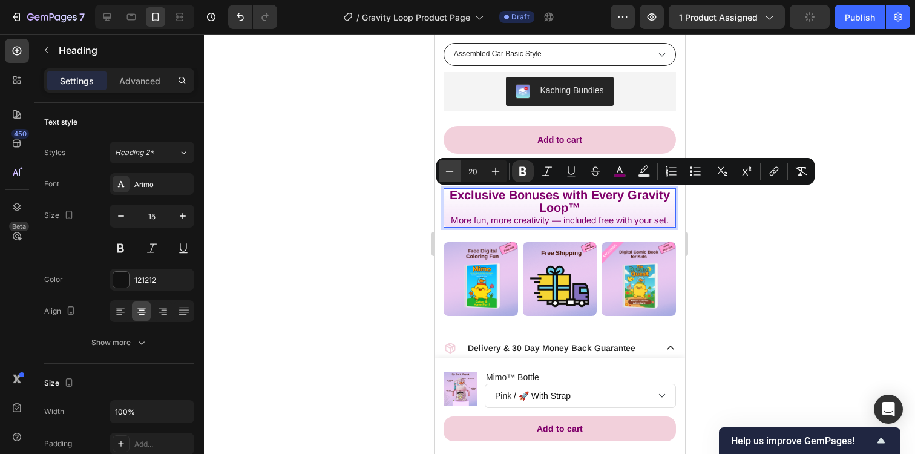
click at [453, 169] on icon "Editor contextual toolbar" at bounding box center [450, 171] width 12 height 12
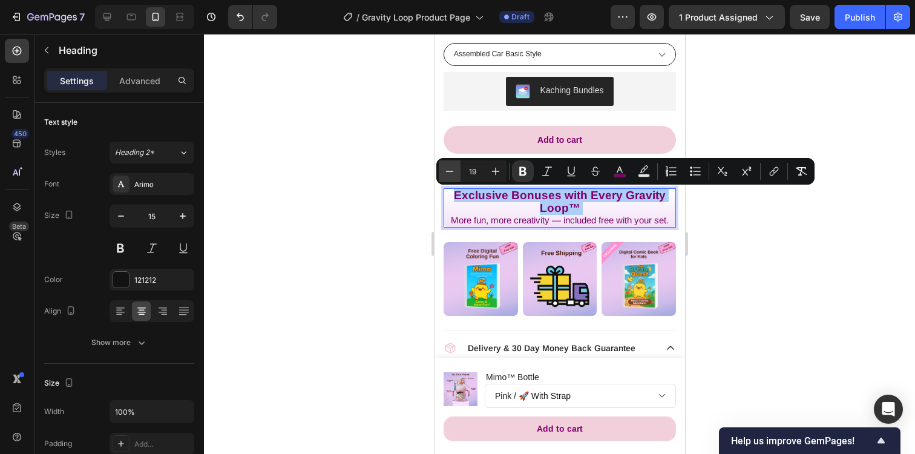
click at [453, 169] on icon "Editor contextual toolbar" at bounding box center [450, 171] width 12 height 12
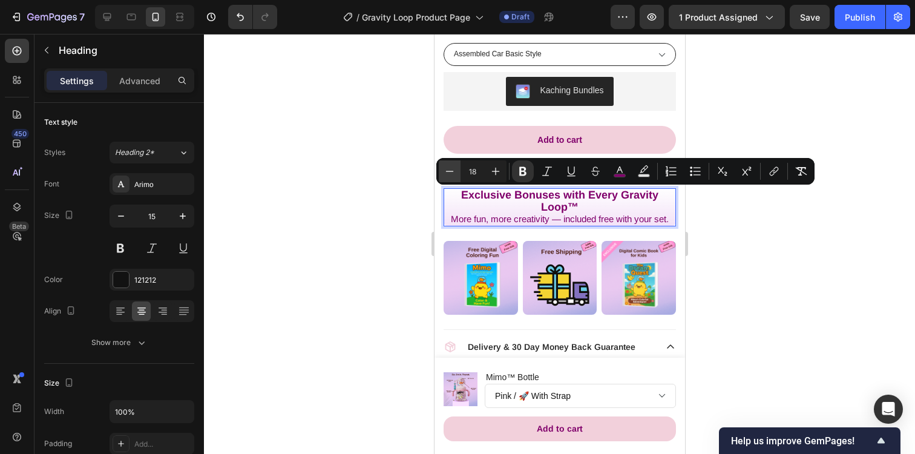
click at [453, 169] on icon "Editor contextual toolbar" at bounding box center [450, 171] width 12 height 12
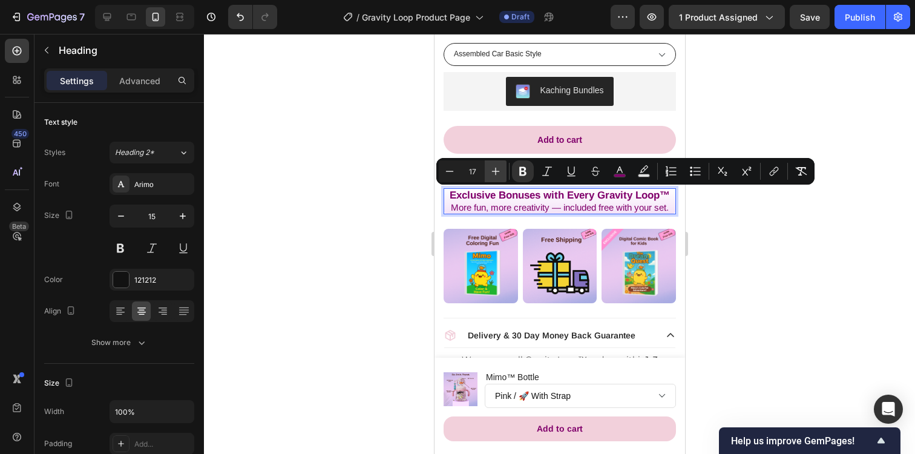
click at [494, 175] on icon "Editor contextual toolbar" at bounding box center [496, 171] width 12 height 12
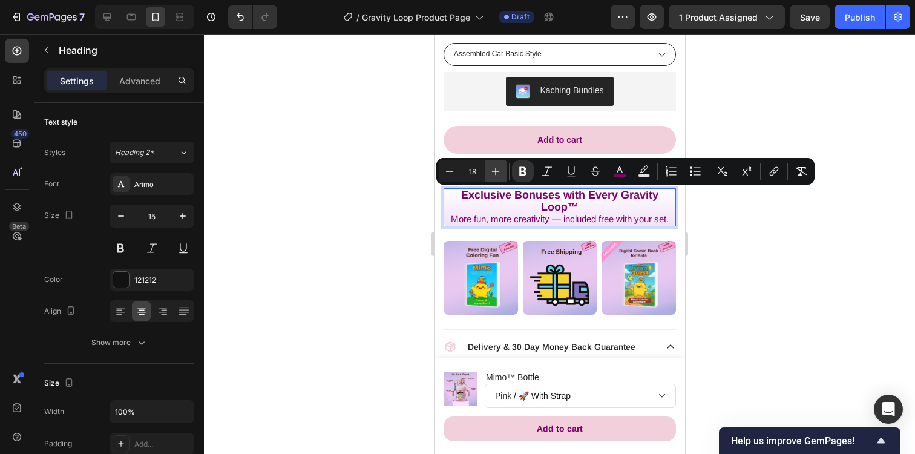
click at [494, 175] on icon "Editor contextual toolbar" at bounding box center [496, 171] width 12 height 12
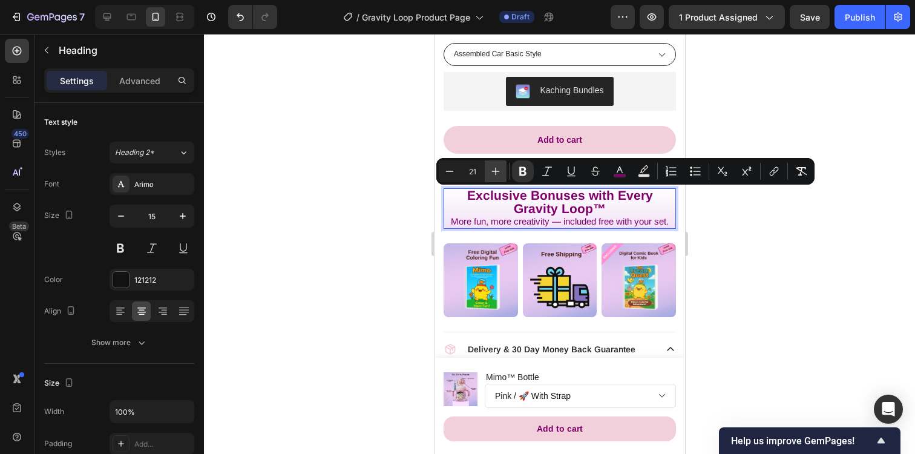
click at [494, 175] on icon "Editor contextual toolbar" at bounding box center [496, 171] width 12 height 12
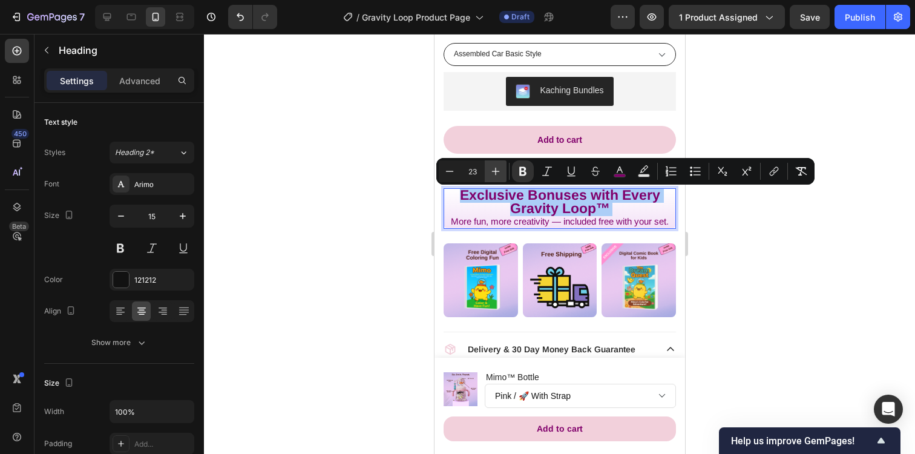
click at [494, 175] on icon "Editor contextual toolbar" at bounding box center [496, 171] width 12 height 12
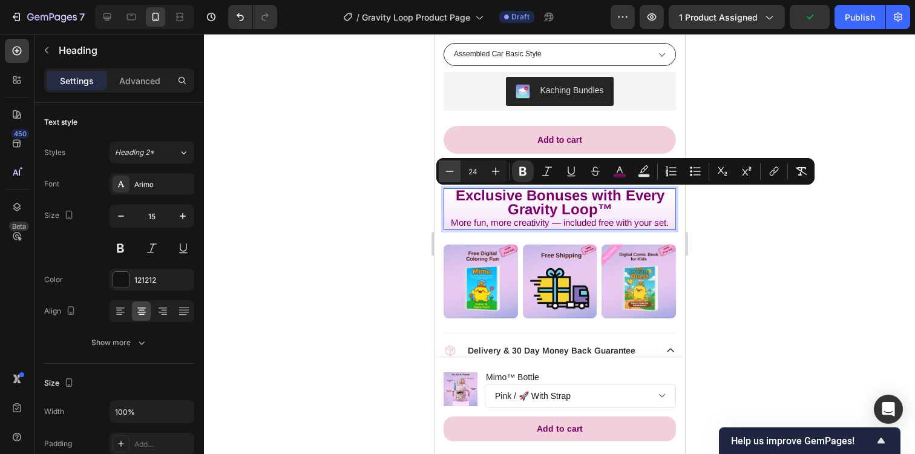
click at [450, 174] on icon "Editor contextual toolbar" at bounding box center [450, 171] width 12 height 12
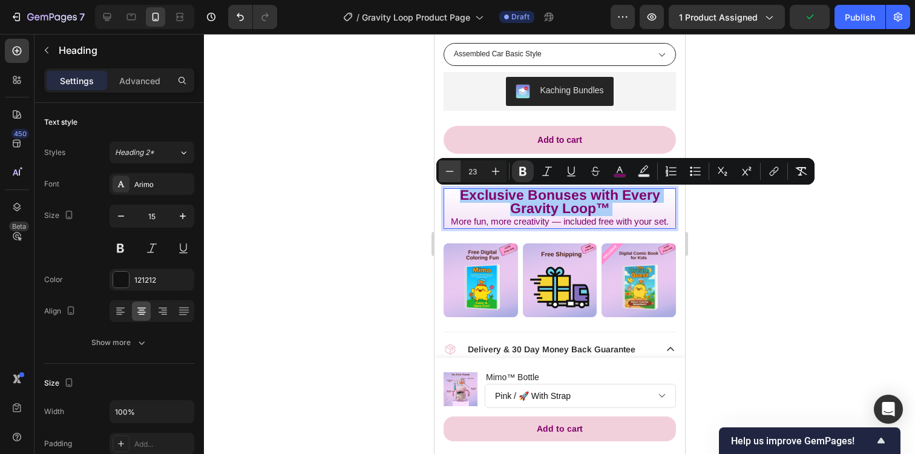
click at [450, 174] on icon "Editor contextual toolbar" at bounding box center [450, 171] width 12 height 12
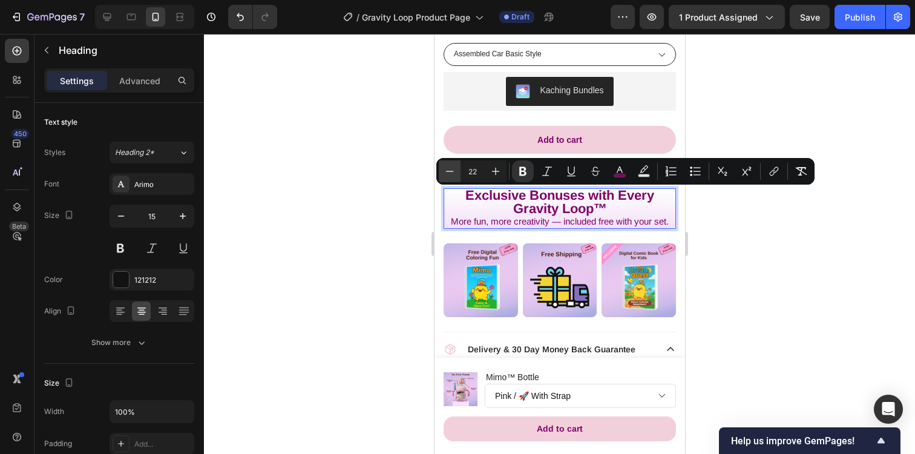
click at [450, 174] on icon "Editor contextual toolbar" at bounding box center [450, 171] width 12 height 12
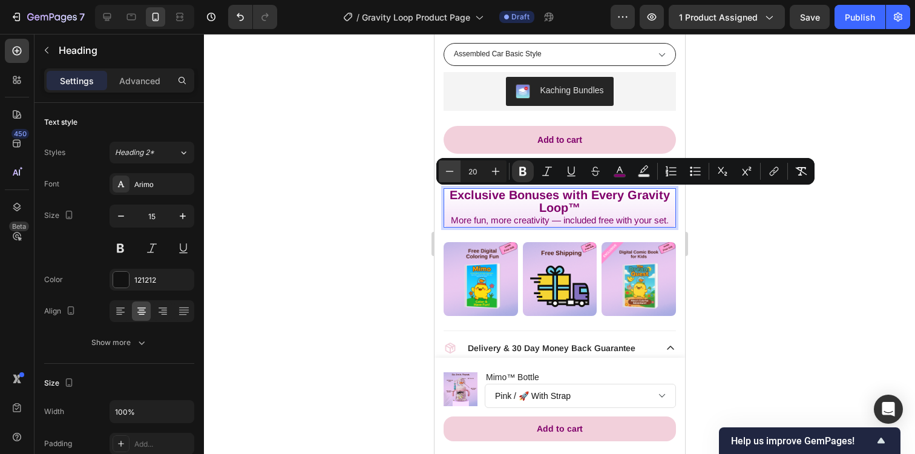
click at [450, 174] on icon "Editor contextual toolbar" at bounding box center [450, 171] width 12 height 12
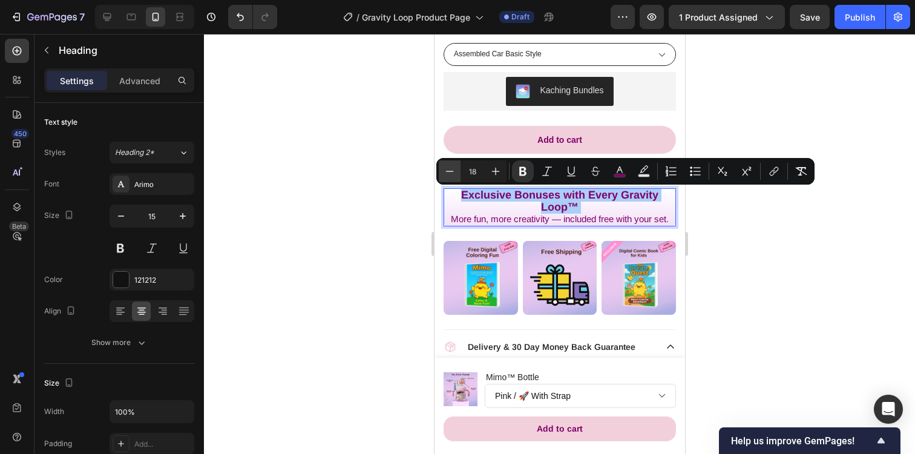
click at [450, 174] on icon "Editor contextual toolbar" at bounding box center [450, 171] width 12 height 12
type input "17"
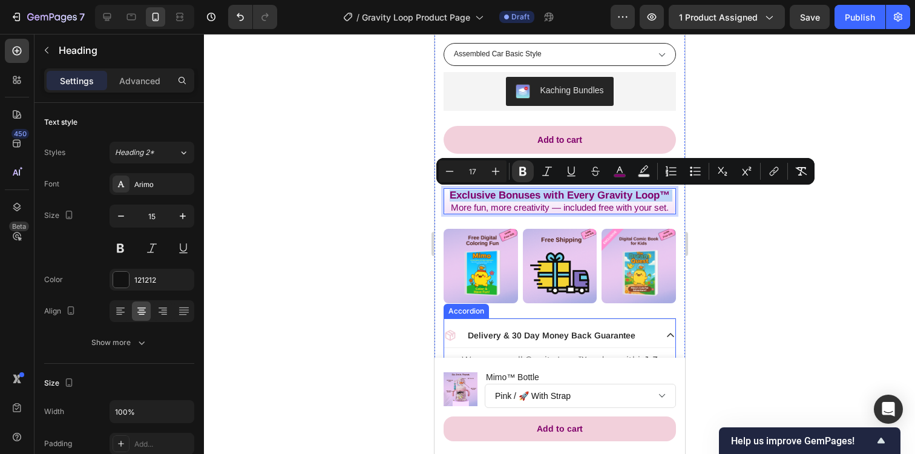
click at [509, 333] on p "Delivery & 30 Day Money Back Guarantee" at bounding box center [551, 335] width 168 height 11
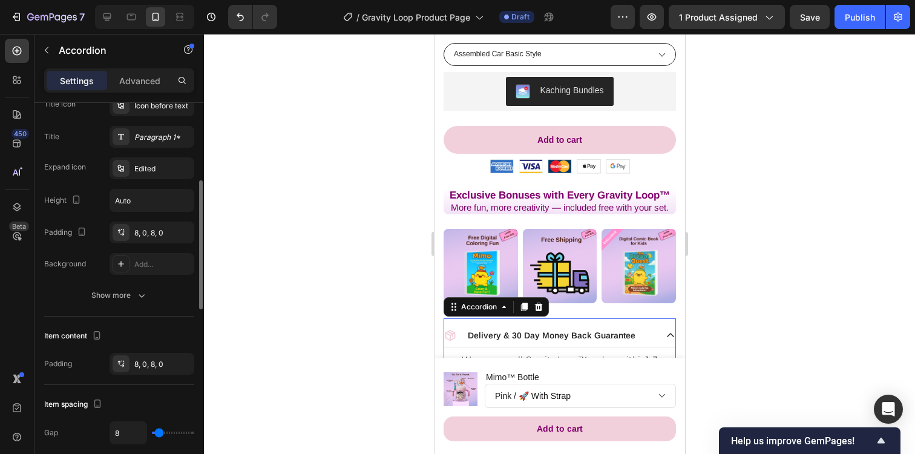
scroll to position [283, 0]
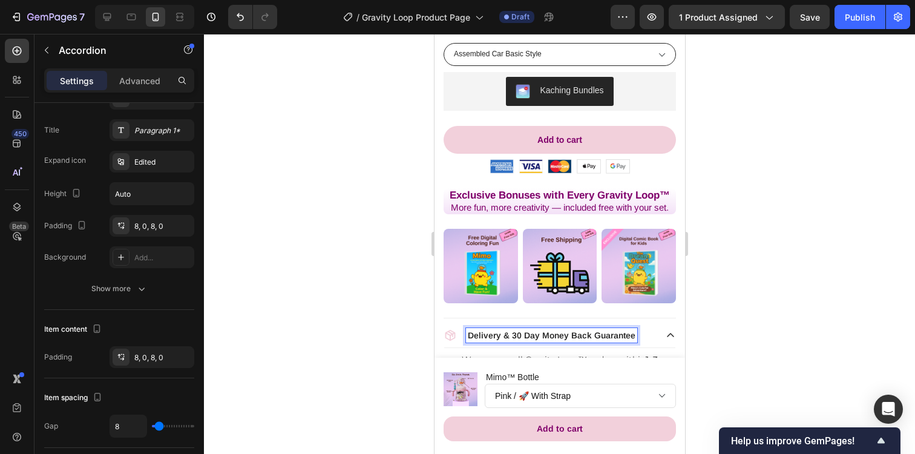
click at [490, 337] on p "Delivery & 30 Day Money Back Guarantee" at bounding box center [551, 335] width 168 height 11
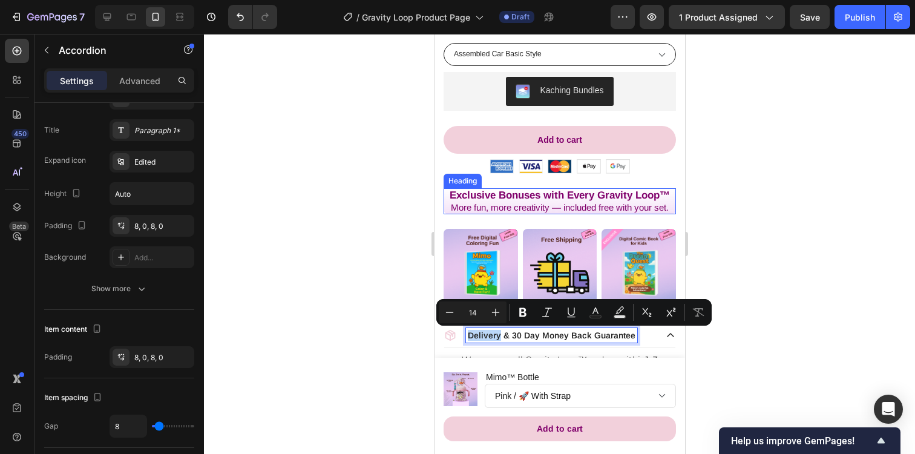
click at [513, 195] on strong "Exclusive Bonuses with Every Gravity Loop™" at bounding box center [559, 194] width 220 height 11
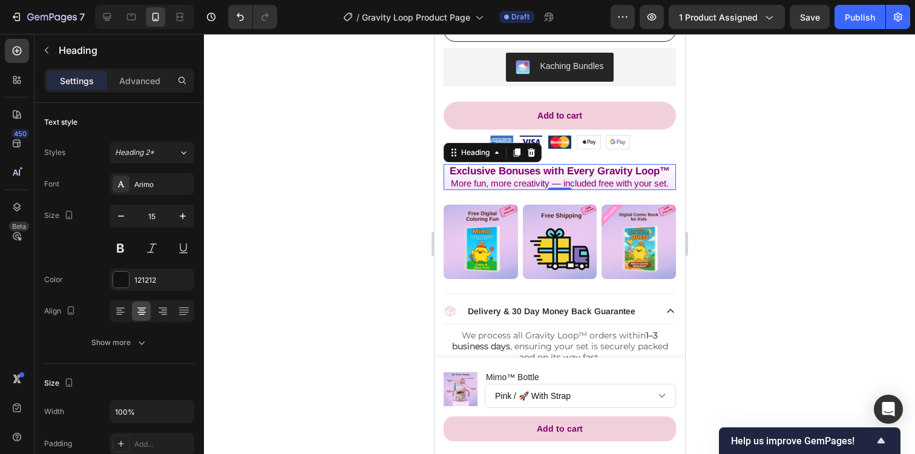
scroll to position [694, 0]
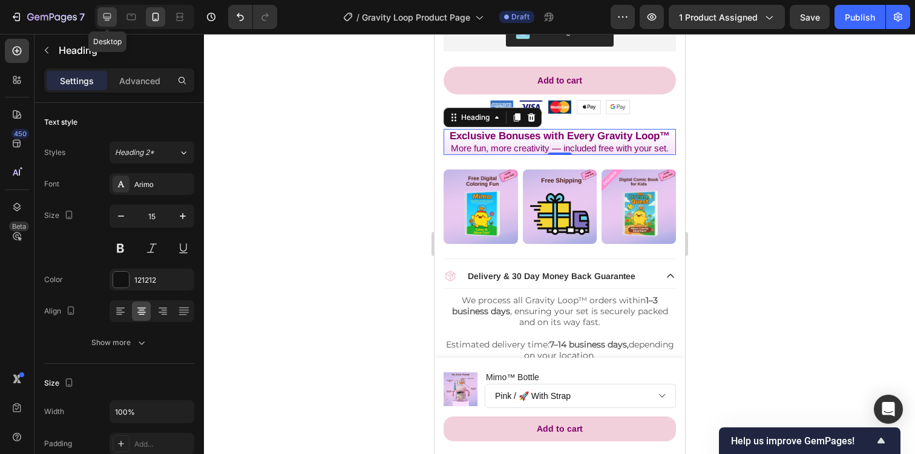
click at [113, 17] on icon at bounding box center [107, 17] width 12 height 12
type input "21"
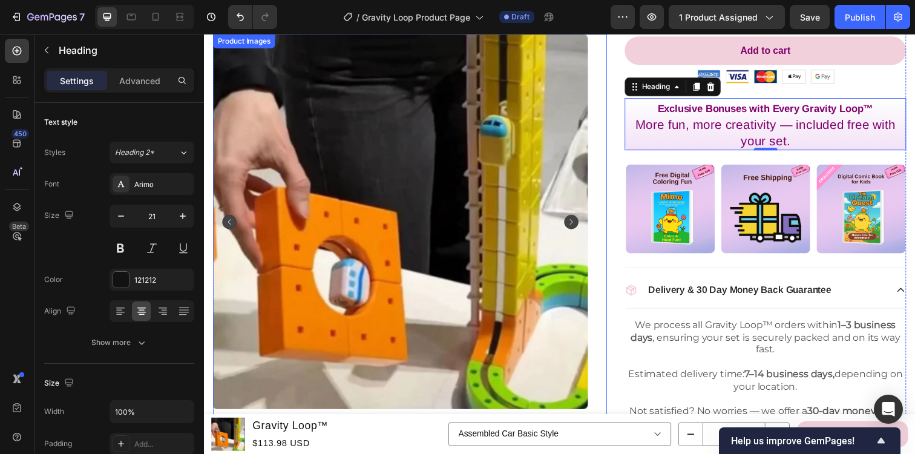
scroll to position [374, 0]
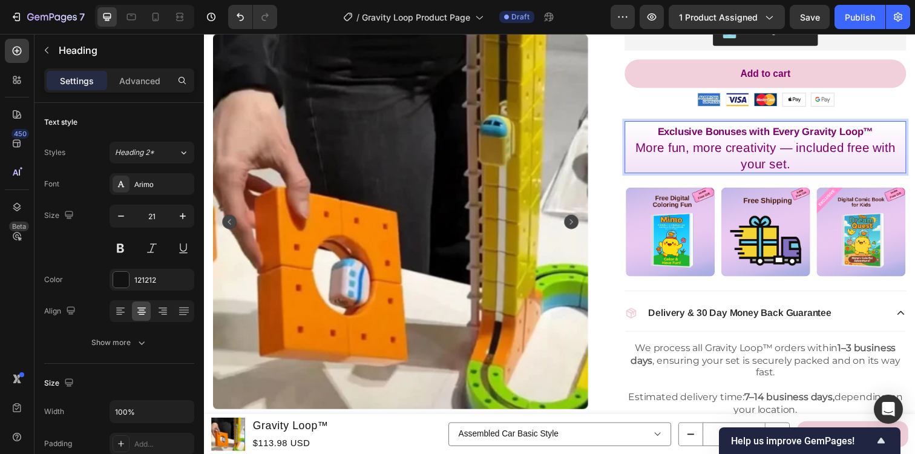
click at [724, 131] on strong "Exclusive Bonuses with Every Gravity Loop™" at bounding box center [778, 133] width 220 height 11
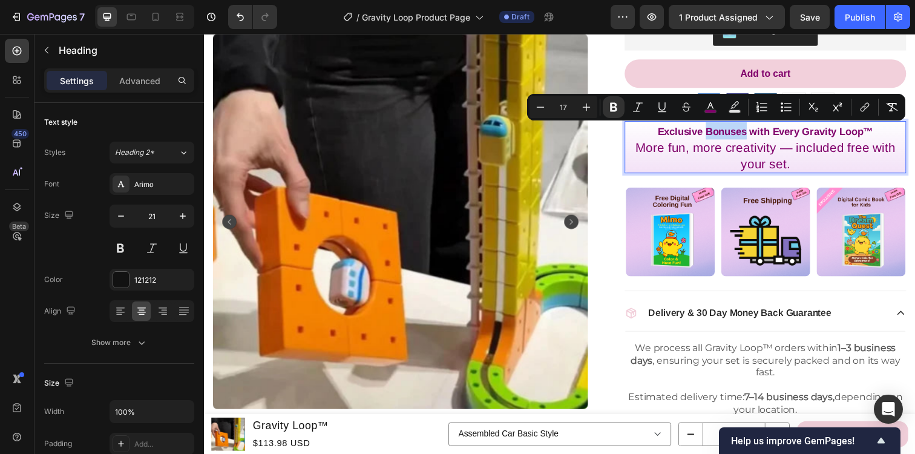
click at [724, 131] on strong "Exclusive Bonuses with Every Gravity Loop™" at bounding box center [778, 133] width 220 height 11
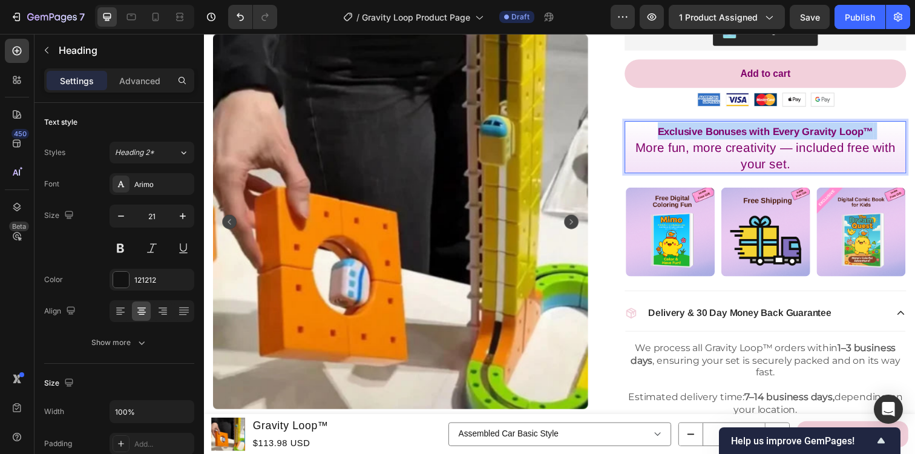
click at [724, 131] on strong "Exclusive Bonuses with Every Gravity Loop™" at bounding box center [778, 133] width 220 height 11
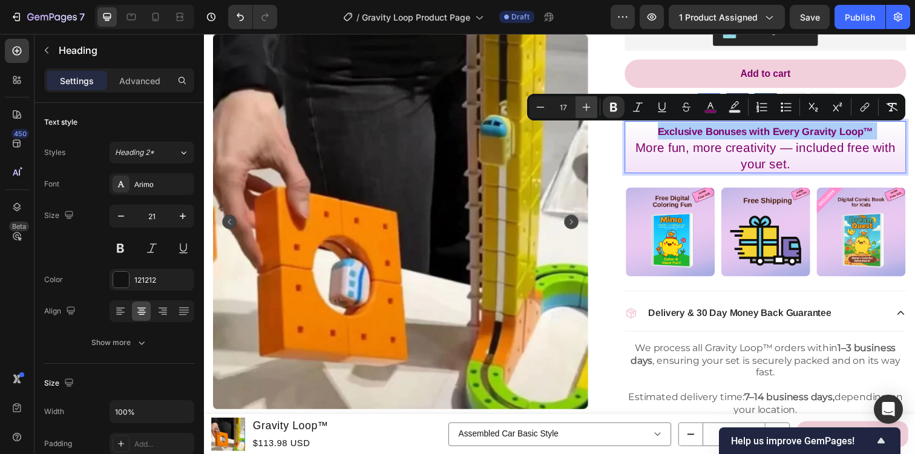
click at [592, 111] on icon "Editor contextual toolbar" at bounding box center [586, 107] width 12 height 12
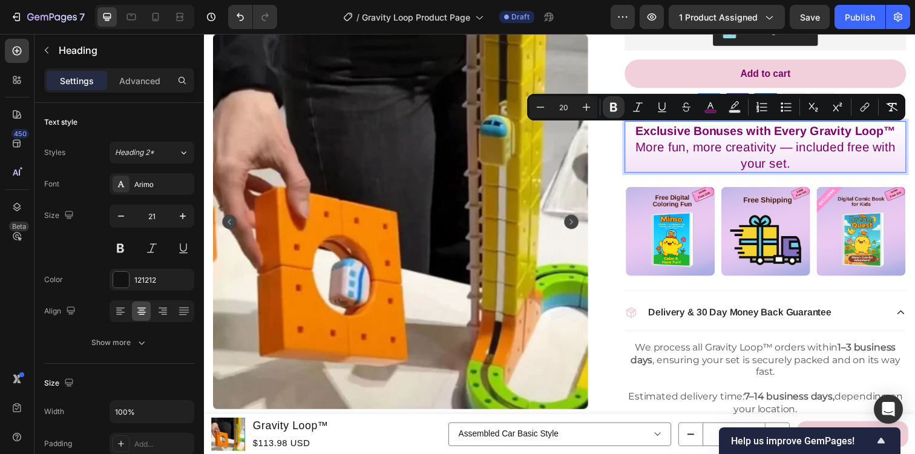
click at [666, 150] on span "More fun, more creativity — included free with your set." at bounding box center [778, 157] width 266 height 30
type input "21"
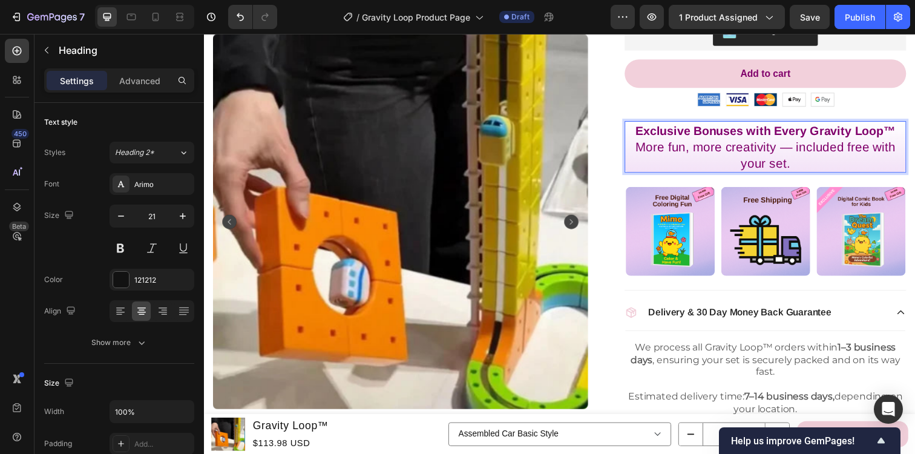
click at [666, 150] on span "More fun, more creativity — included free with your set." at bounding box center [778, 157] width 266 height 30
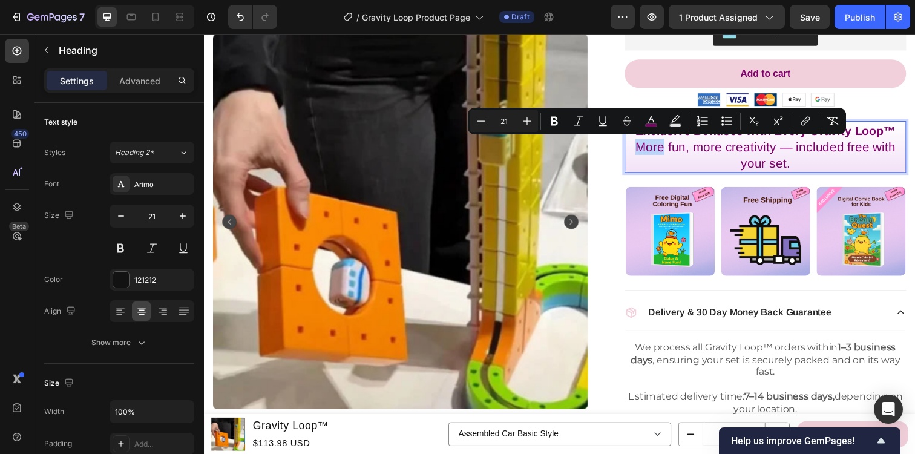
click at [666, 150] on span "More fun, more creativity — included free with your set." at bounding box center [778, 157] width 266 height 30
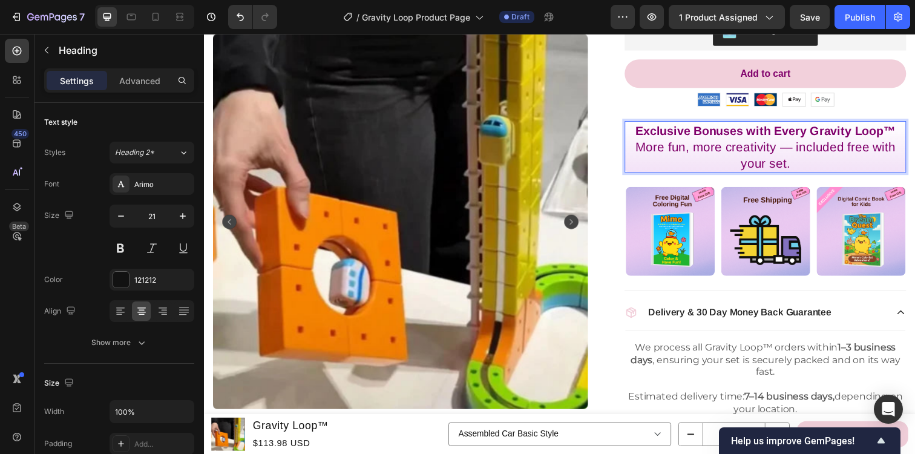
click at [666, 150] on span "More fun, more creativity — included free with your set." at bounding box center [778, 157] width 266 height 30
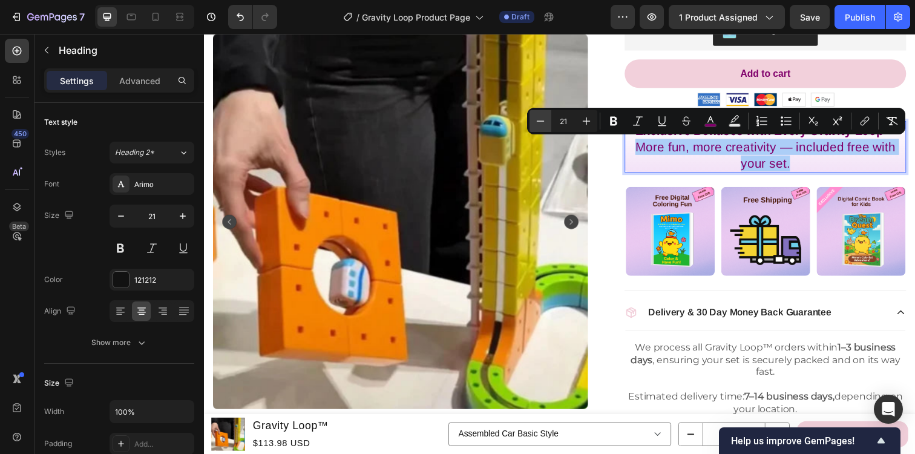
click at [545, 125] on icon "Editor contextual toolbar" at bounding box center [540, 121] width 12 height 12
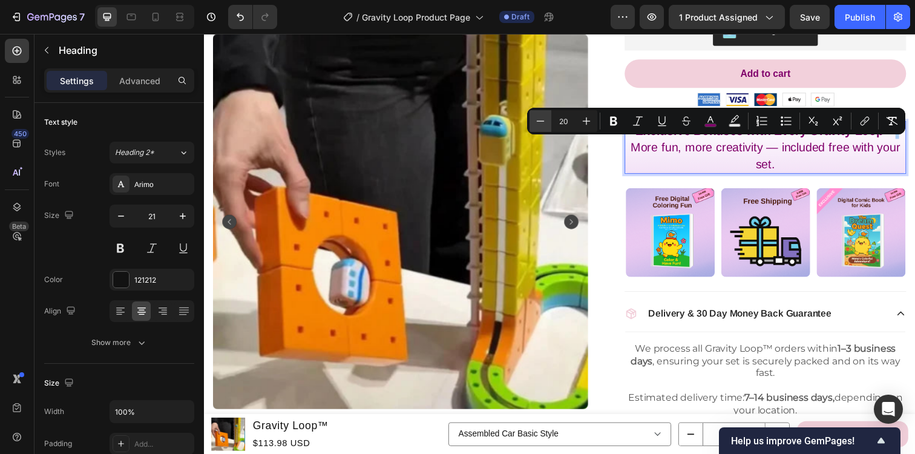
click at [545, 125] on icon "Editor contextual toolbar" at bounding box center [540, 121] width 12 height 12
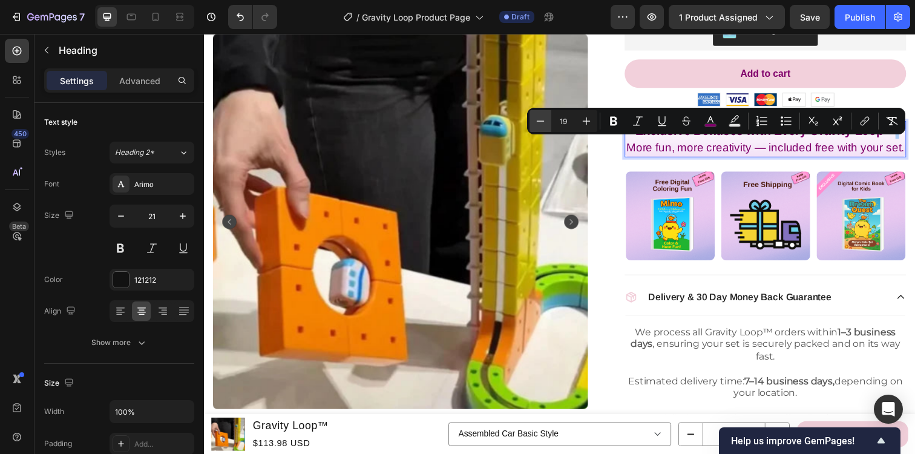
click at [545, 125] on icon "Editor contextual toolbar" at bounding box center [540, 121] width 12 height 12
click at [580, 123] on icon "Editor contextual toolbar" at bounding box center [586, 121] width 12 height 12
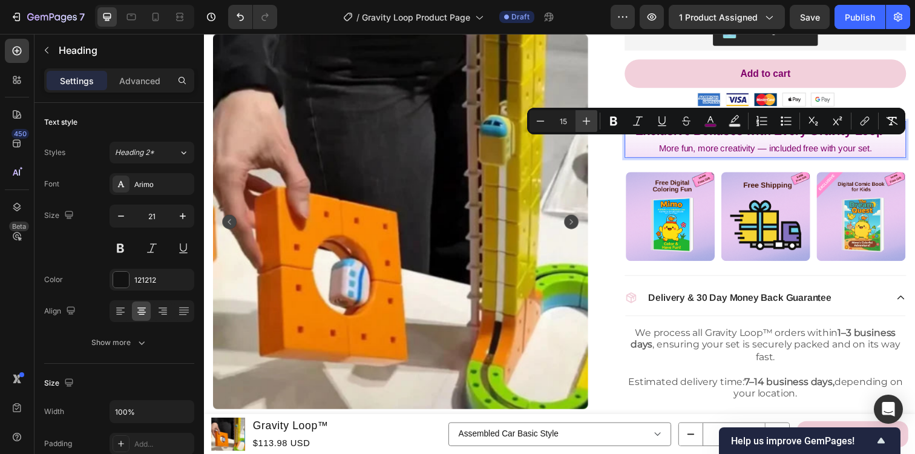
type input "16"
click at [637, 146] on p "Exclusive Bonuses with Every Gravity Loop™ More fun, more creativity — included…" at bounding box center [777, 141] width 285 height 35
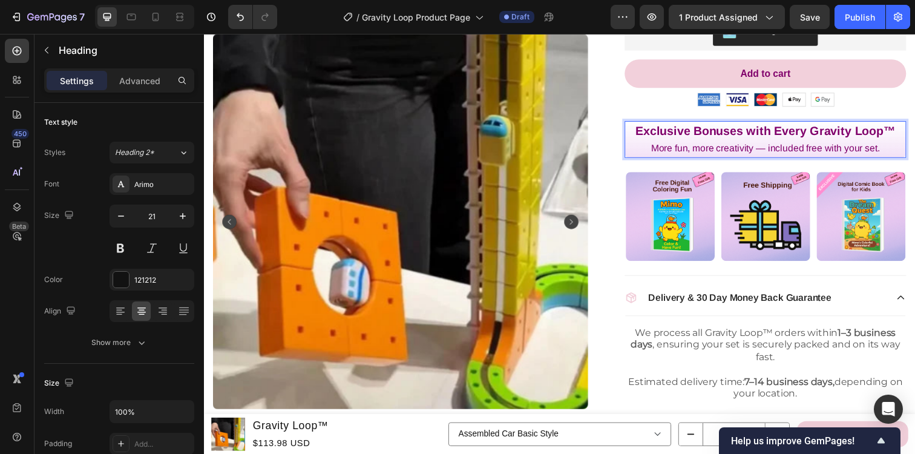
click at [655, 133] on strong "Exclusive Bonuses with Every Gravity Loop™" at bounding box center [777, 132] width 265 height 13
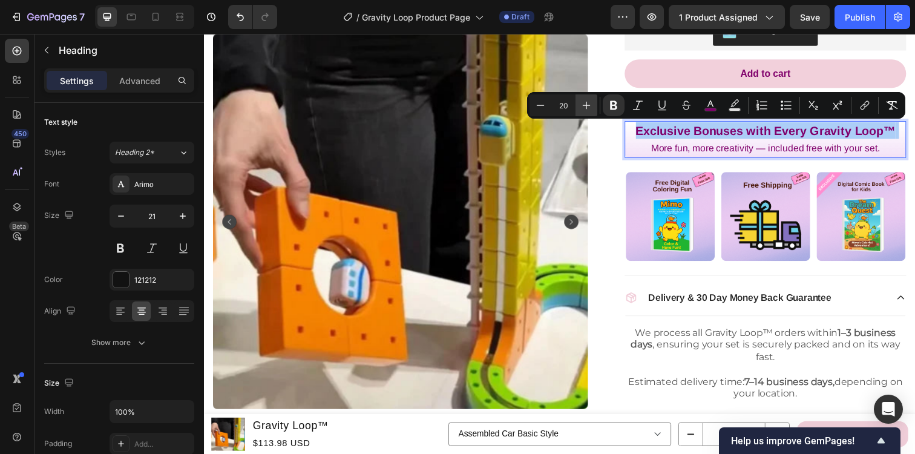
click at [593, 106] on button "Plus" at bounding box center [587, 105] width 22 height 22
type input "21"
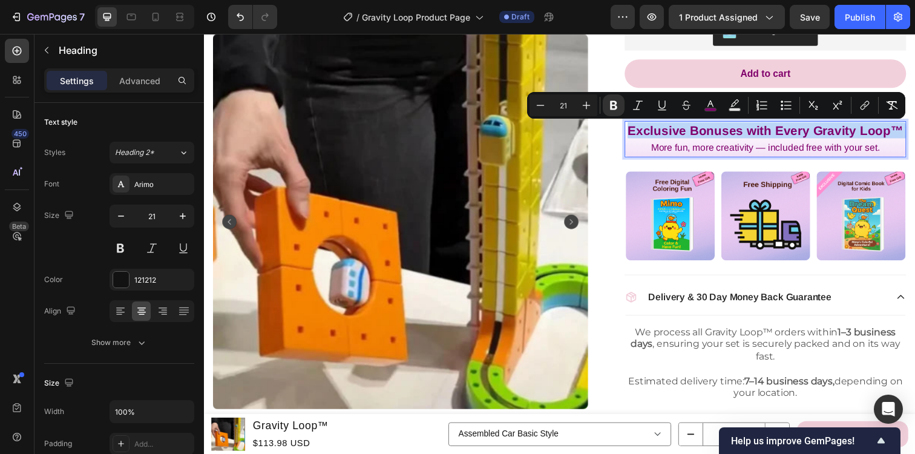
click at [649, 146] on p "Exclusive Bonuses with Every Gravity Loop™ More fun, more creativity — included…" at bounding box center [777, 141] width 285 height 34
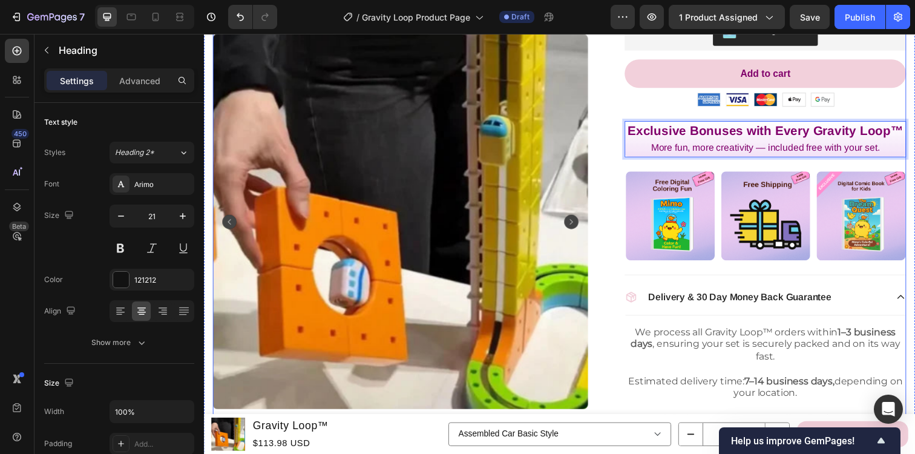
click at [617, 114] on div "Product Images Image Icon Icon Icon Icon Icon Icon List 2000+ Customers Who Lov…" at bounding box center [567, 162] width 708 height 865
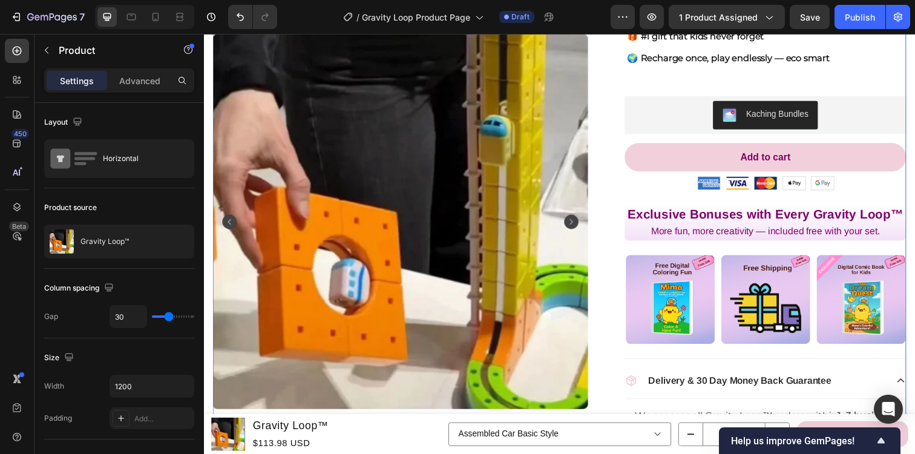
scroll to position [299, 0]
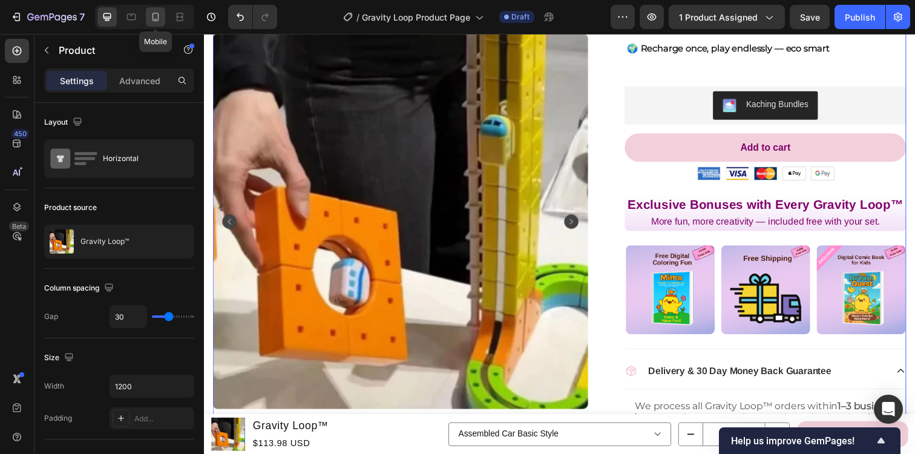
click at [162, 16] on div at bounding box center [155, 16] width 19 height 19
type input "100%"
type input "0"
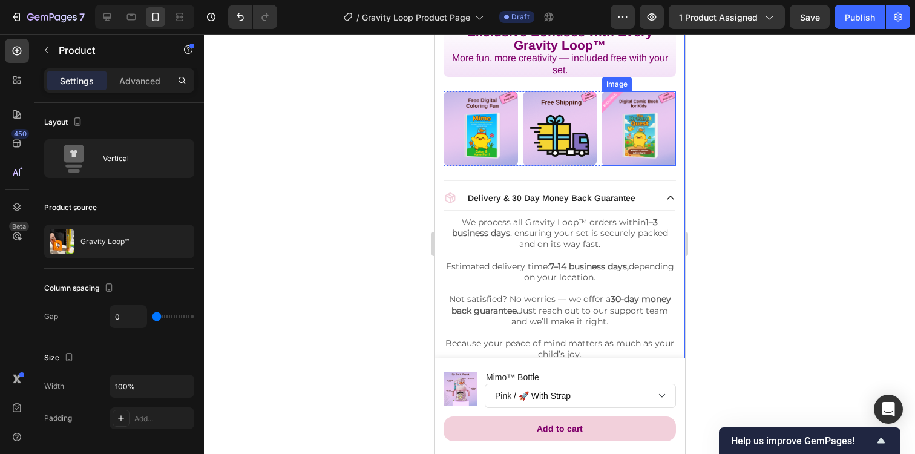
scroll to position [806, 0]
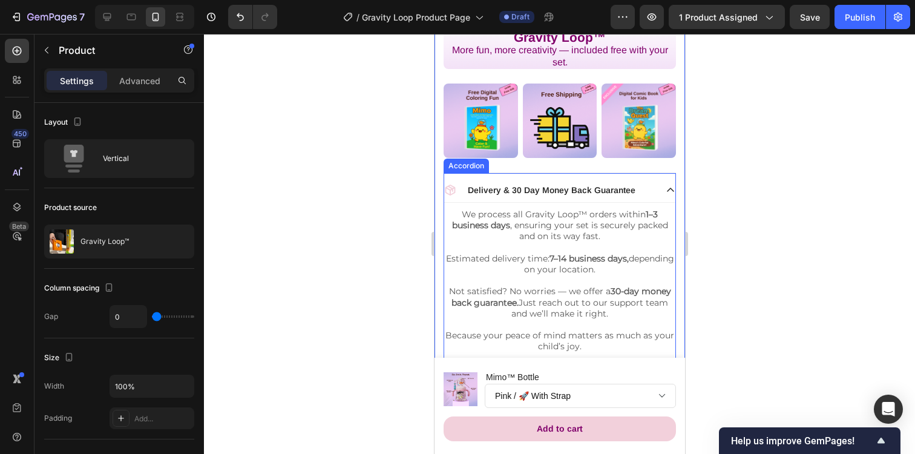
click at [658, 183] on div "Delivery & 30 Day Money Back Guarantee" at bounding box center [559, 190] width 231 height 25
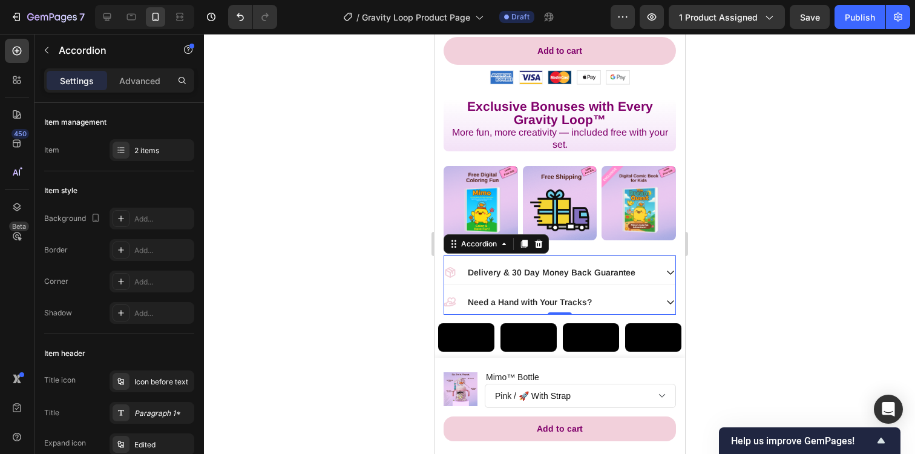
scroll to position [724, 0]
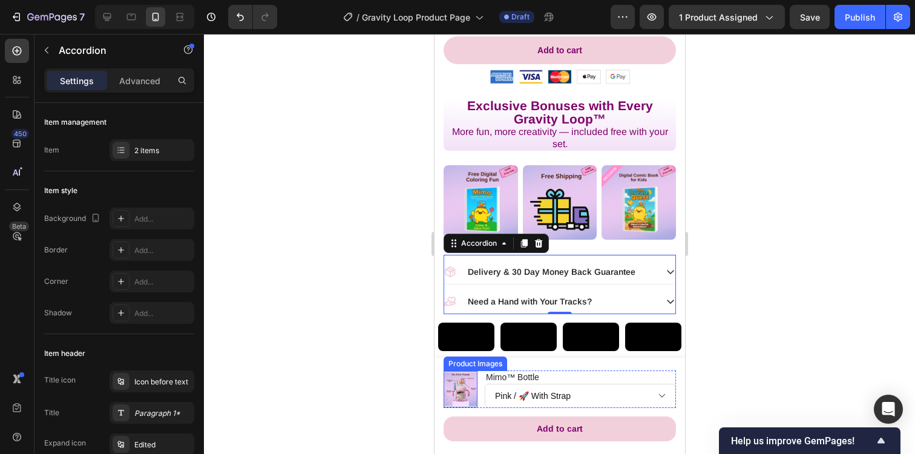
click at [474, 381] on img at bounding box center [460, 389] width 34 height 34
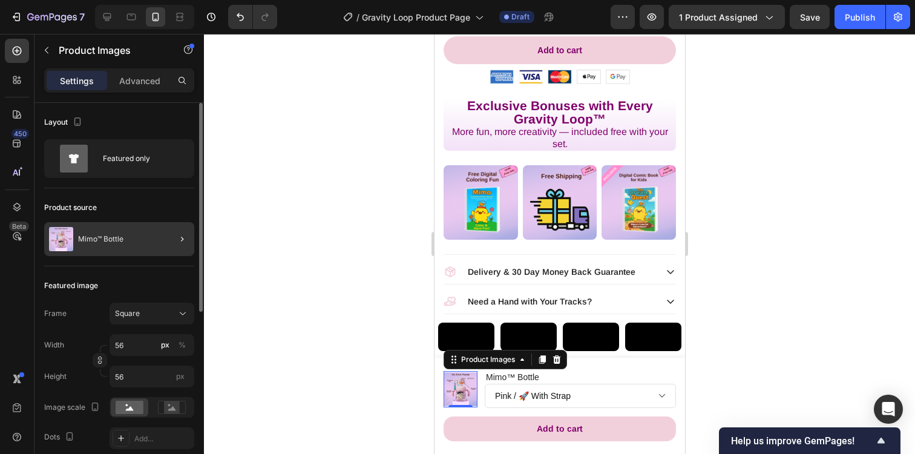
click at [165, 233] on div at bounding box center [177, 239] width 34 height 34
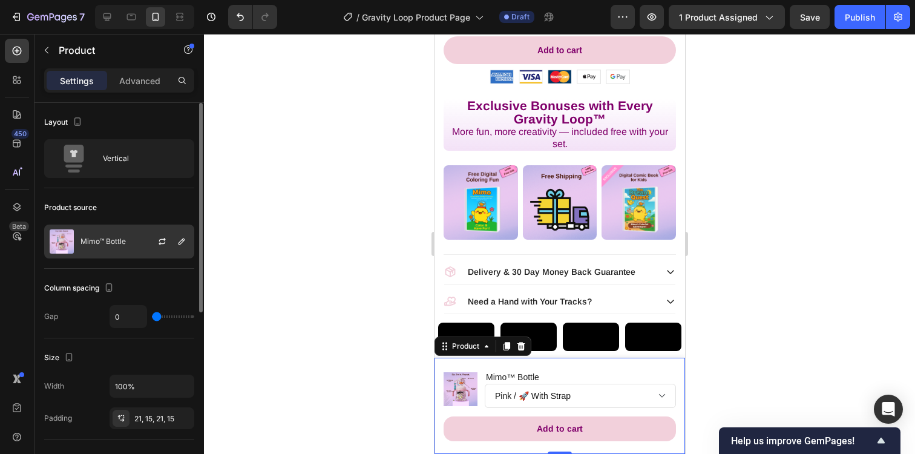
click at [128, 238] on div "Mimo™ Bottle" at bounding box center [119, 242] width 150 height 34
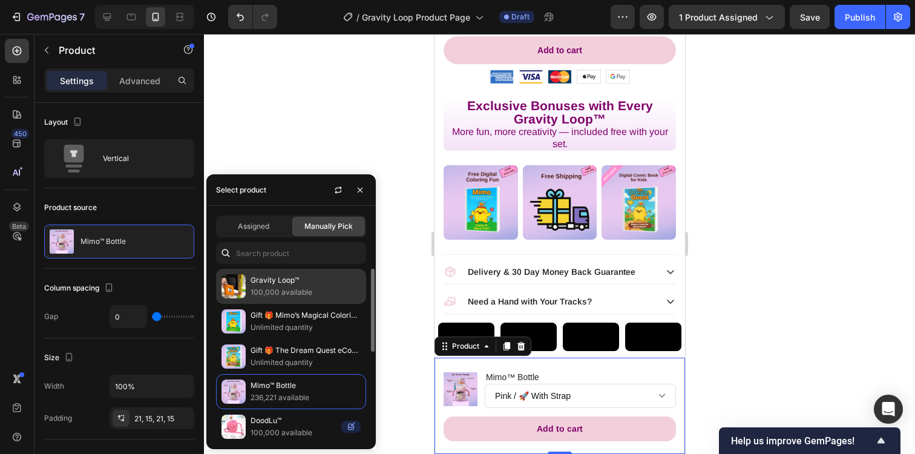
click at [269, 291] on p "100,000 available" at bounding box center [306, 292] width 110 height 12
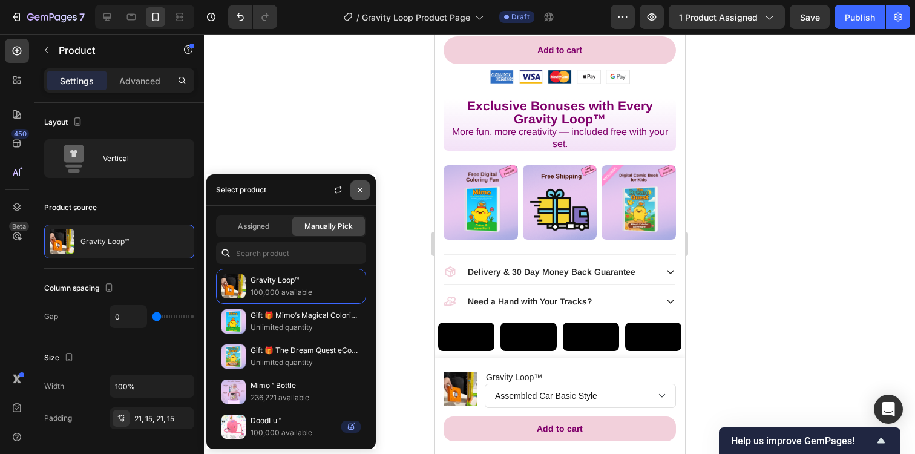
click at [354, 192] on button "button" at bounding box center [359, 189] width 19 height 19
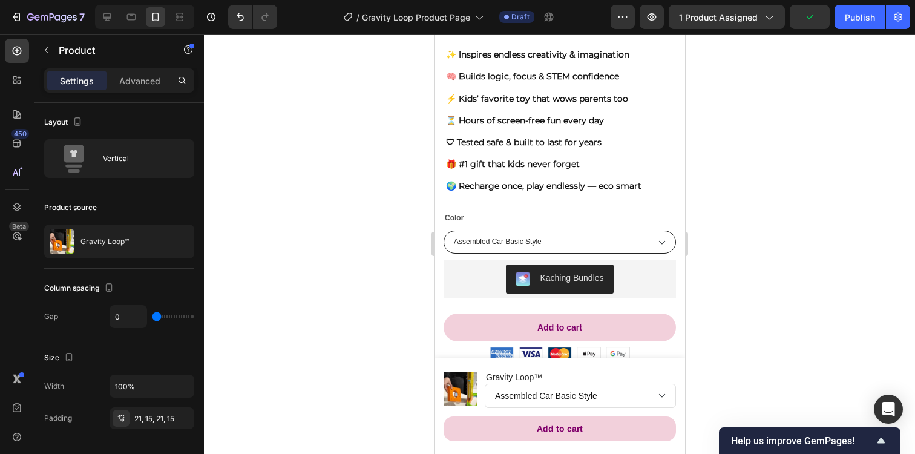
scroll to position [445, 0]
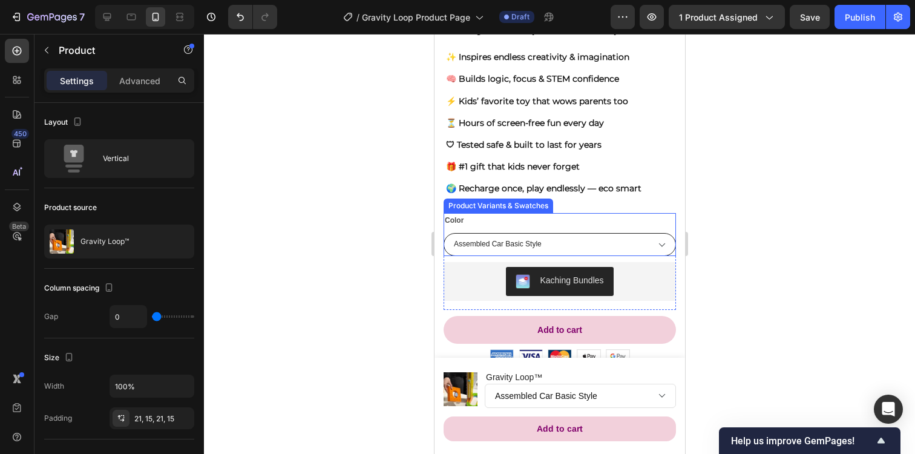
click at [542, 221] on div "Color Assembled Car Basic Style Assembled Car Luxury" at bounding box center [559, 235] width 232 height 44
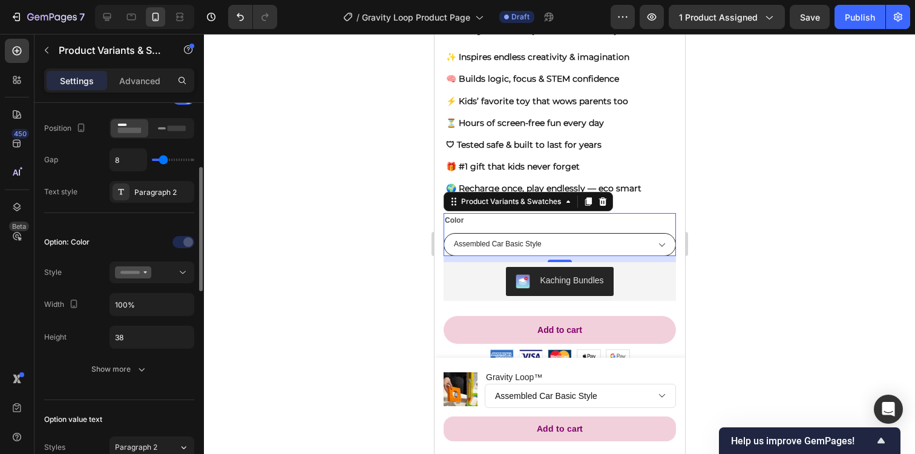
scroll to position [221, 0]
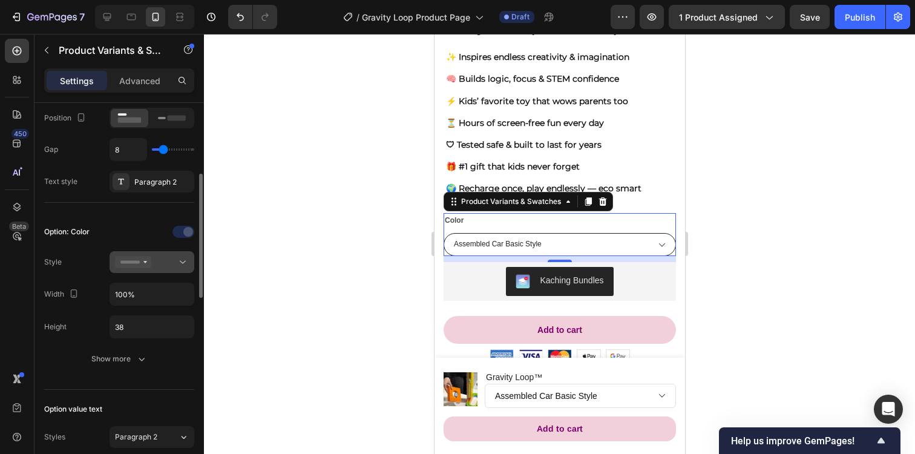
click at [168, 256] on div at bounding box center [152, 262] width 74 height 12
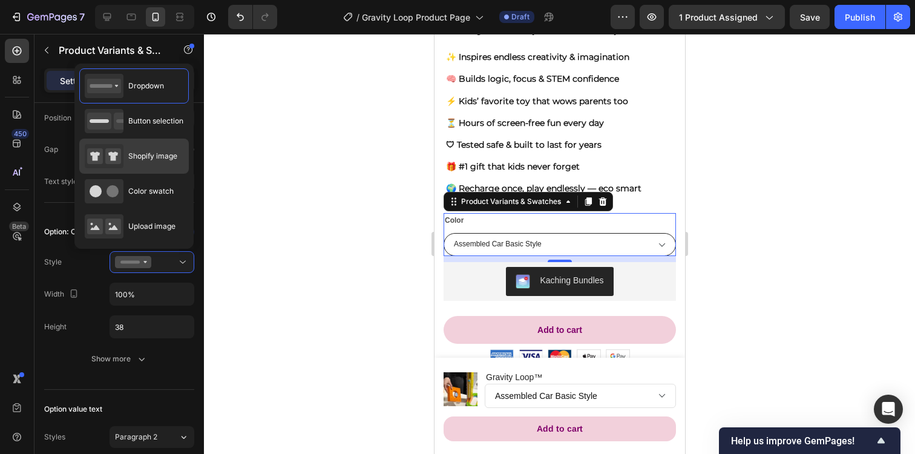
click at [136, 162] on div "Shopify image" at bounding box center [131, 156] width 93 height 24
type input "58"
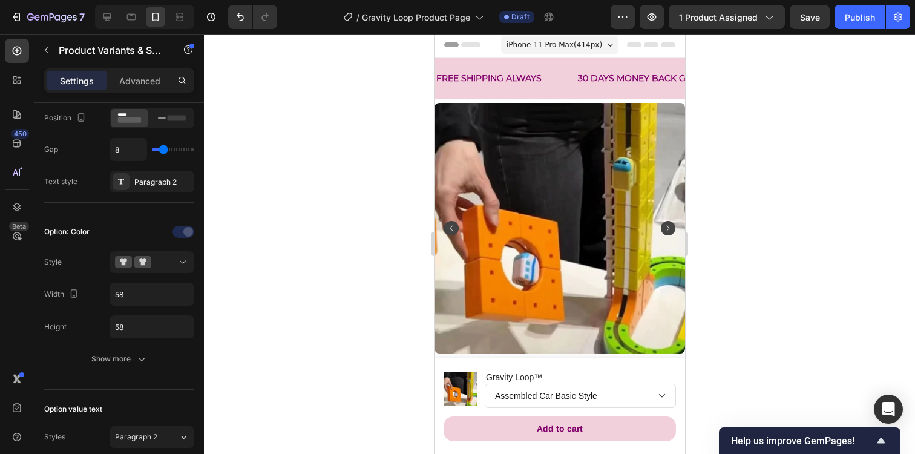
scroll to position [0, 0]
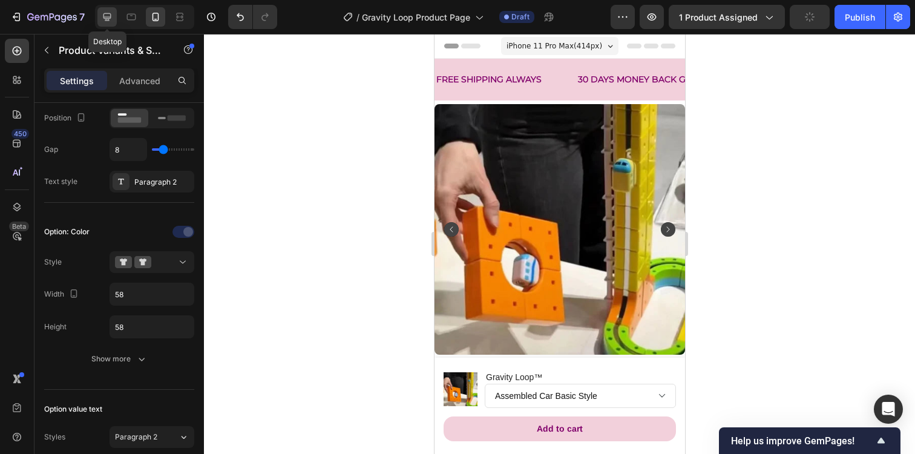
click at [110, 16] on icon at bounding box center [107, 17] width 12 height 12
type input "24"
type input "14"
type input "64"
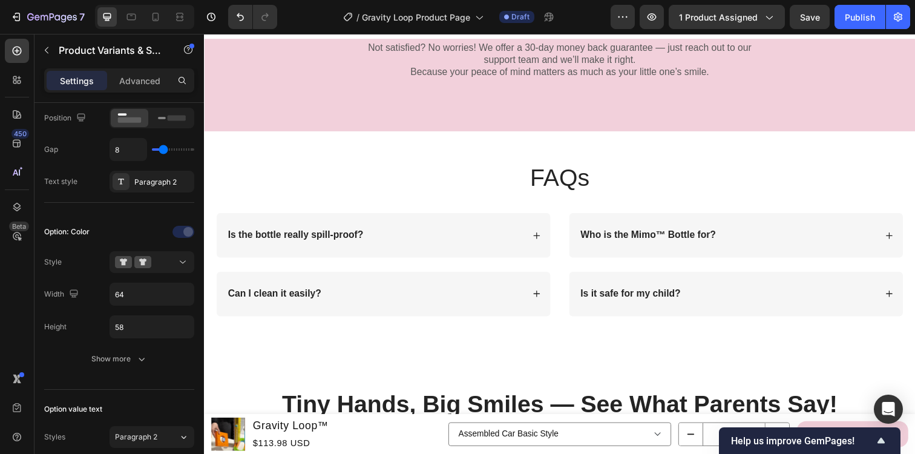
scroll to position [2824, 0]
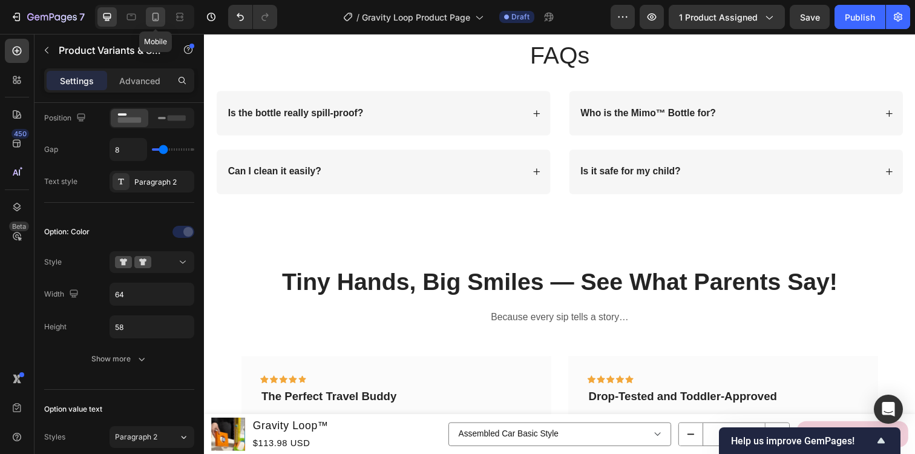
click at [159, 16] on icon at bounding box center [155, 17] width 12 height 12
type input "10"
type input "12"
type input "58"
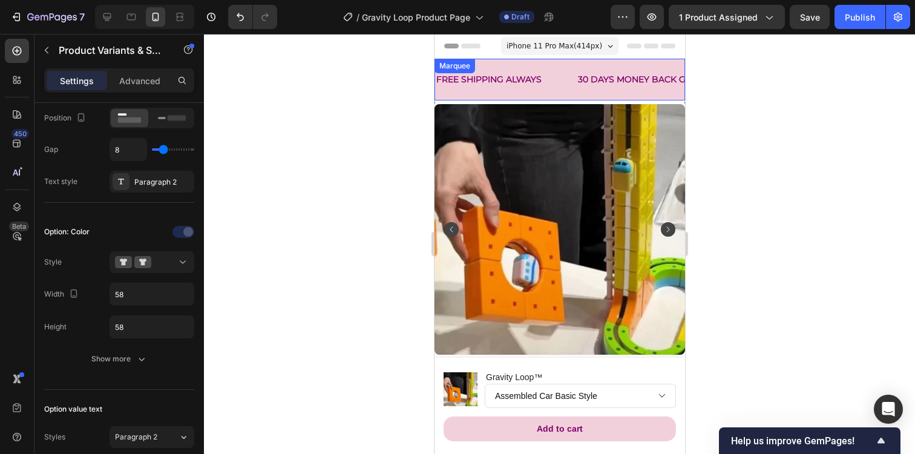
click at [556, 82] on div "FREE SHIPPING ALWAYS Text" at bounding box center [506, 79] width 142 height 27
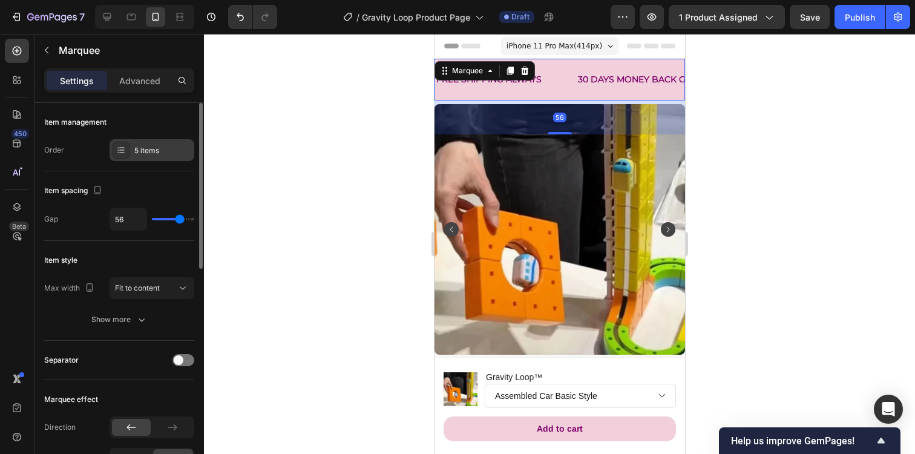
click at [149, 148] on div "5 items" at bounding box center [162, 150] width 57 height 11
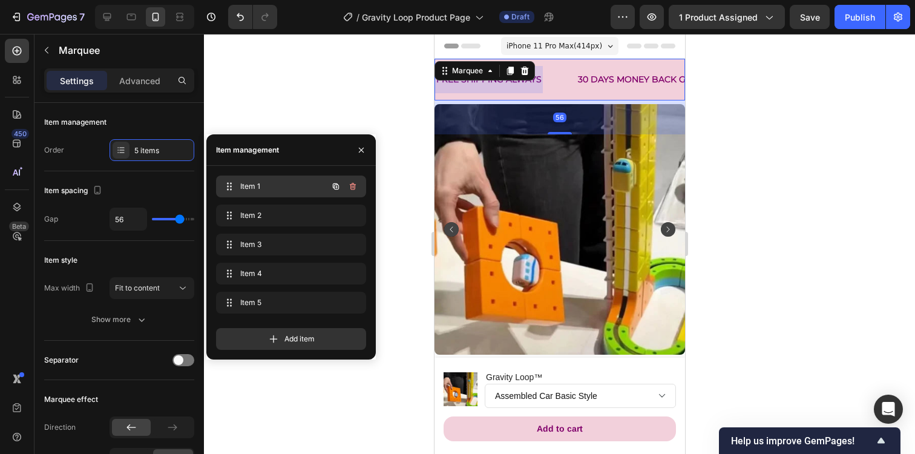
click at [271, 179] on div "Item 1 Item 1" at bounding box center [274, 186] width 107 height 17
click at [276, 185] on span "Item 1" at bounding box center [274, 186] width 68 height 11
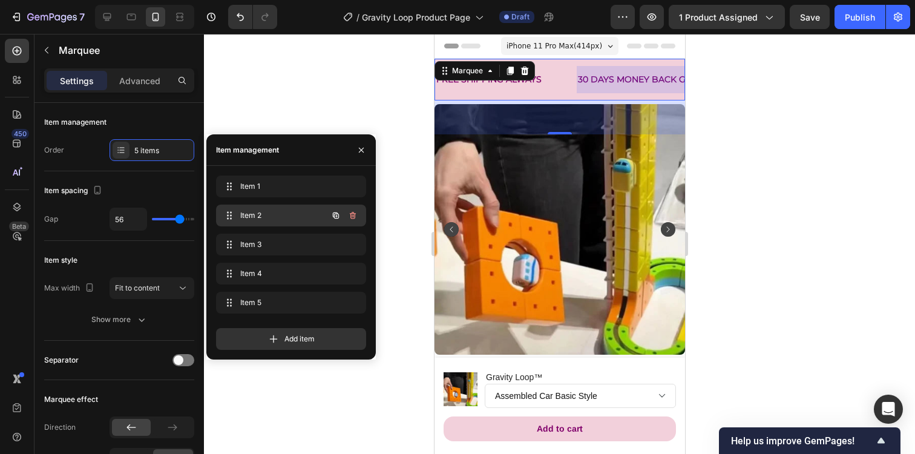
click at [281, 210] on span "Item 2" at bounding box center [274, 215] width 68 height 11
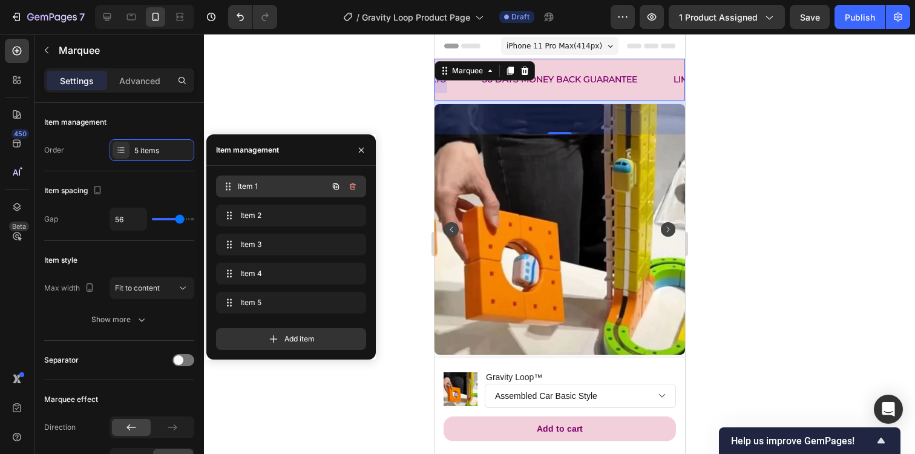
click at [285, 185] on span "Item 1" at bounding box center [283, 186] width 90 height 11
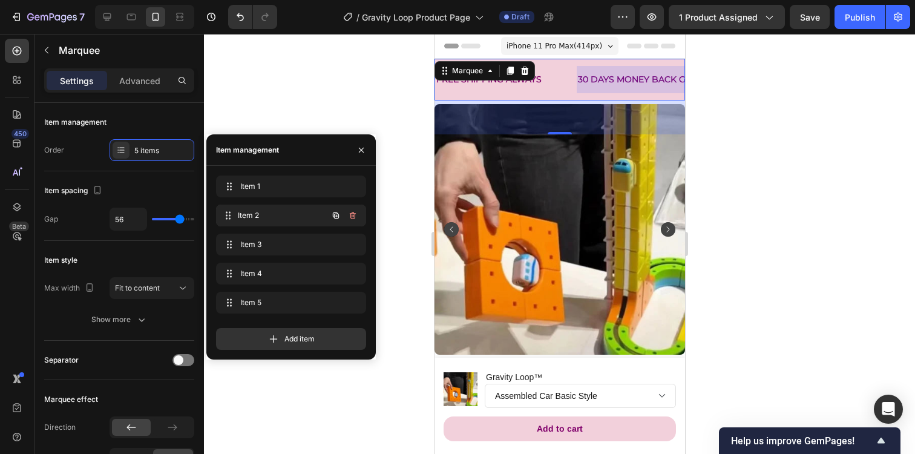
click at [305, 216] on span "Item 2" at bounding box center [283, 215] width 90 height 11
click at [284, 213] on span "Item 2" at bounding box center [274, 215] width 68 height 11
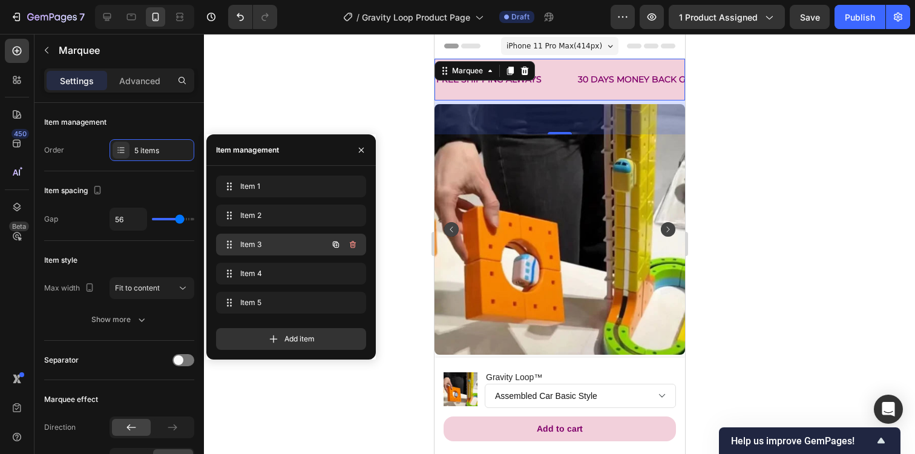
click at [283, 247] on span "Item 3" at bounding box center [274, 244] width 68 height 11
click at [573, 82] on p "LIMITED TIME 31% OFF SALE" at bounding box center [559, 79] width 120 height 15
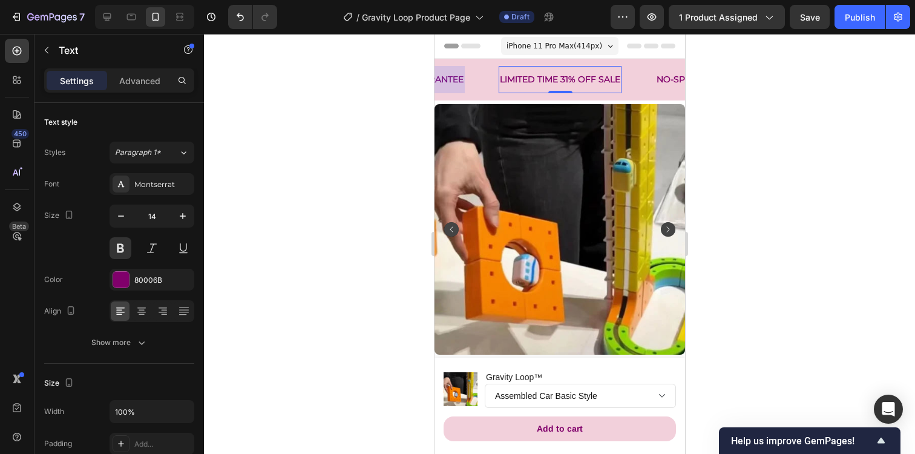
click at [573, 82] on p "LIMITED TIME 31% OFF SALE" at bounding box center [559, 79] width 120 height 15
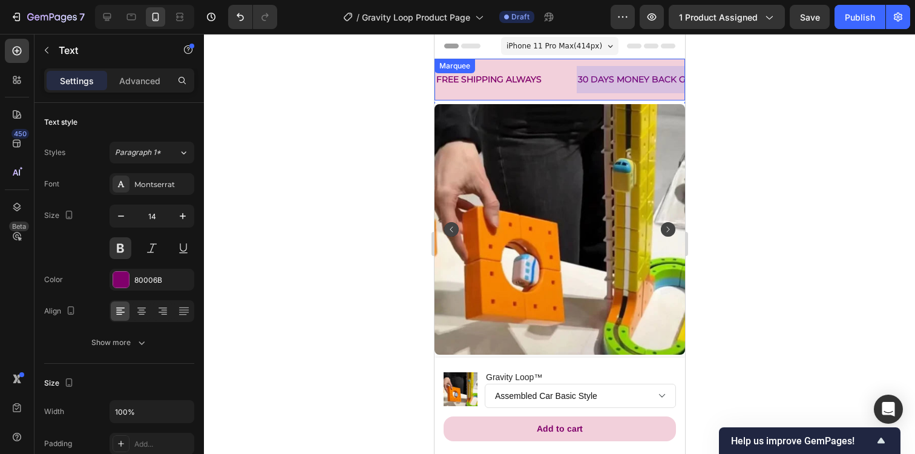
scroll to position [0, 269]
click at [488, 94] on div "FREE SHIPPING ALWAYS Text 30 DAYS MONEY BACK GUARANTEE Text LIMITED TIME SALE T…" at bounding box center [559, 80] width 251 height 42
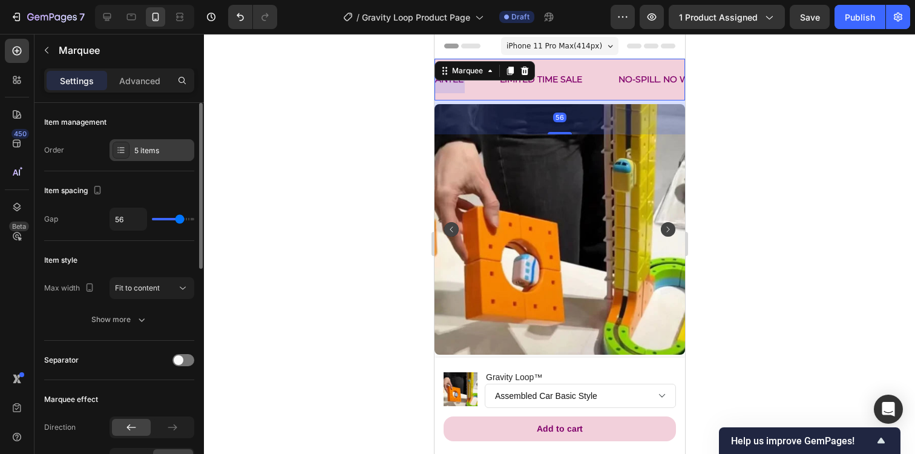
click at [157, 151] on div "5 items" at bounding box center [162, 150] width 57 height 11
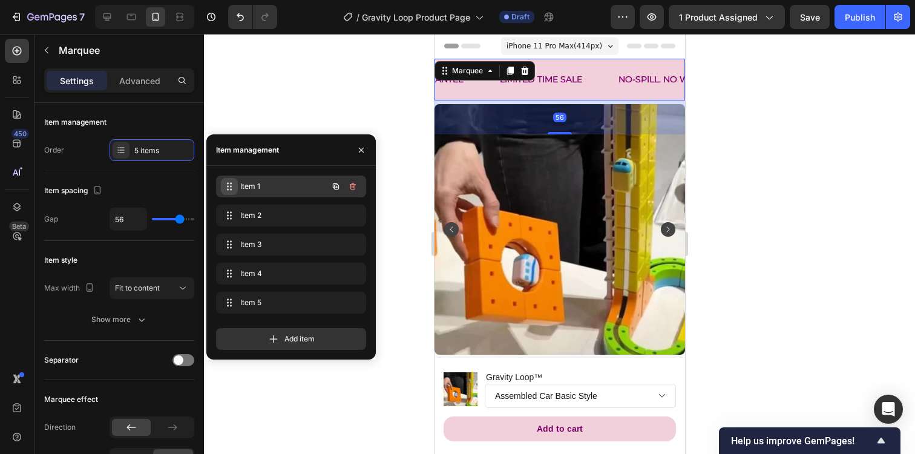
click at [230, 185] on icon at bounding box center [230, 187] width 10 height 10
click at [528, 85] on p "FREE SHIPPING ALWAYS" at bounding box center [488, 79] width 105 height 15
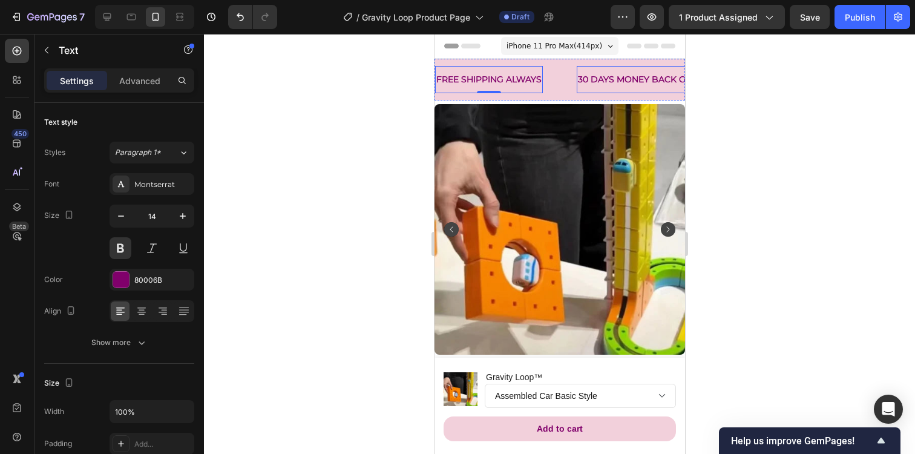
click at [592, 78] on div "30 DAYS MONEY BACK GUARANTEE" at bounding box center [654, 80] width 157 height 18
click at [563, 83] on div "FREE SHIPPING ALWAYS Text" at bounding box center [506, 79] width 142 height 27
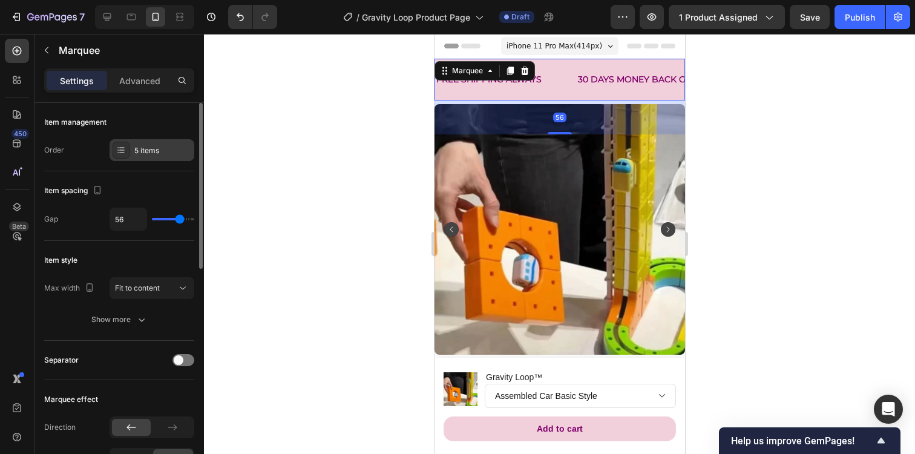
click at [159, 147] on div "5 items" at bounding box center [162, 150] width 57 height 11
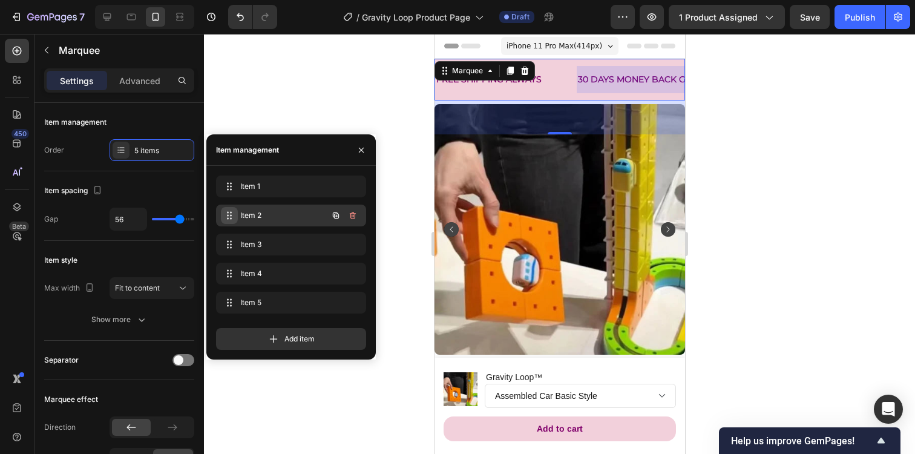
click at [223, 220] on span at bounding box center [229, 215] width 17 height 17
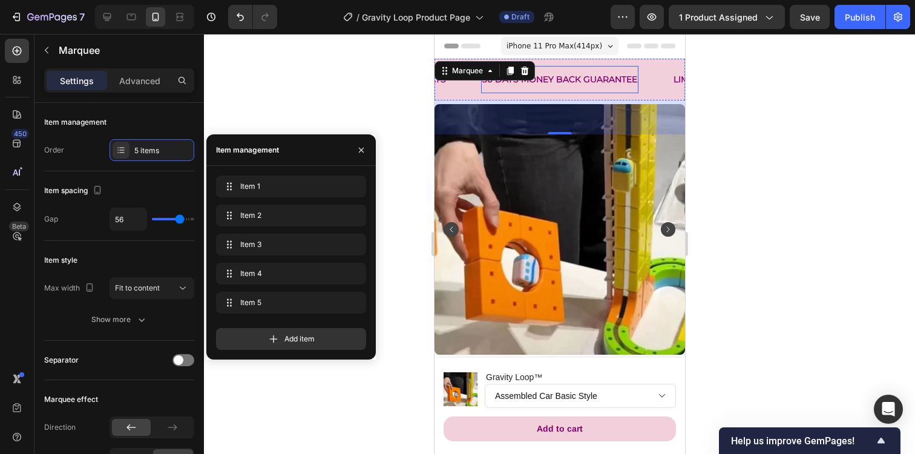
click at [547, 76] on div "30 DAYS MONEY BACK GUARANTEE" at bounding box center [559, 80] width 157 height 18
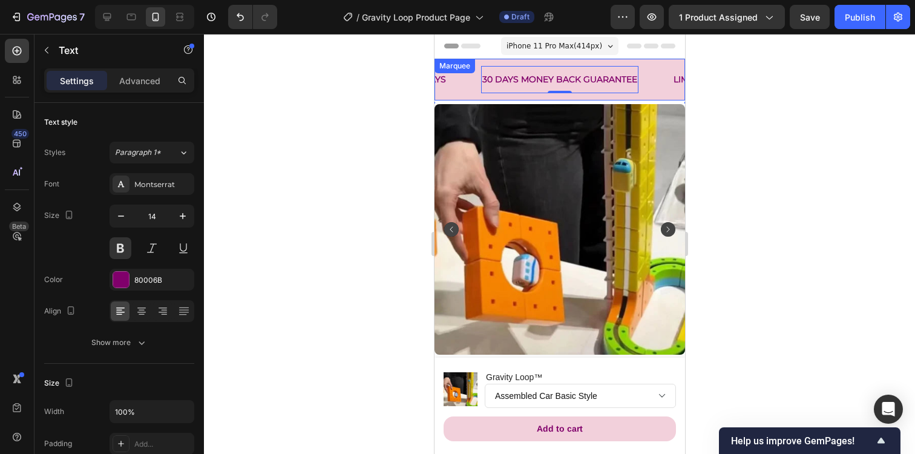
click at [655, 93] on div "30 DAYS MONEY BACK GUARANTEE Text 0" at bounding box center [576, 79] width 191 height 27
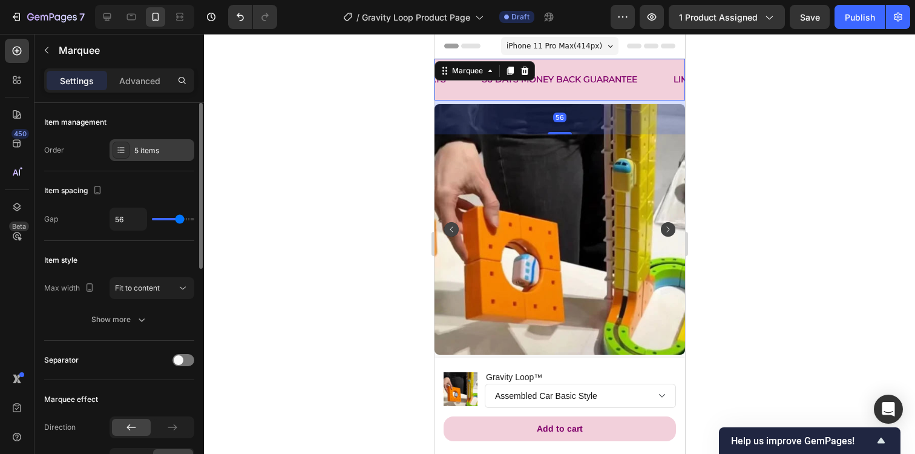
click at [163, 154] on div "5 items" at bounding box center [162, 150] width 57 height 11
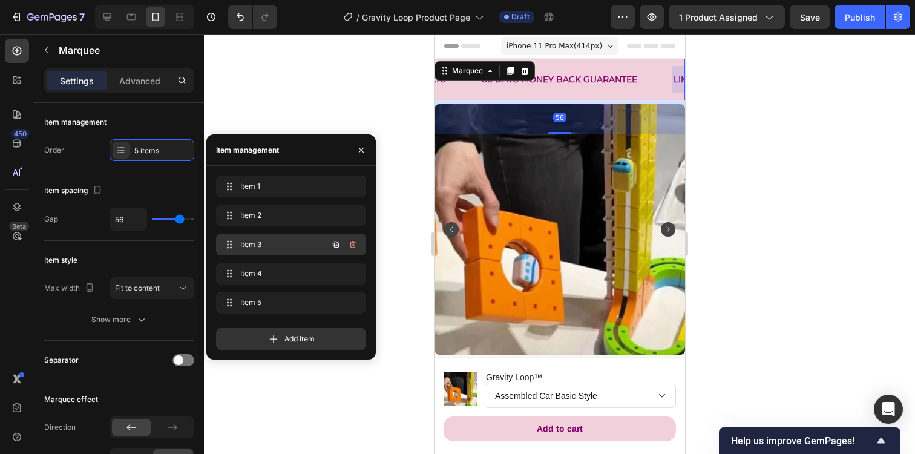
click at [254, 243] on span "Item 3" at bounding box center [274, 244] width 68 height 11
click at [610, 87] on div "LIMITED TIME SALE Text" at bounding box center [576, 79] width 119 height 27
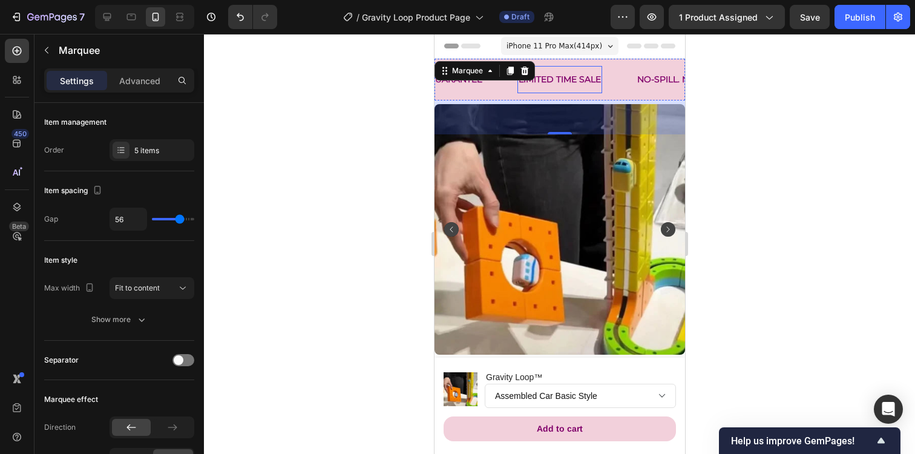
click at [595, 80] on p "LIMITED TIME SALE" at bounding box center [559, 79] width 82 height 15
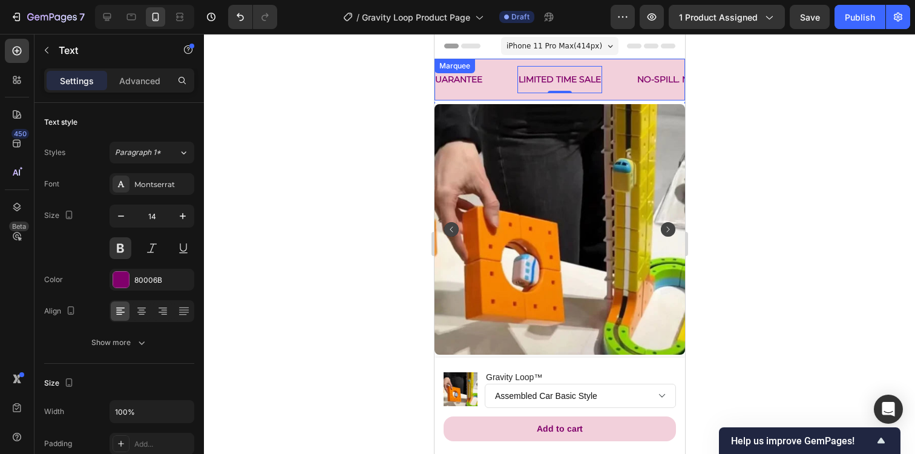
click at [496, 94] on div "FREE SHIPPING ALWAYS Text 30 DAYS MONEY BACK GUARANTEE Text LIMITED TIME SALE T…" at bounding box center [559, 80] width 251 height 42
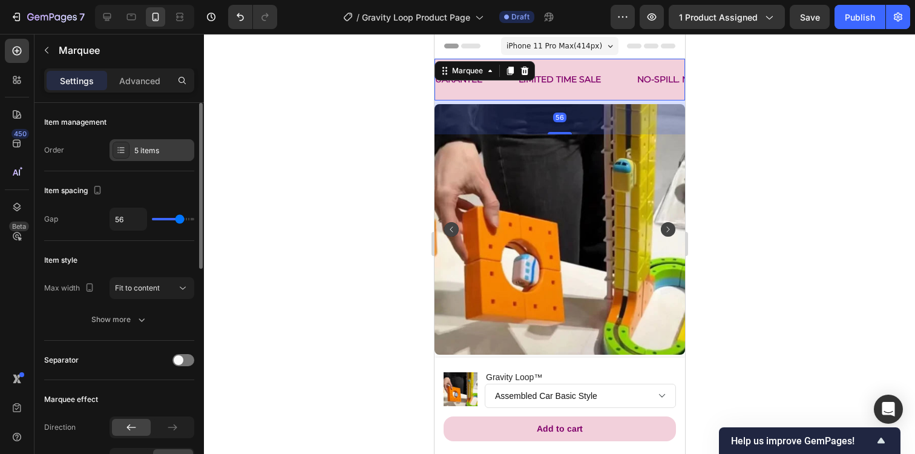
click at [146, 149] on div "5 items" at bounding box center [162, 150] width 57 height 11
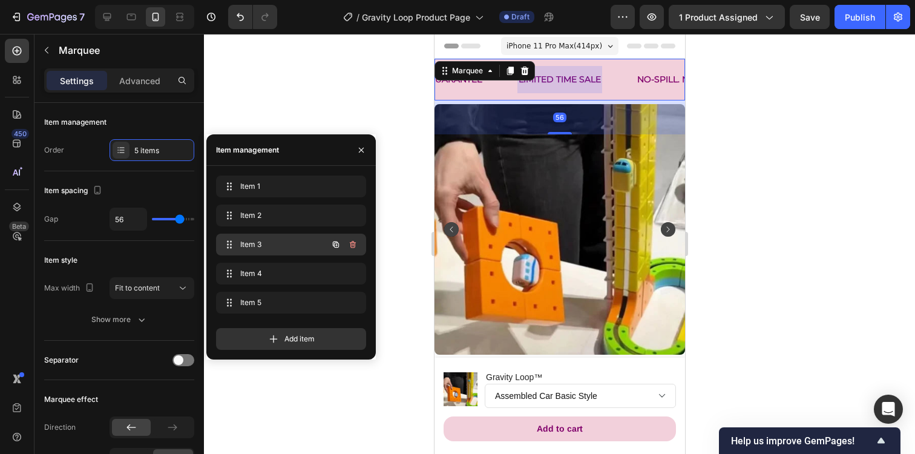
click at [263, 241] on span "Item 3" at bounding box center [274, 244] width 68 height 11
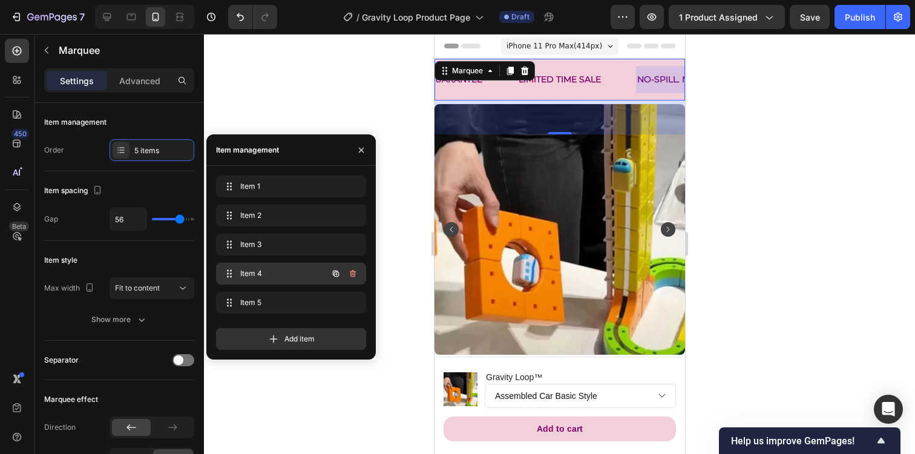
click at [261, 266] on div "Item 4 Item 4" at bounding box center [274, 273] width 107 height 17
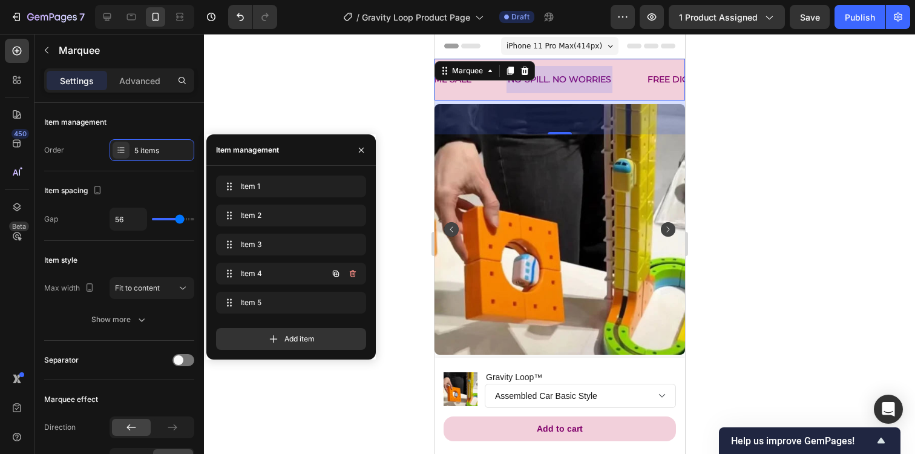
scroll to position [0, 381]
click at [624, 91] on div "NO-SPILL. NO WORRIES Text" at bounding box center [575, 79] width 140 height 27
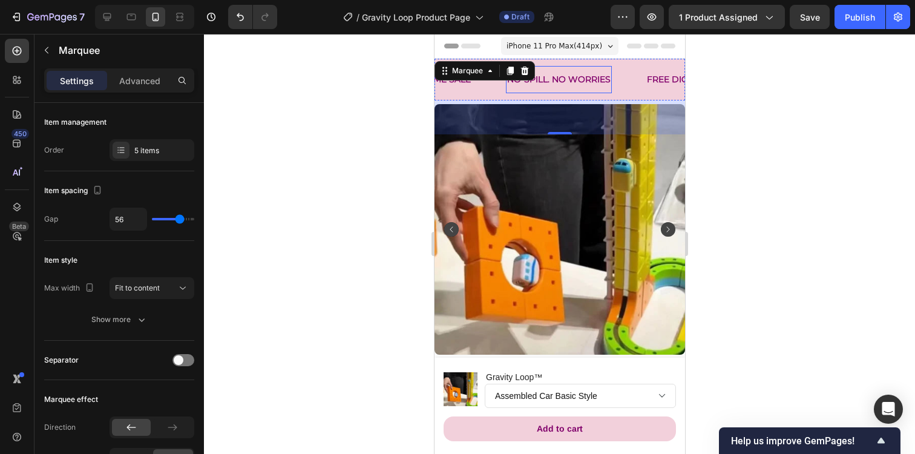
click at [603, 83] on p "NO-SPILL. NO WORRIES" at bounding box center [558, 79] width 103 height 15
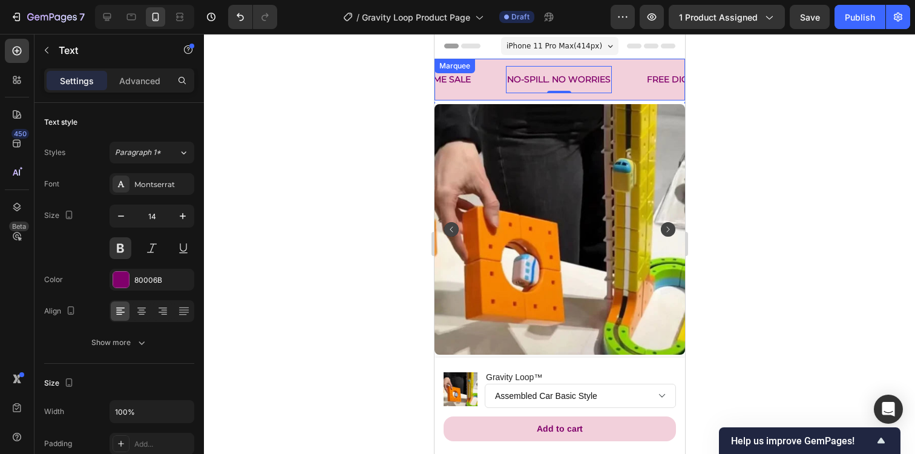
click at [500, 94] on div "FREE SHIPPING ALWAYS Text 30 DAYS MONEY BACK GUARANTEE Text LIMITED TIME SALE T…" at bounding box center [559, 80] width 251 height 42
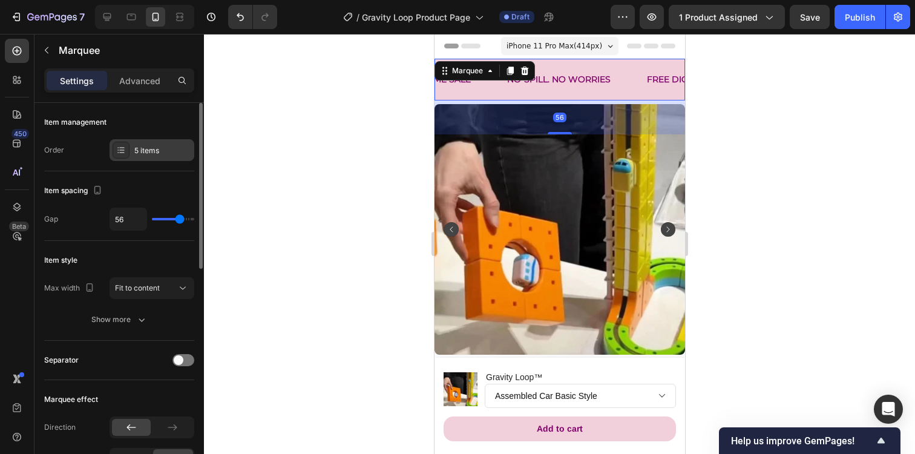
click at [150, 156] on div "5 items" at bounding box center [152, 150] width 85 height 22
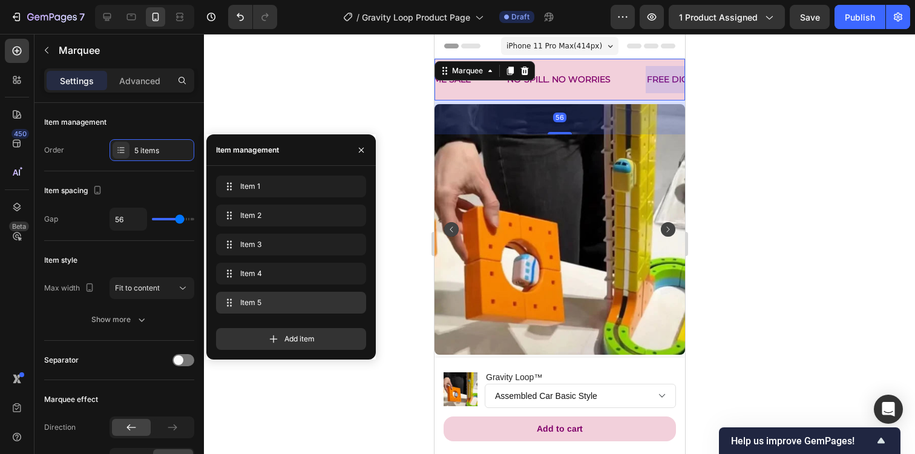
click at [260, 299] on span "Item 5" at bounding box center [288, 302] width 97 height 11
click at [297, 309] on div "Item 5 Item 5" at bounding box center [274, 302] width 107 height 17
click at [297, 300] on span "Item 5" at bounding box center [274, 302] width 68 height 11
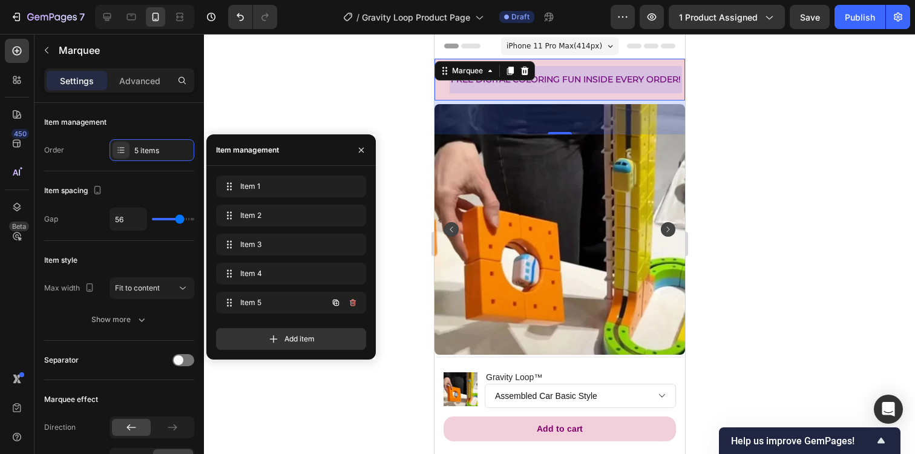
scroll to position [0, 583]
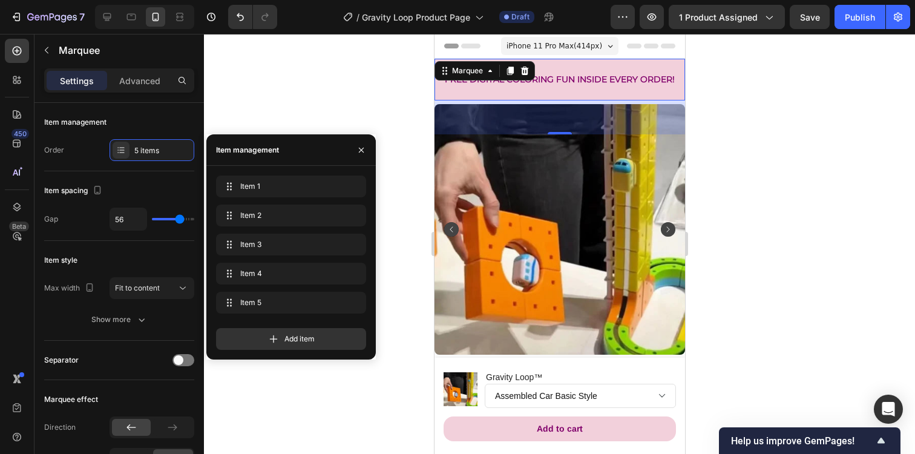
click at [783, 82] on div at bounding box center [559, 244] width 711 height 420
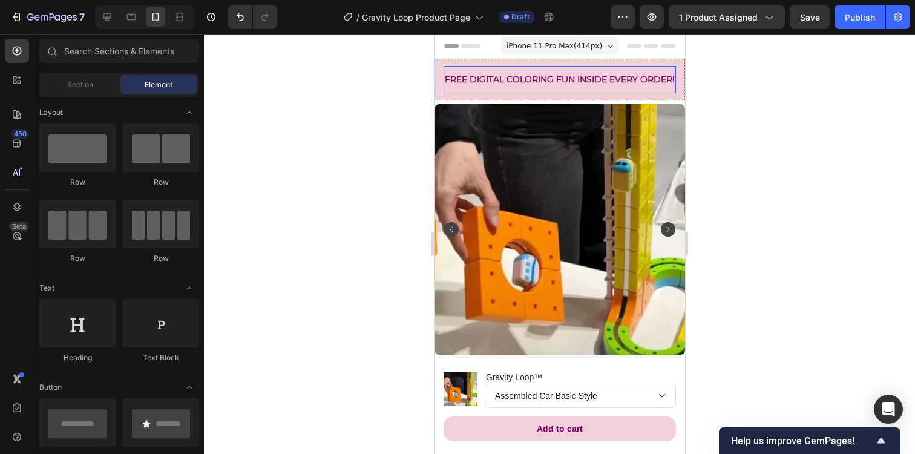
click at [538, 74] on p "FREE DIGITAL COLORING FUN INSIDE EVERY ORDER!" at bounding box center [559, 79] width 230 height 15
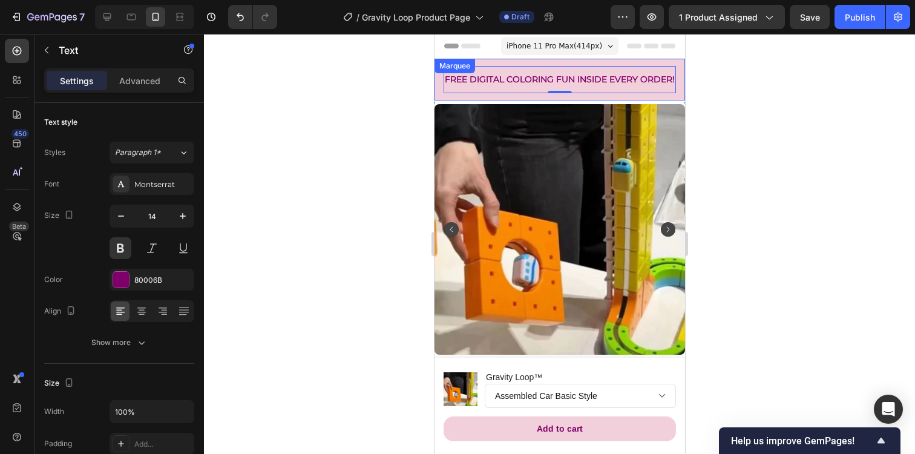
click at [487, 95] on div "FREE SHIPPING ALWAYS Text 30 DAYS MONEY BACK GUARANTEE Text LIMITED TIME SALE T…" at bounding box center [559, 80] width 251 height 42
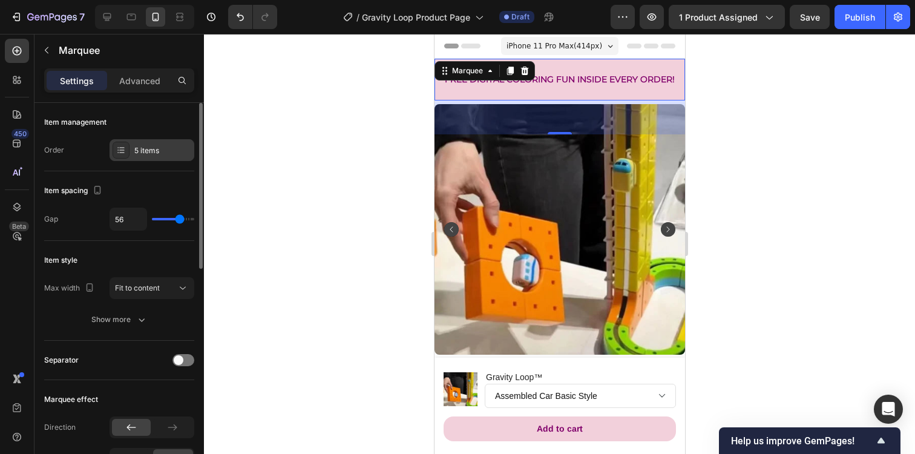
click at [158, 153] on div "5 items" at bounding box center [162, 150] width 57 height 11
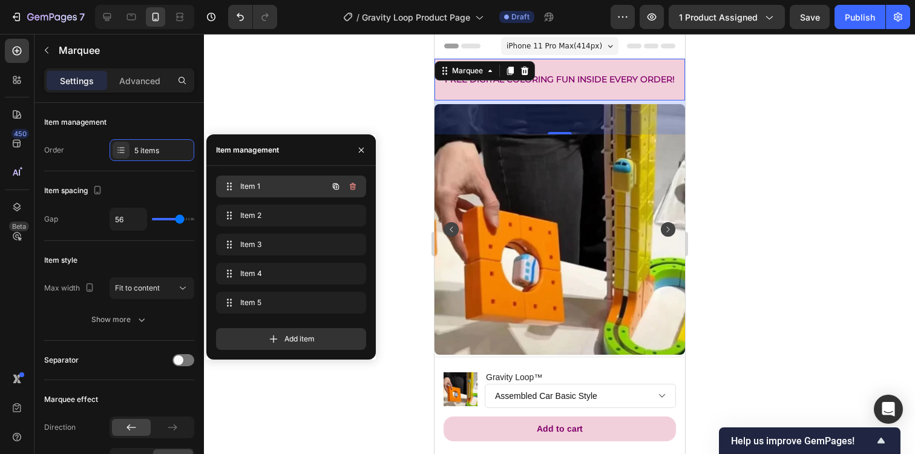
click at [260, 183] on span "Item 1" at bounding box center [274, 186] width 68 height 11
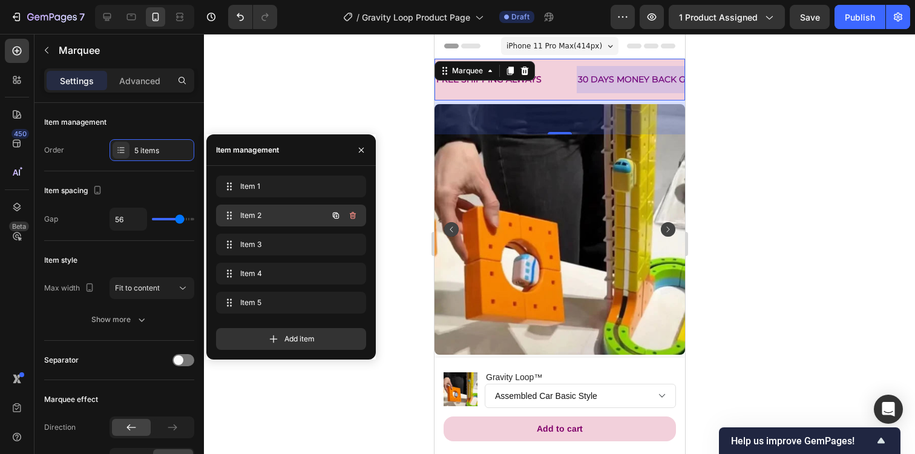
click at [285, 213] on span "Item 2" at bounding box center [274, 215] width 68 height 11
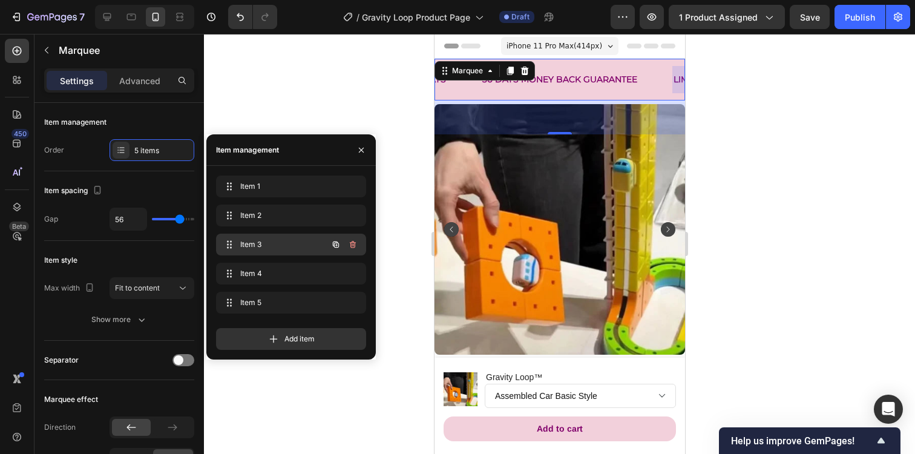
click at [281, 246] on span "Item 3" at bounding box center [274, 244] width 68 height 11
click at [556, 82] on p "LIMITED TIME SALE" at bounding box center [559, 79] width 82 height 15
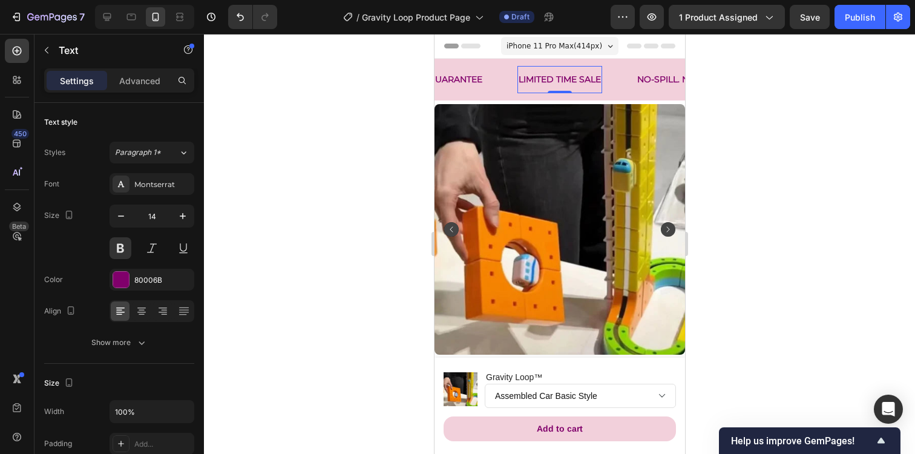
click at [556, 82] on p "LIMITED TIME SALE" at bounding box center [559, 79] width 82 height 15
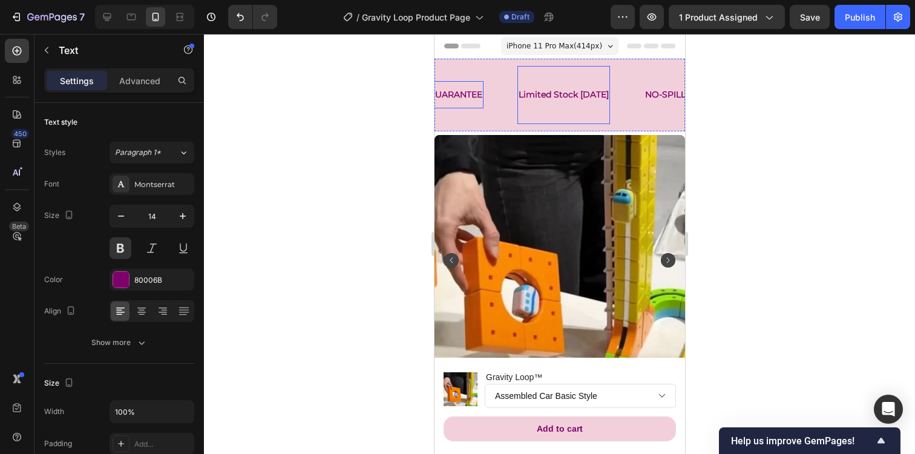
click at [464, 93] on div "30 DAYS MONEY BACK GUARANTEE" at bounding box center [404, 95] width 157 height 18
click at [534, 92] on p "Limited Stock Today" at bounding box center [563, 94] width 90 height 15
click at [460, 89] on div "30 DAYS MONEY BACK GUARANTEE" at bounding box center [404, 95] width 157 height 18
click at [530, 92] on p "Limited Stock Today" at bounding box center [563, 94] width 90 height 15
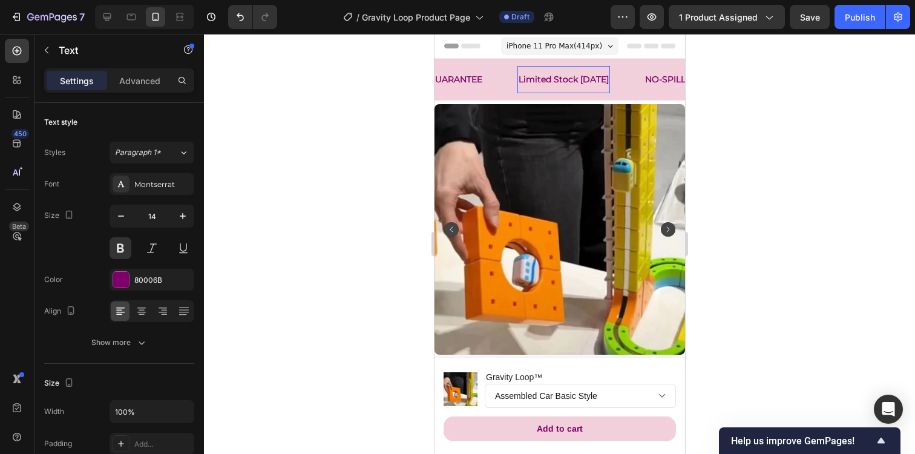
click at [541, 79] on p "Limited Stock Today" at bounding box center [563, 79] width 90 height 15
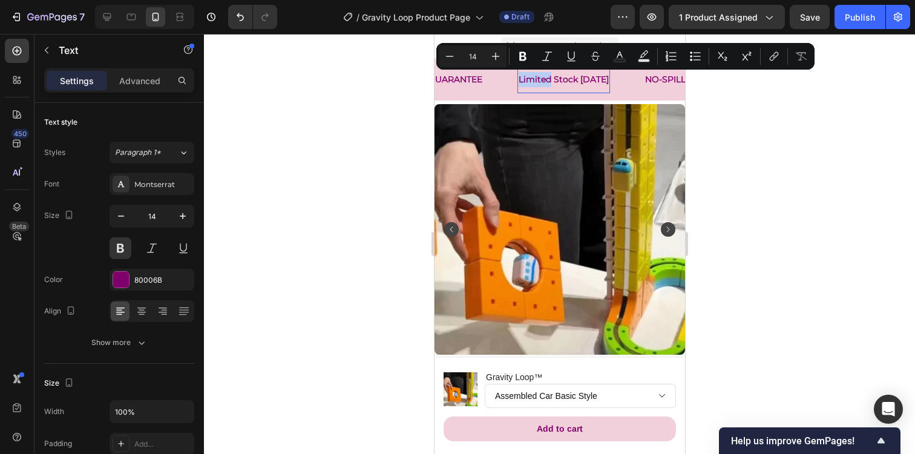
click at [541, 79] on p "Limited Stock Today" at bounding box center [563, 79] width 90 height 15
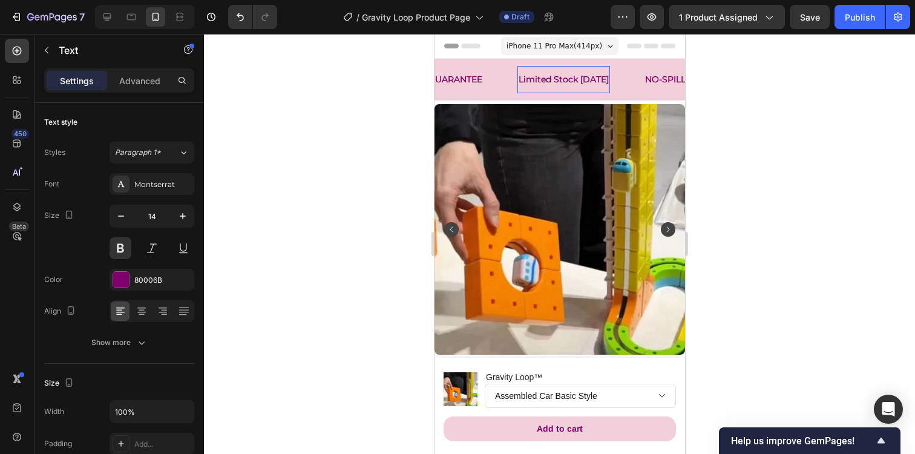
click at [541, 79] on p "Limited Stock Today" at bounding box center [563, 79] width 90 height 15
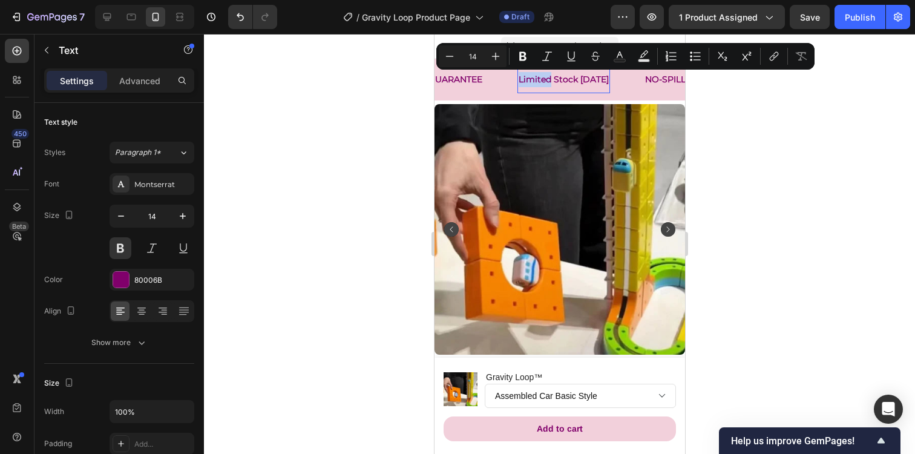
click at [541, 79] on p "Limited Stock Today" at bounding box center [563, 79] width 90 height 15
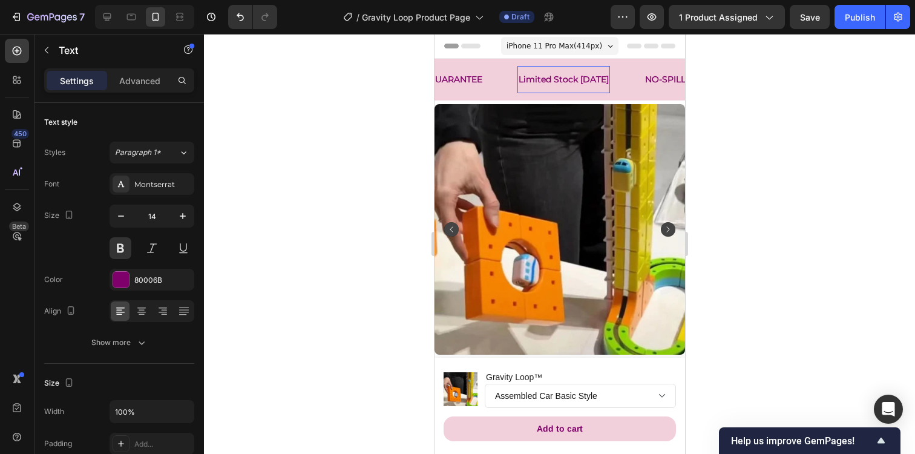
click at [541, 79] on p "Limited Stock Today" at bounding box center [563, 79] width 90 height 15
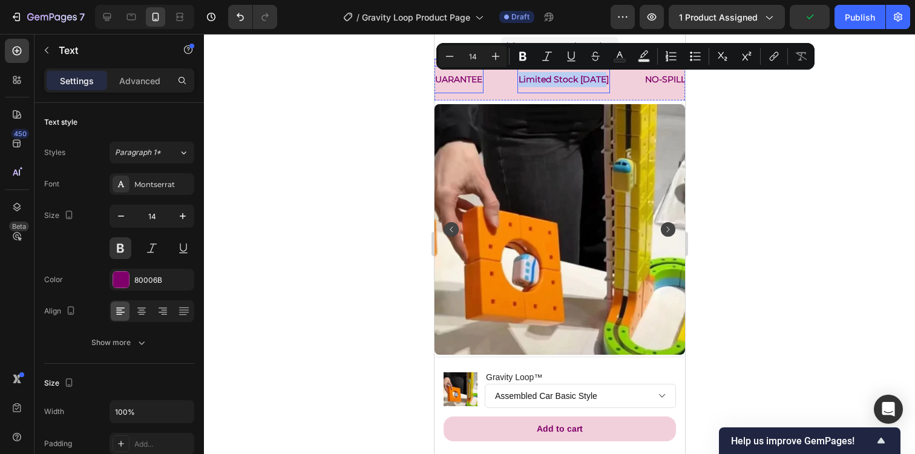
click at [451, 78] on p "30 DAYS MONEY BACK GUARANTEE" at bounding box center [404, 79] width 155 height 15
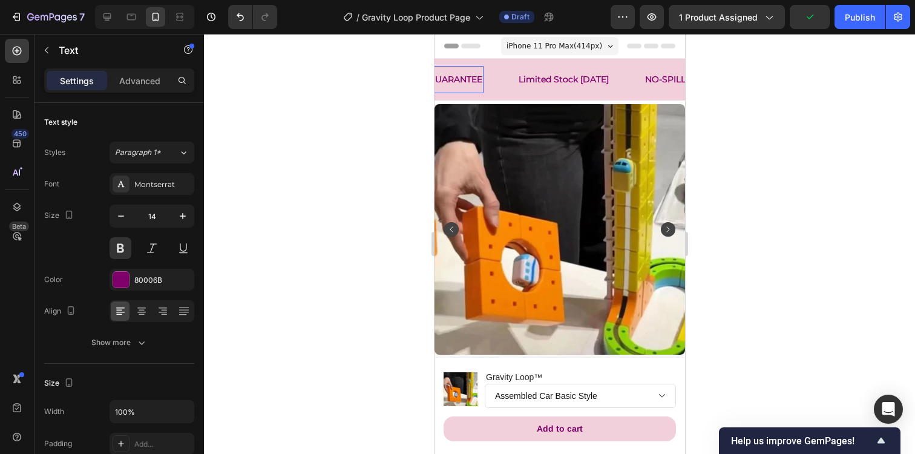
scroll to position [0, 19]
click at [451, 78] on div "FREE SHIPPING ALWAYS Text 30 DAYS MONEY BACK GUARANTEE Text 0 Limited Stock Tod…" at bounding box center [559, 80] width 251 height 42
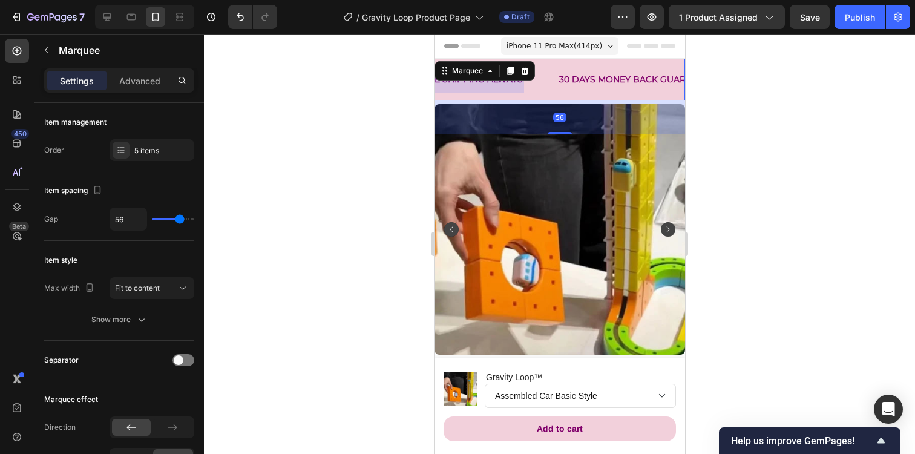
click at [451, 78] on div "Marquee" at bounding box center [484, 70] width 100 height 19
click at [579, 79] on p "30 DAYS MONEY BACK GUARANTEE" at bounding box center [636, 79] width 155 height 15
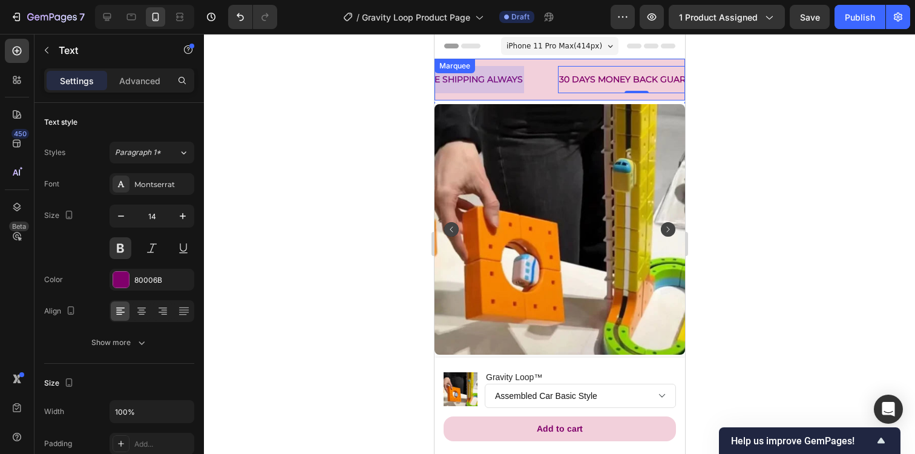
click at [471, 79] on div "FREE SHIPPING ALWAYS Text 30 DAYS MONEY BACK GUARANTEE Text 0 Limited Stock Tod…" at bounding box center [559, 80] width 251 height 42
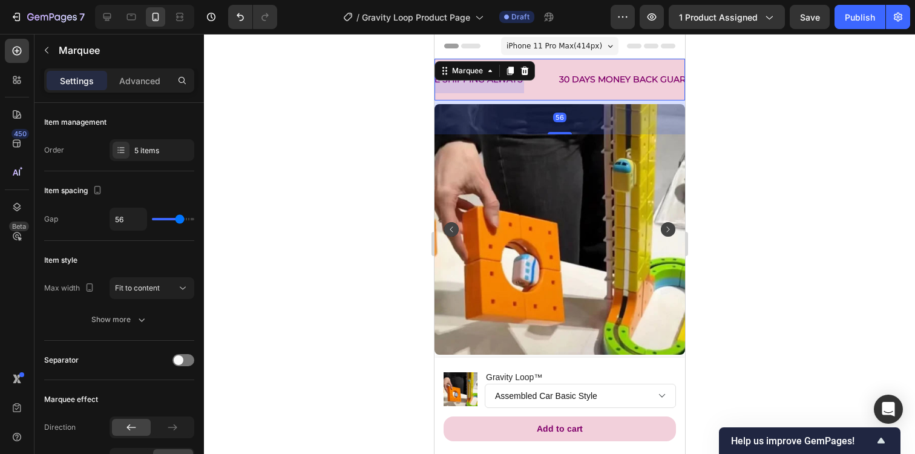
click at [471, 79] on div "Marquee" at bounding box center [484, 70] width 100 height 19
click at [510, 87] on div at bounding box center [470, 79] width 108 height 27
click at [592, 80] on p "30 DAYS MONEY BACK GUARANTEE" at bounding box center [636, 79] width 155 height 15
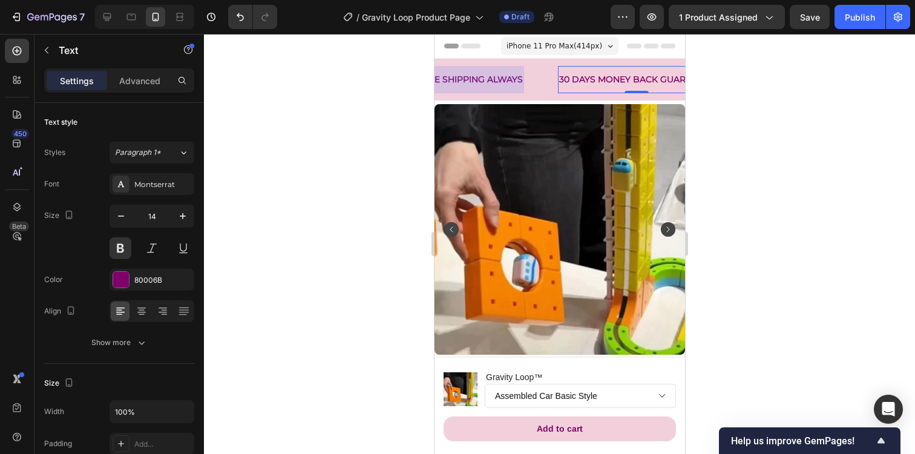
click at [592, 80] on p "30 DAYS MONEY BACK GUARANTEE" at bounding box center [636, 79] width 155 height 15
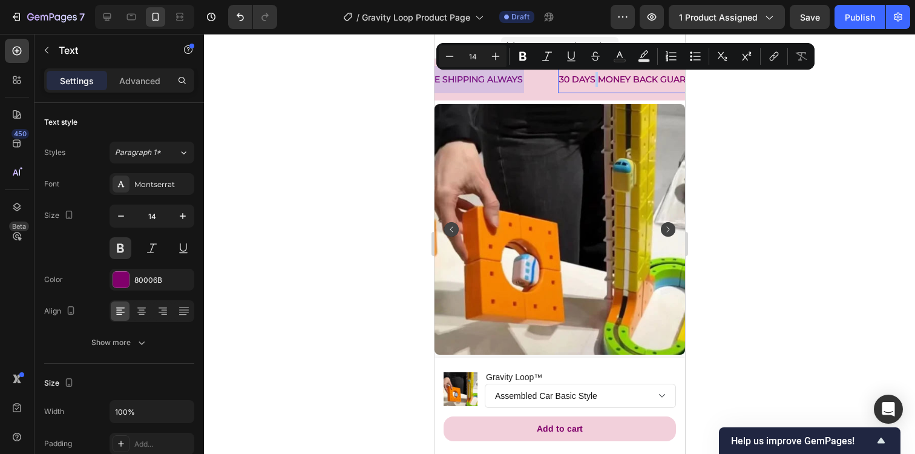
click at [592, 80] on p "30 DAYS MONEY BACK GUARANTEE" at bounding box center [636, 79] width 155 height 15
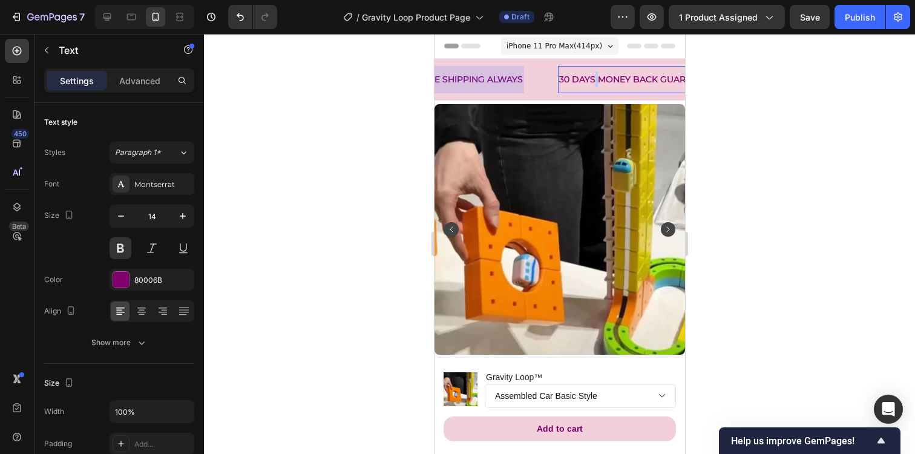
click at [592, 80] on p "30 DAYS MONEY BACK GUARANTEE" at bounding box center [636, 79] width 155 height 15
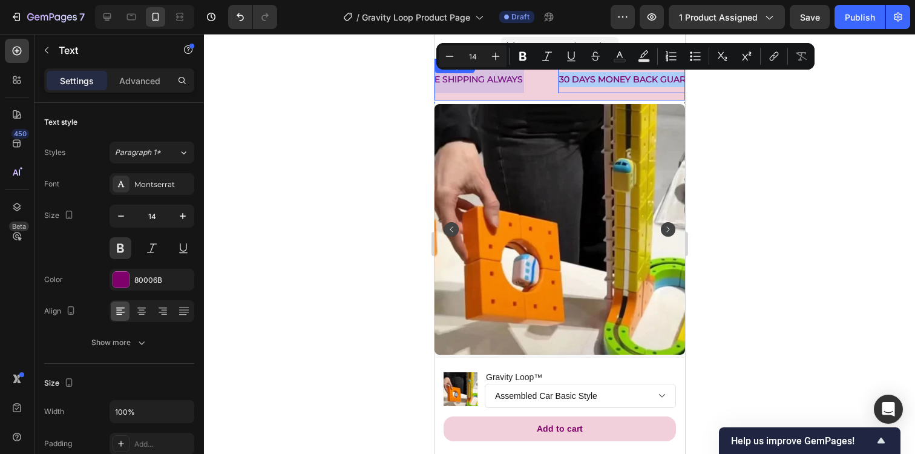
click at [497, 80] on div at bounding box center [470, 79] width 108 height 27
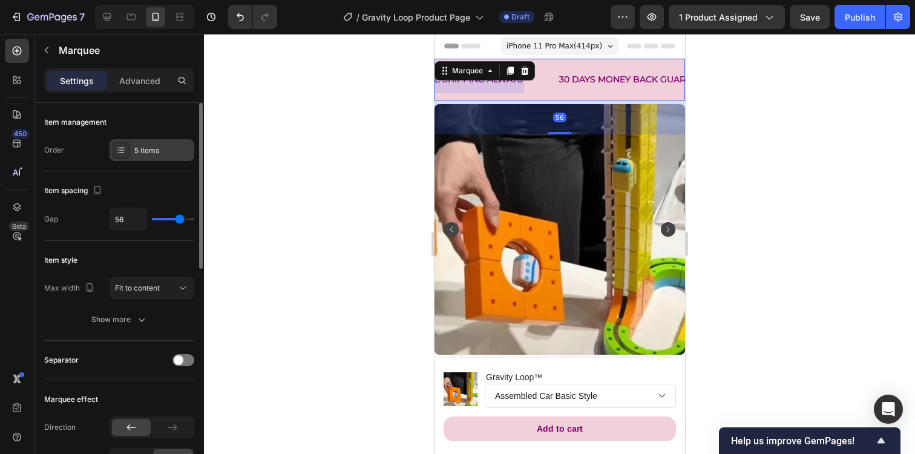
click at [144, 143] on div "5 items" at bounding box center [152, 150] width 85 height 22
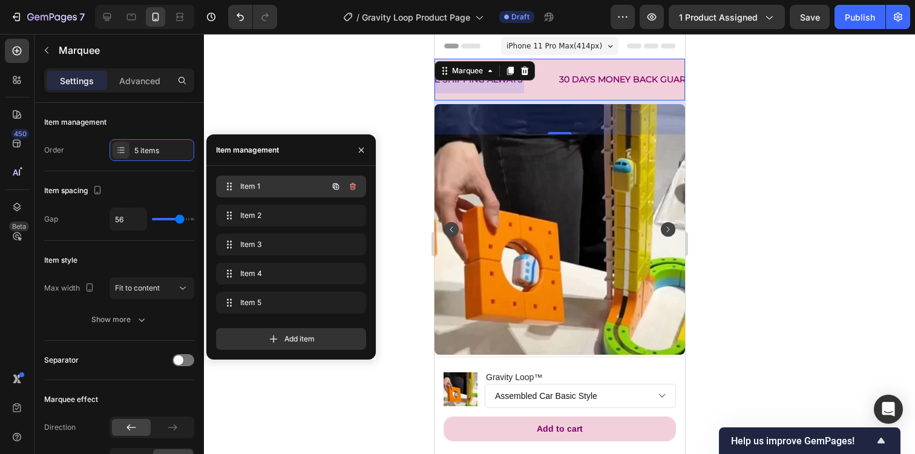
click at [262, 187] on span "Item 1" at bounding box center [274, 186] width 68 height 11
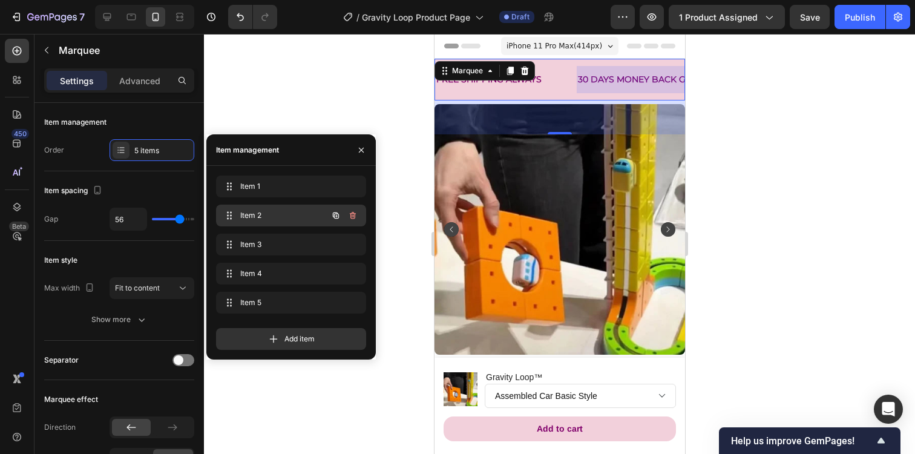
click at [275, 207] on div "Item 2 Item 2" at bounding box center [274, 215] width 107 height 17
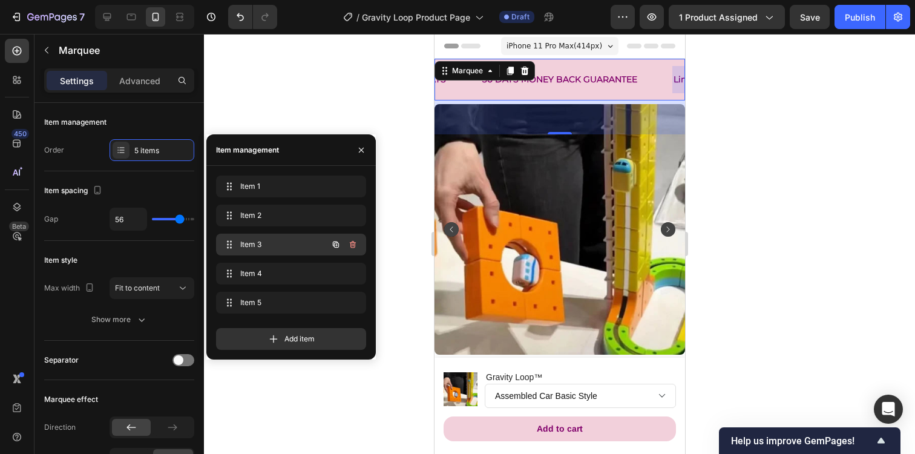
click at [279, 246] on span "Item 3" at bounding box center [274, 244] width 68 height 11
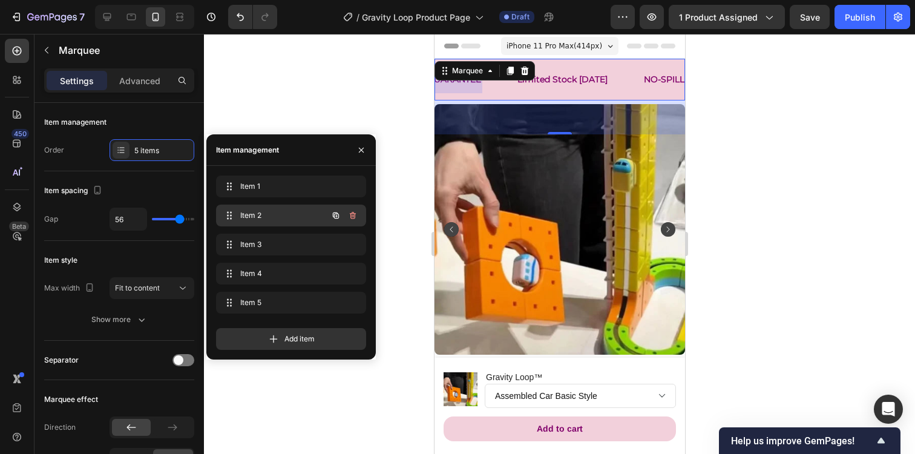
click at [298, 211] on span "Item 2" at bounding box center [274, 215] width 68 height 11
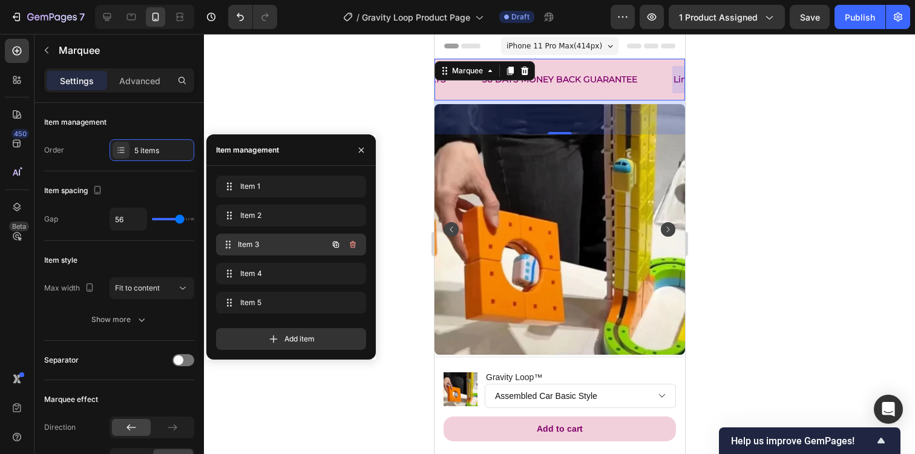
click at [288, 247] on span "Item 3" at bounding box center [283, 244] width 90 height 11
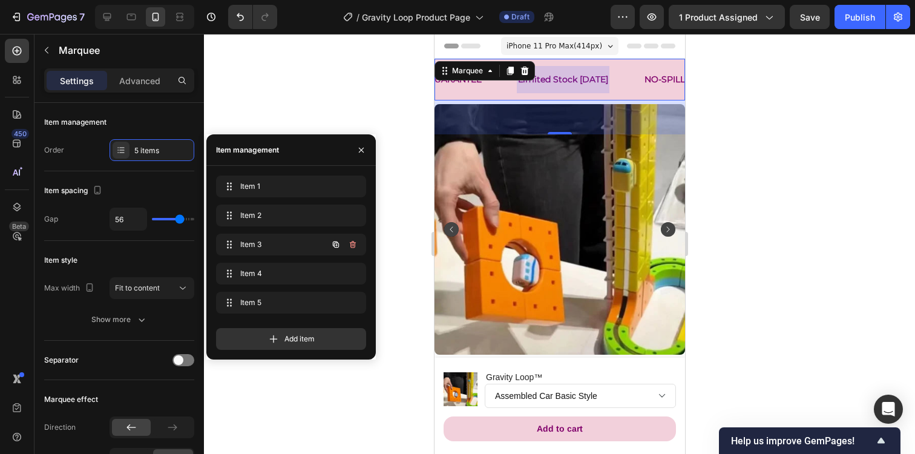
scroll to position [0, 252]
click at [554, 76] on p "Limited Stock Today" at bounding box center [562, 79] width 90 height 15
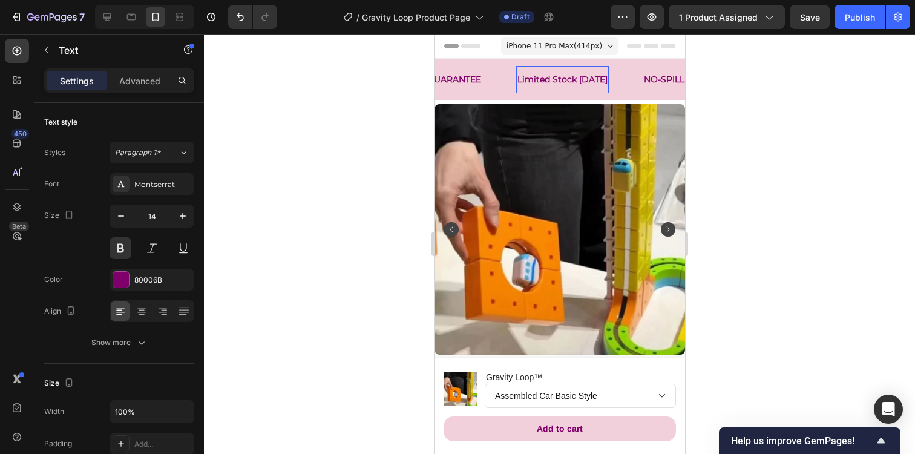
click at [554, 76] on p "Limited Stock Today" at bounding box center [562, 79] width 90 height 15
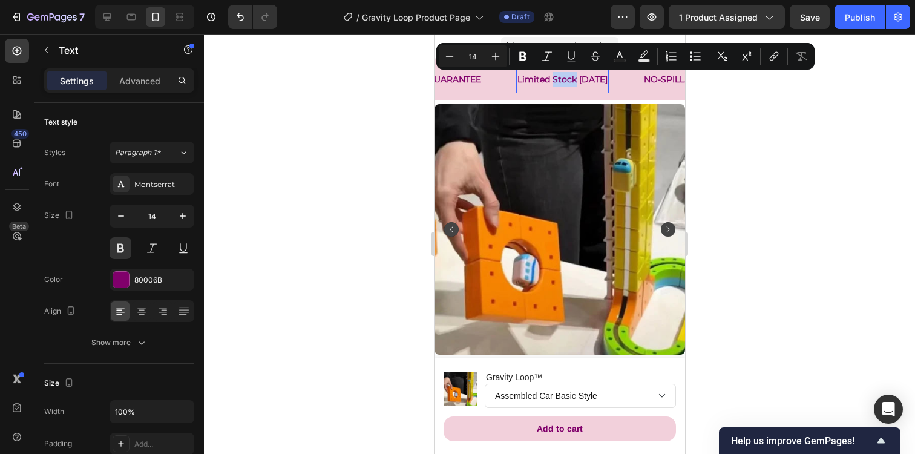
click at [554, 76] on p "Limited Stock Today" at bounding box center [562, 79] width 90 height 15
click at [543, 78] on p "Limited Stock Today" at bounding box center [562, 79] width 90 height 15
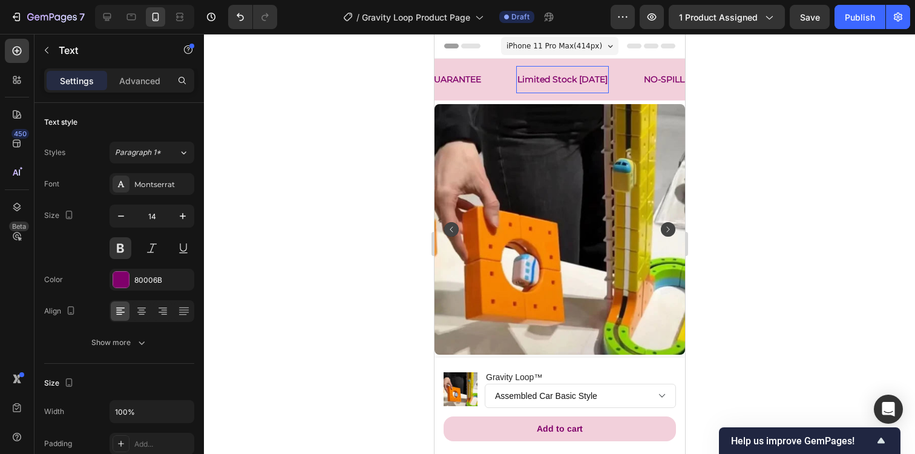
click at [543, 78] on p "Limited Stock Today" at bounding box center [562, 79] width 90 height 15
click at [458, 80] on p "30 DAYS MONEY BACK GUARANTEE" at bounding box center [403, 79] width 155 height 15
click at [538, 80] on p "LIMITED STOCK TODAY" at bounding box center [566, 79] width 98 height 15
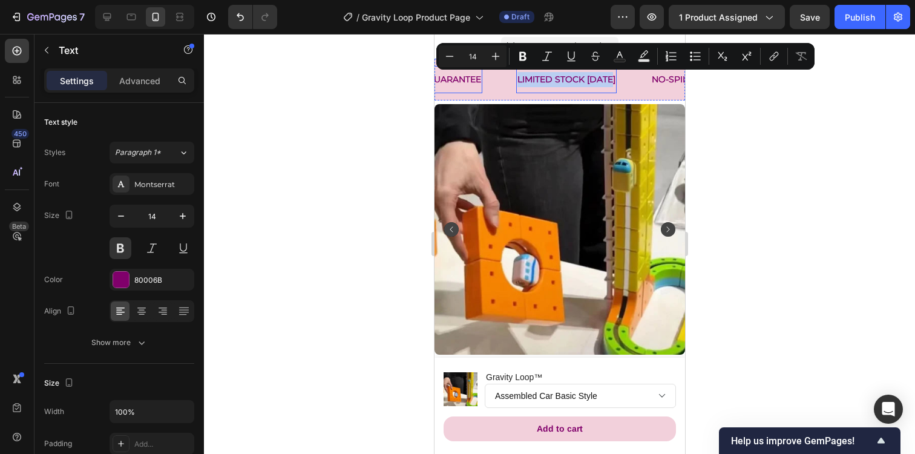
click at [464, 82] on p "30 DAYS MONEY BACK GUARANTEE" at bounding box center [403, 79] width 155 height 15
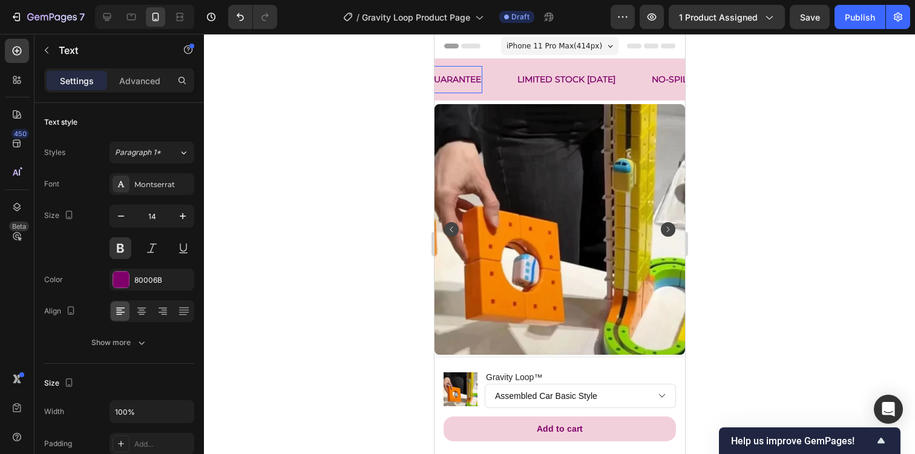
scroll to position [0, 19]
click at [464, 82] on div at bounding box center [470, 79] width 108 height 27
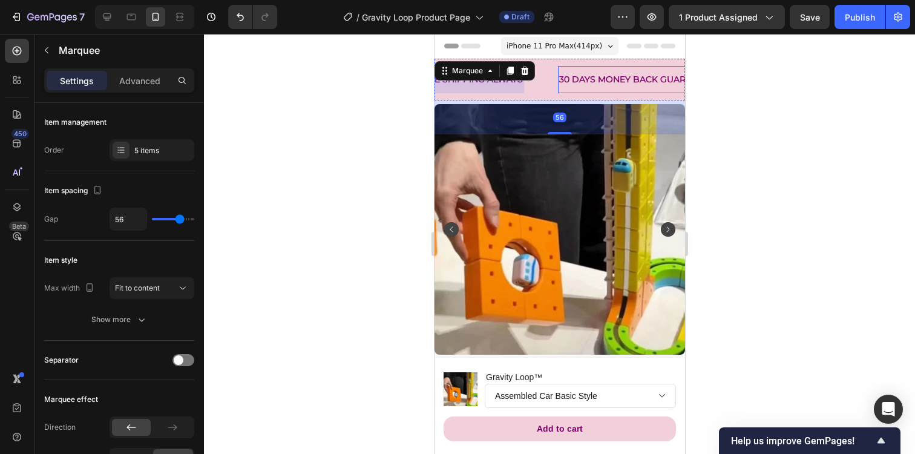
click at [598, 74] on p "30 DAYS MONEY BACK GUARANTEE" at bounding box center [636, 79] width 155 height 15
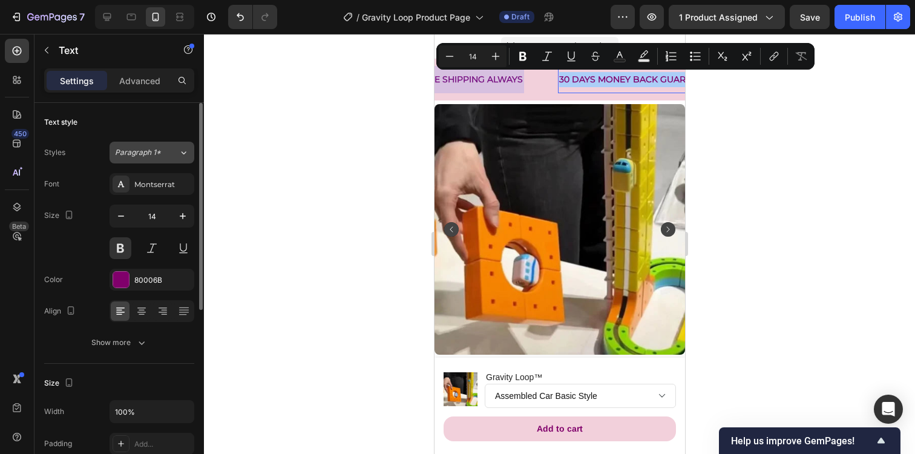
click at [159, 143] on button "Paragraph 1*" at bounding box center [152, 153] width 85 height 22
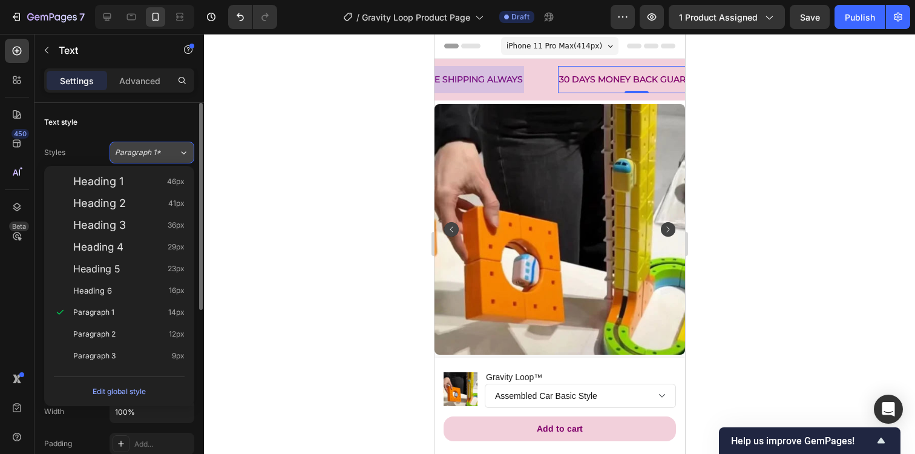
click at [159, 143] on button "Paragraph 1*" at bounding box center [152, 153] width 85 height 22
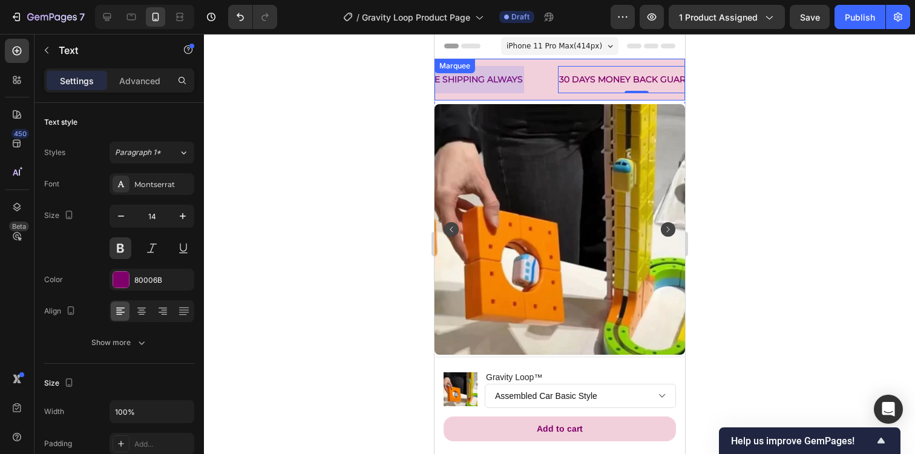
click at [535, 90] on div "FREE SHIPPING ALWAYS Text" at bounding box center [487, 79] width 142 height 27
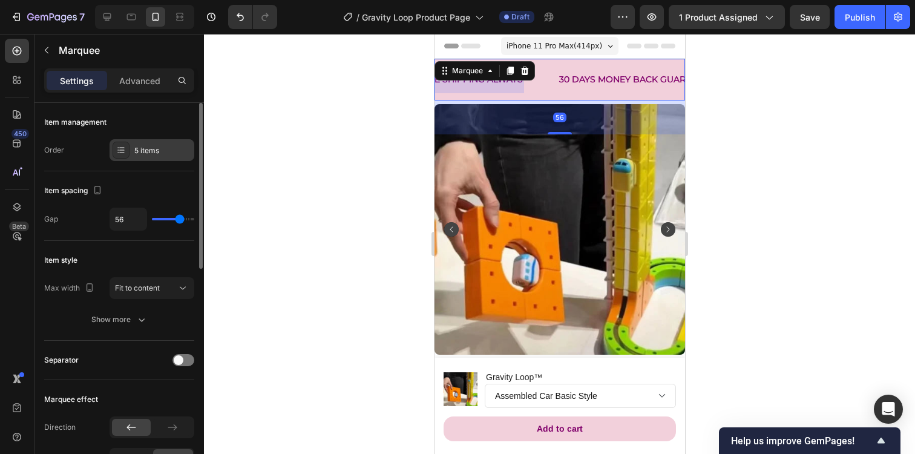
click at [147, 146] on div "5 items" at bounding box center [162, 150] width 57 height 11
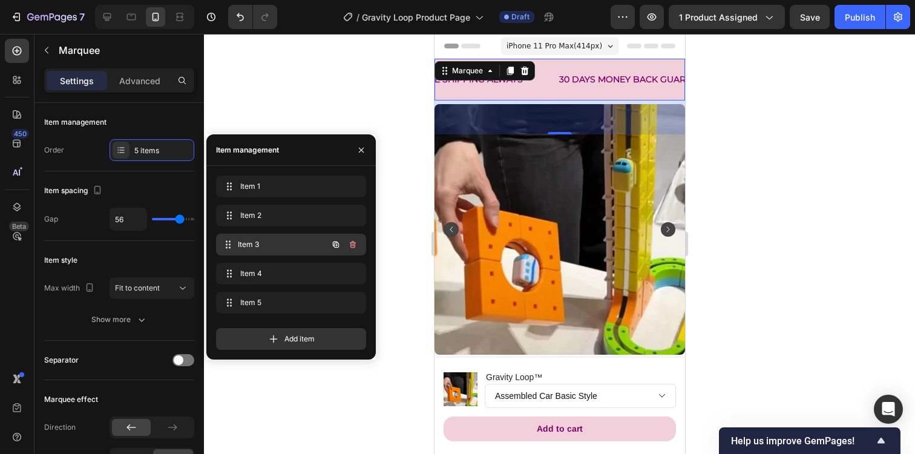
click at [255, 247] on span "Item 3" at bounding box center [283, 244] width 90 height 11
click at [255, 247] on span "Item 3" at bounding box center [274, 244] width 68 height 11
click at [274, 241] on span "Item 3" at bounding box center [274, 244] width 68 height 11
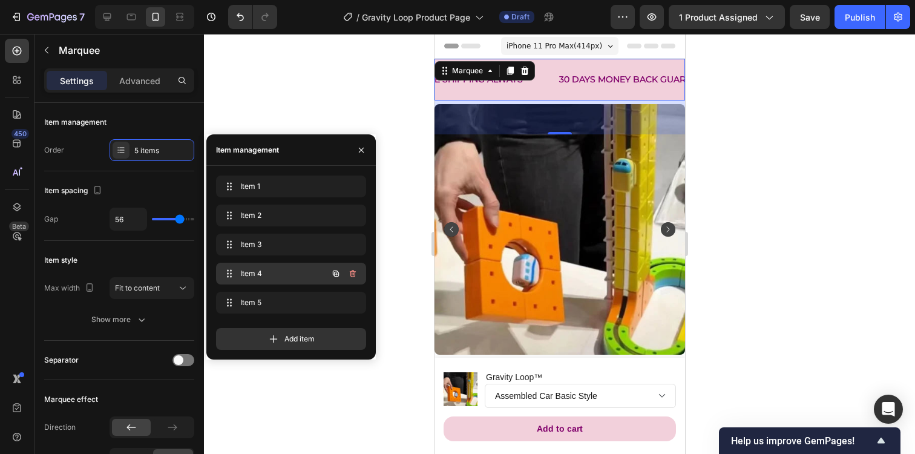
click at [281, 271] on span "Item 4" at bounding box center [274, 273] width 68 height 11
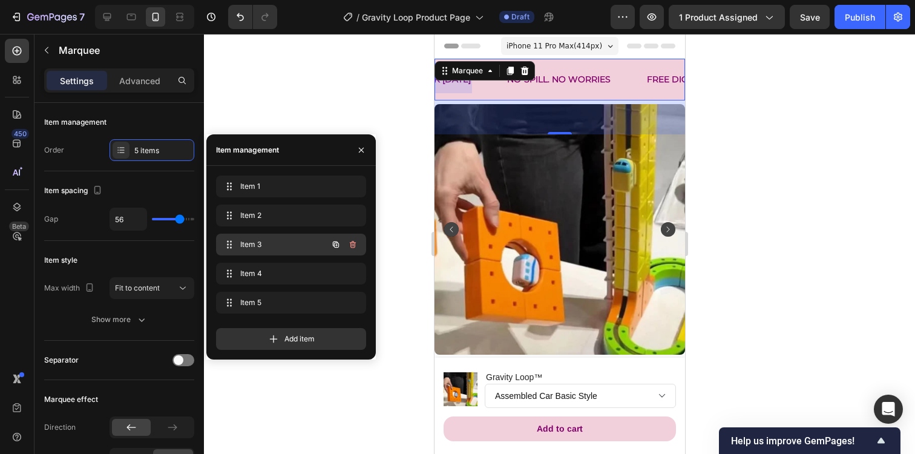
click at [287, 246] on span "Item 3" at bounding box center [274, 244] width 68 height 11
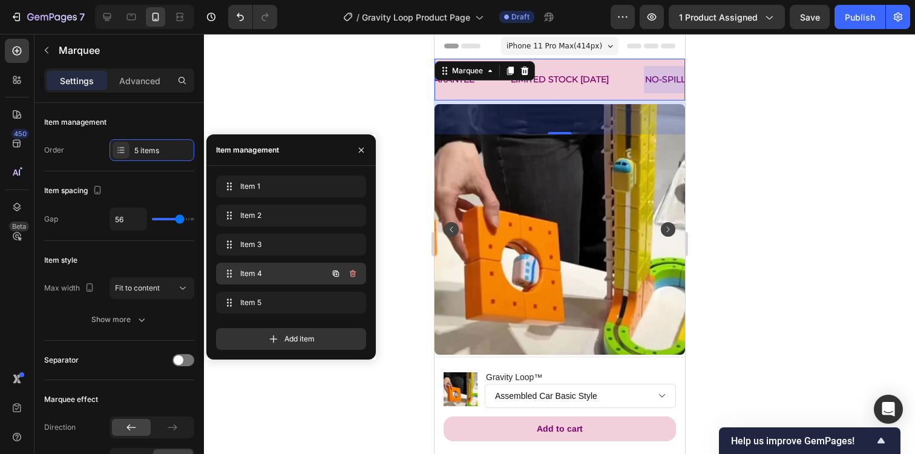
click at [290, 270] on span "Item 4" at bounding box center [274, 273] width 68 height 11
click at [563, 73] on p "NO-SPILL. NO WORRIES" at bounding box center [558, 79] width 103 height 15
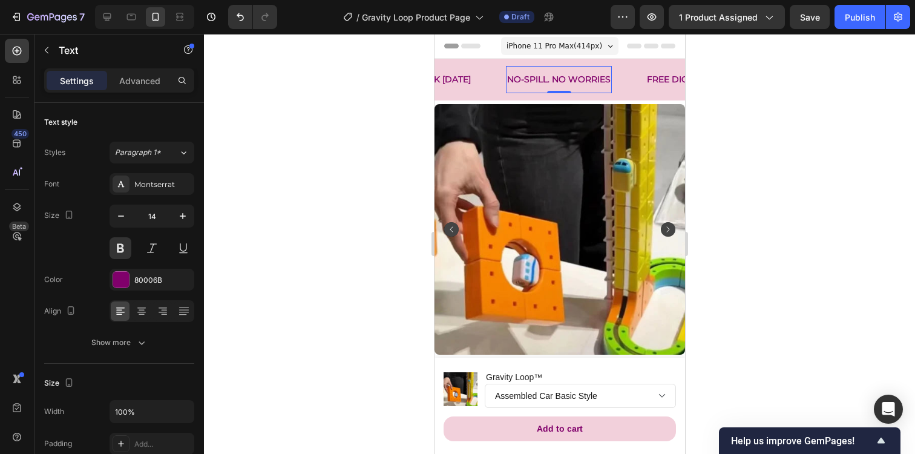
click at [563, 73] on p "NO-SPILL. NO WORRIES" at bounding box center [558, 79] width 103 height 15
click at [630, 82] on div "GIFT-READY PACKAGING Text 0" at bounding box center [576, 79] width 143 height 27
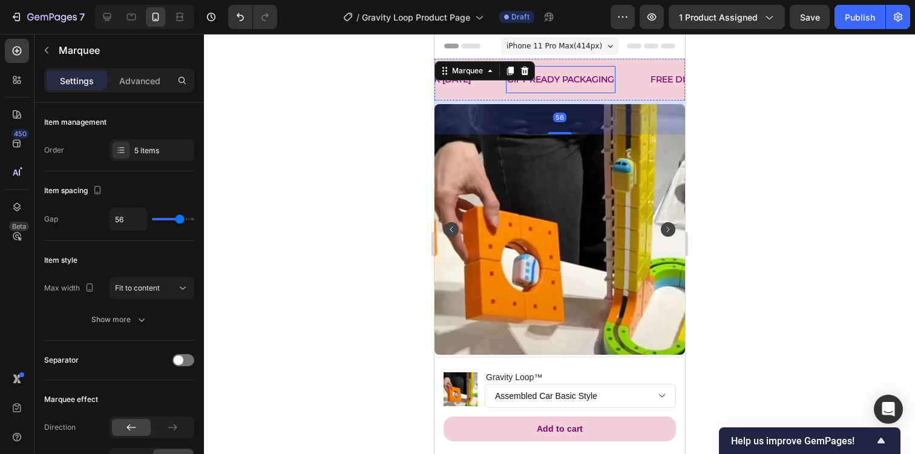
click at [603, 80] on p "GIFT-READY PACKAGING" at bounding box center [560, 79] width 107 height 15
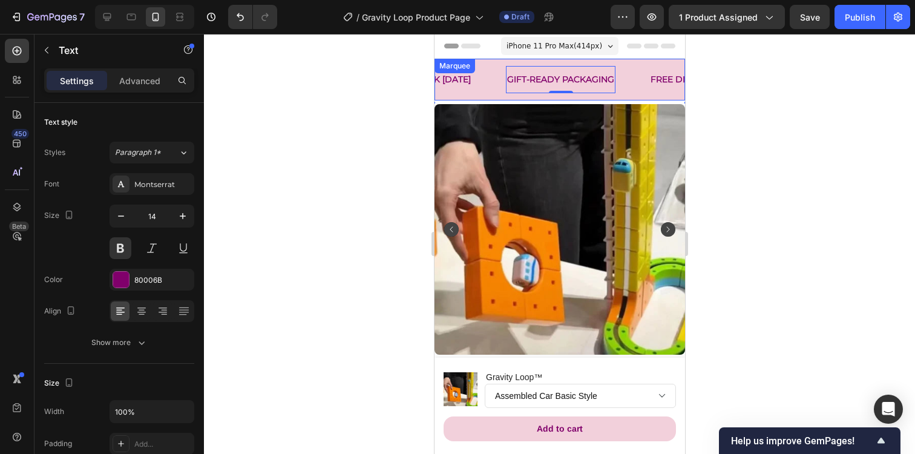
click at [501, 96] on div "FREE SHIPPING ALWAYS Text 30 DAYS MONEY BACK GUARANTEE Text LIMITED STOCK TODAY…" at bounding box center [559, 80] width 251 height 42
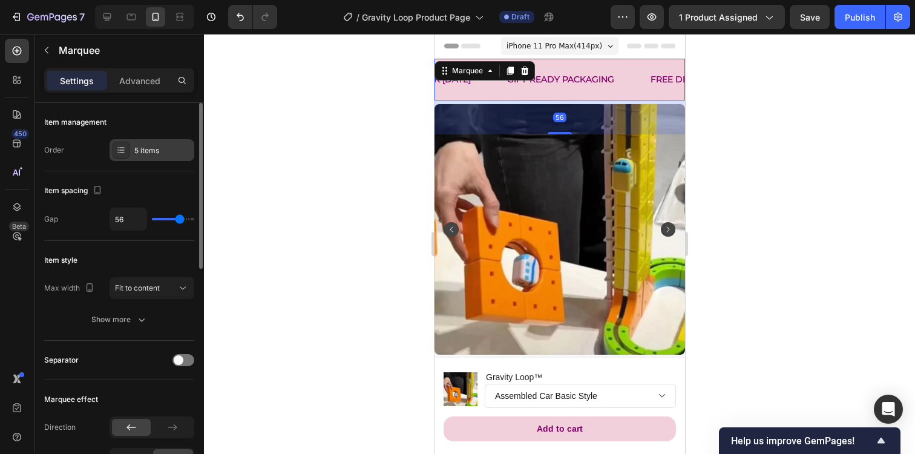
click at [142, 143] on div "5 items" at bounding box center [152, 150] width 85 height 22
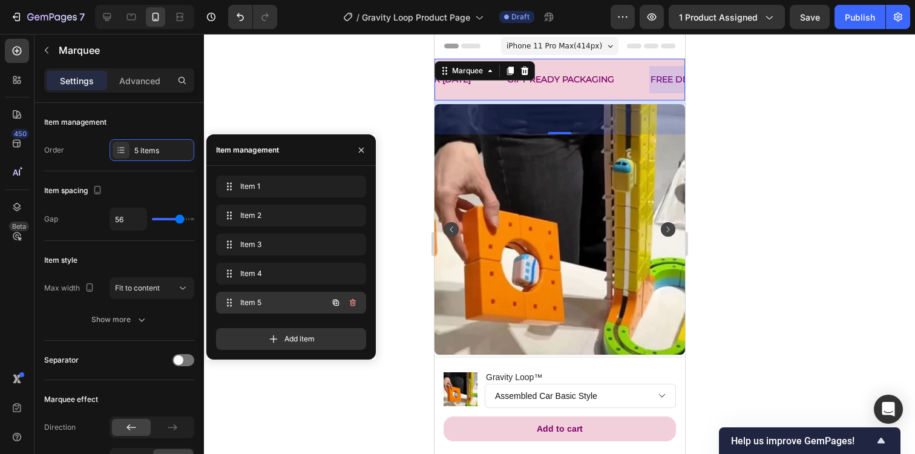
click at [248, 300] on span "Item 5" at bounding box center [274, 302] width 68 height 11
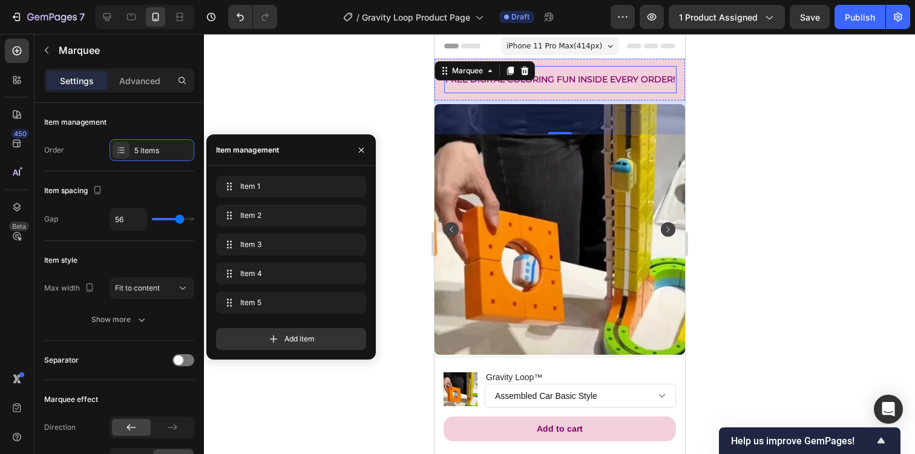
click at [547, 77] on p "FREE DIGITAL COLORING FUN INSIDE EVERY ORDER!" at bounding box center [560, 79] width 230 height 15
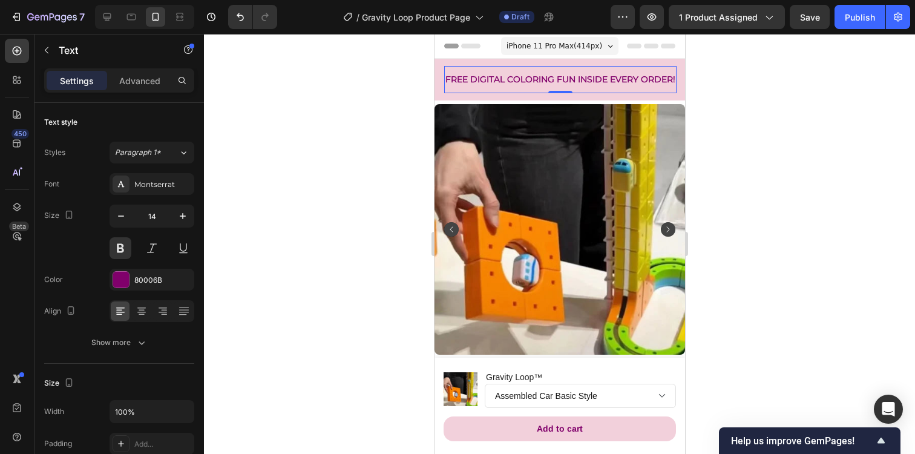
click at [547, 77] on p "FREE DIGITAL COLORING FUN INSIDE EVERY ORDER!" at bounding box center [560, 79] width 230 height 15
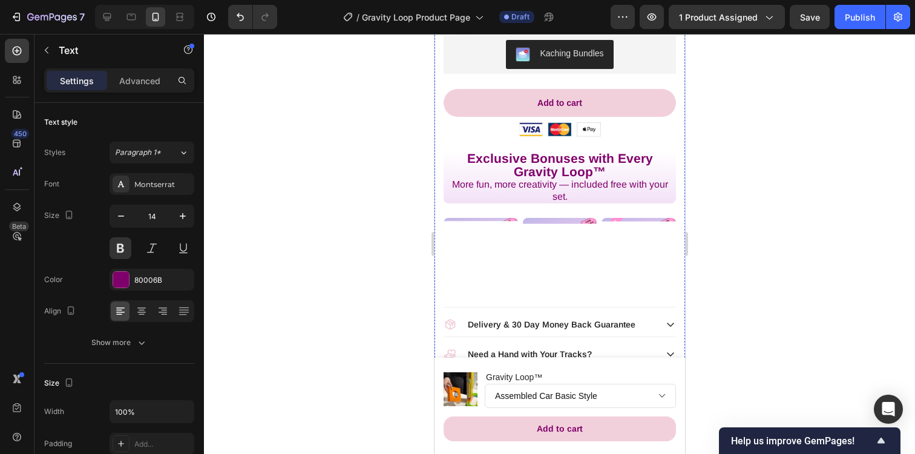
scroll to position [684, 0]
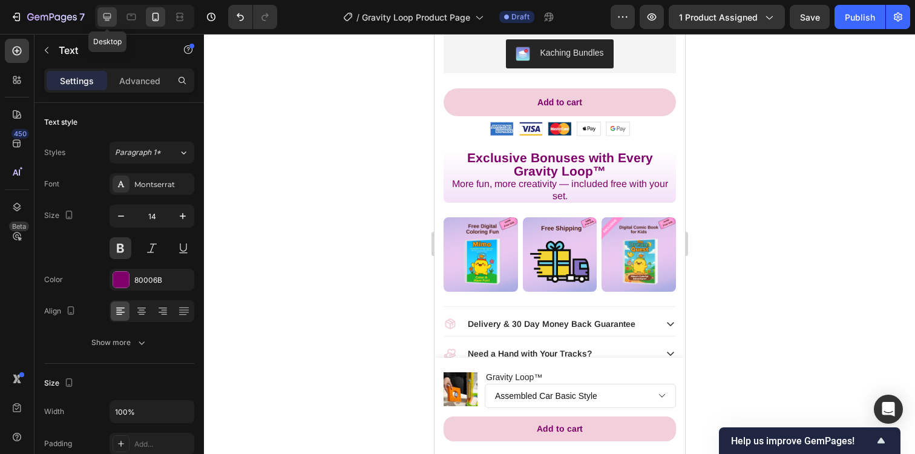
click at [103, 20] on icon at bounding box center [107, 17] width 12 height 12
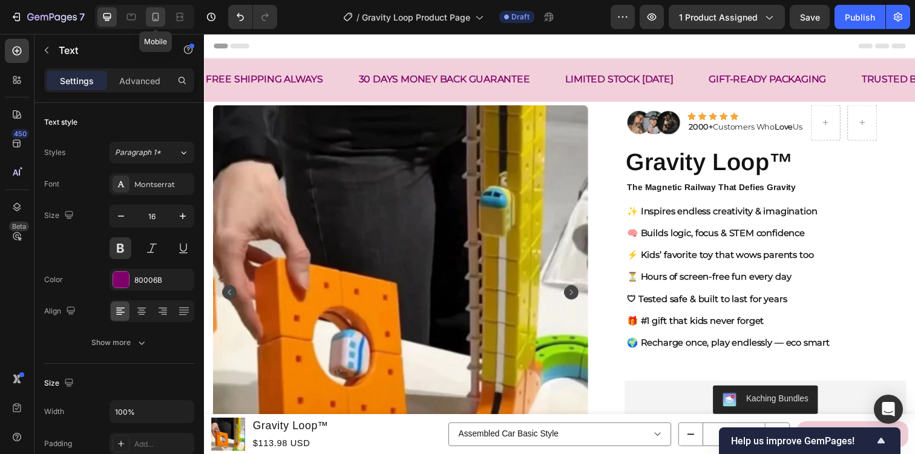
click at [156, 16] on icon at bounding box center [155, 17] width 12 height 12
type input "14"
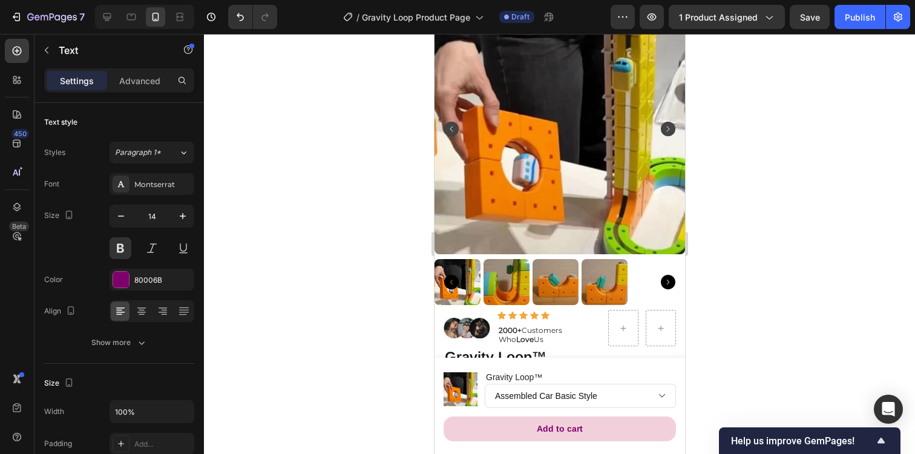
scroll to position [15, 0]
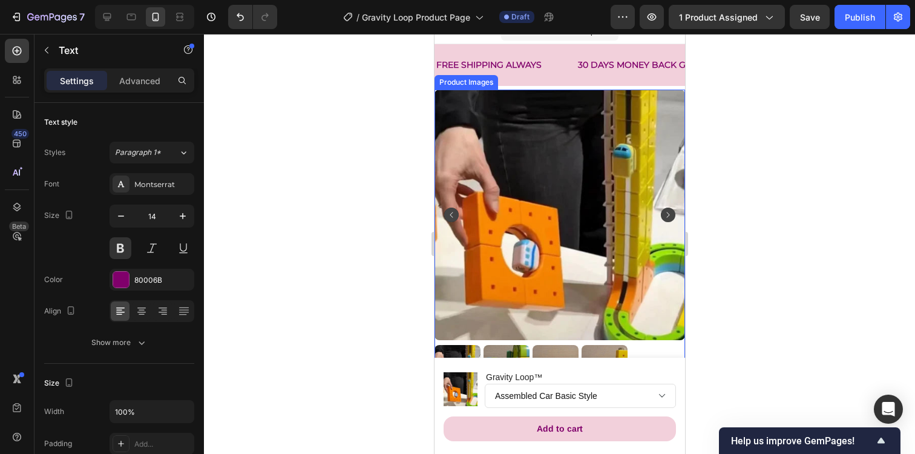
click at [477, 182] on img at bounding box center [559, 215] width 251 height 251
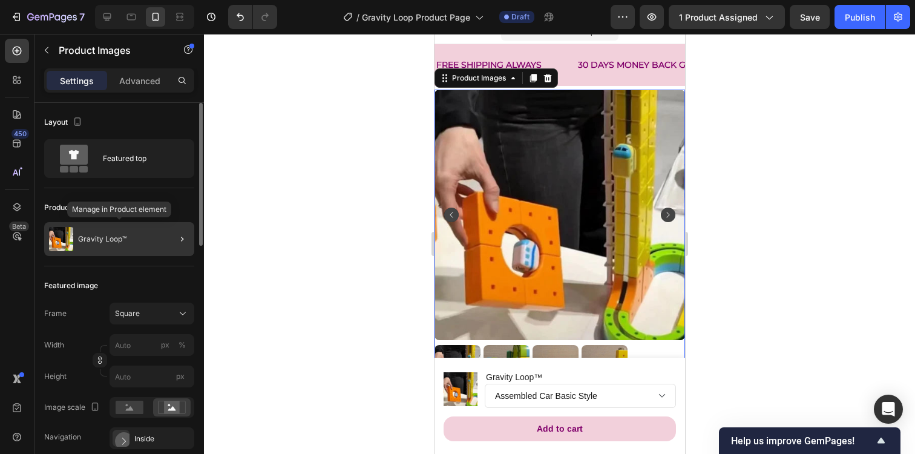
click at [147, 237] on div "Gravity Loop™" at bounding box center [119, 239] width 150 height 34
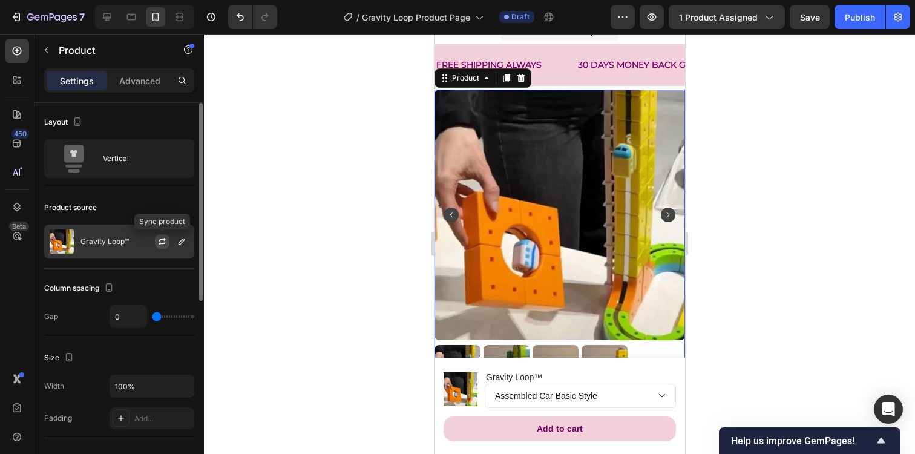
click at [163, 240] on icon "button" at bounding box center [162, 242] width 10 height 10
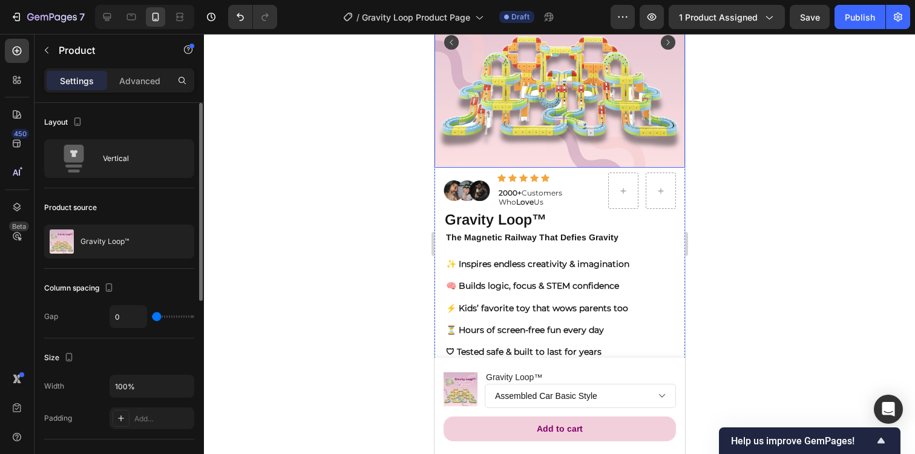
scroll to position [0, 0]
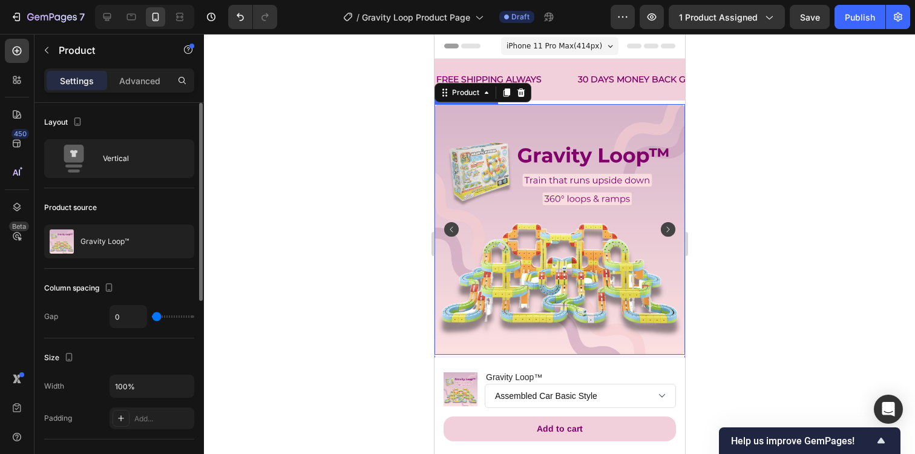
click at [756, 157] on div at bounding box center [559, 244] width 711 height 420
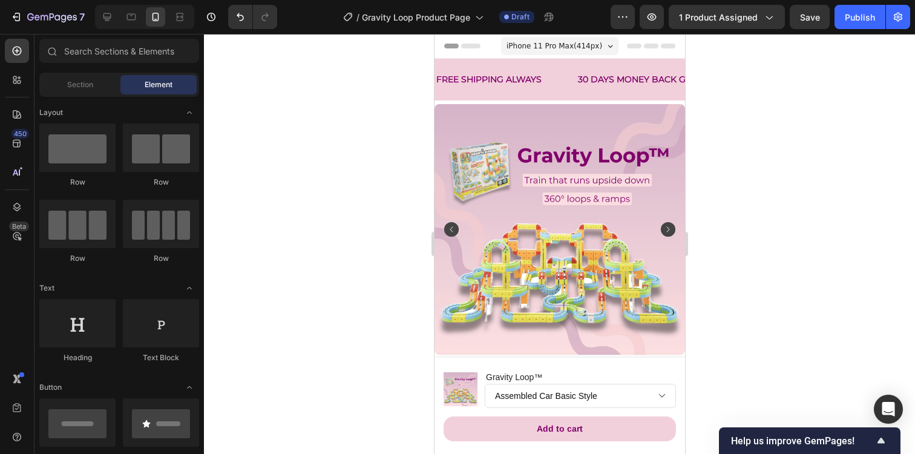
click at [606, 50] on div "iPhone 11 Pro Max ( 414 px)" at bounding box center [558, 46] width 117 height 18
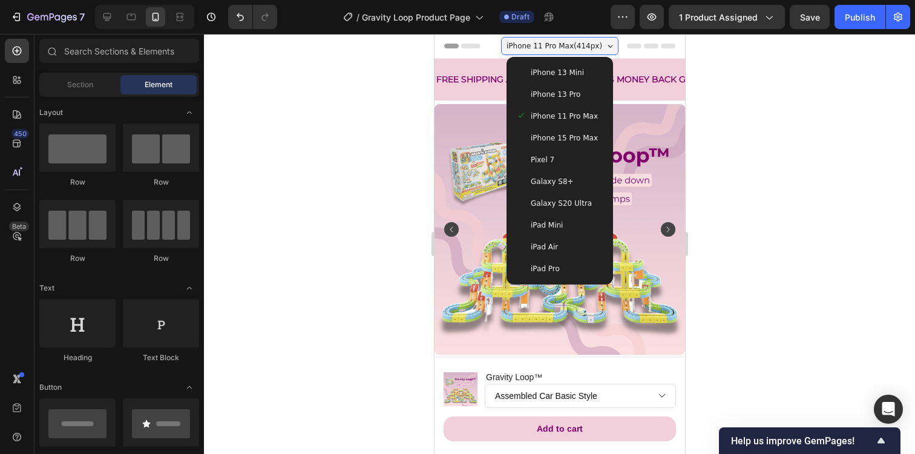
click at [584, 136] on span "iPhone 15 Pro Max" at bounding box center [563, 138] width 67 height 12
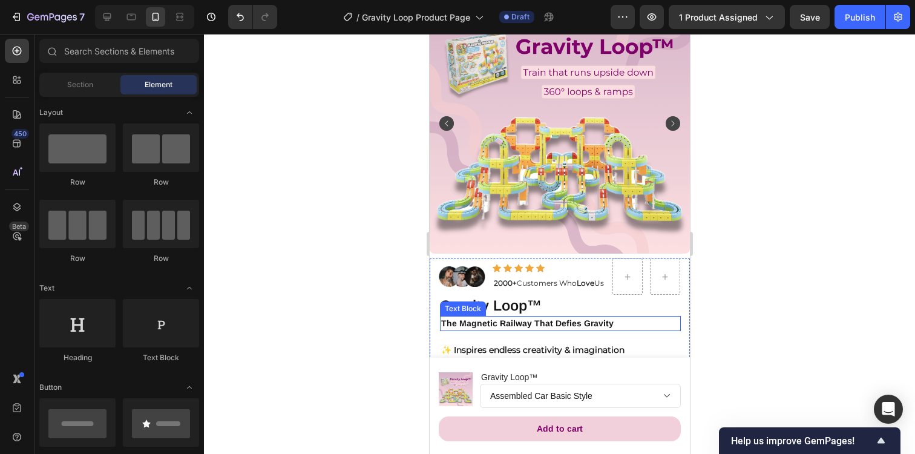
scroll to position [129, 0]
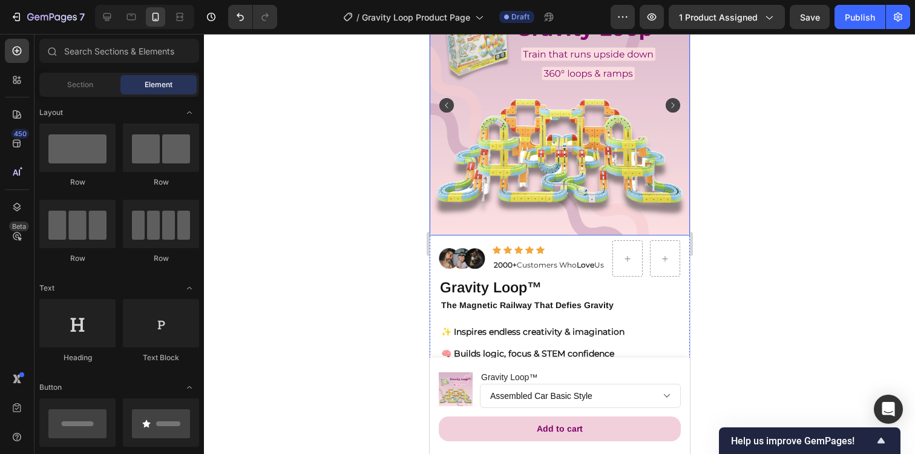
click at [671, 102] on rect "Carousel Next Arrow" at bounding box center [672, 105] width 15 height 15
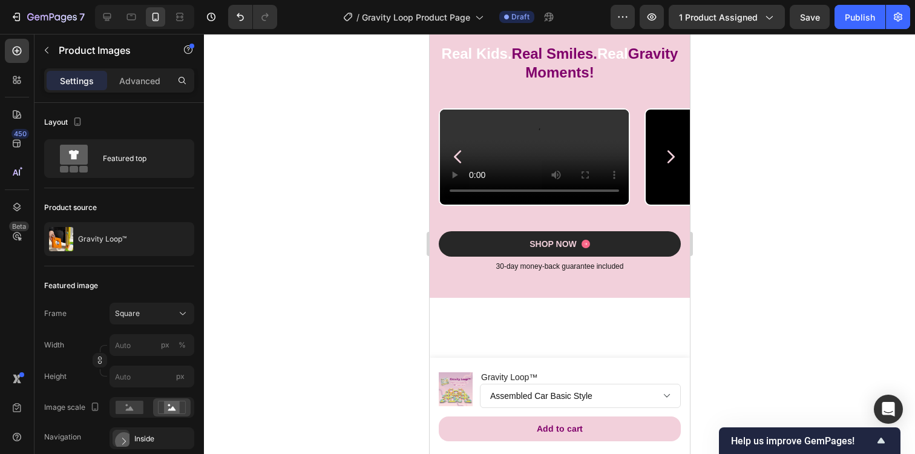
scroll to position [1116, 0]
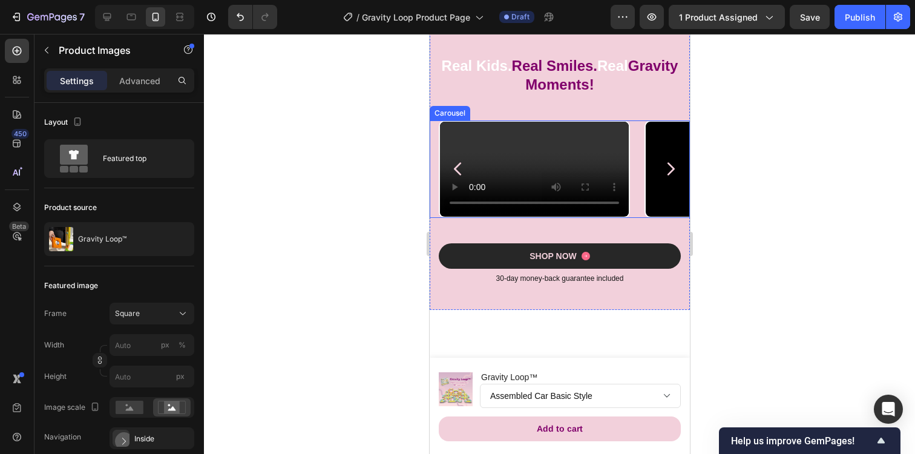
click at [669, 178] on icon "Carousel Next Arrow" at bounding box center [670, 169] width 18 height 18
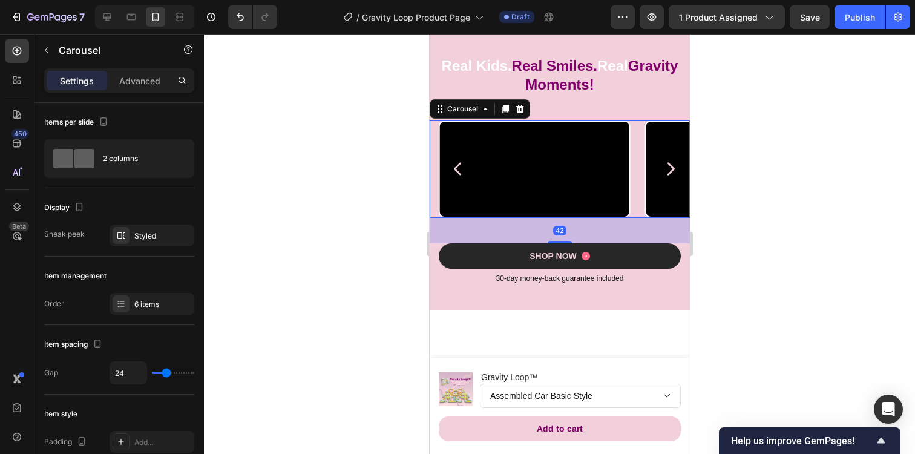
click at [669, 178] on icon "Carousel Next Arrow" at bounding box center [670, 169] width 18 height 18
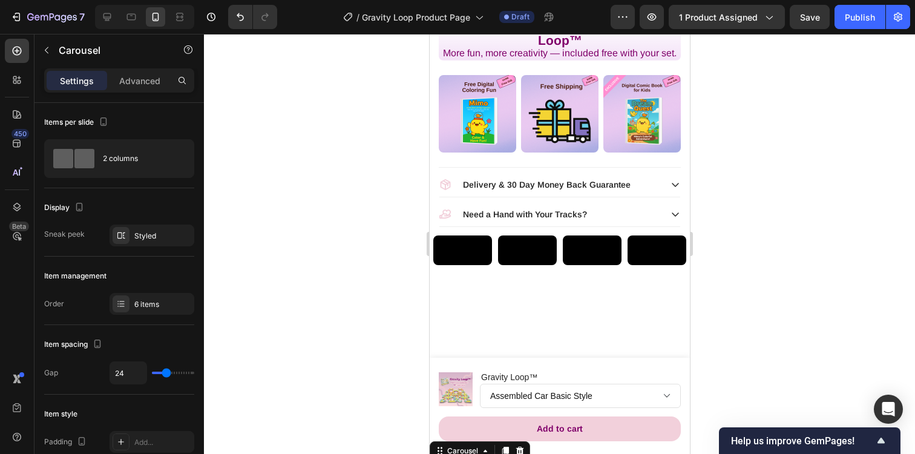
scroll to position [778, 0]
